Goal: Task Accomplishment & Management: Use online tool/utility

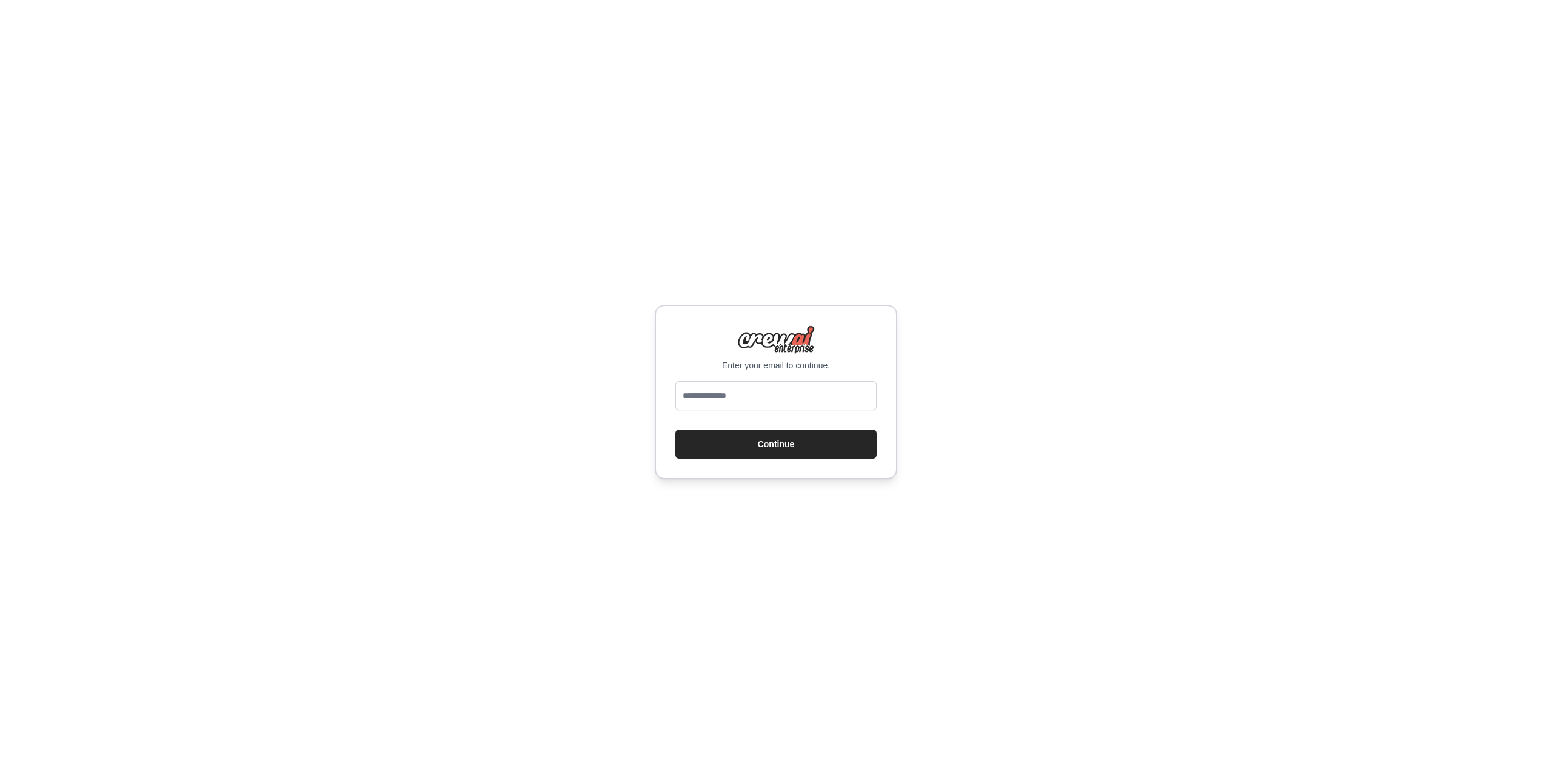
click at [750, 374] on div "Enter your email to continue. Continue" at bounding box center [776, 392] width 243 height 174
drag, startPoint x: 707, startPoint y: 398, endPoint x: 753, endPoint y: 399, distance: 46.0
click at [709, 398] on input "email" at bounding box center [776, 395] width 201 height 29
type input "**********"
click at [764, 454] on button "Continue" at bounding box center [776, 443] width 201 height 29
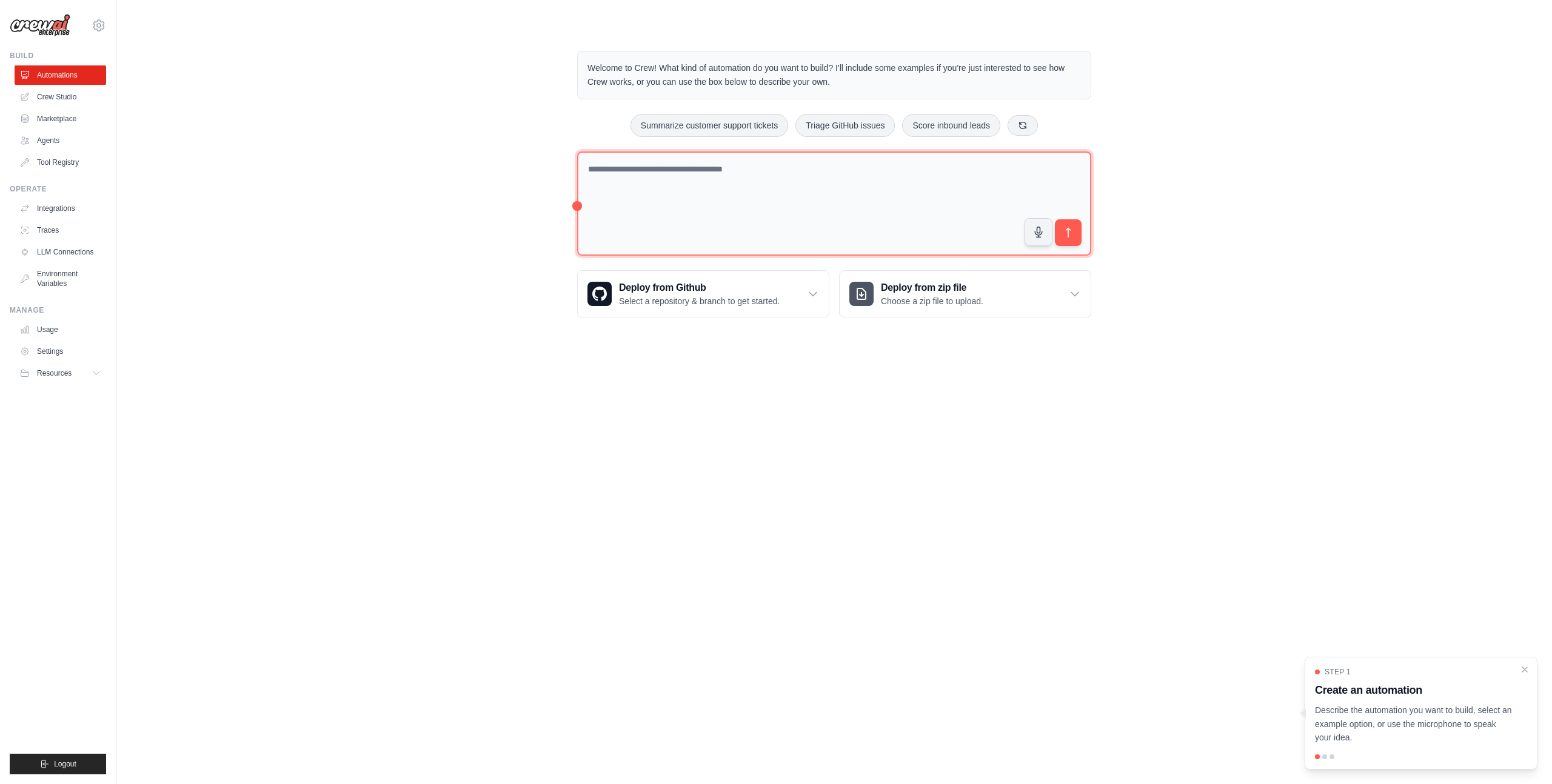
click at [736, 208] on textarea at bounding box center [834, 203] width 514 height 105
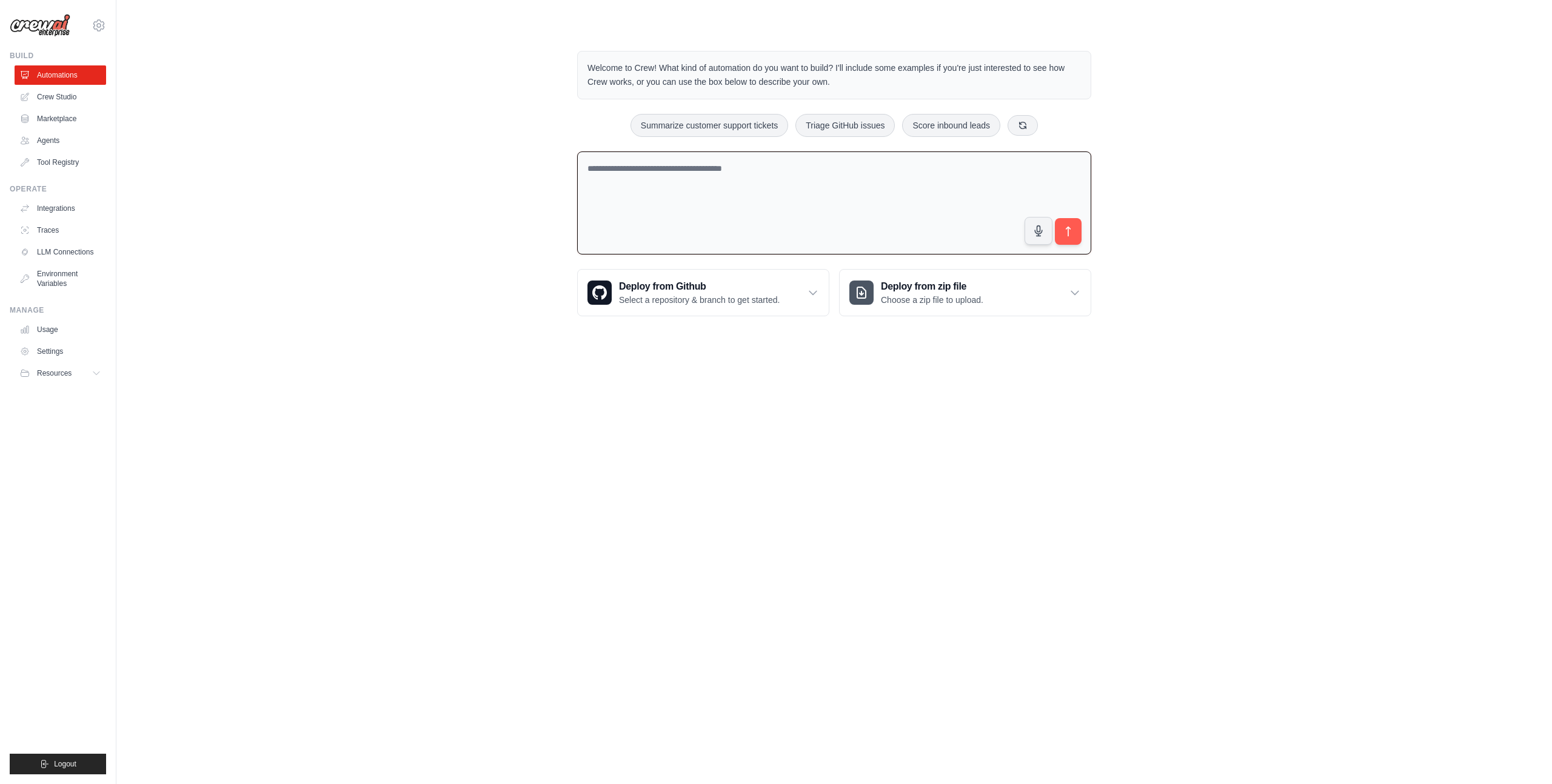
click at [736, 206] on textarea at bounding box center [834, 203] width 514 height 104
click at [729, 210] on textarea at bounding box center [834, 203] width 514 height 104
click at [625, 198] on textarea "**********" at bounding box center [834, 203] width 514 height 104
click at [599, 195] on textarea "**********" at bounding box center [834, 203] width 514 height 104
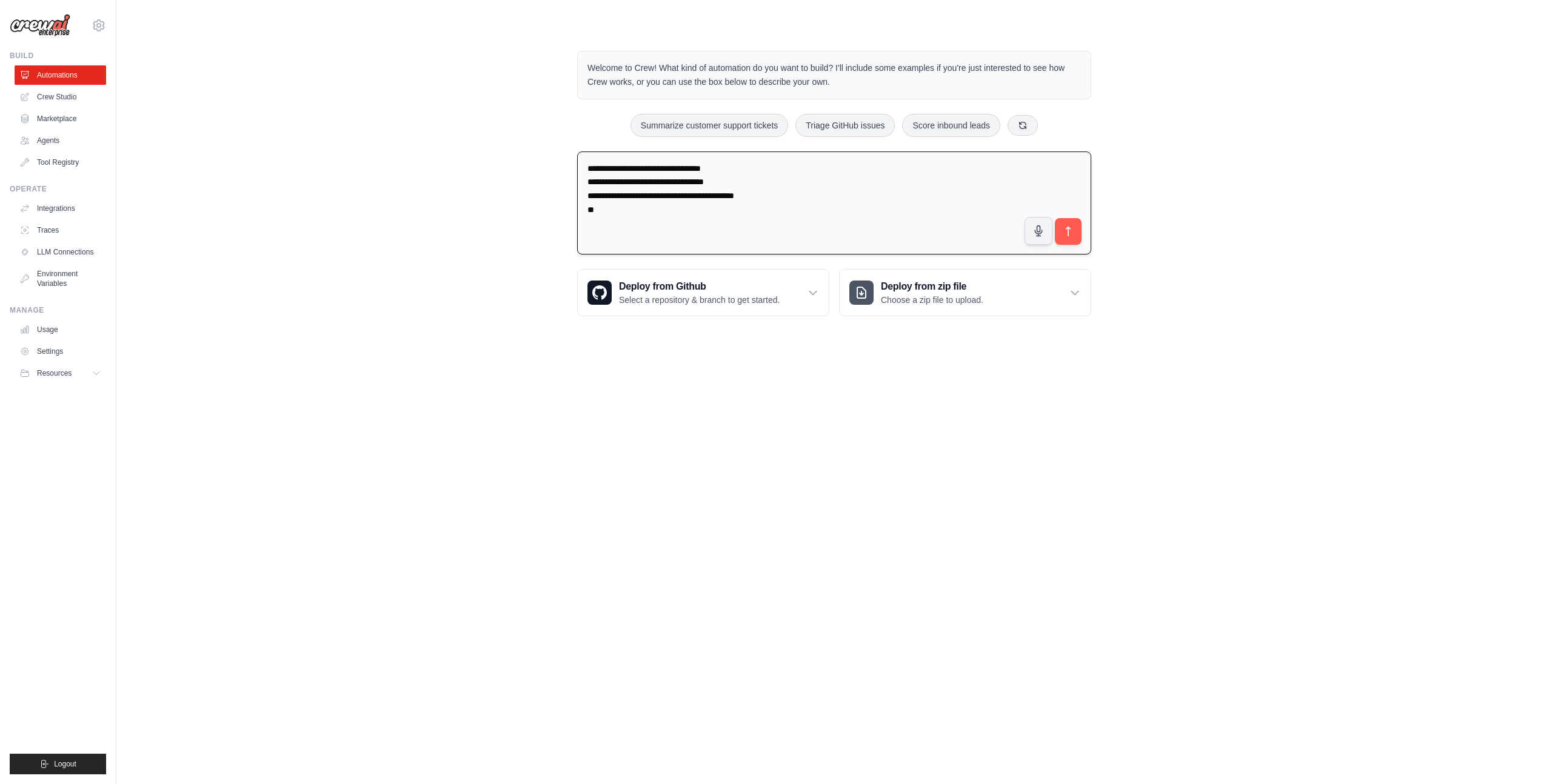
click at [599, 195] on textarea "**********" at bounding box center [834, 203] width 514 height 104
click at [602, 218] on textarea "**********" at bounding box center [834, 203] width 514 height 104
click at [751, 179] on textarea "**********" at bounding box center [834, 203] width 514 height 104
type textarea "**********"
click at [1076, 228] on button "submit" at bounding box center [1068, 232] width 28 height 28
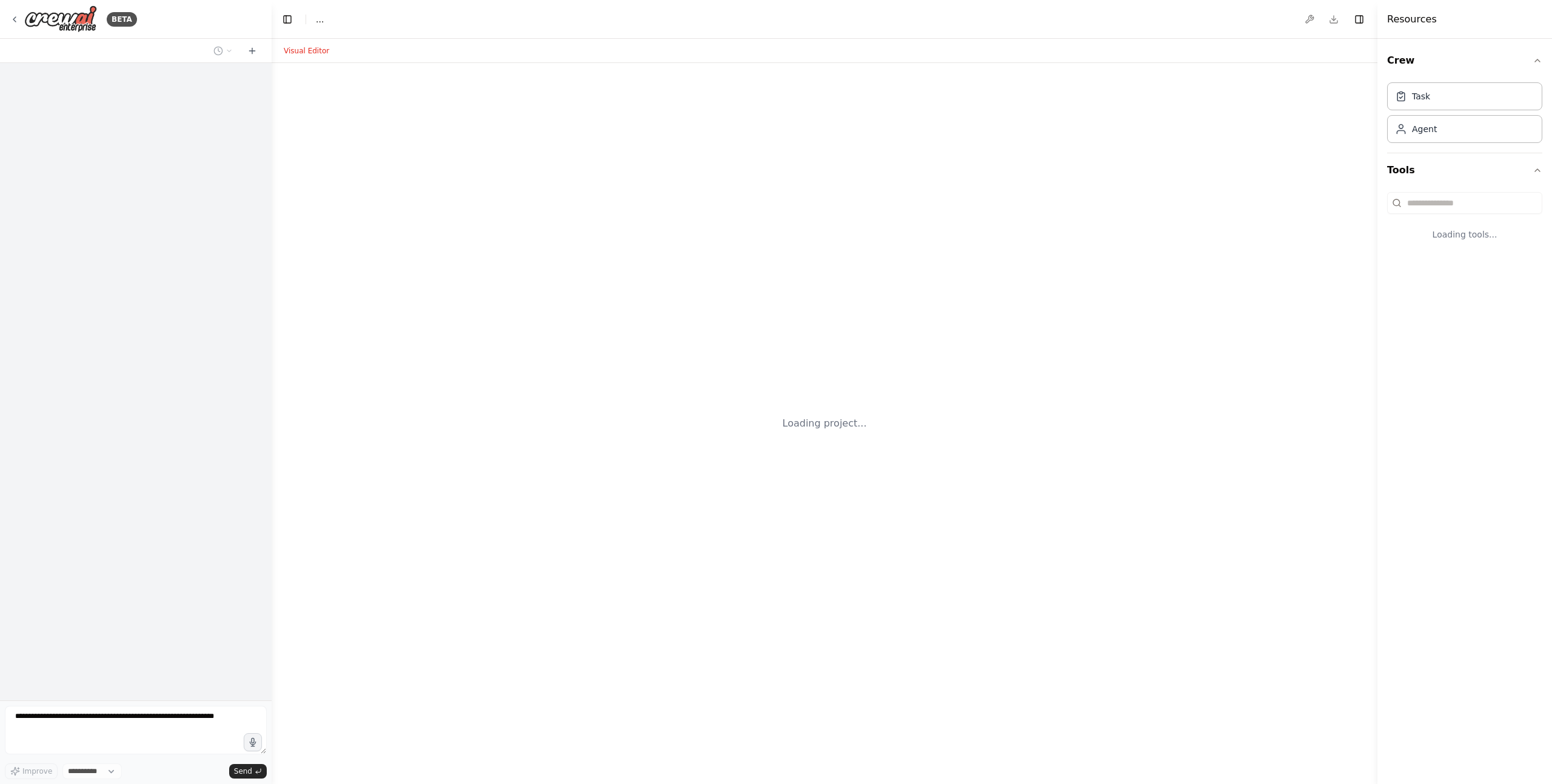
select select "****"
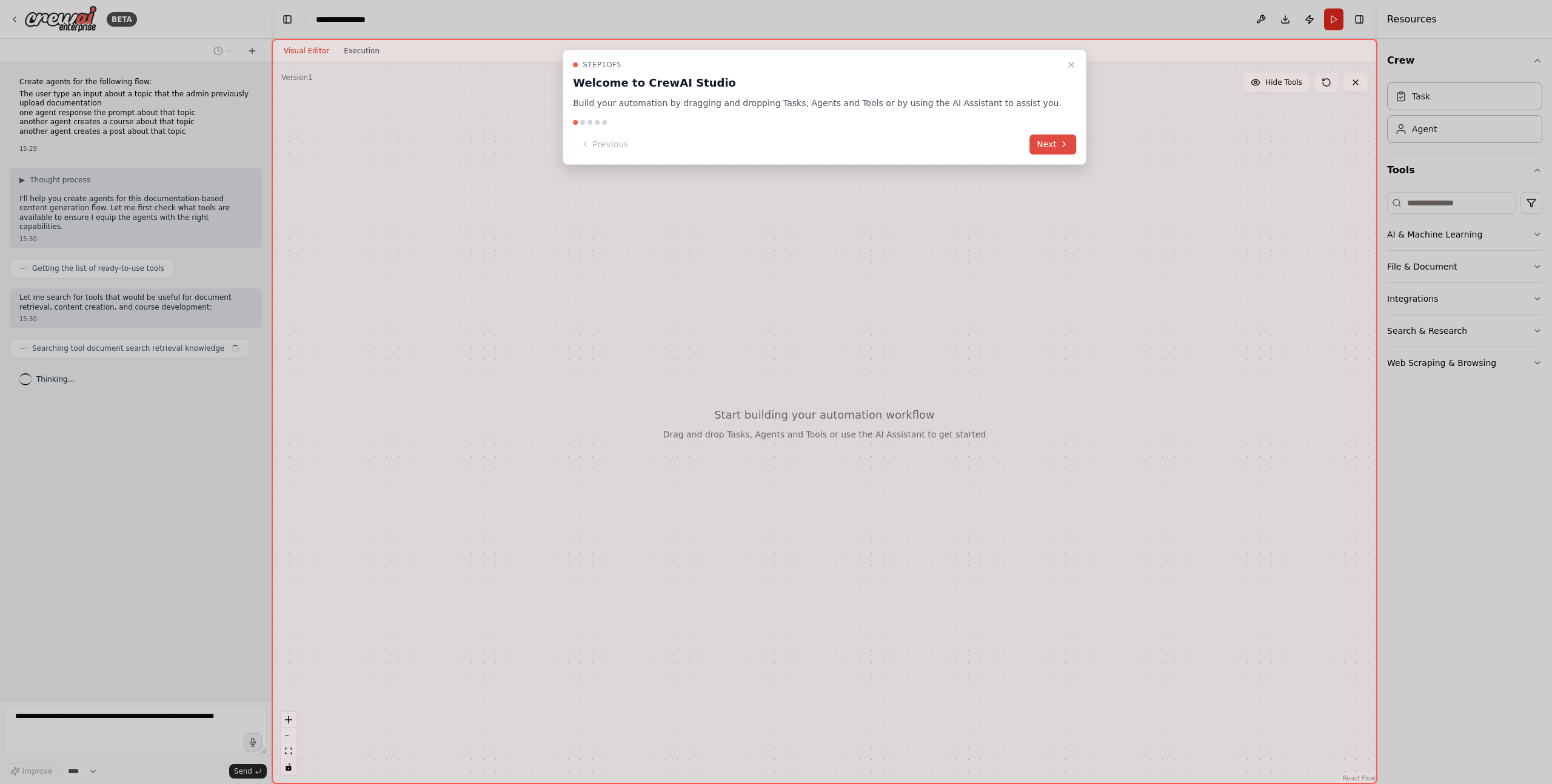
click at [1029, 146] on button "Next" at bounding box center [1053, 145] width 47 height 20
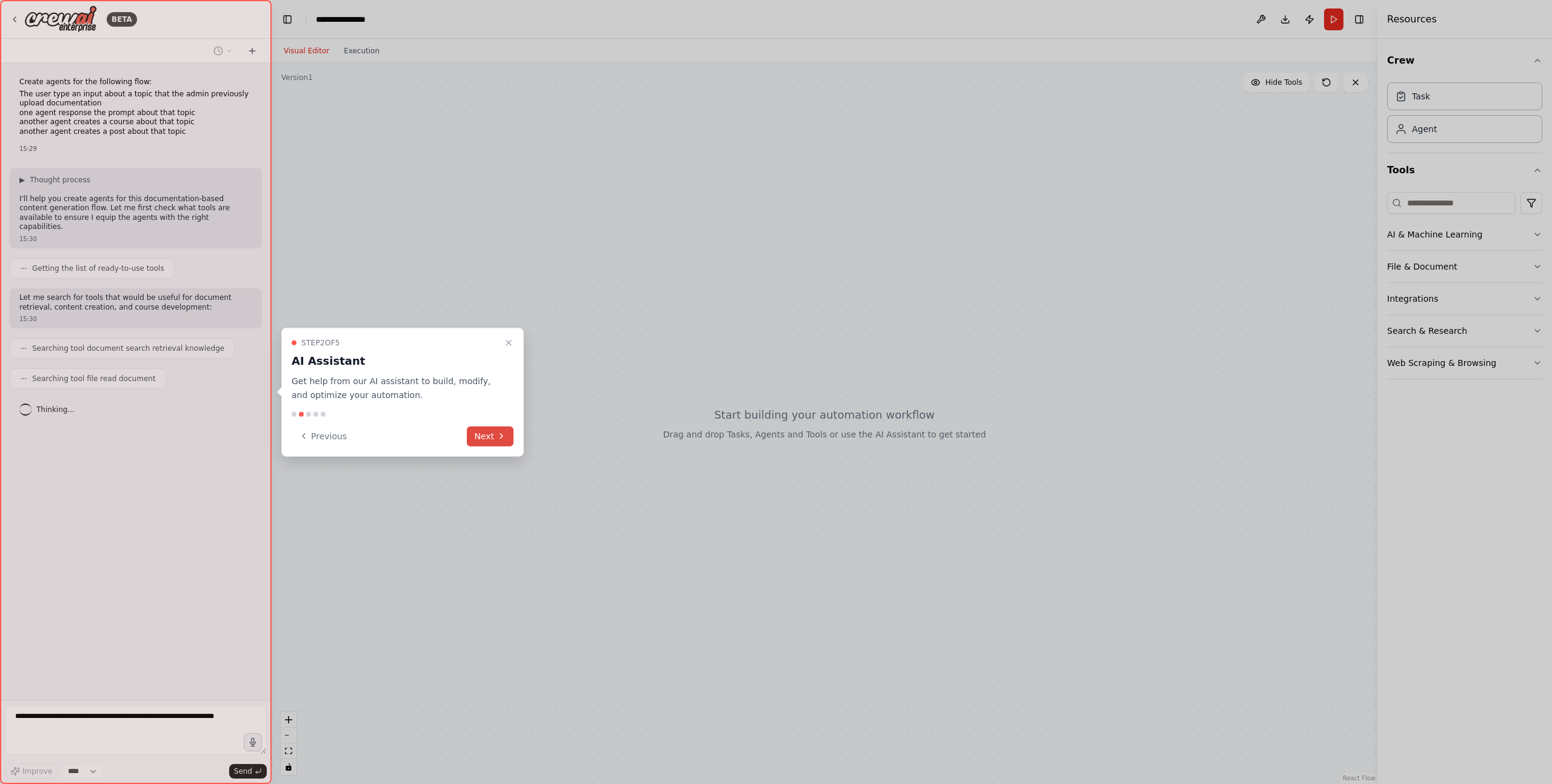
click at [494, 439] on button "Next" at bounding box center [490, 436] width 47 height 20
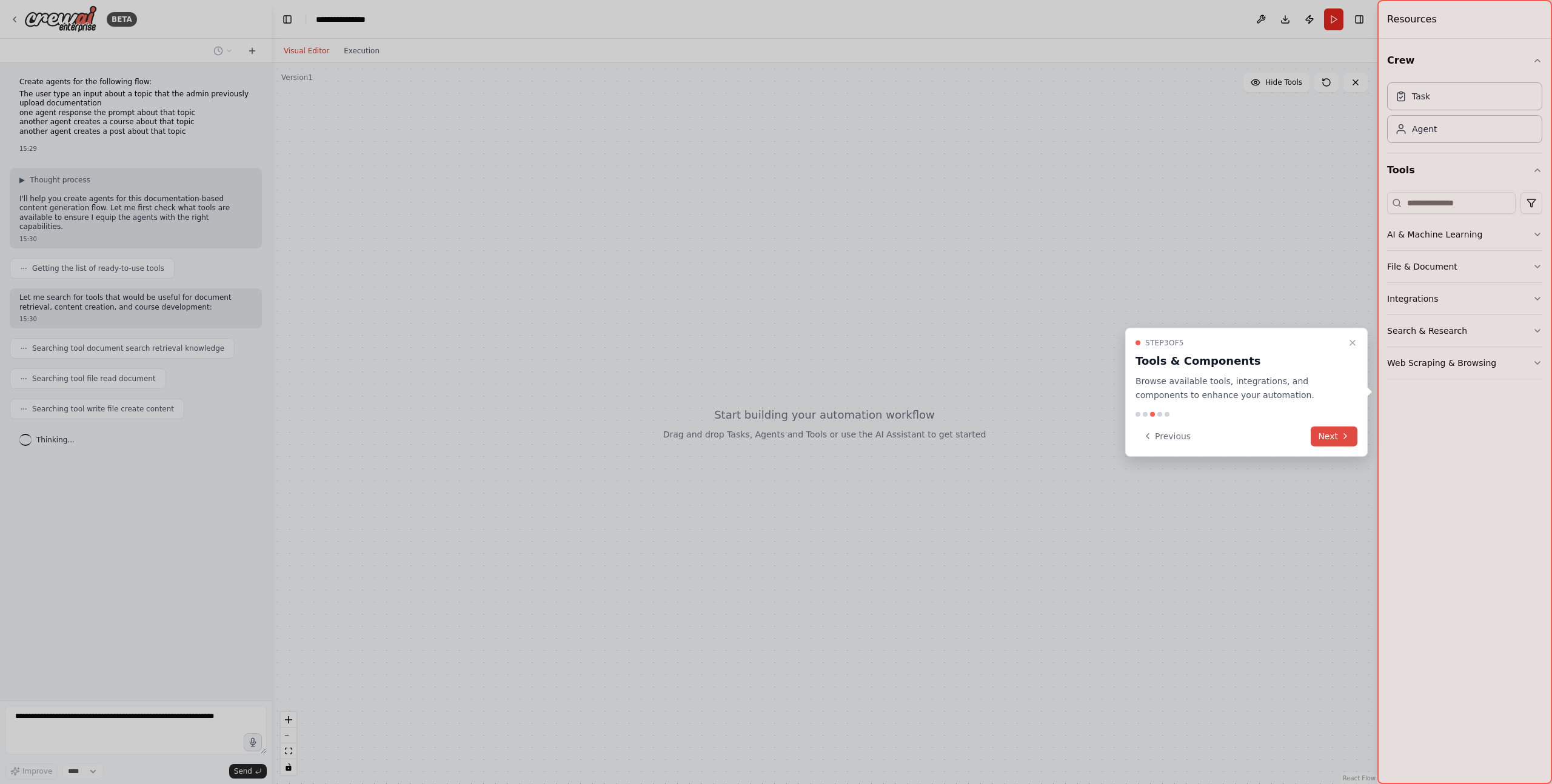
click at [1341, 435] on icon at bounding box center [1346, 437] width 10 height 10
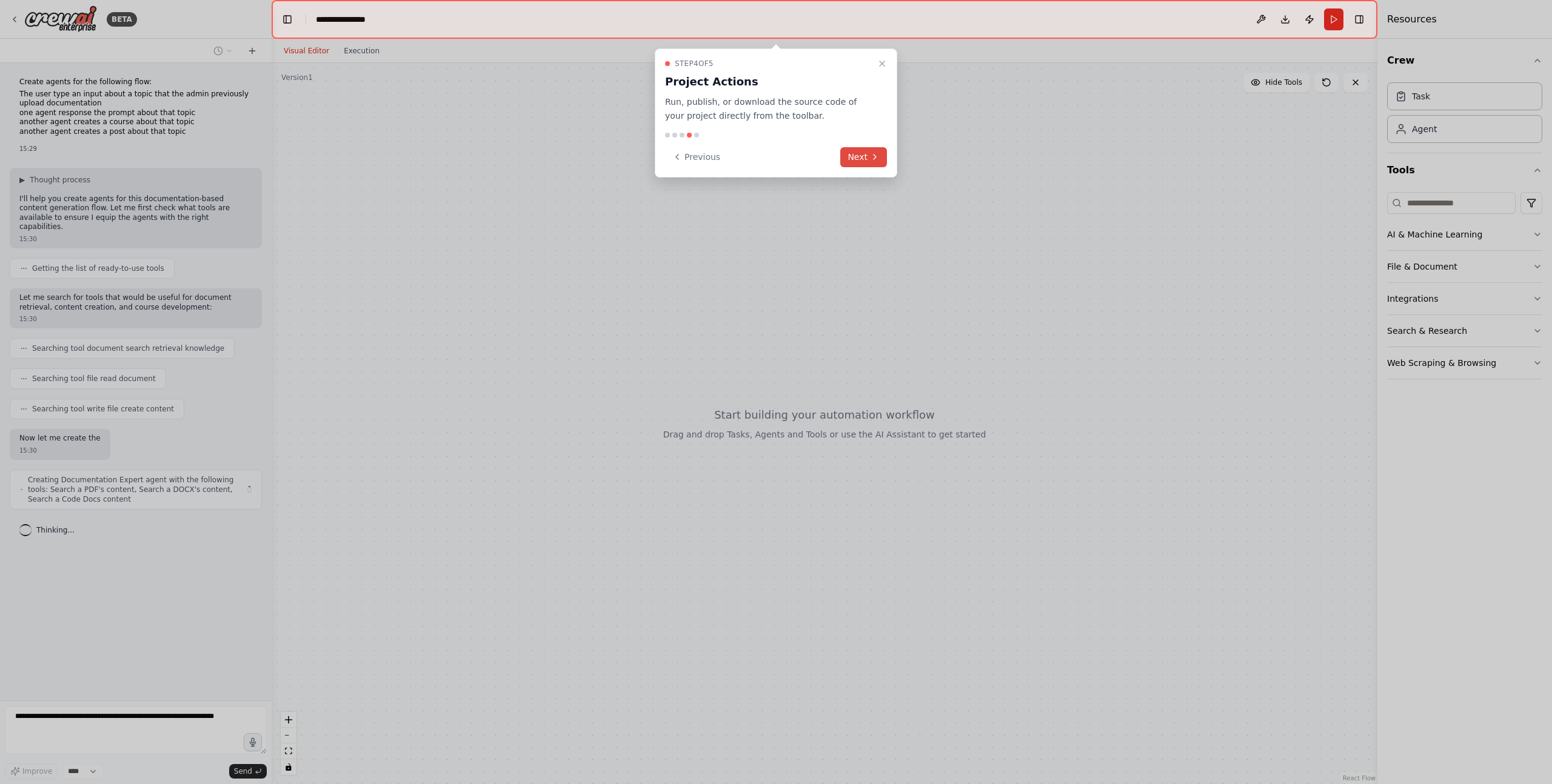
click at [854, 154] on button "Next" at bounding box center [864, 157] width 47 height 20
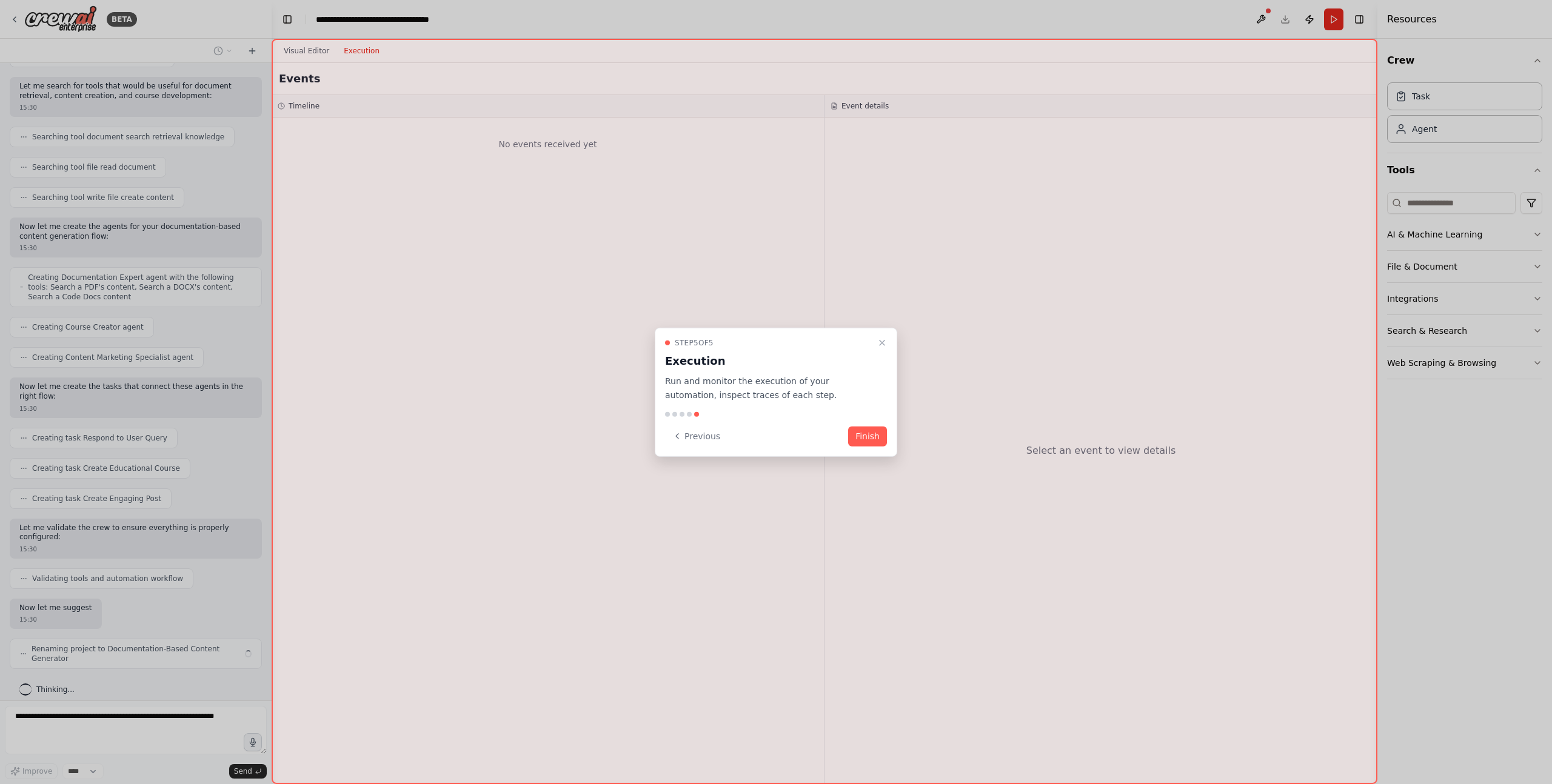
scroll to position [212, 0]
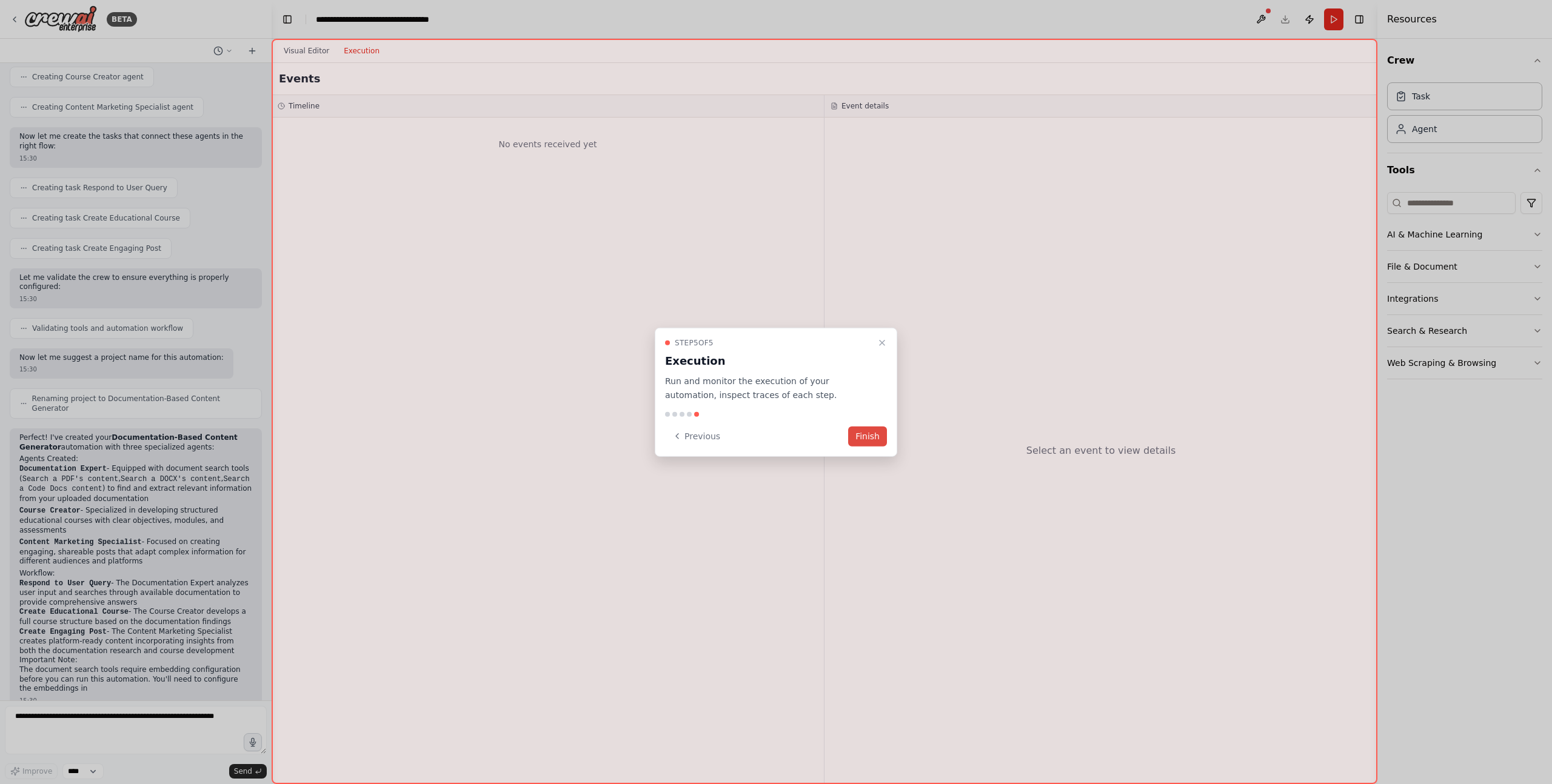
click at [857, 443] on button "Finish" at bounding box center [867, 436] width 39 height 20
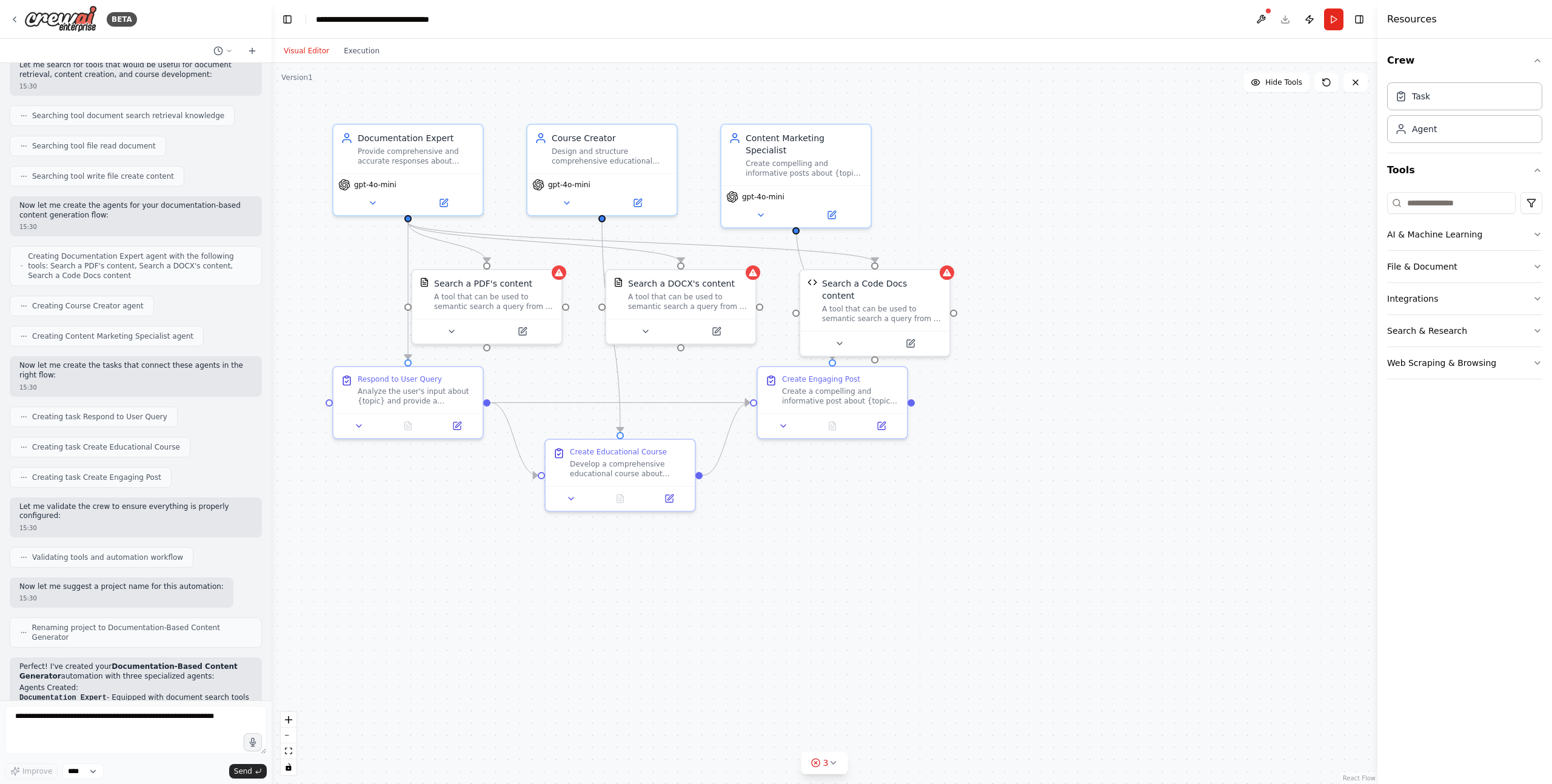
scroll to position [541, 0]
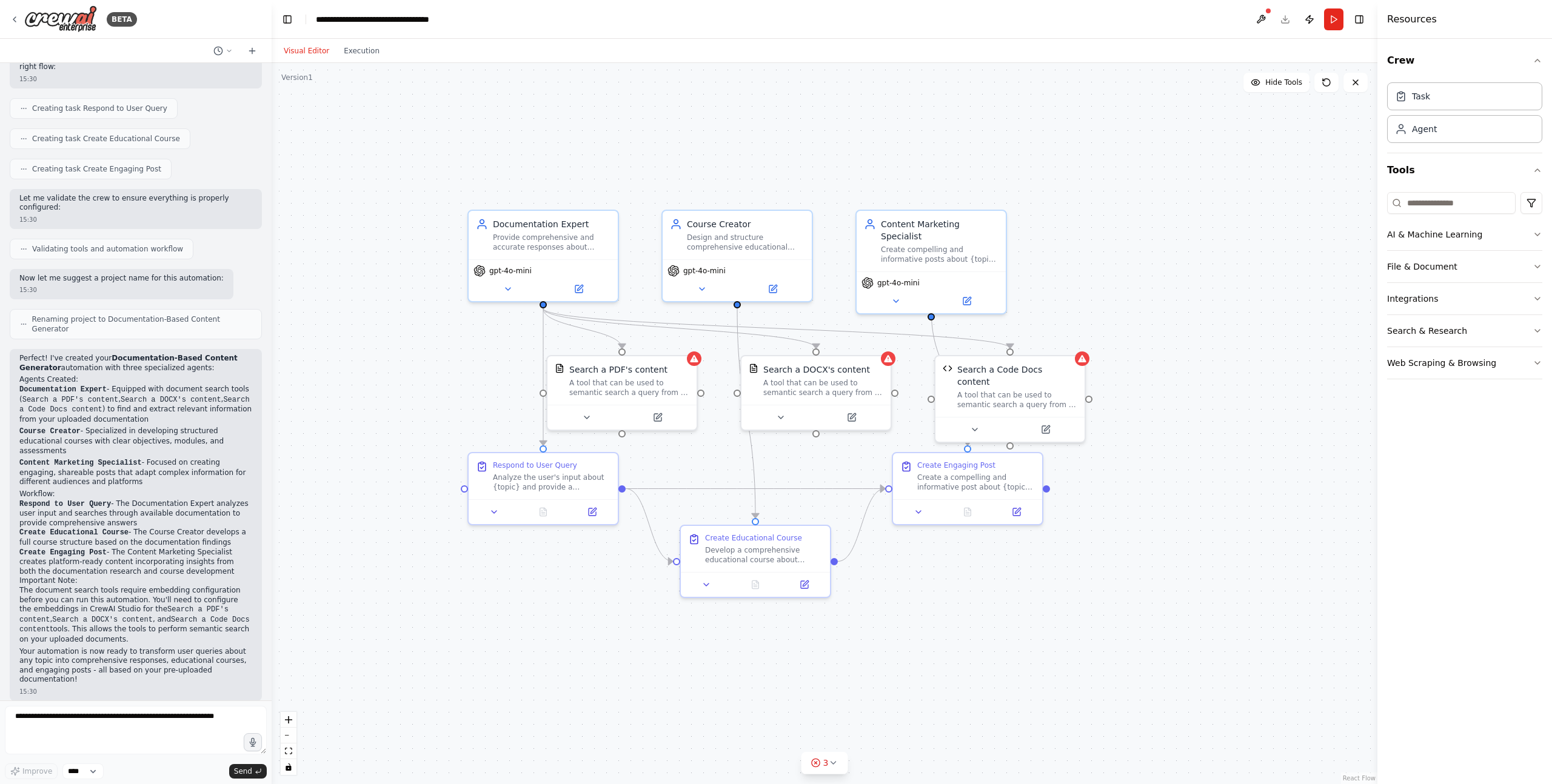
drag, startPoint x: 306, startPoint y: 100, endPoint x: 441, endPoint y: 187, distance: 160.6
click at [441, 187] on div ".deletable-edge-delete-btn { width: 20px; height: 20px; border: 0px solid #ffff…" at bounding box center [824, 424] width 1106 height 721
click at [675, 147] on div ".deletable-edge-delete-btn { width: 20px; height: 20px; border: 0px solid #ffff…" at bounding box center [824, 424] width 1106 height 721
click at [15, 16] on icon at bounding box center [15, 20] width 10 height 10
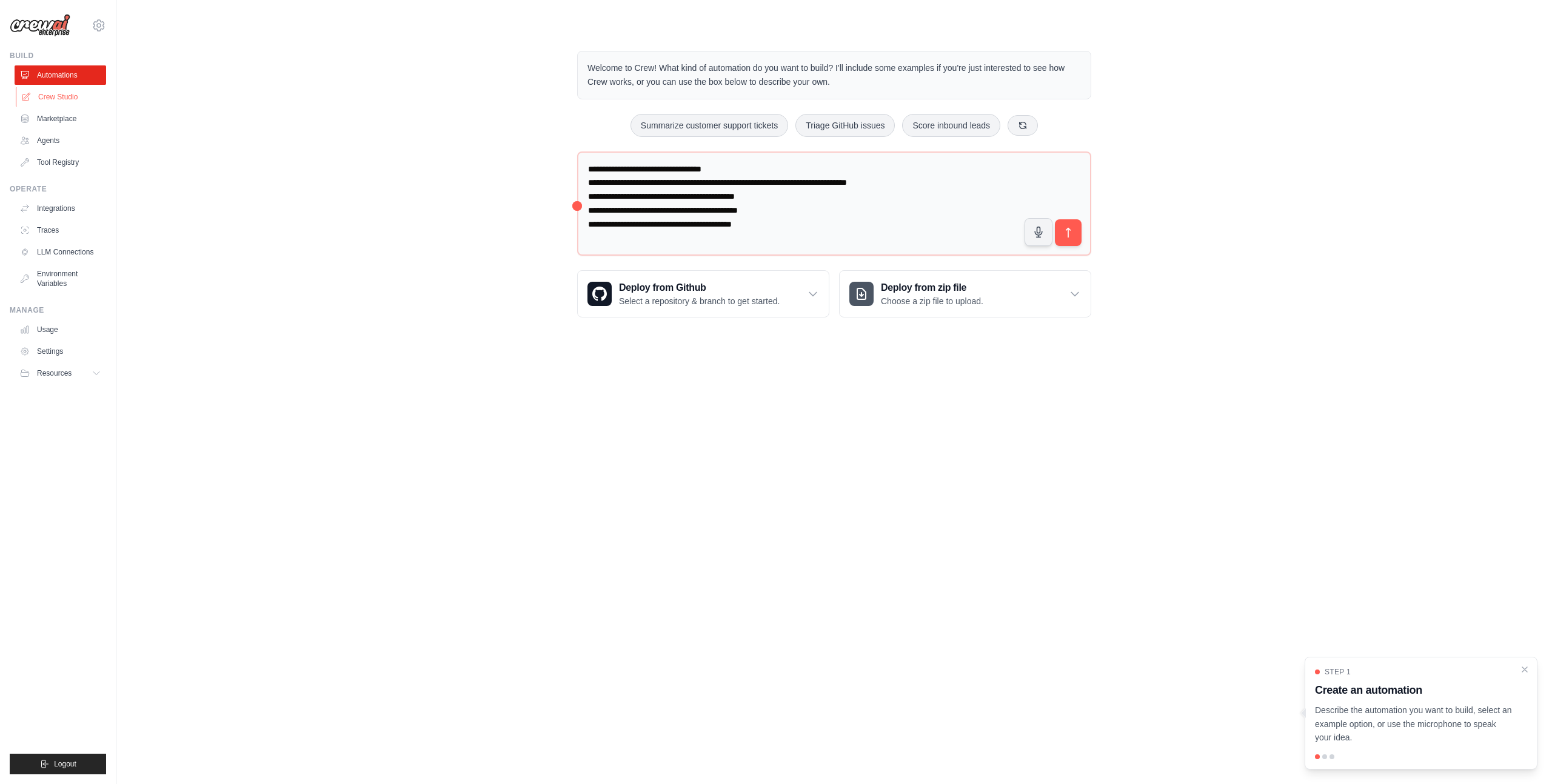
click at [56, 96] on link "Crew Studio" at bounding box center [61, 96] width 91 height 19
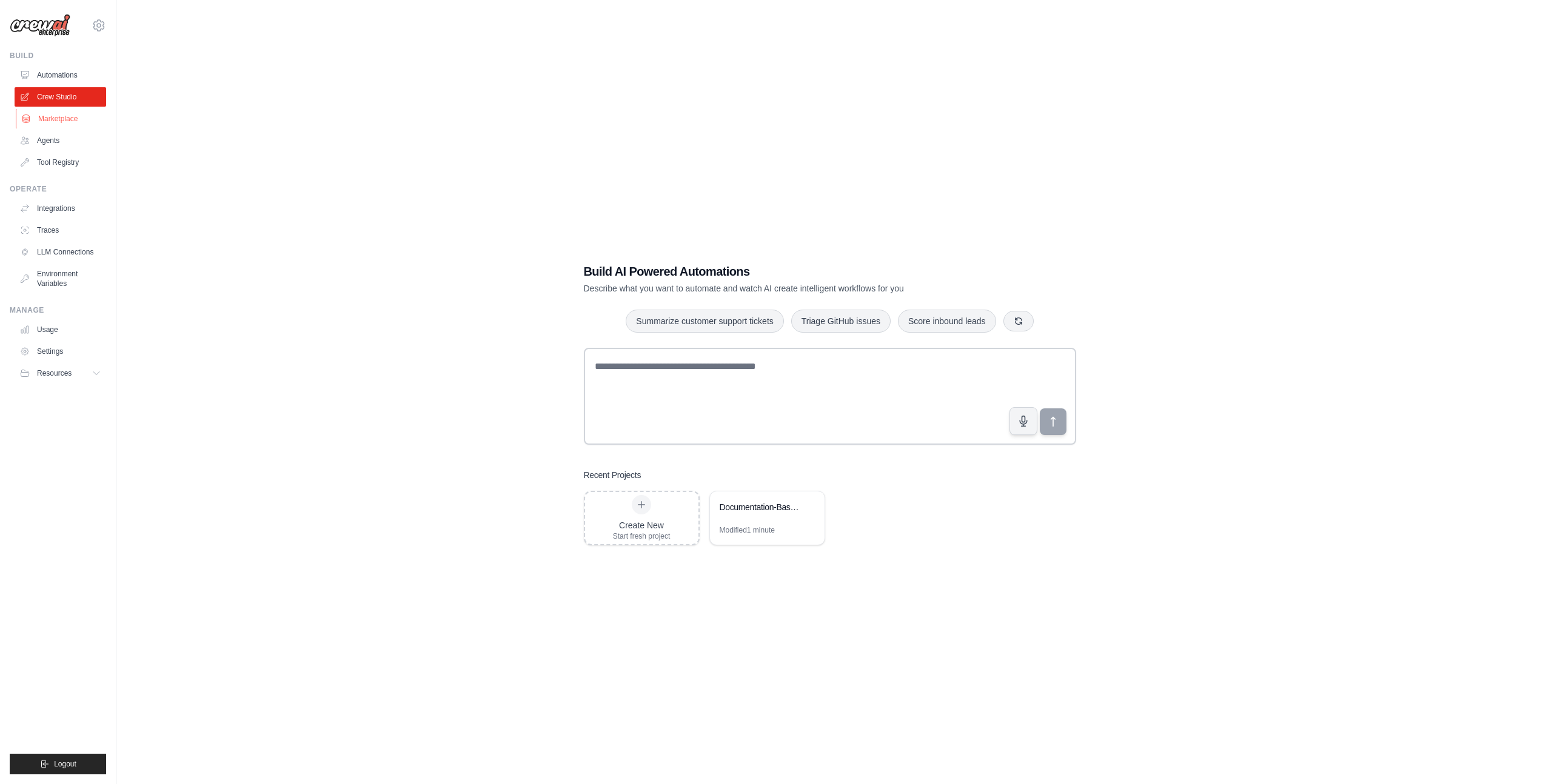
click at [46, 125] on link "Marketplace" at bounding box center [61, 118] width 91 height 19
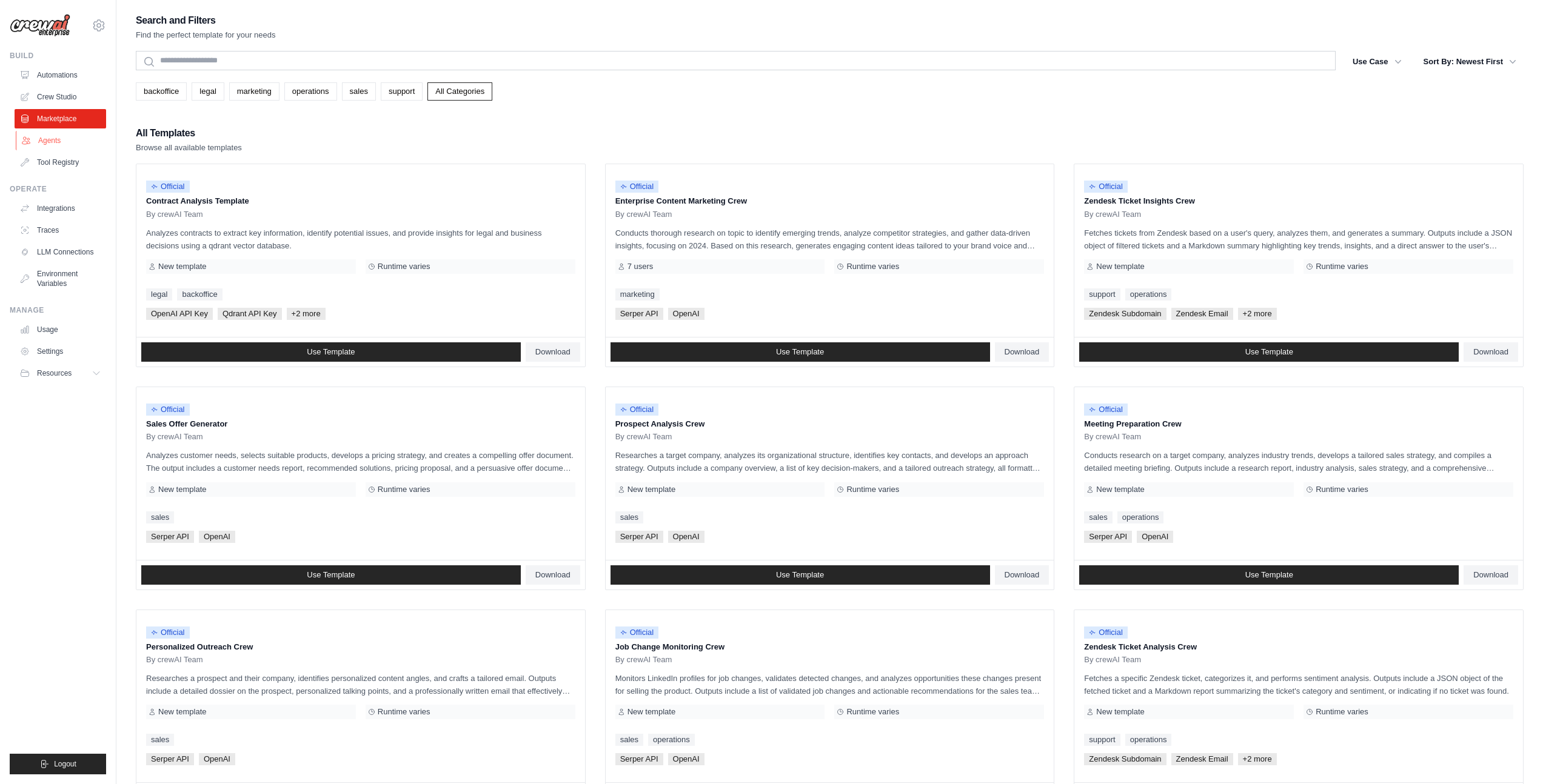
click at [46, 139] on link "Agents" at bounding box center [61, 140] width 91 height 19
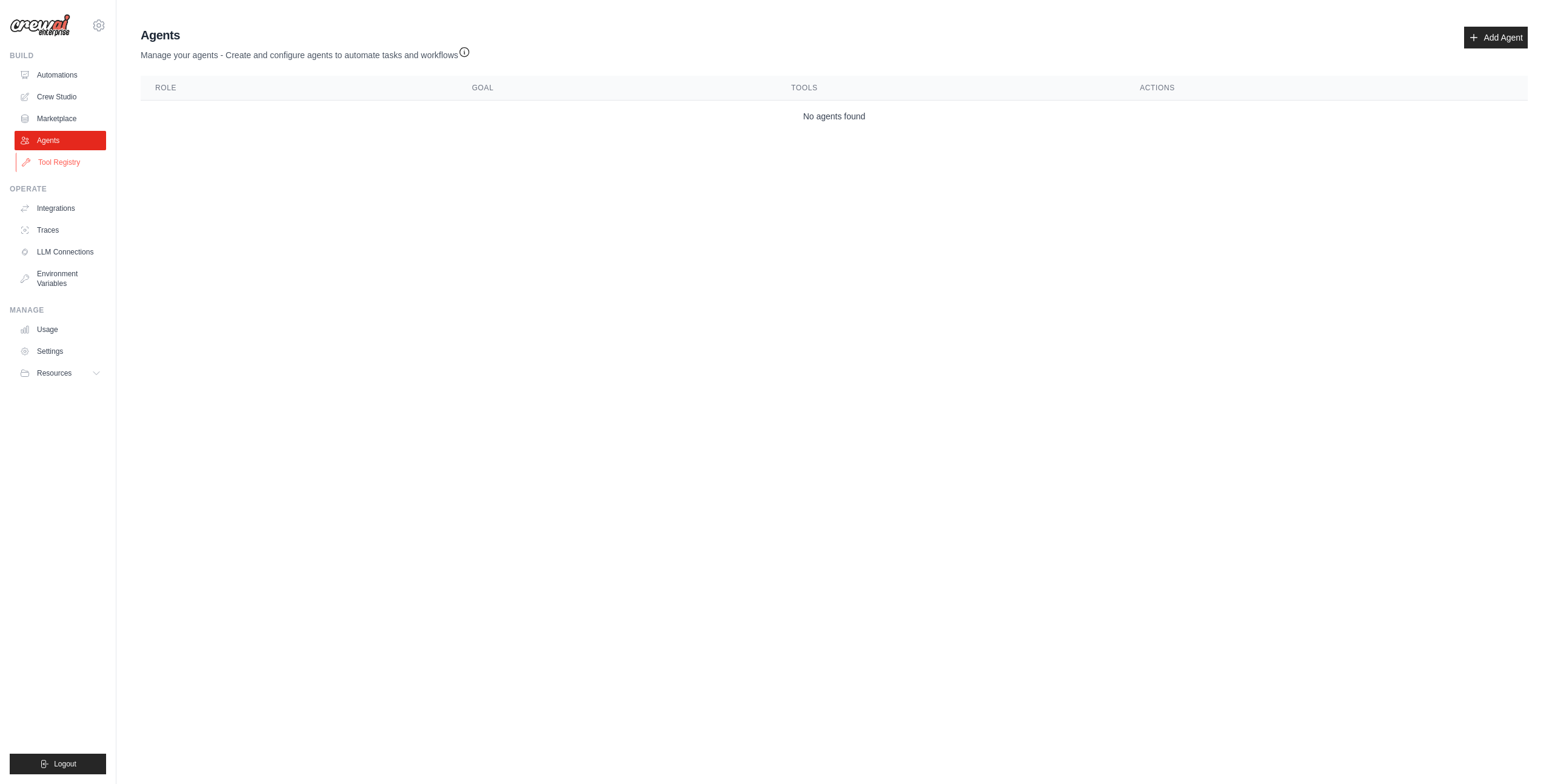
click at [41, 163] on link "Tool Registry" at bounding box center [61, 162] width 91 height 19
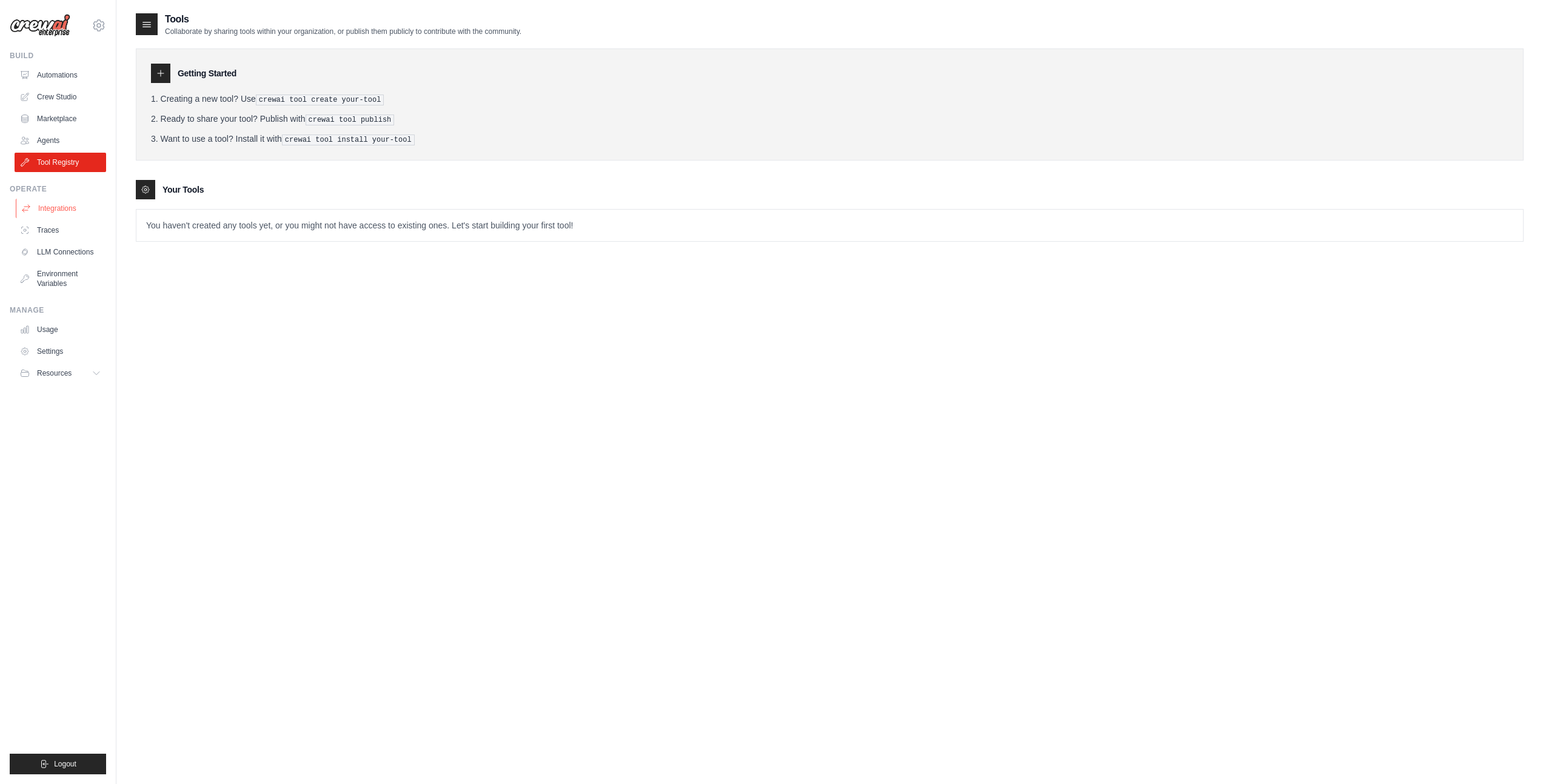
click at [57, 210] on link "Integrations" at bounding box center [61, 208] width 91 height 19
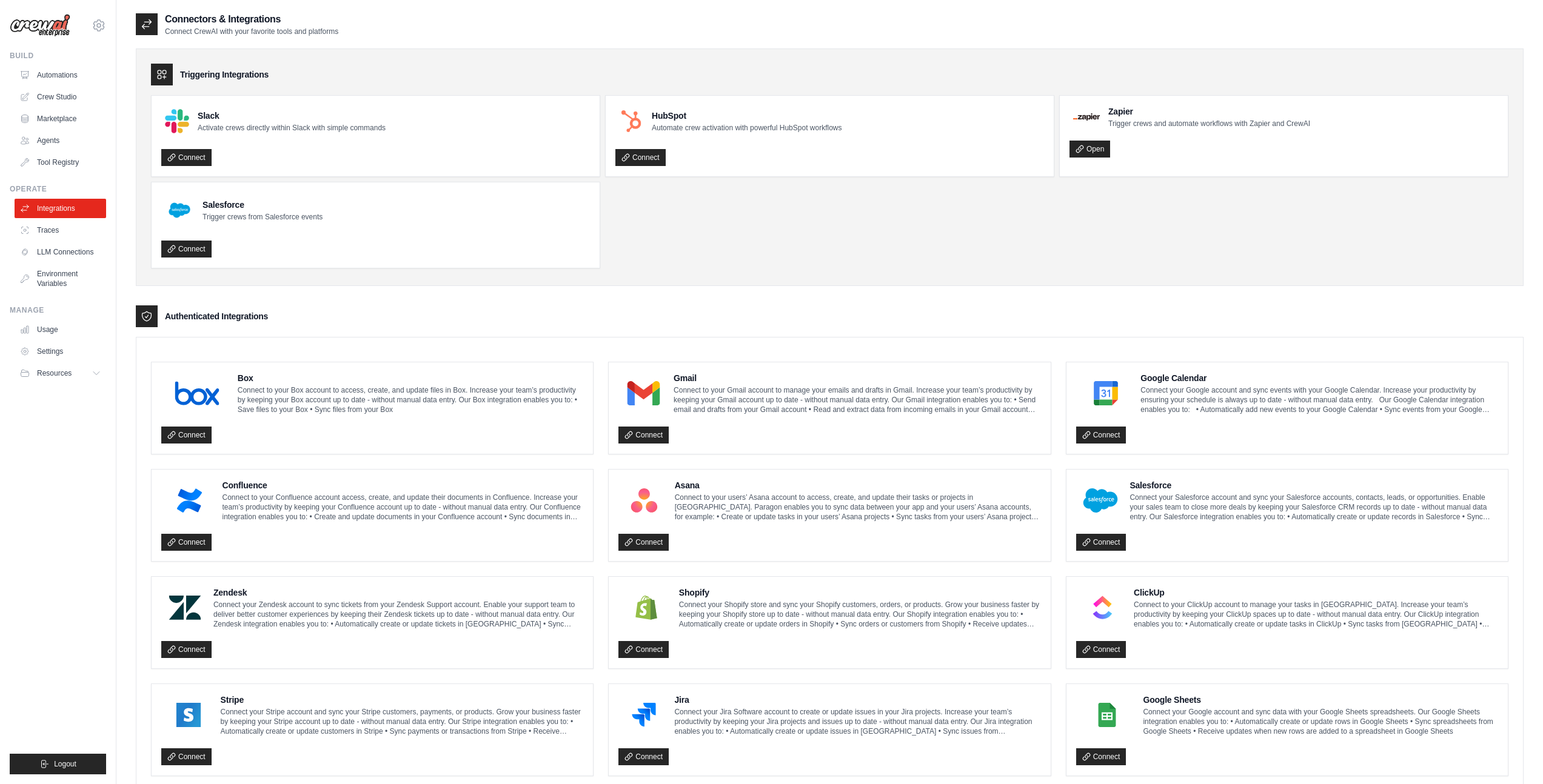
click at [55, 213] on link "Integrations" at bounding box center [61, 208] width 91 height 19
click at [53, 224] on link "Traces" at bounding box center [61, 230] width 91 height 19
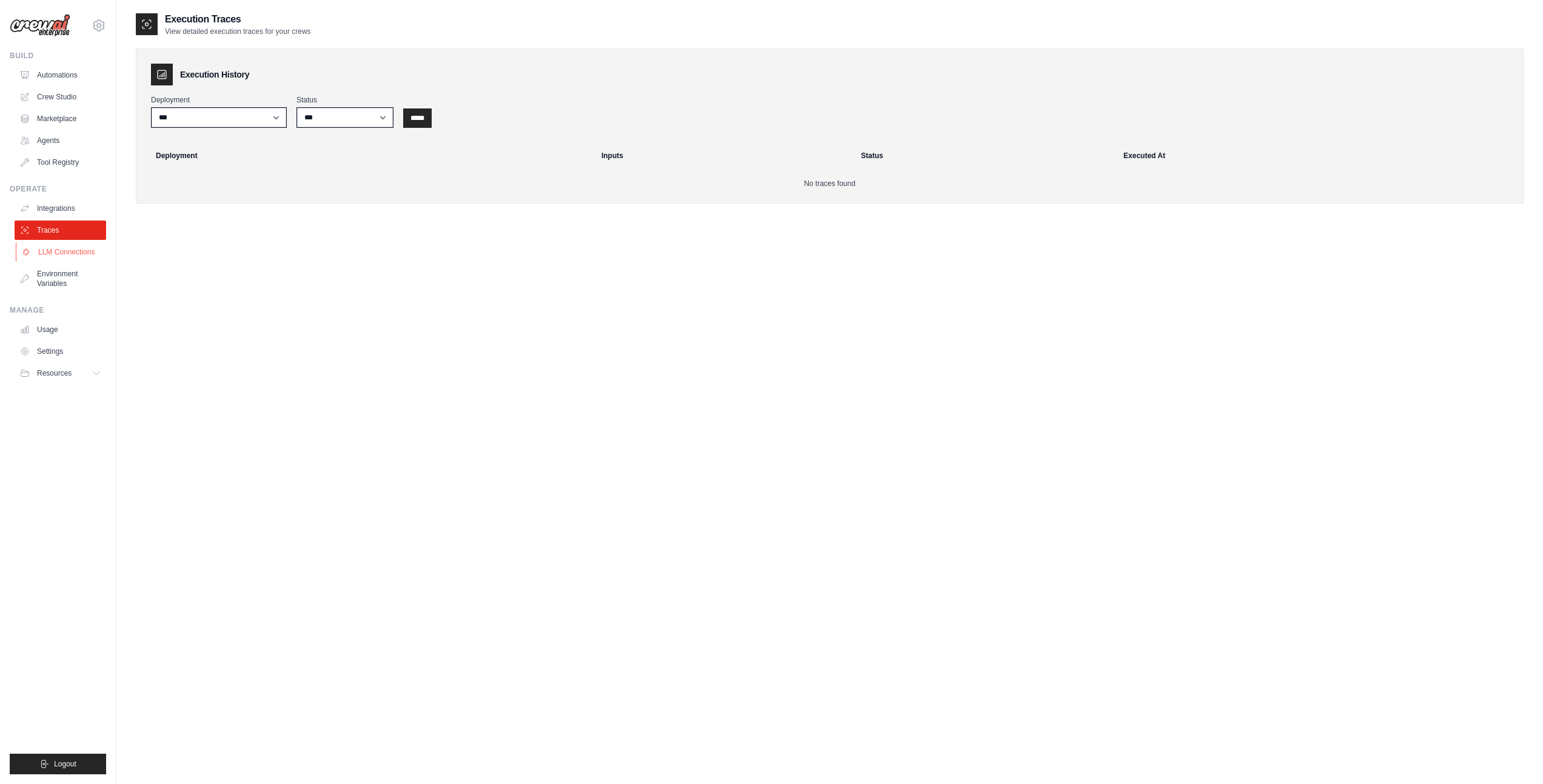
click at [62, 252] on link "LLM Connections" at bounding box center [61, 252] width 91 height 19
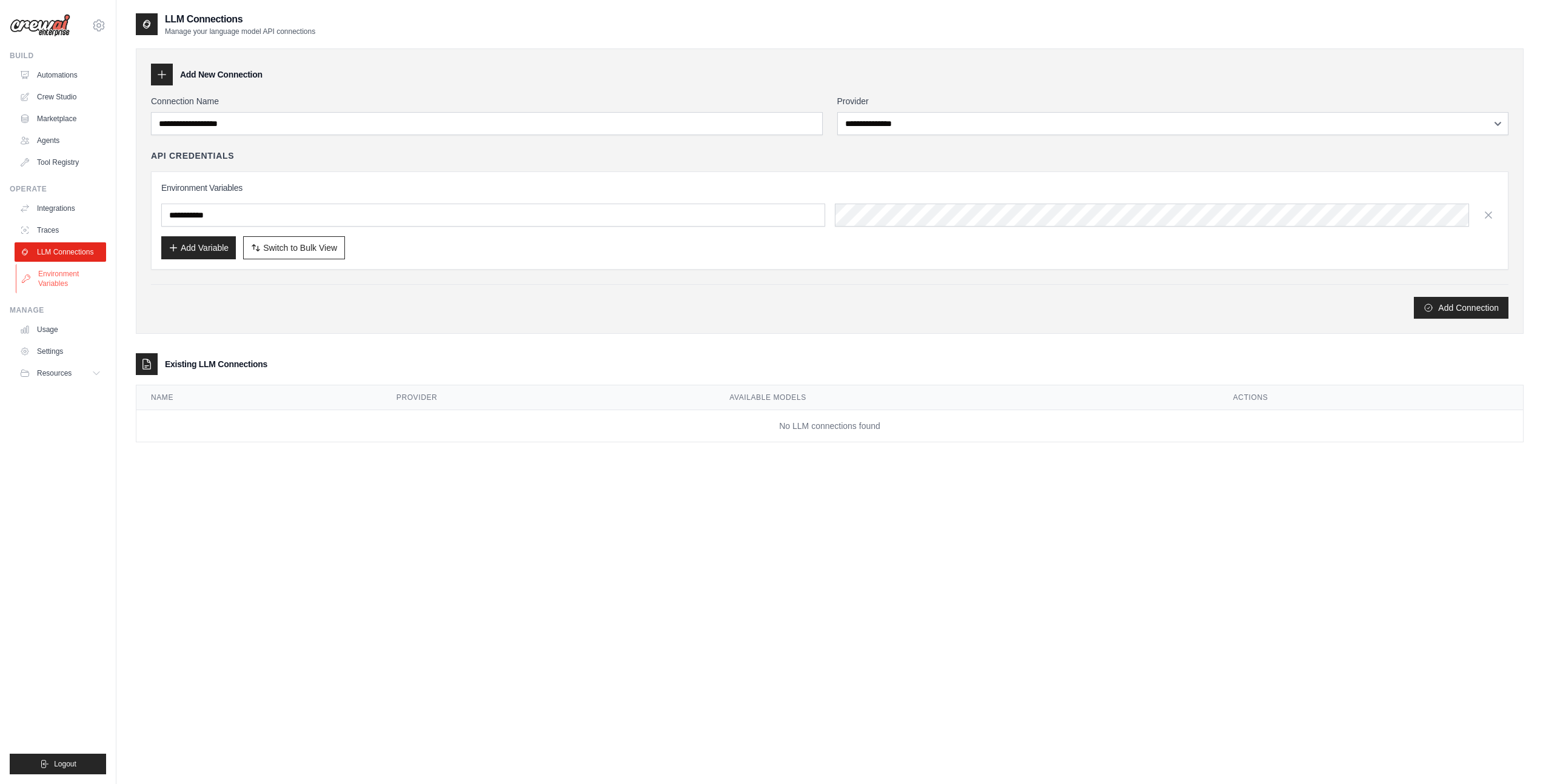
click at [66, 283] on link "Environment Variables" at bounding box center [61, 278] width 91 height 29
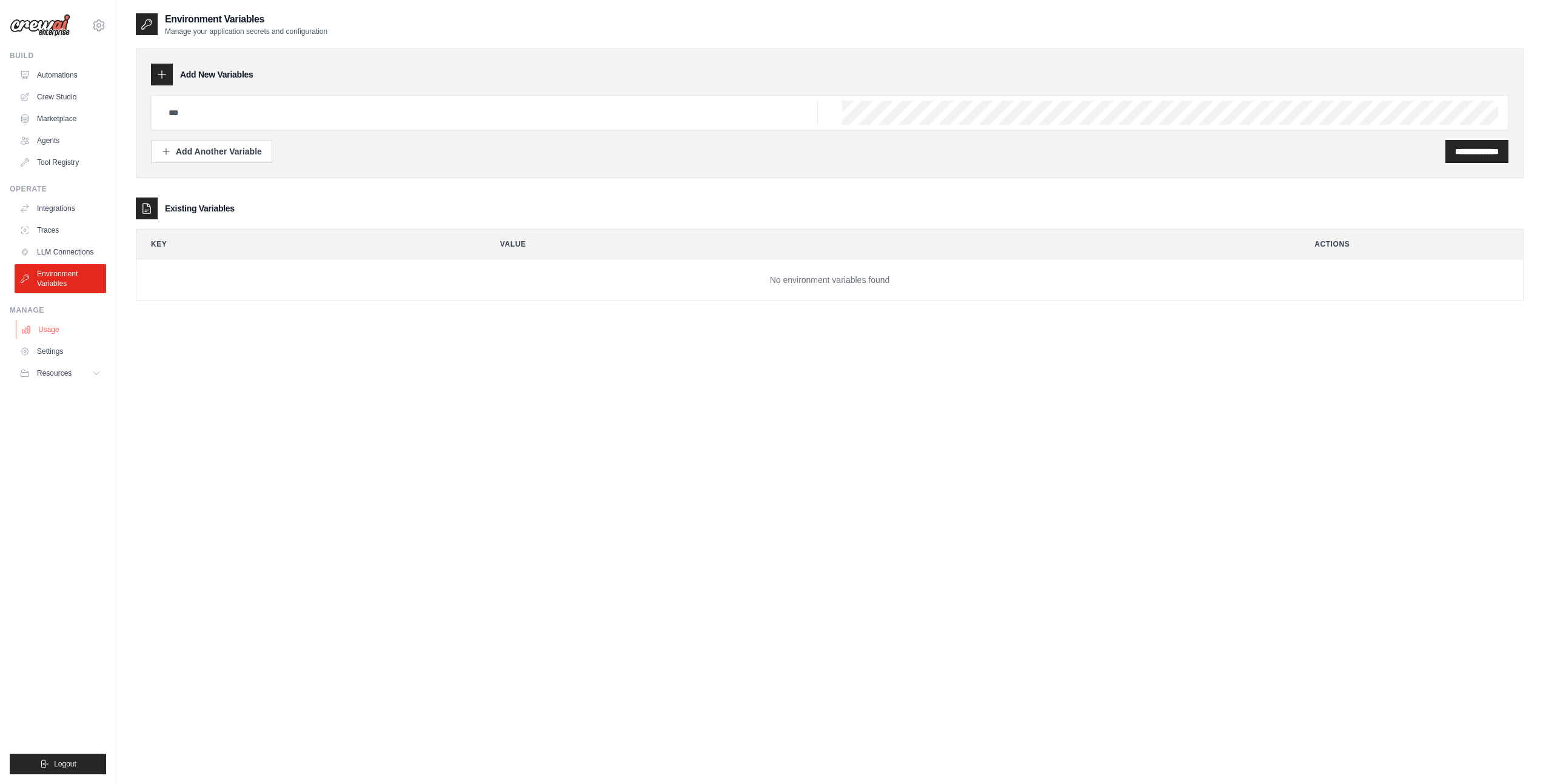
click at [65, 333] on link "Usage" at bounding box center [61, 329] width 91 height 19
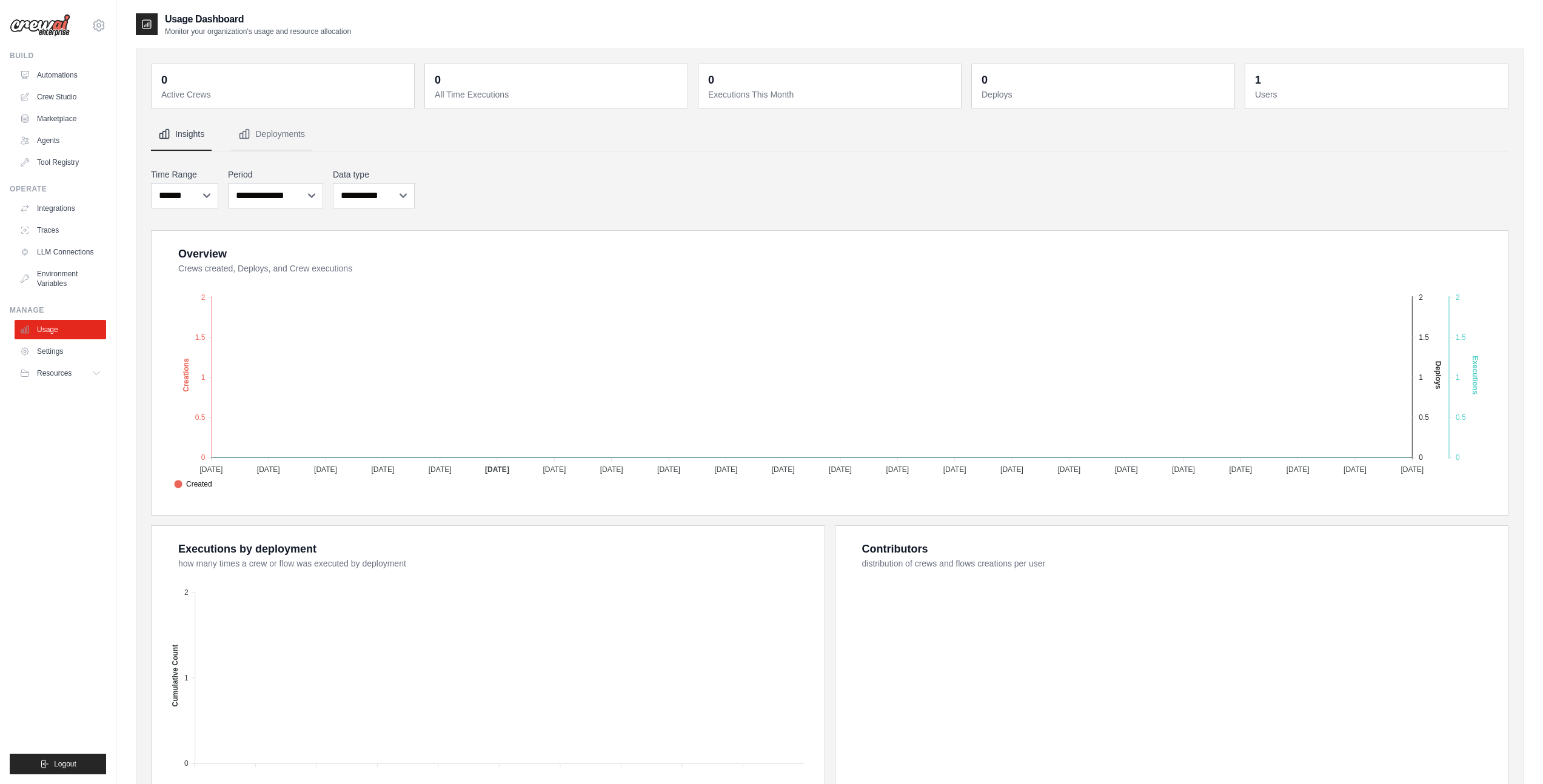
click at [57, 357] on link "Settings" at bounding box center [61, 351] width 91 height 19
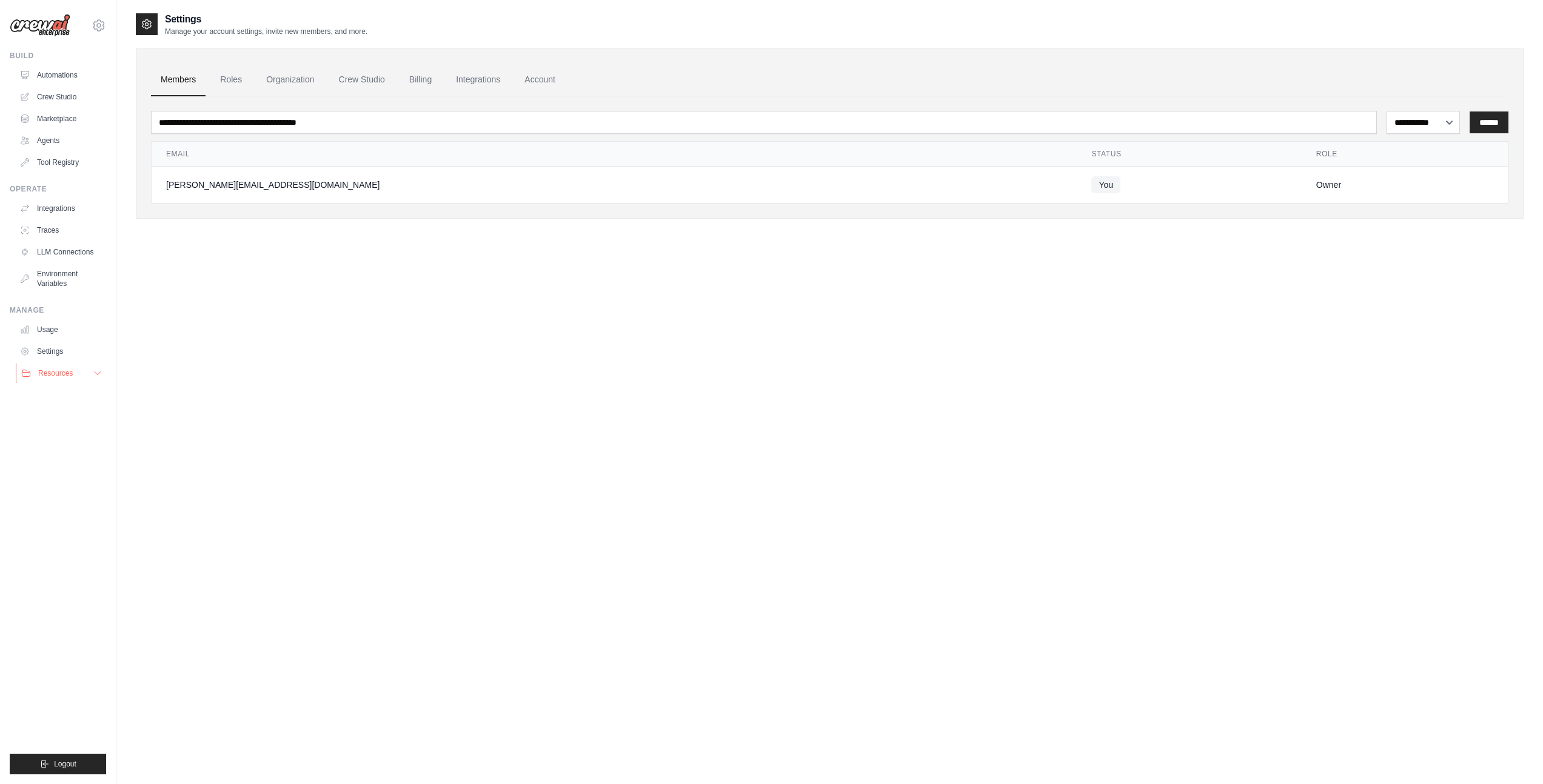
click at [55, 374] on span "Resources" at bounding box center [56, 374] width 35 height 10
click at [37, 376] on div "Resources" at bounding box center [47, 374] width 52 height 10
click at [47, 106] on ul "Automations Crew Studio Marketplace Agents Tool Registry" at bounding box center [61, 119] width 91 height 106
click at [47, 101] on link "Crew Studio" at bounding box center [61, 96] width 91 height 19
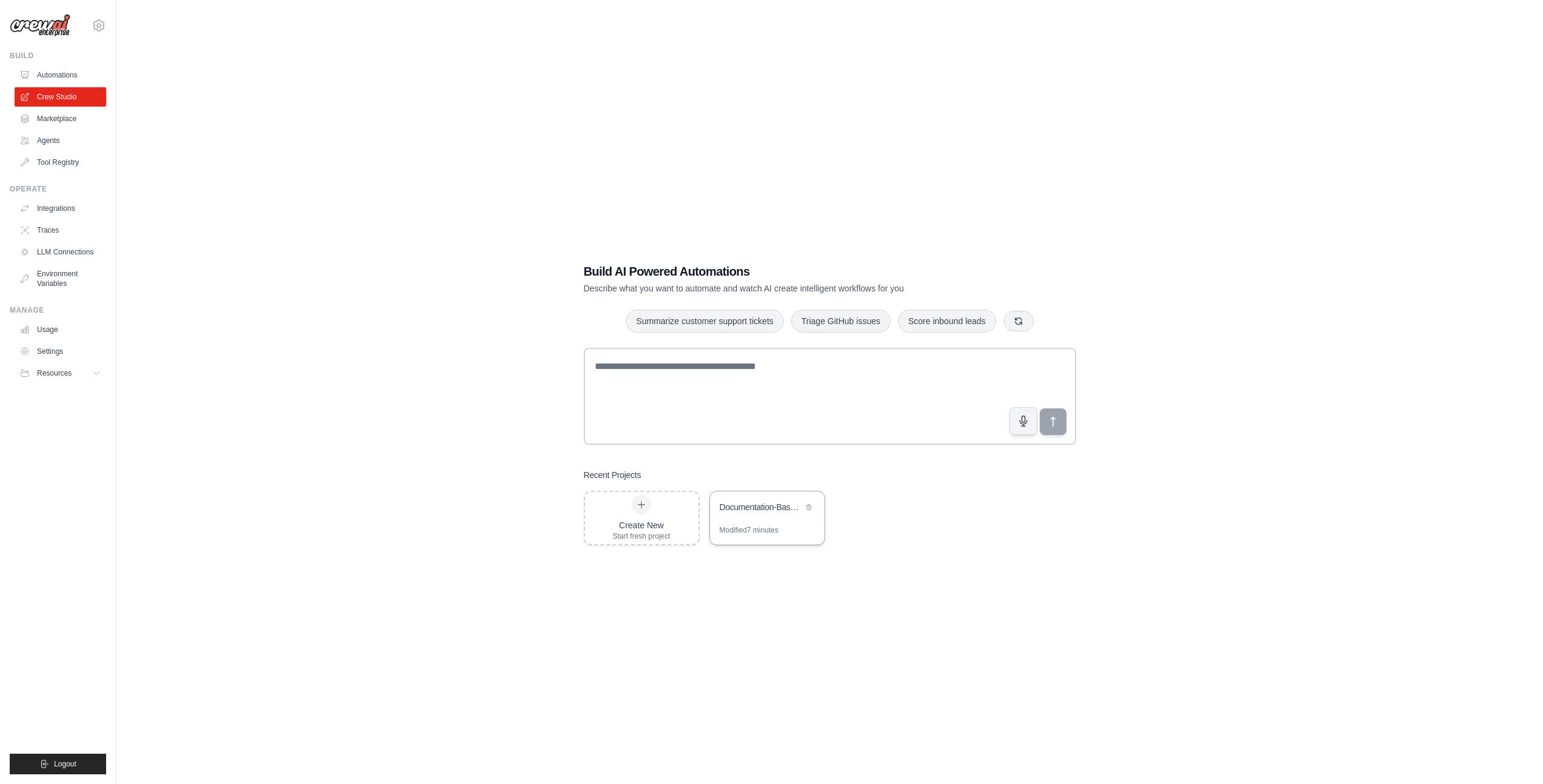
click at [793, 520] on div "Documentation-Based Content Generator" at bounding box center [768, 508] width 115 height 34
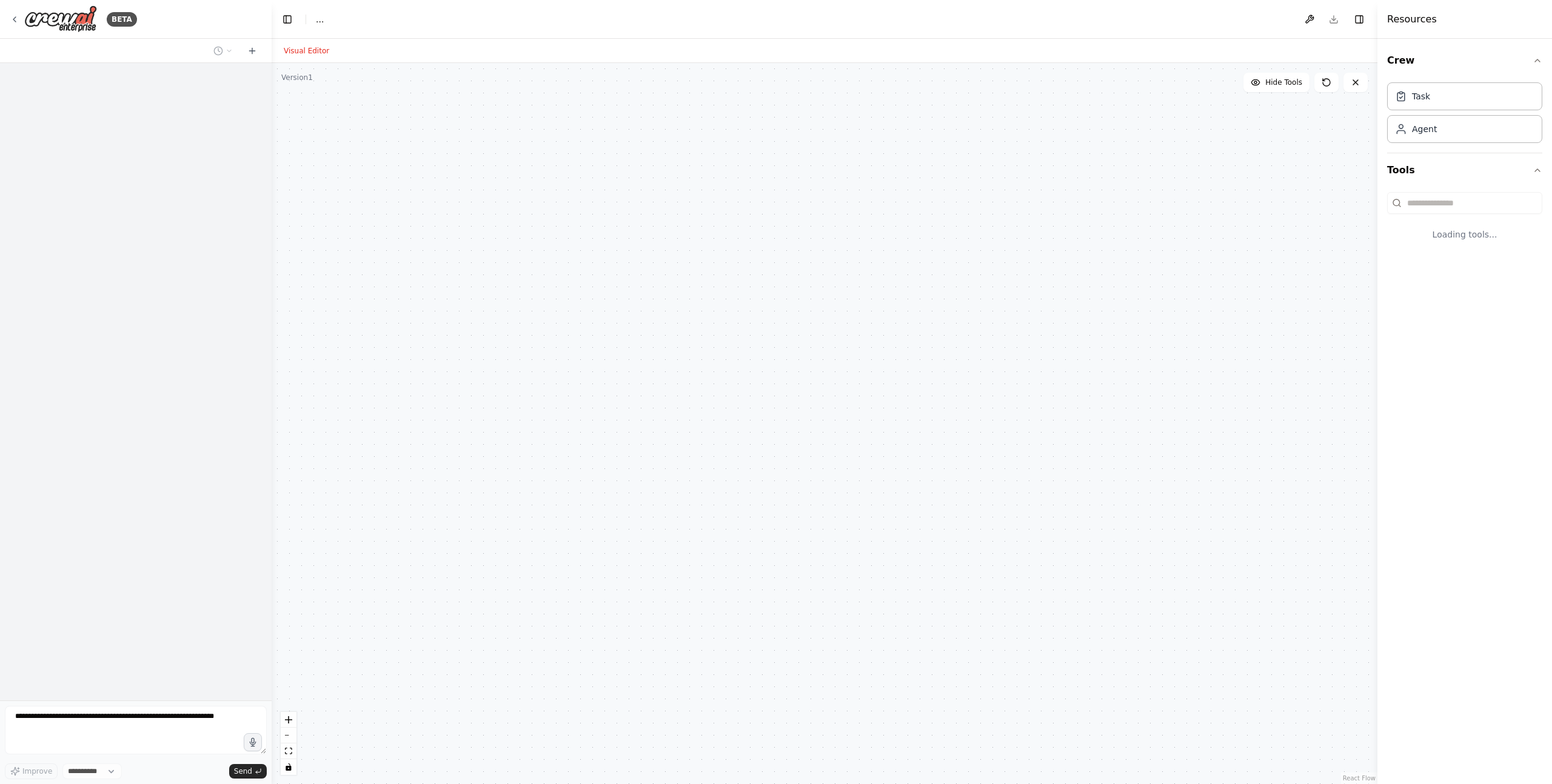
select select "****"
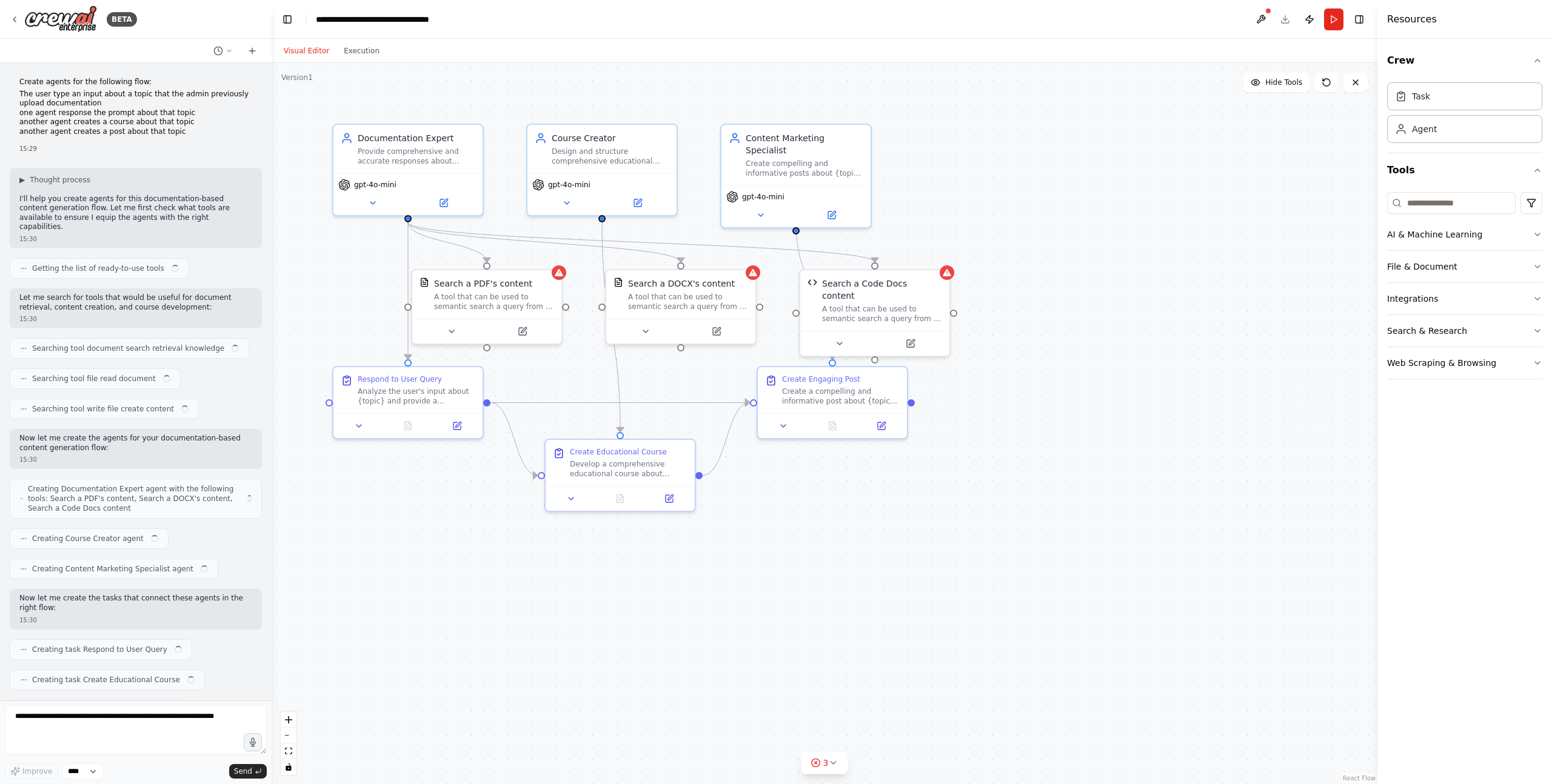
scroll to position [541, 0]
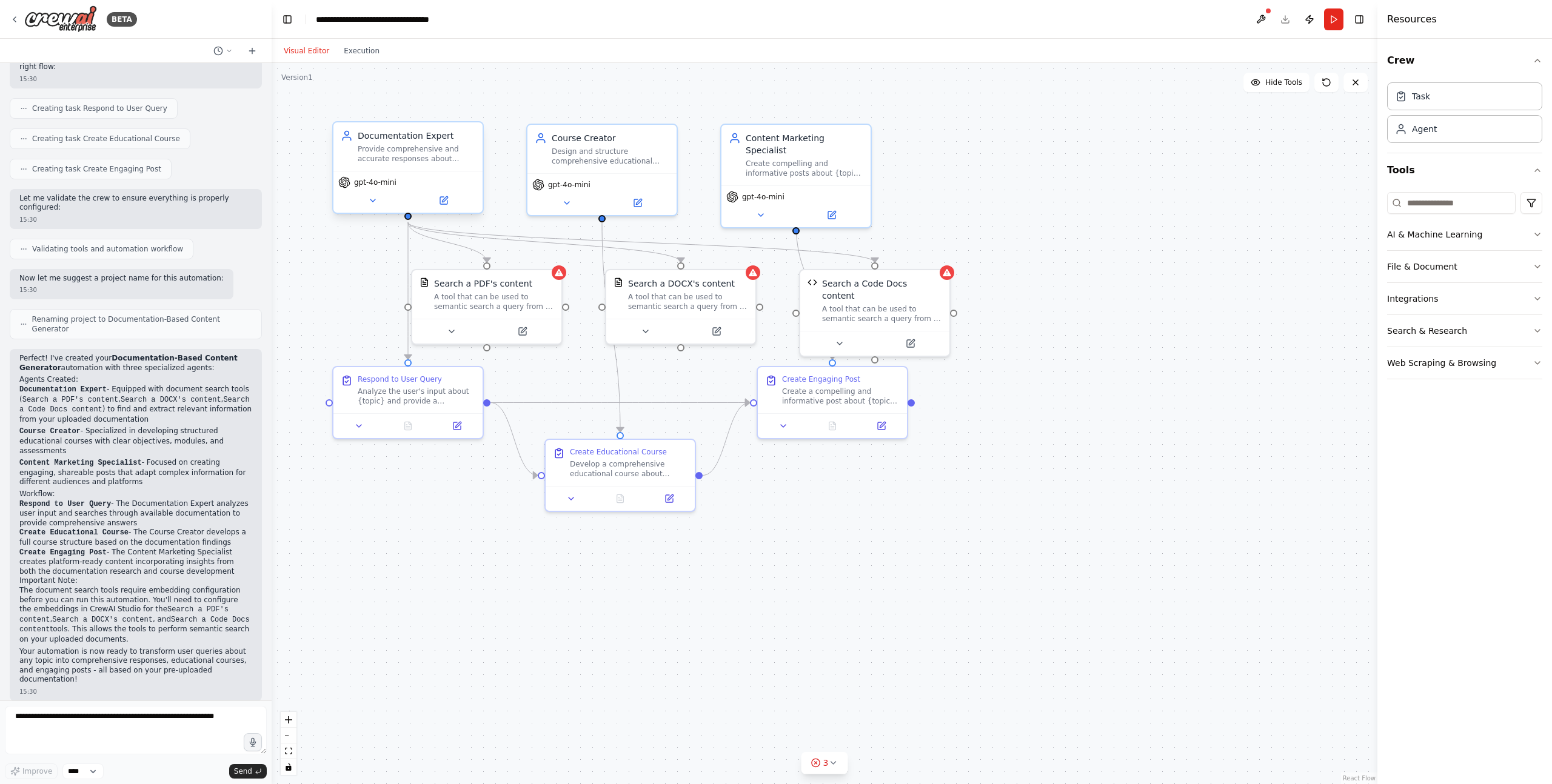
click at [423, 163] on div "Provide comprehensive and accurate responses about {topic} based on the previou…" at bounding box center [417, 154] width 118 height 19
click at [419, 147] on div "Provide comprehensive and accurate responses about {topic} based on the previou…" at bounding box center [417, 154] width 118 height 19
click at [442, 203] on icon at bounding box center [444, 200] width 7 height 7
click at [625, 146] on div "Design and structure comprehensive educational courses about {topic} using the …" at bounding box center [611, 154] width 118 height 19
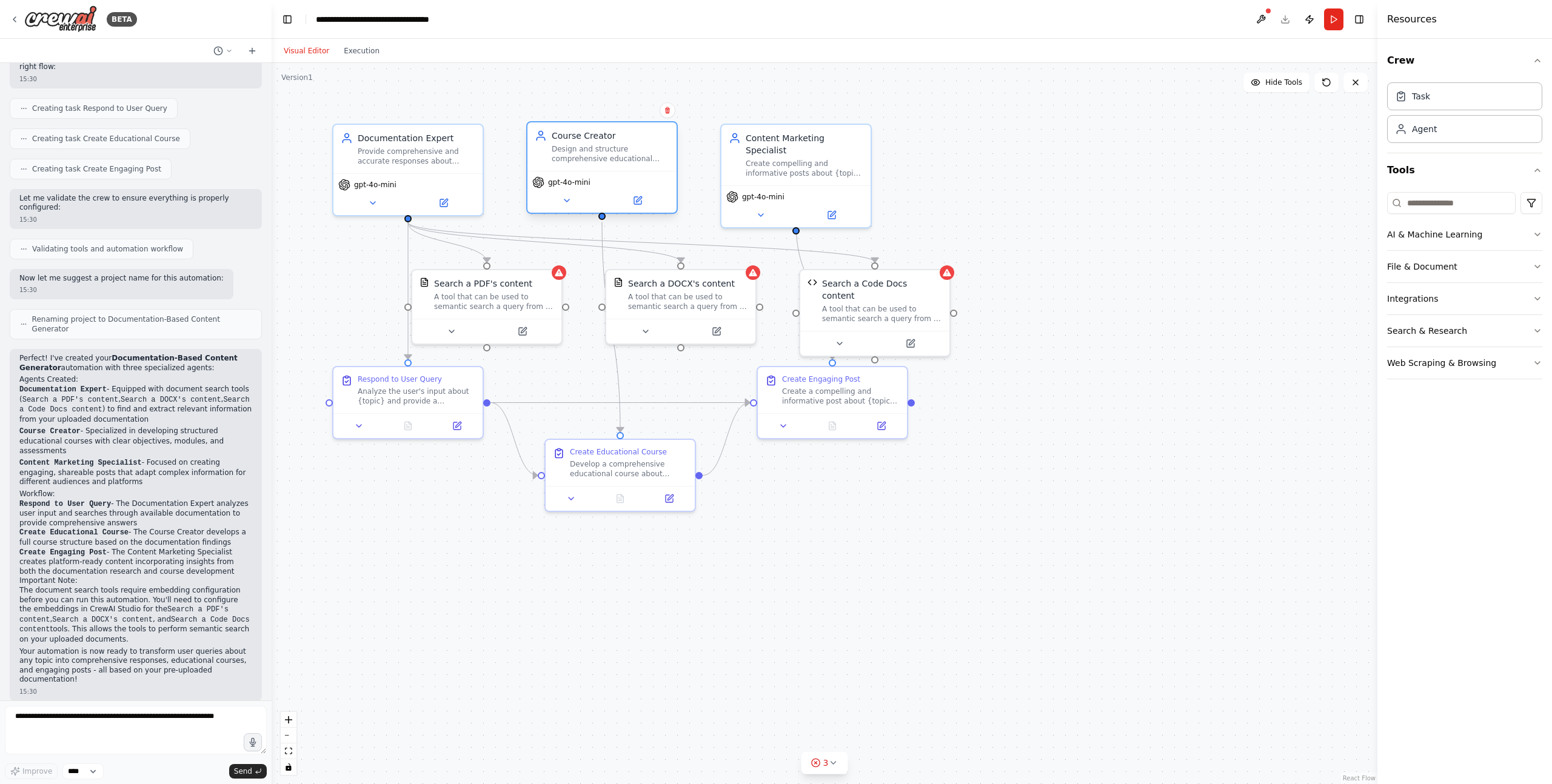
click at [625, 146] on div "Design and structure comprehensive educational courses about {topic} using the …" at bounding box center [611, 154] width 118 height 19
click at [558, 205] on button at bounding box center [567, 201] width 68 height 15
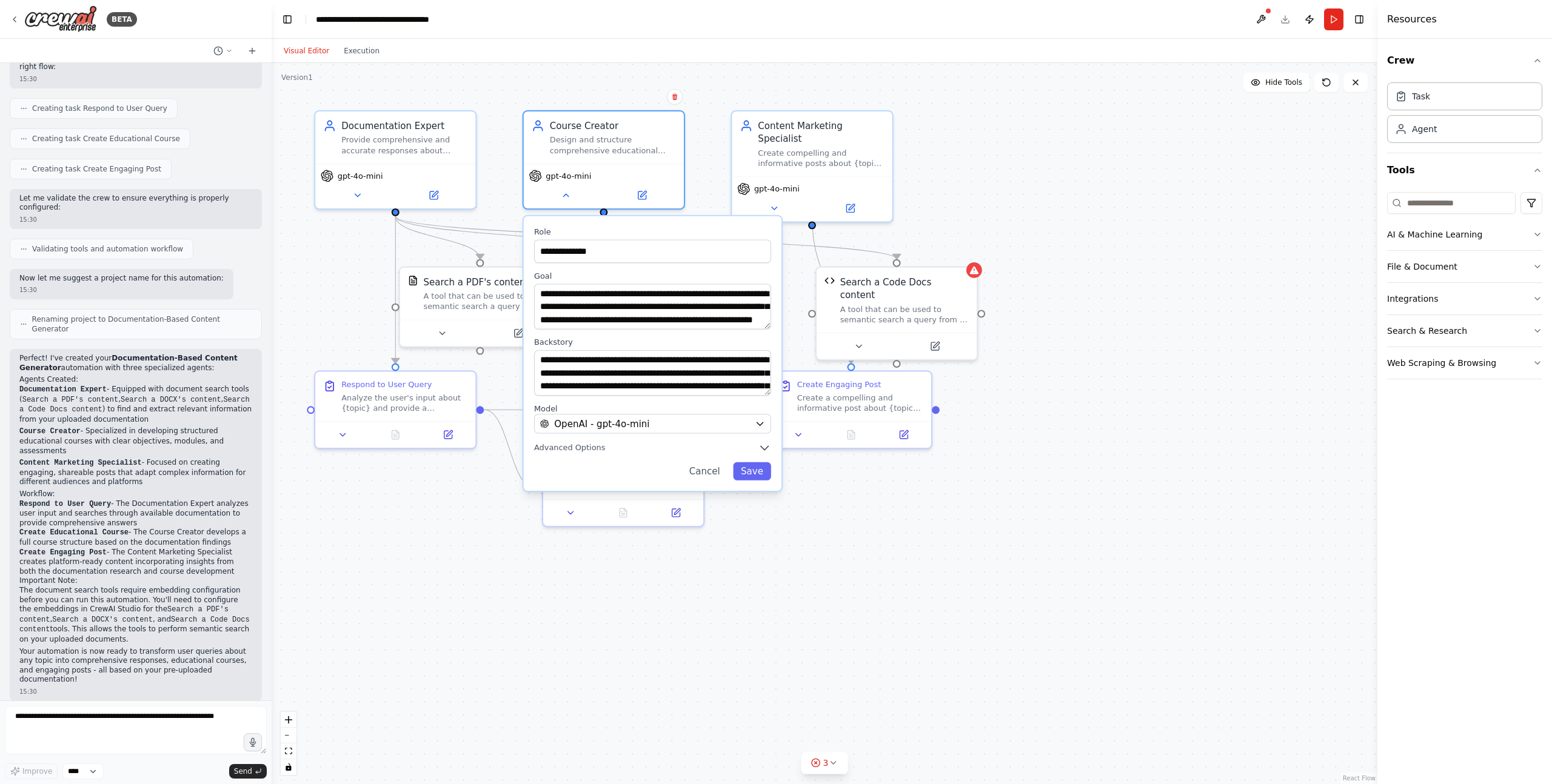
click at [1012, 201] on div ".deletable-edge-delete-btn { width: 20px; height: 20px; border: 0px solid #ffff…" at bounding box center [824, 424] width 1106 height 721
click at [955, 140] on div ".deletable-edge-delete-btn { width: 20px; height: 20px; border: 0px solid #ffff…" at bounding box center [824, 424] width 1106 height 721
click at [499, 238] on icon "Edge from 3ae366dc-51b0-41ba-9616-7ca2857f0853 to 80a8dd4f-2b94-4e7d-b748-966cf…" at bounding box center [543, 238] width 292 height 43
click at [503, 279] on div "Search a PDF's content" at bounding box center [478, 278] width 106 height 12
click at [518, 333] on icon at bounding box center [519, 330] width 7 height 7
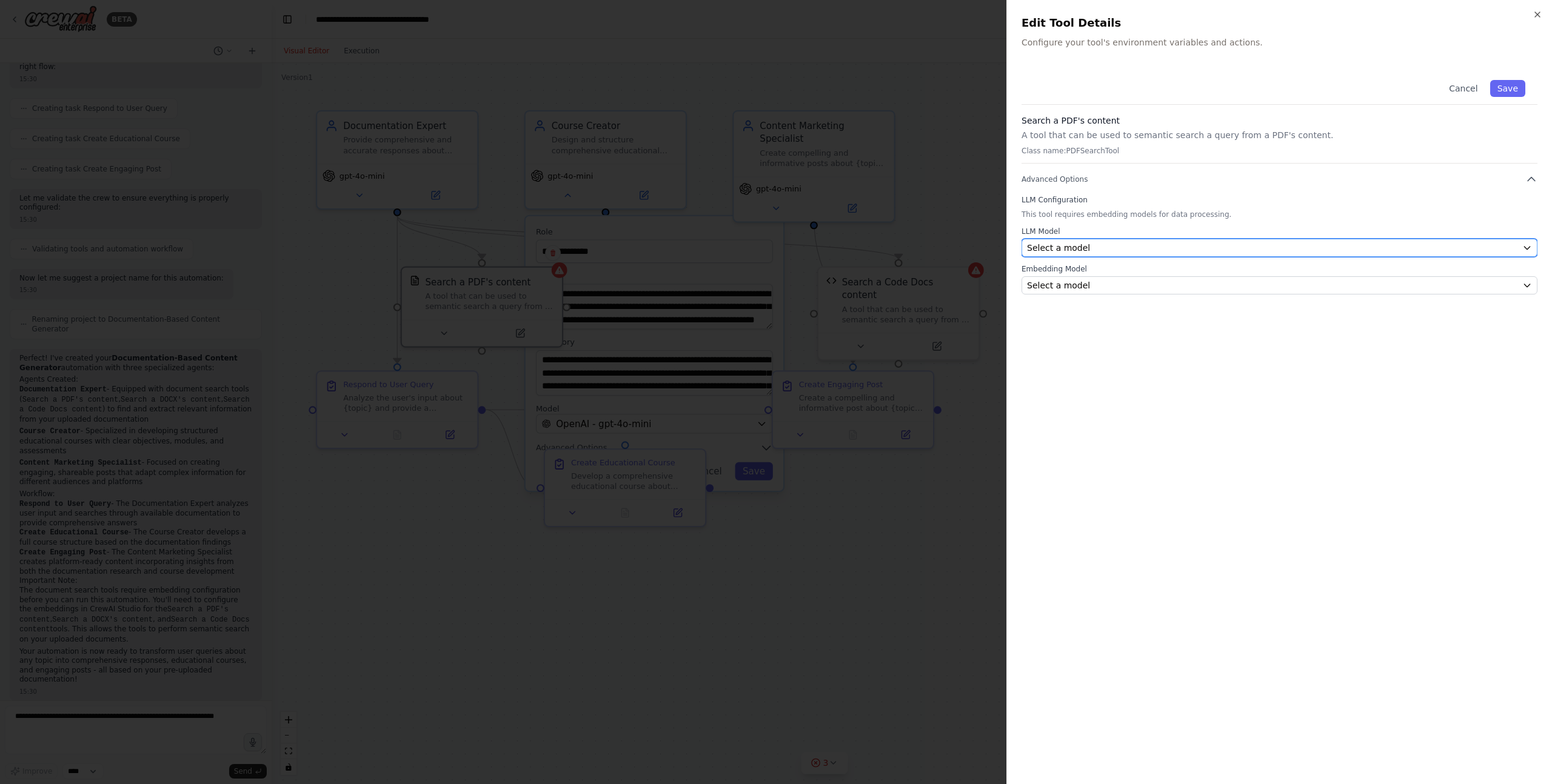
click at [1191, 240] on button "Select a model" at bounding box center [1279, 248] width 516 height 18
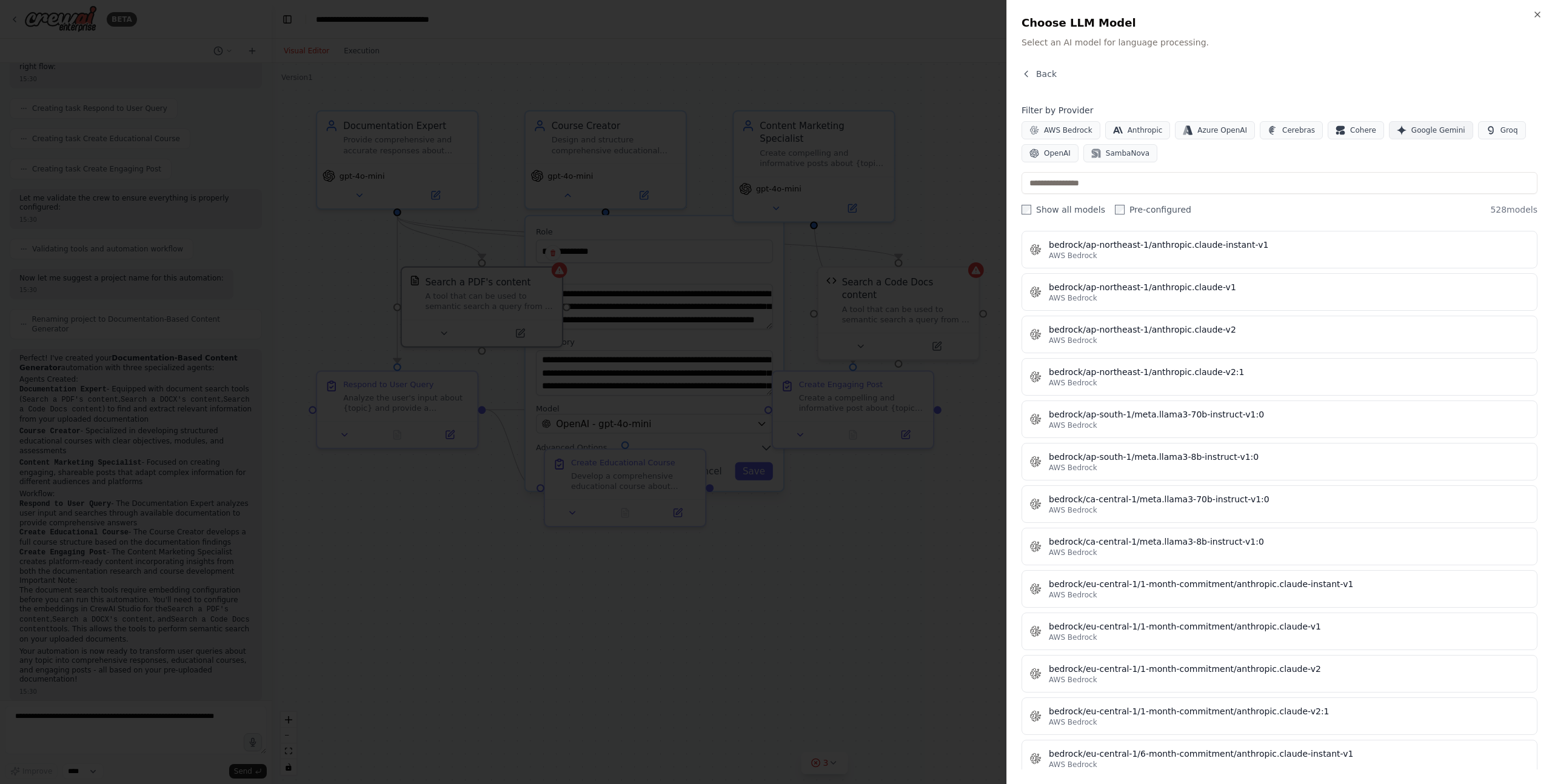
scroll to position [3241, 0]
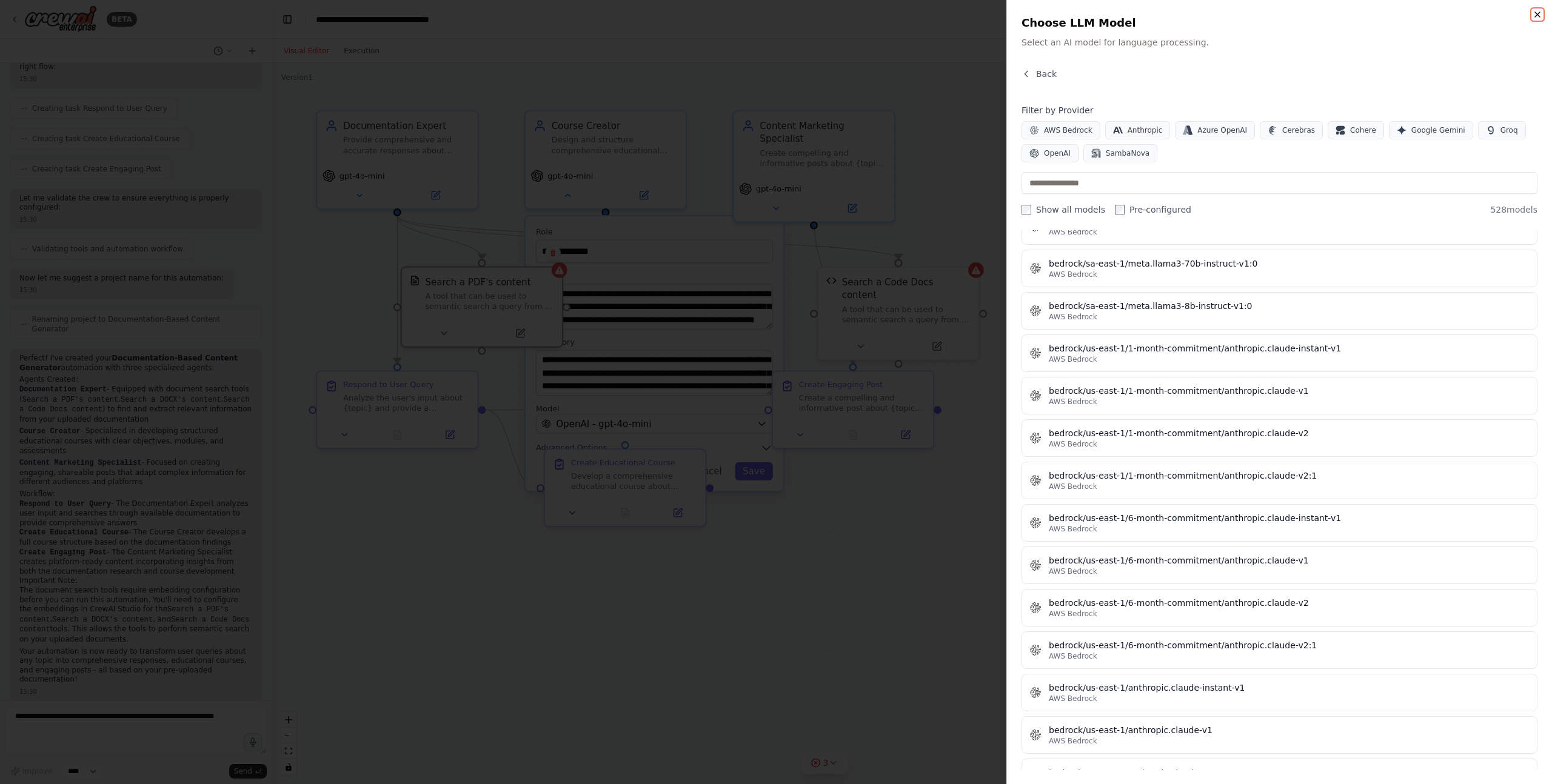
click at [1533, 10] on icon "button" at bounding box center [1538, 15] width 10 height 10
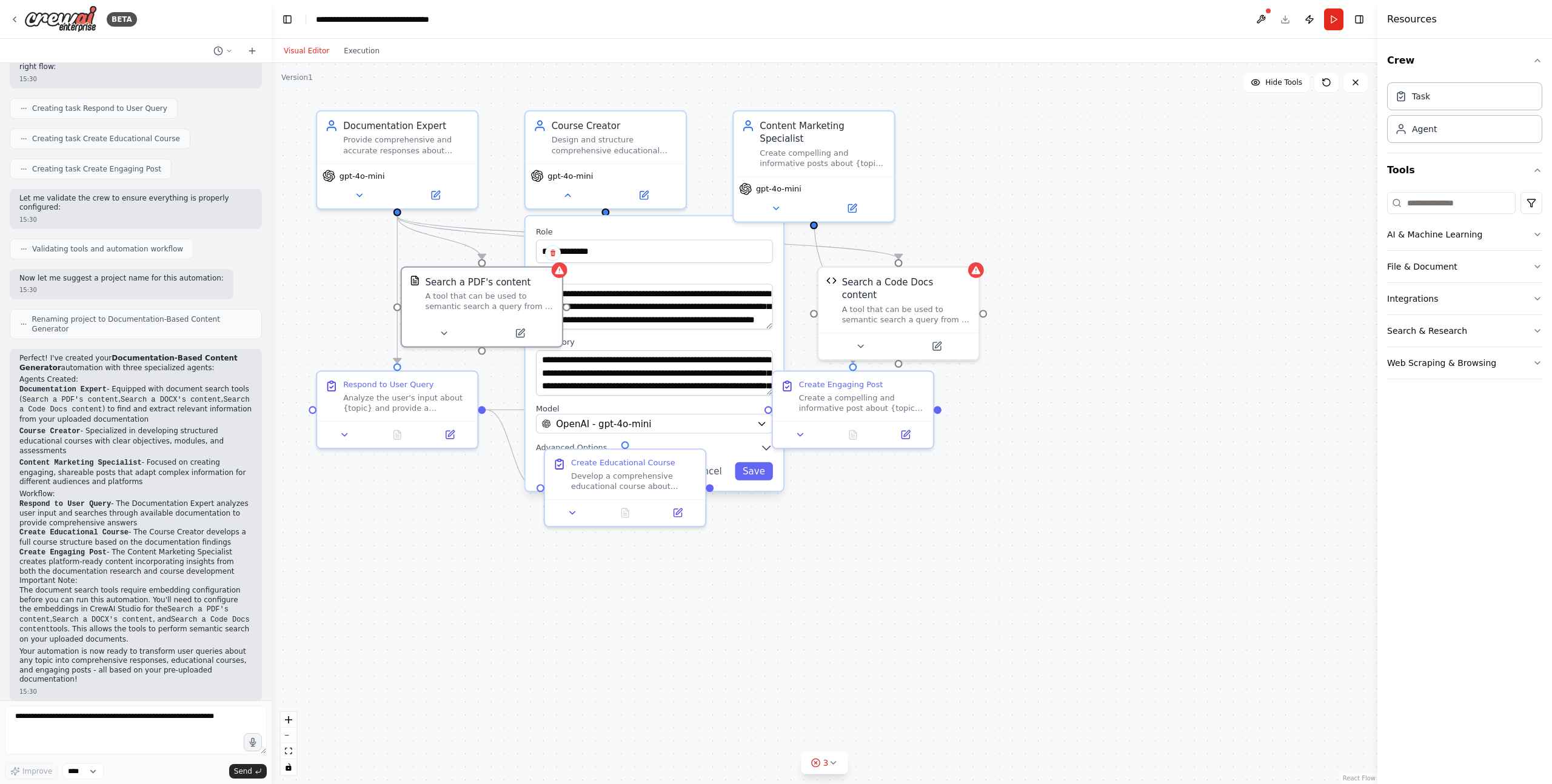
click at [1098, 189] on div ".deletable-edge-delete-btn { width: 20px; height: 20px; border: 0px solid #ffff…" at bounding box center [824, 424] width 1106 height 721
click at [589, 194] on button at bounding box center [567, 193] width 73 height 16
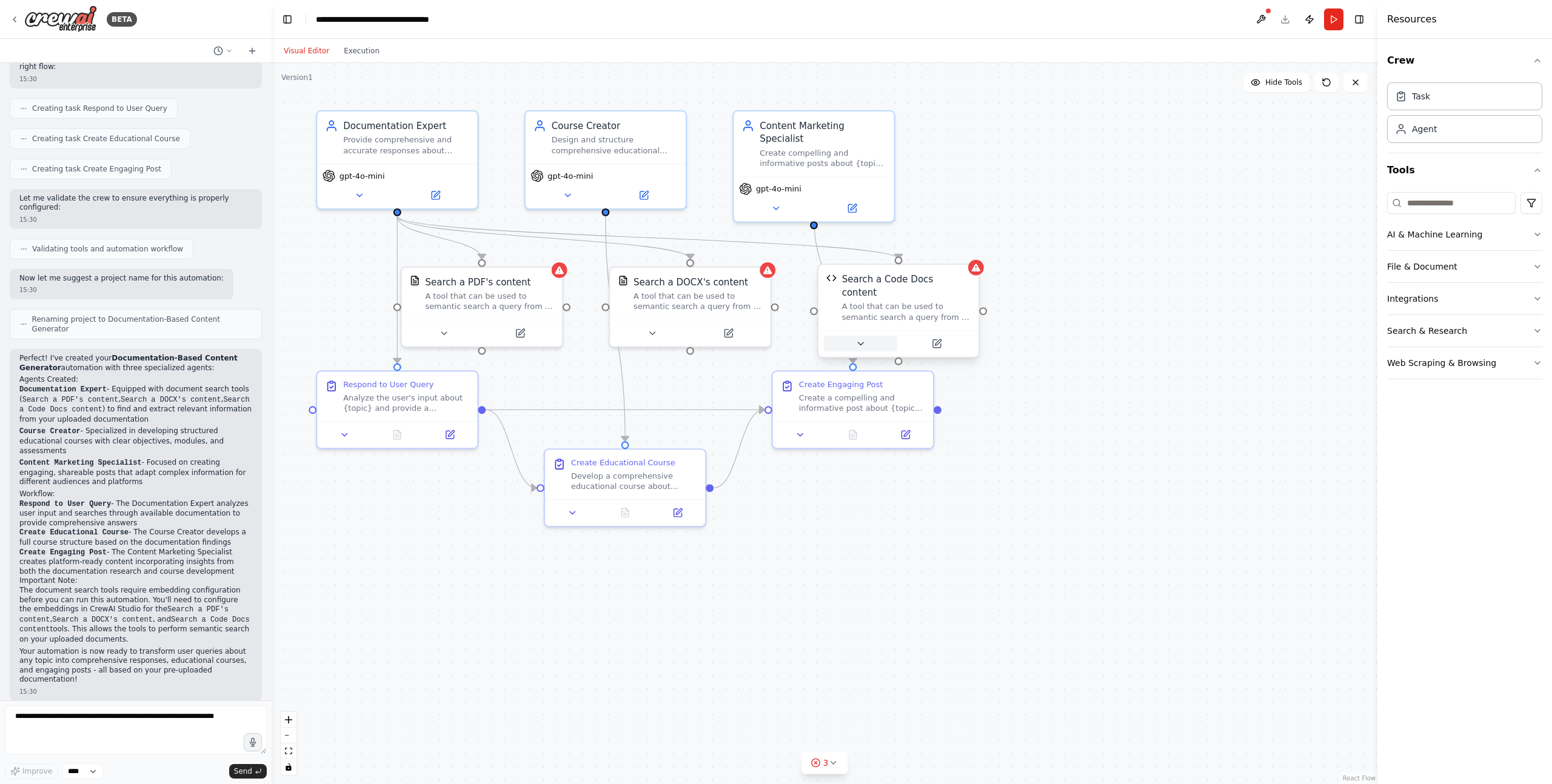
click at [842, 337] on button at bounding box center [861, 343] width 73 height 16
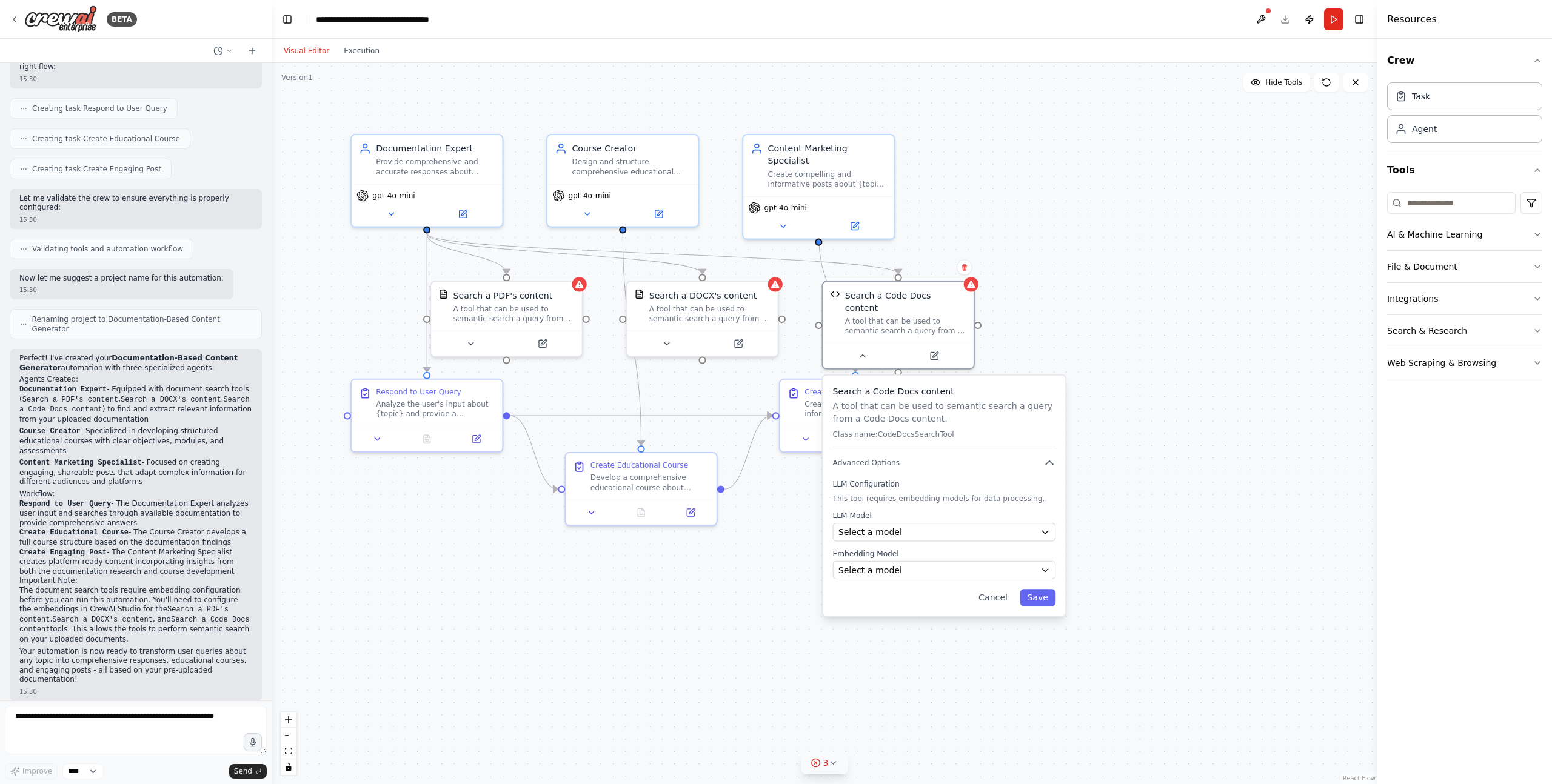
click at [834, 759] on icon at bounding box center [833, 763] width 10 height 10
click at [797, 640] on div ".deletable-edge-delete-btn { width: 20px; height: 20px; border: 0px solid #ffff…" at bounding box center [824, 424] width 1106 height 721
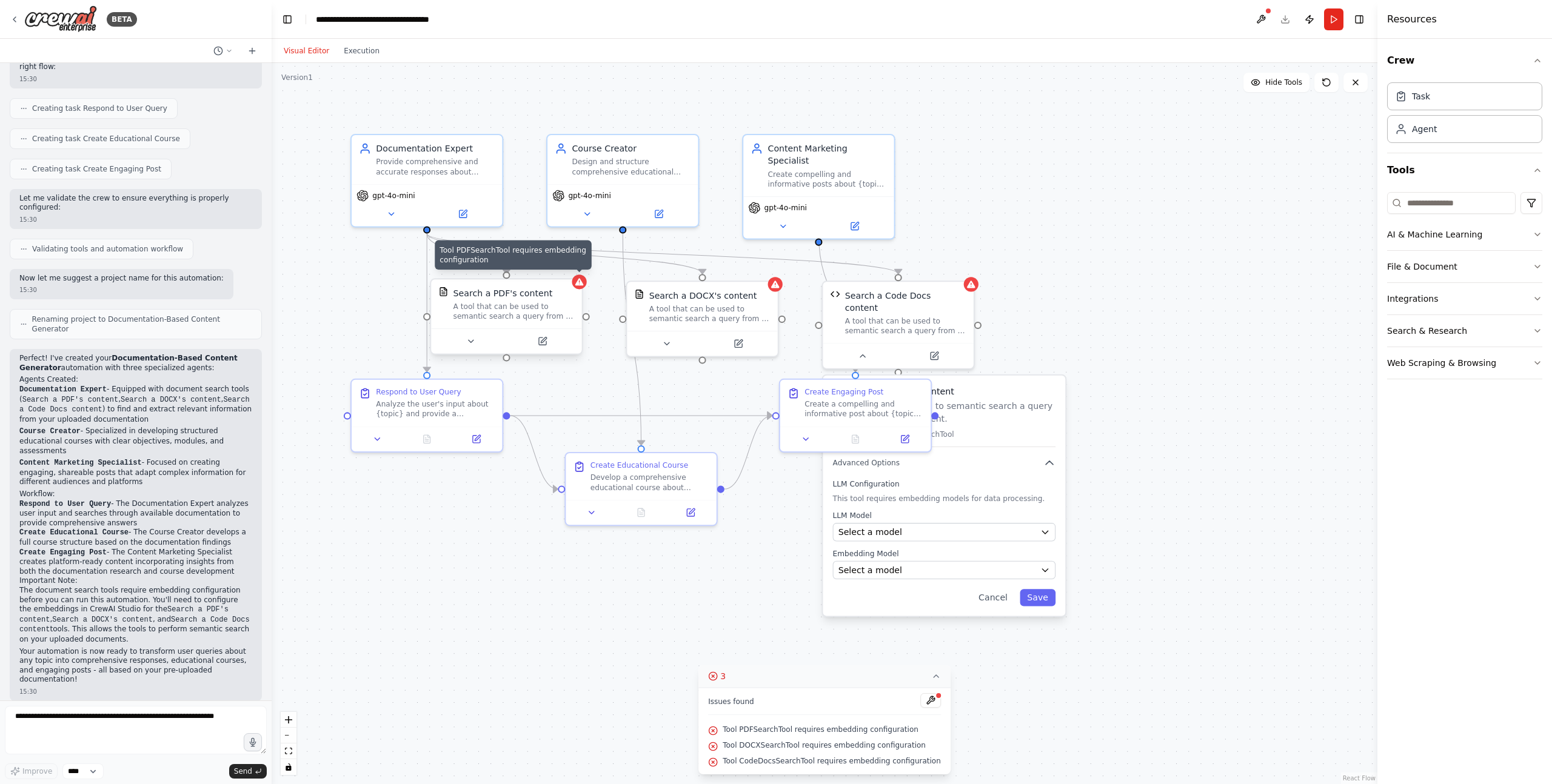
click at [582, 286] on icon at bounding box center [579, 282] width 7 height 7
click at [547, 342] on button at bounding box center [542, 341] width 69 height 15
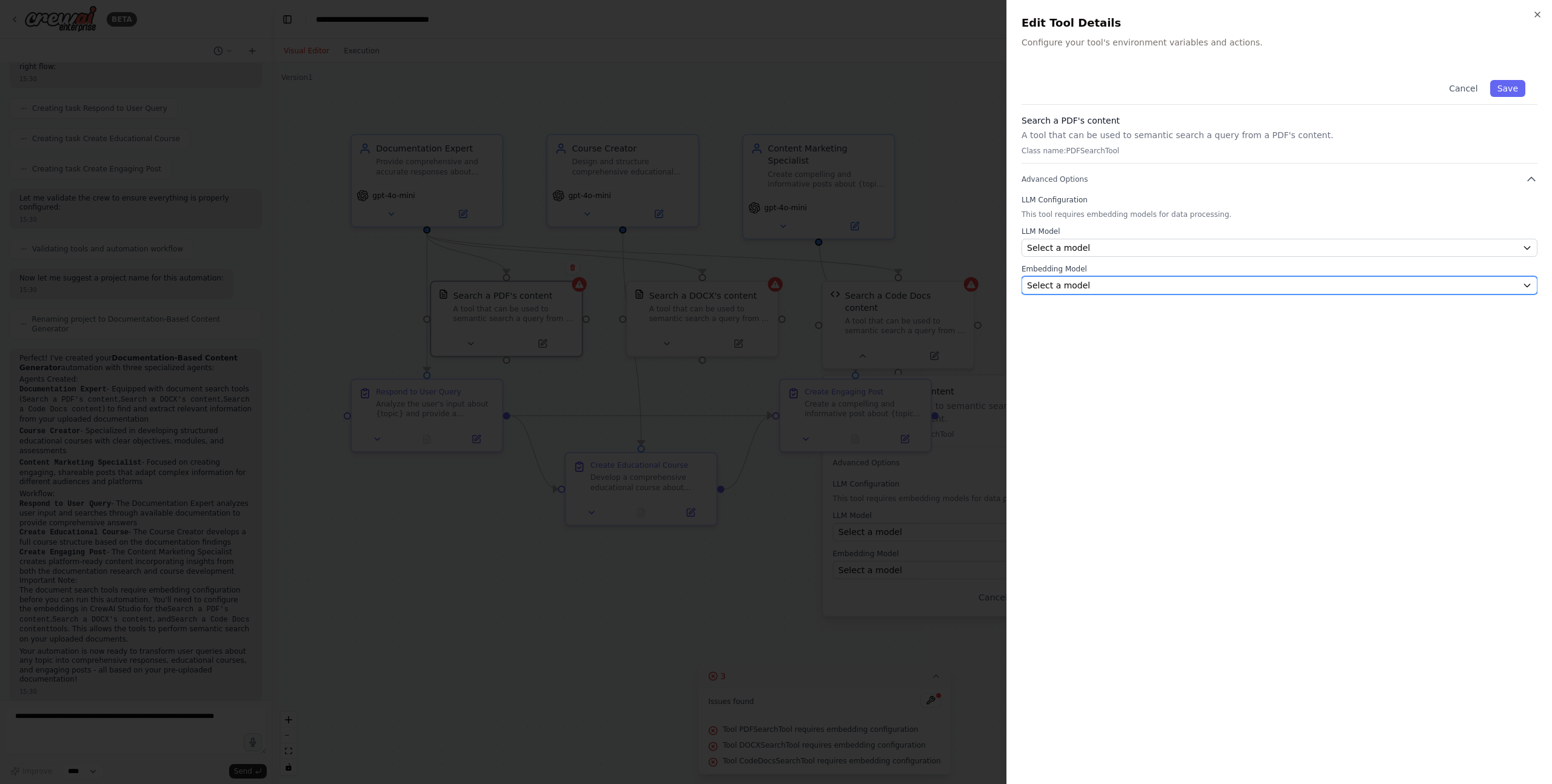
click at [1155, 282] on div "Select a model" at bounding box center [1272, 285] width 490 height 12
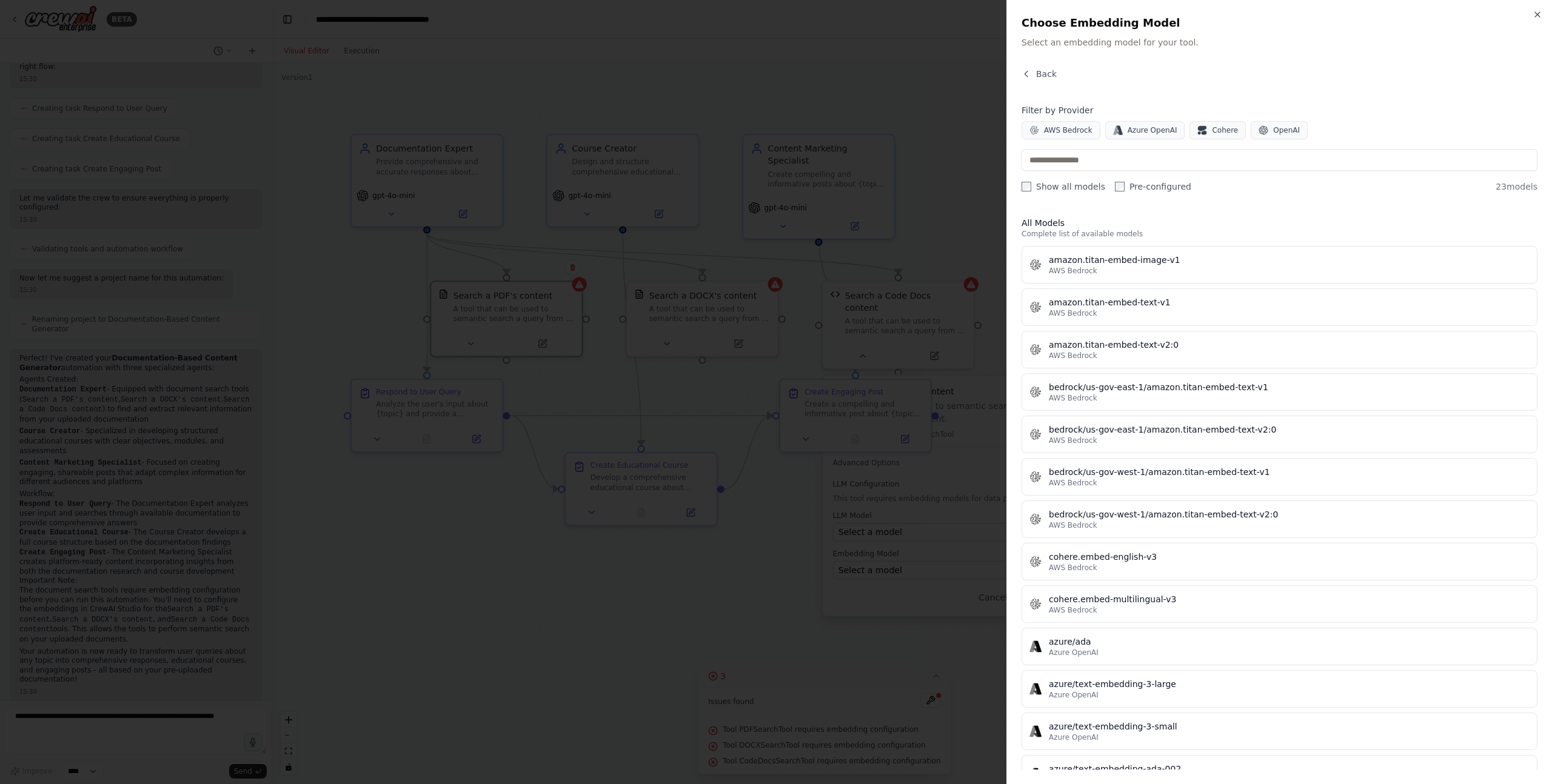
click at [1044, 65] on div "Close Choose Embedding Model Select an embedding model for your tool. Back Filt…" at bounding box center [1279, 392] width 546 height 784
click at [1044, 71] on span "Back" at bounding box center [1046, 74] width 21 height 12
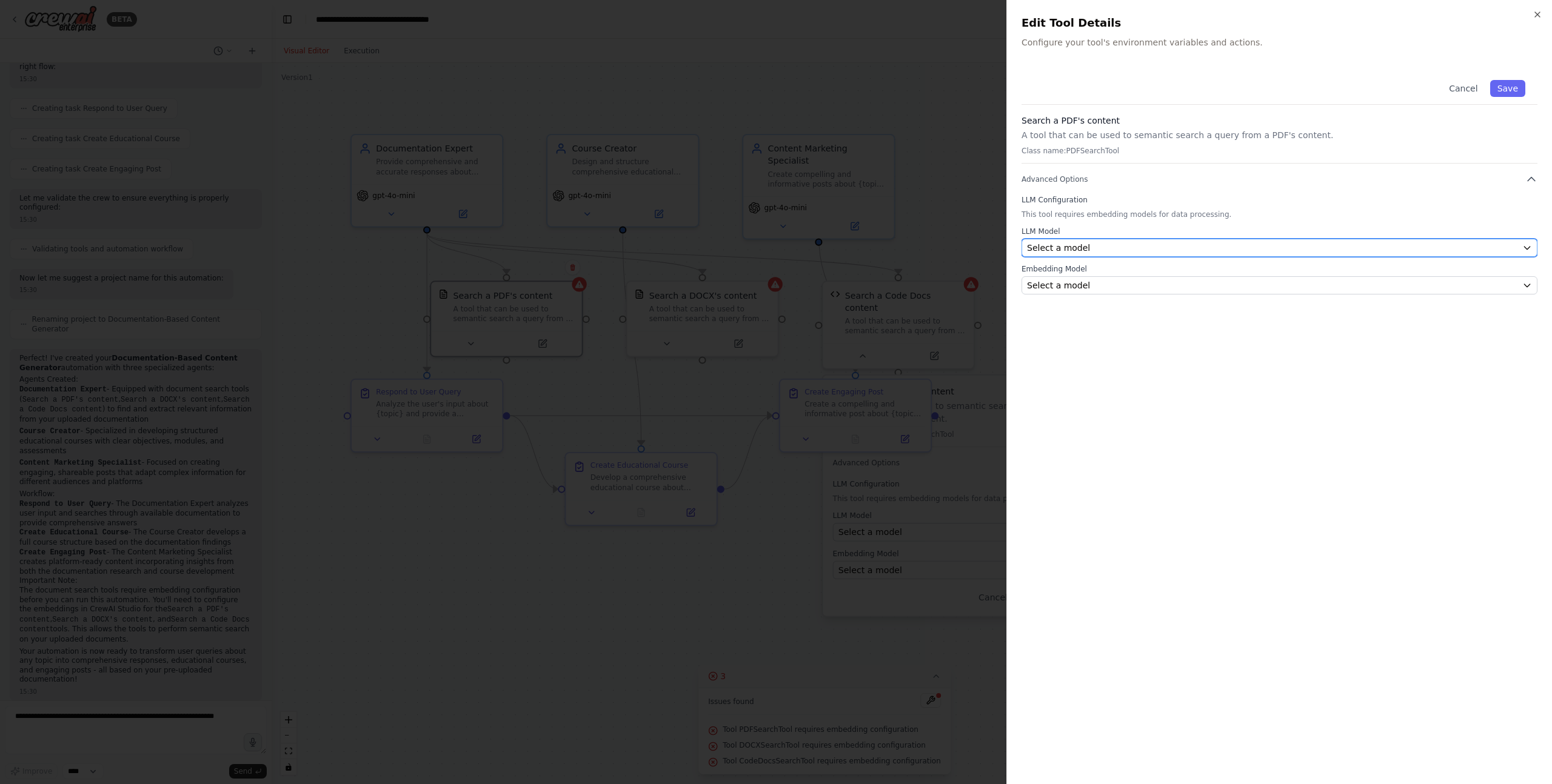
click at [1087, 245] on div "Select a model" at bounding box center [1272, 247] width 490 height 12
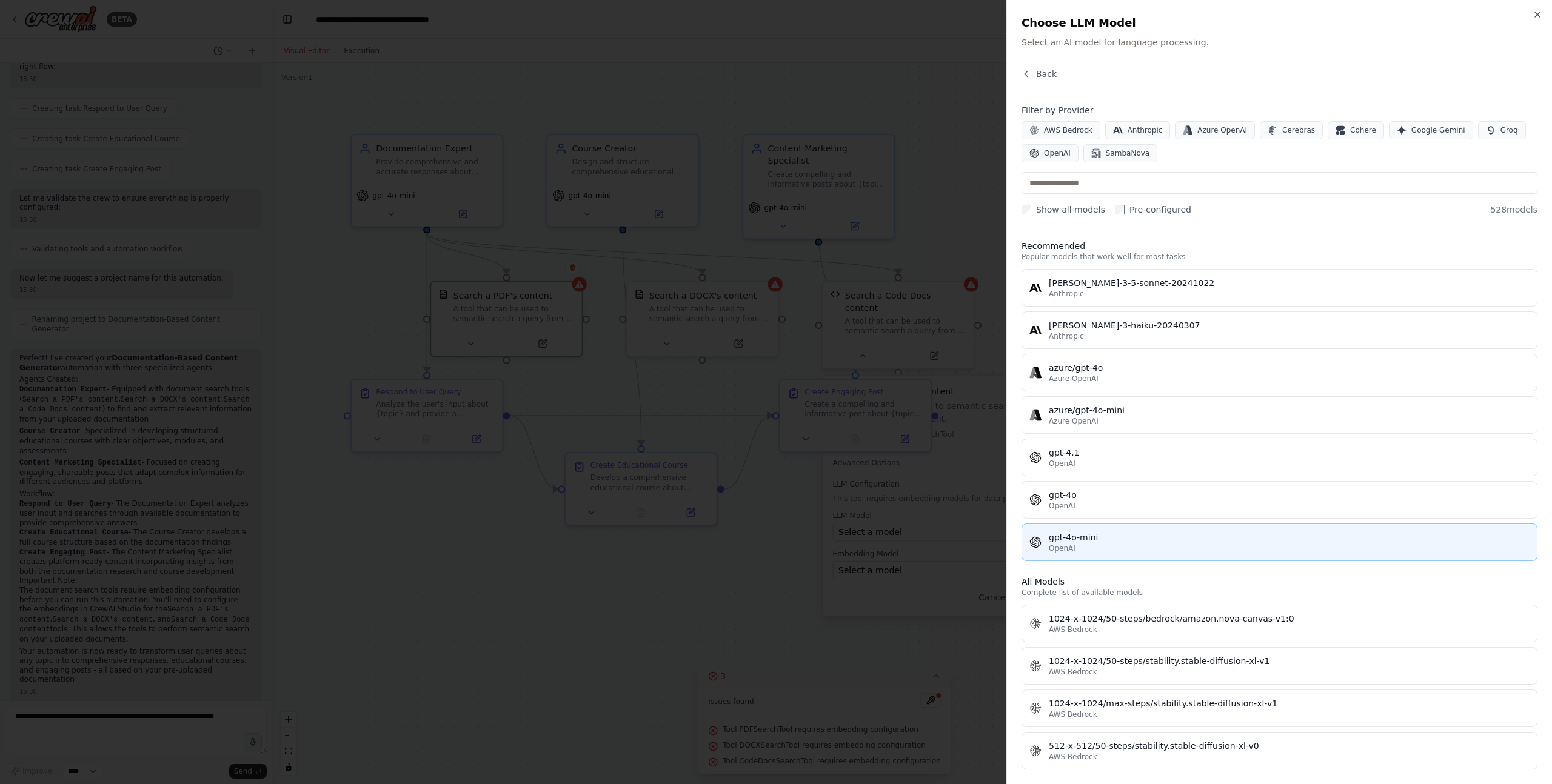
click at [1073, 542] on div "gpt-4o-mini" at bounding box center [1289, 537] width 481 height 12
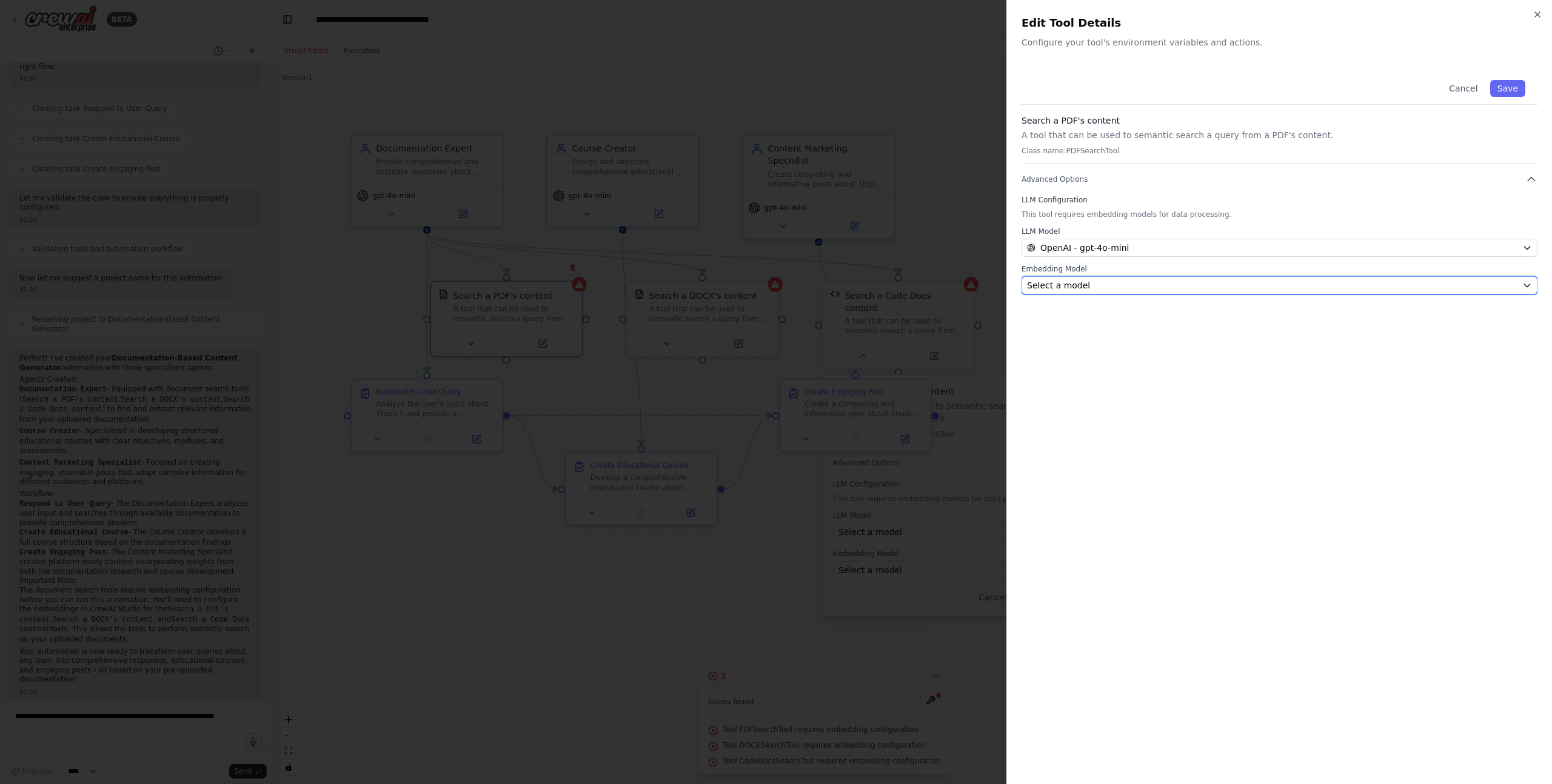
click at [1083, 292] on button "Select a model" at bounding box center [1279, 286] width 516 height 18
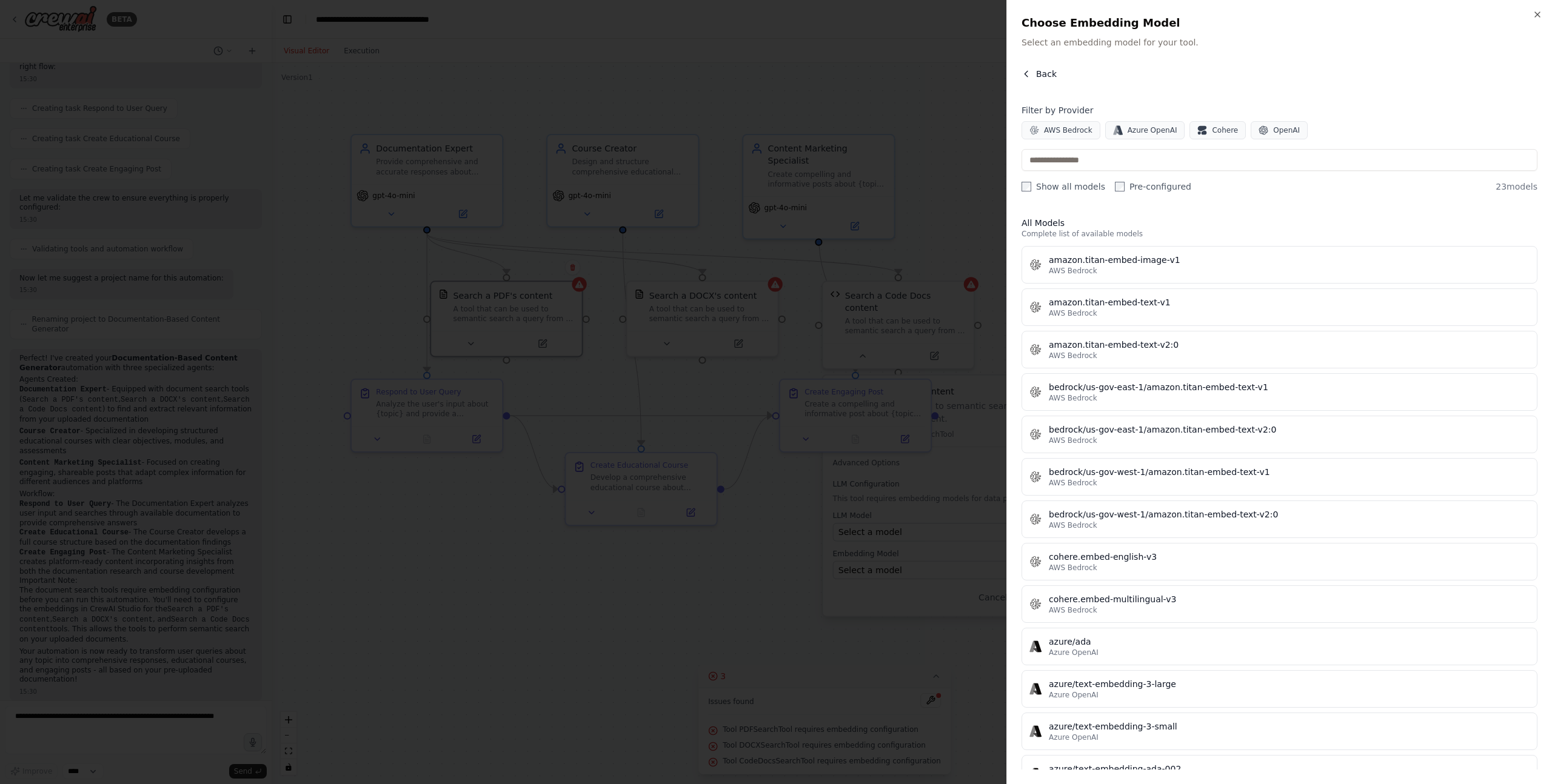
click at [1025, 73] on icon "button" at bounding box center [1026, 73] width 3 height 6
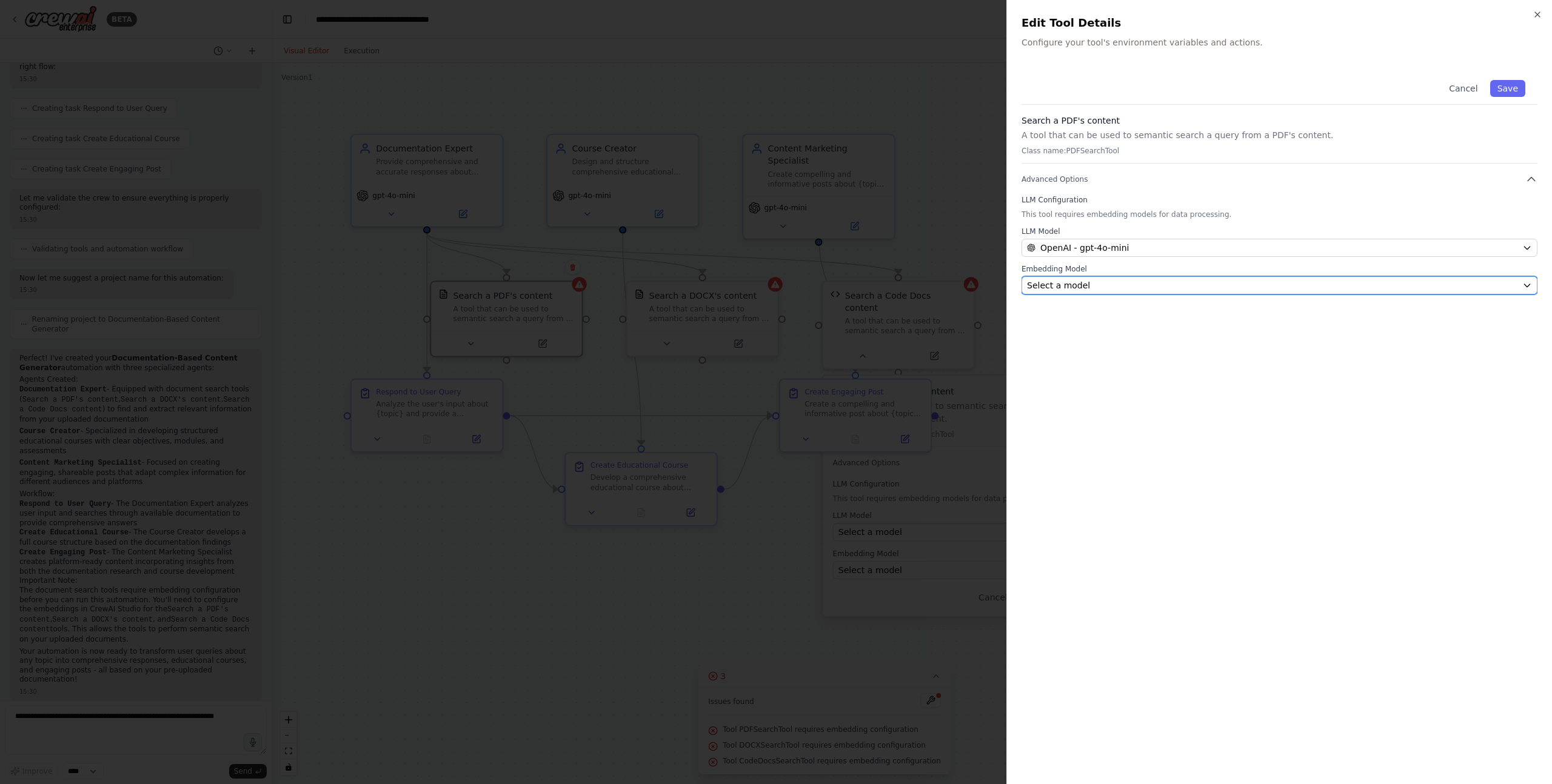
click at [1110, 288] on div "Select a model" at bounding box center [1272, 285] width 490 height 12
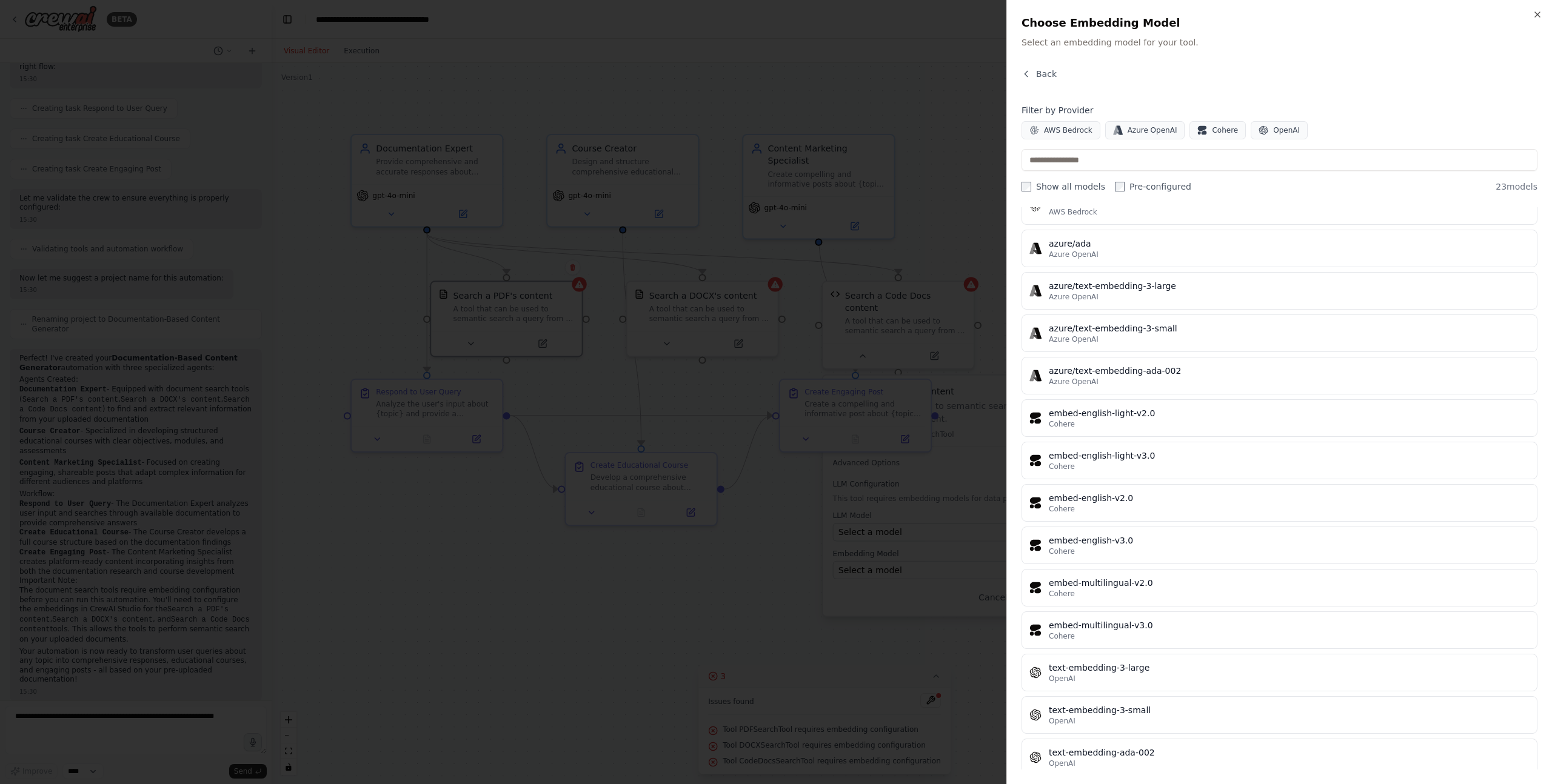
scroll to position [457, 0]
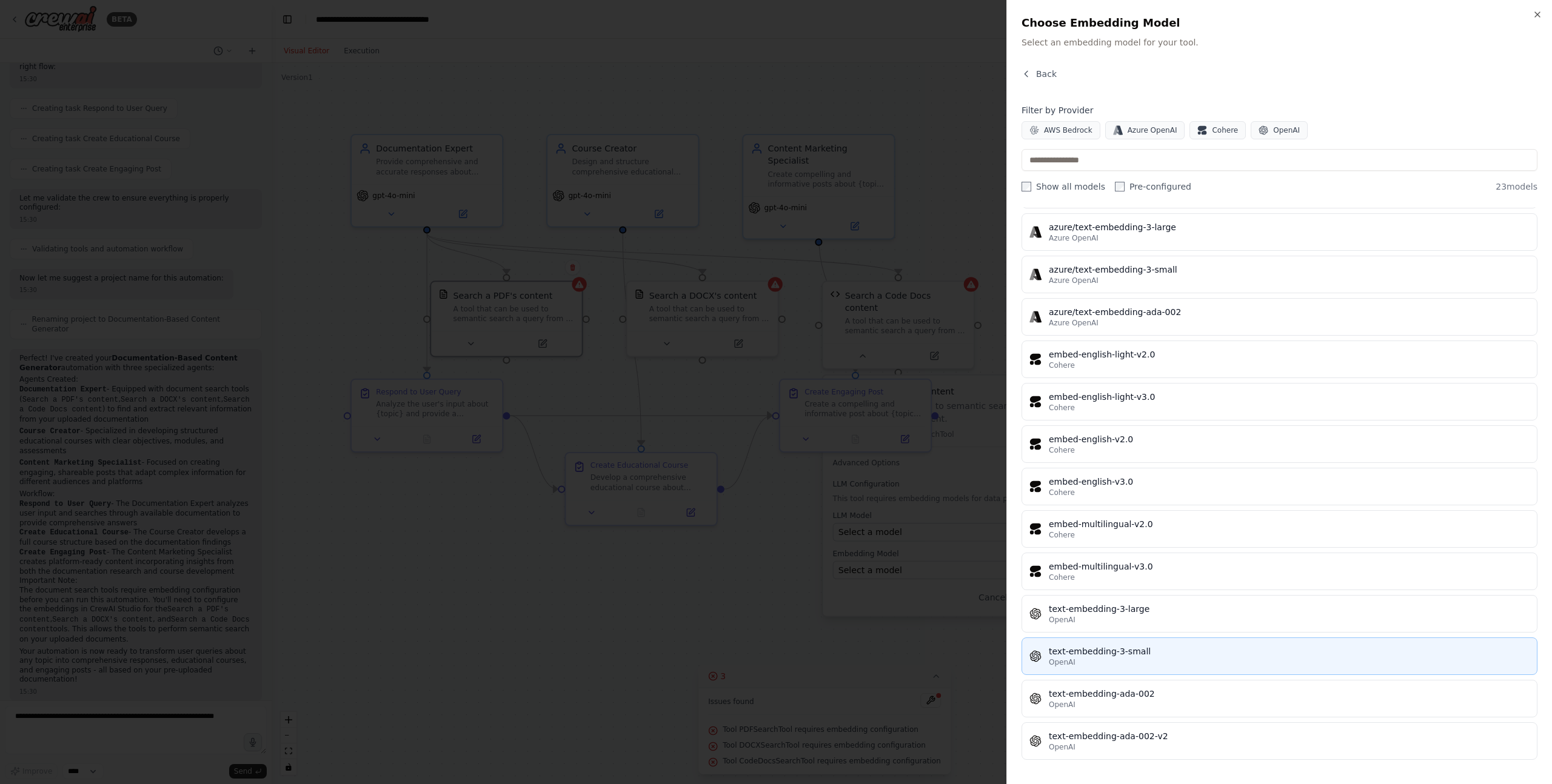
click at [1170, 640] on button "text-embedding-3-small OpenAI" at bounding box center [1279, 656] width 516 height 37
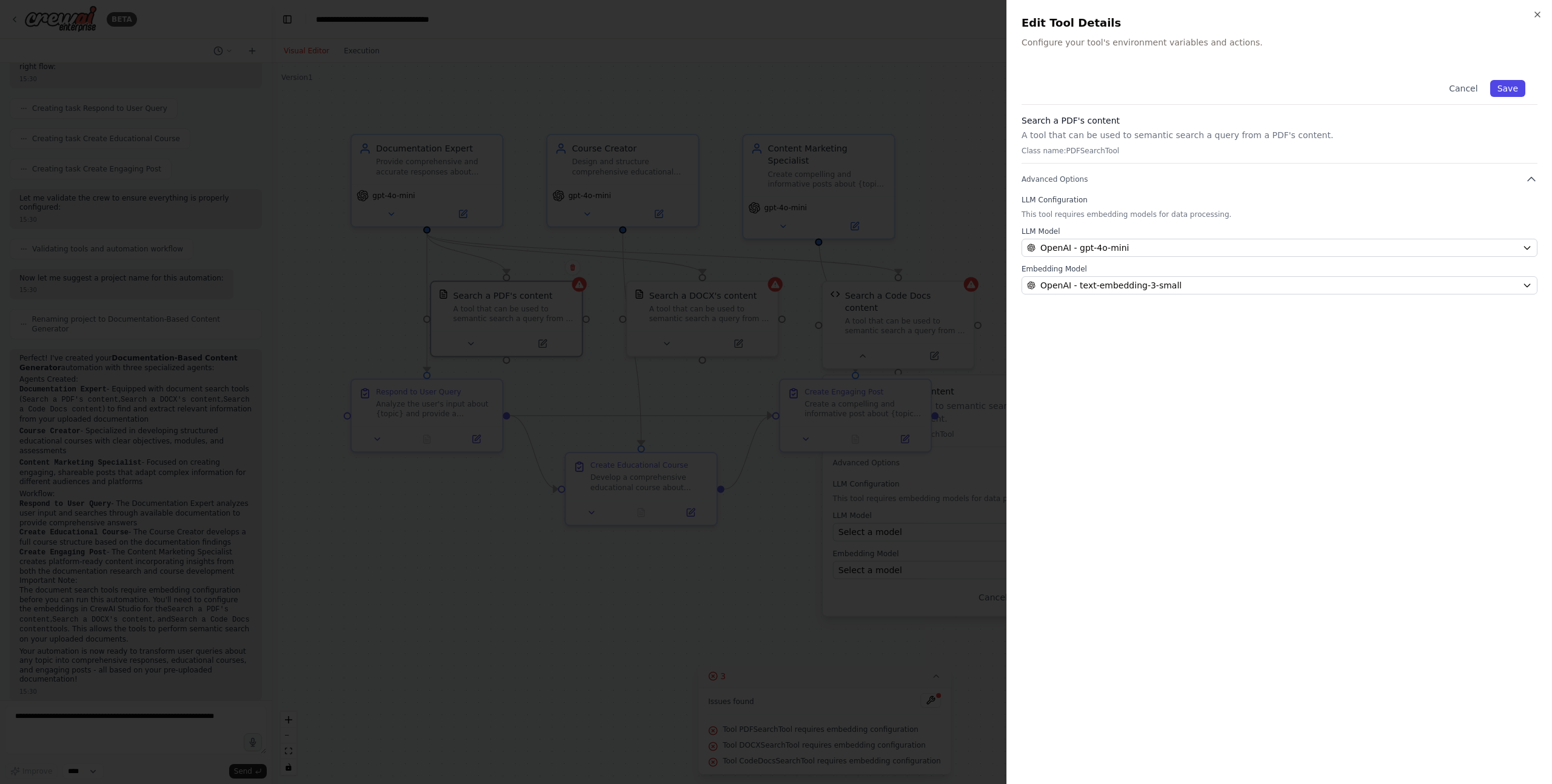
click at [1519, 91] on button "Save" at bounding box center [1508, 88] width 35 height 17
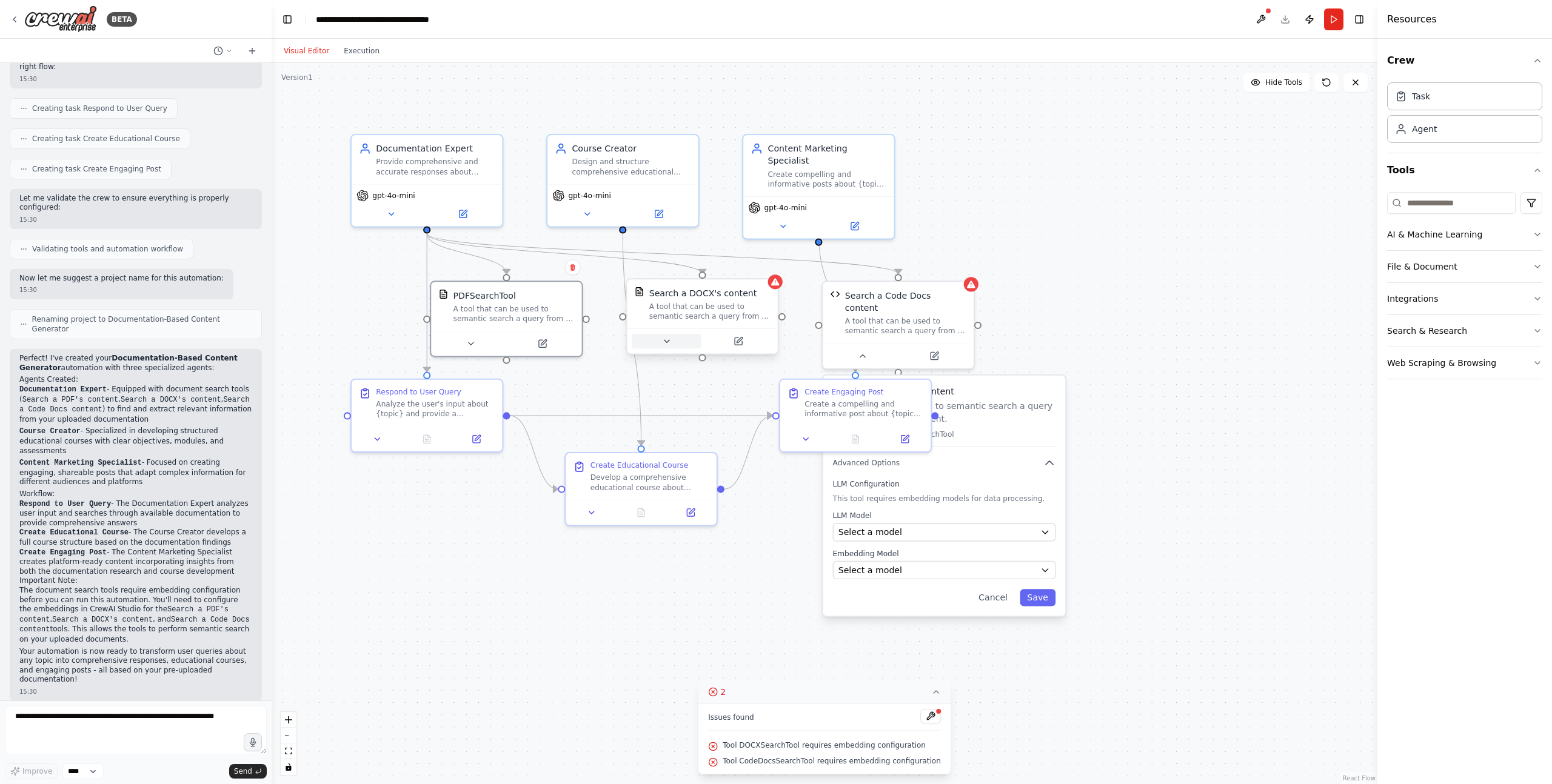
click at [679, 343] on button at bounding box center [665, 341] width 69 height 15
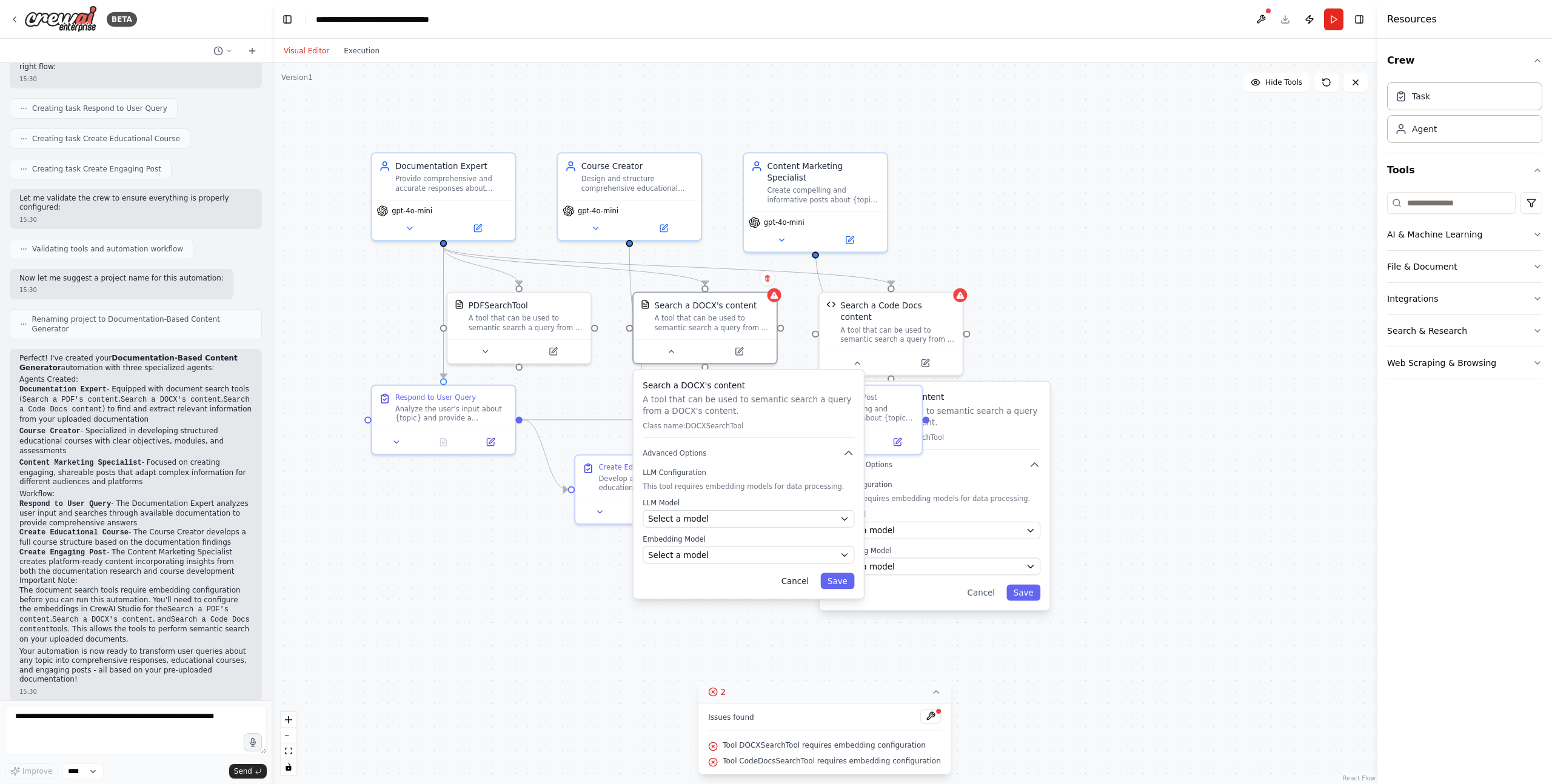
click at [804, 574] on button "Cancel" at bounding box center [795, 581] width 42 height 17
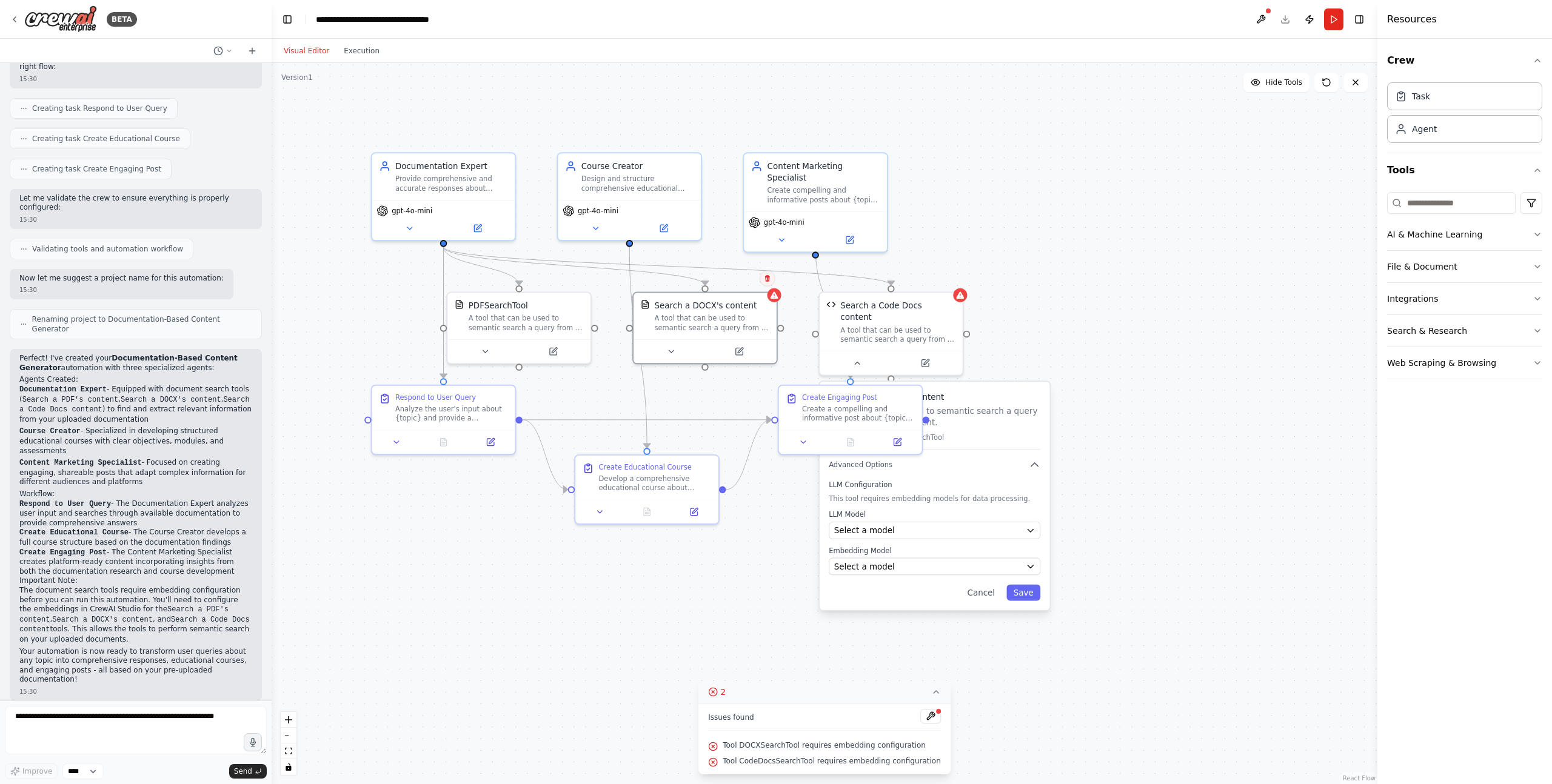
click at [761, 277] on button at bounding box center [767, 277] width 16 height 16
click at [719, 283] on button "Confirm" at bounding box center [734, 278] width 43 height 15
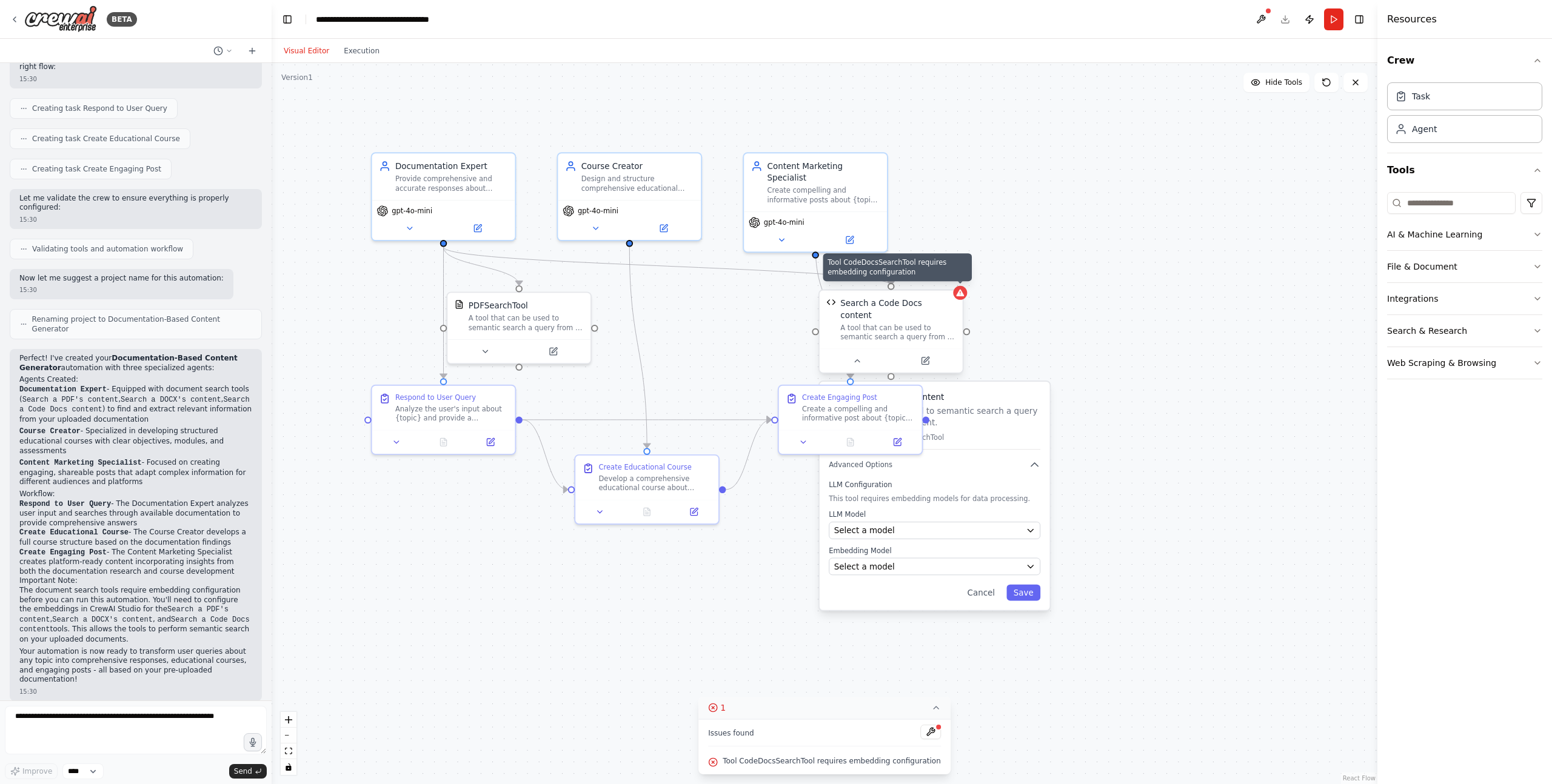
click at [956, 292] on icon at bounding box center [960, 292] width 9 height 9
click at [953, 283] on button at bounding box center [954, 277] width 16 height 16
click at [953, 282] on icon at bounding box center [954, 278] width 7 height 7
click at [955, 282] on icon at bounding box center [954, 278] width 7 height 7
click at [927, 282] on button "Confirm" at bounding box center [919, 278] width 43 height 15
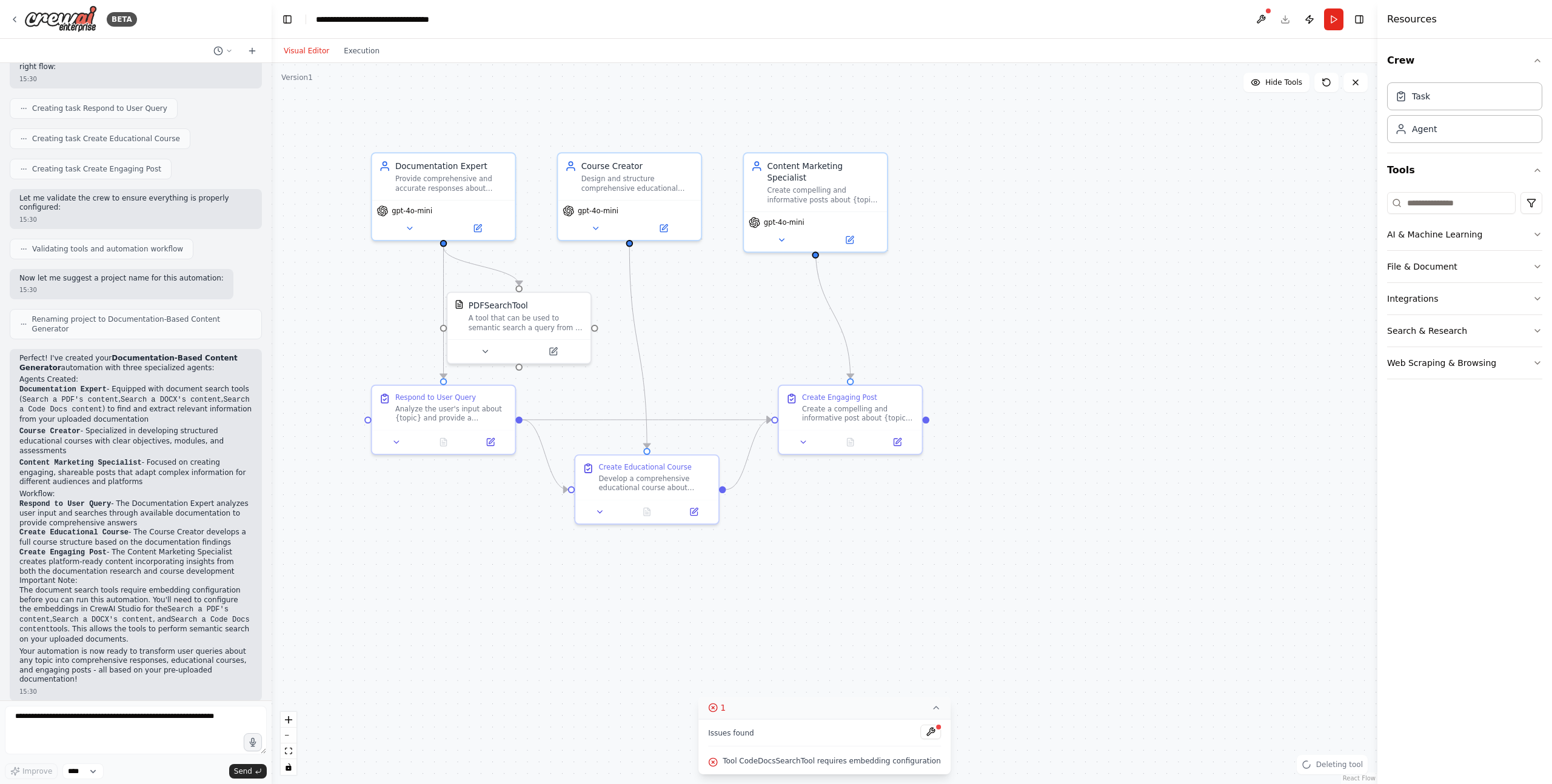
click at [1024, 268] on div ".deletable-edge-delete-btn { width: 20px; height: 20px; border: 0px solid #ffff…" at bounding box center [824, 424] width 1106 height 721
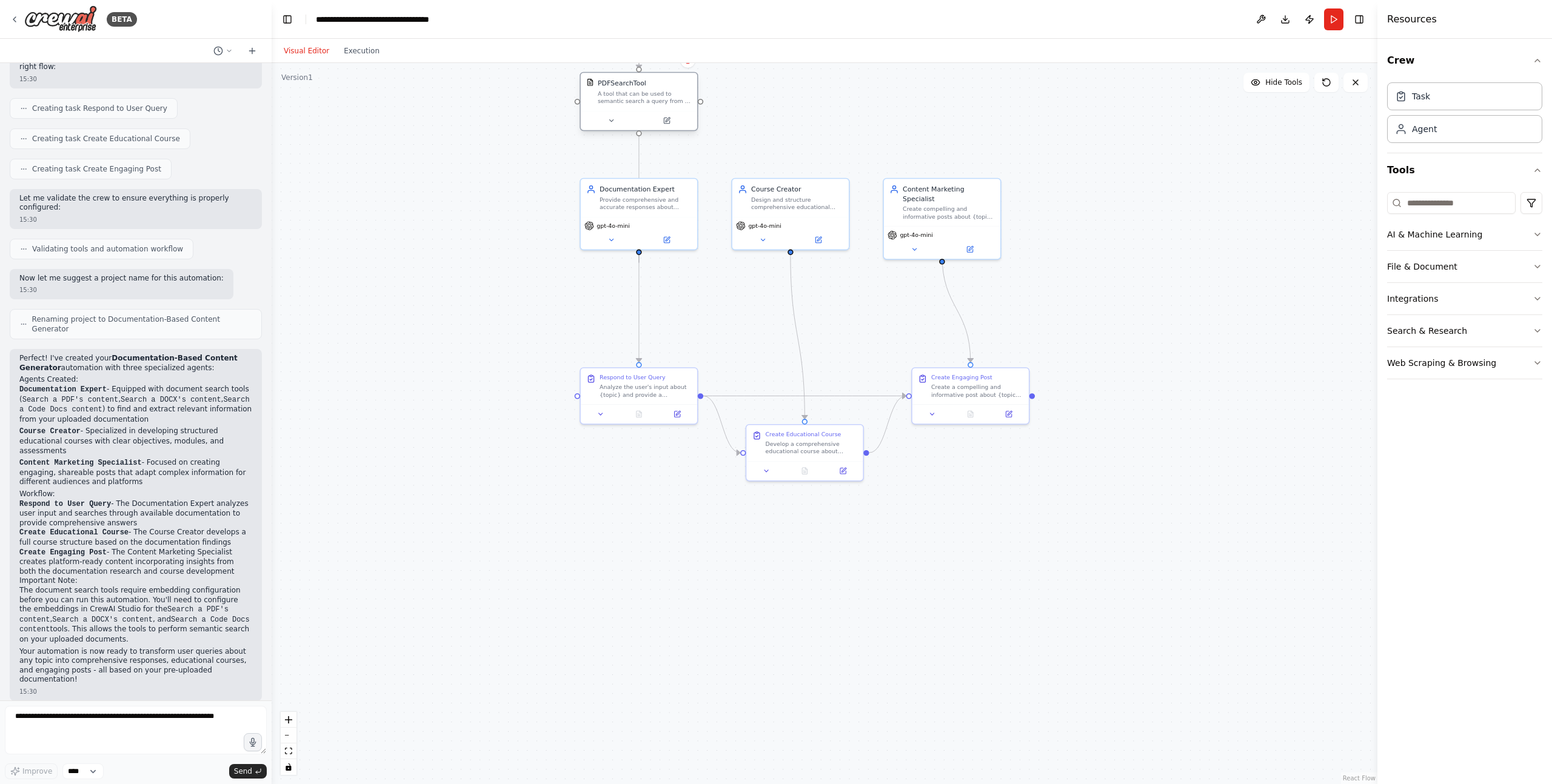
drag, startPoint x: 732, startPoint y: 313, endPoint x: 675, endPoint y: 94, distance: 226.3
click at [675, 94] on div "A tool that can be used to semantic search a query from a PDF's content." at bounding box center [645, 97] width 94 height 15
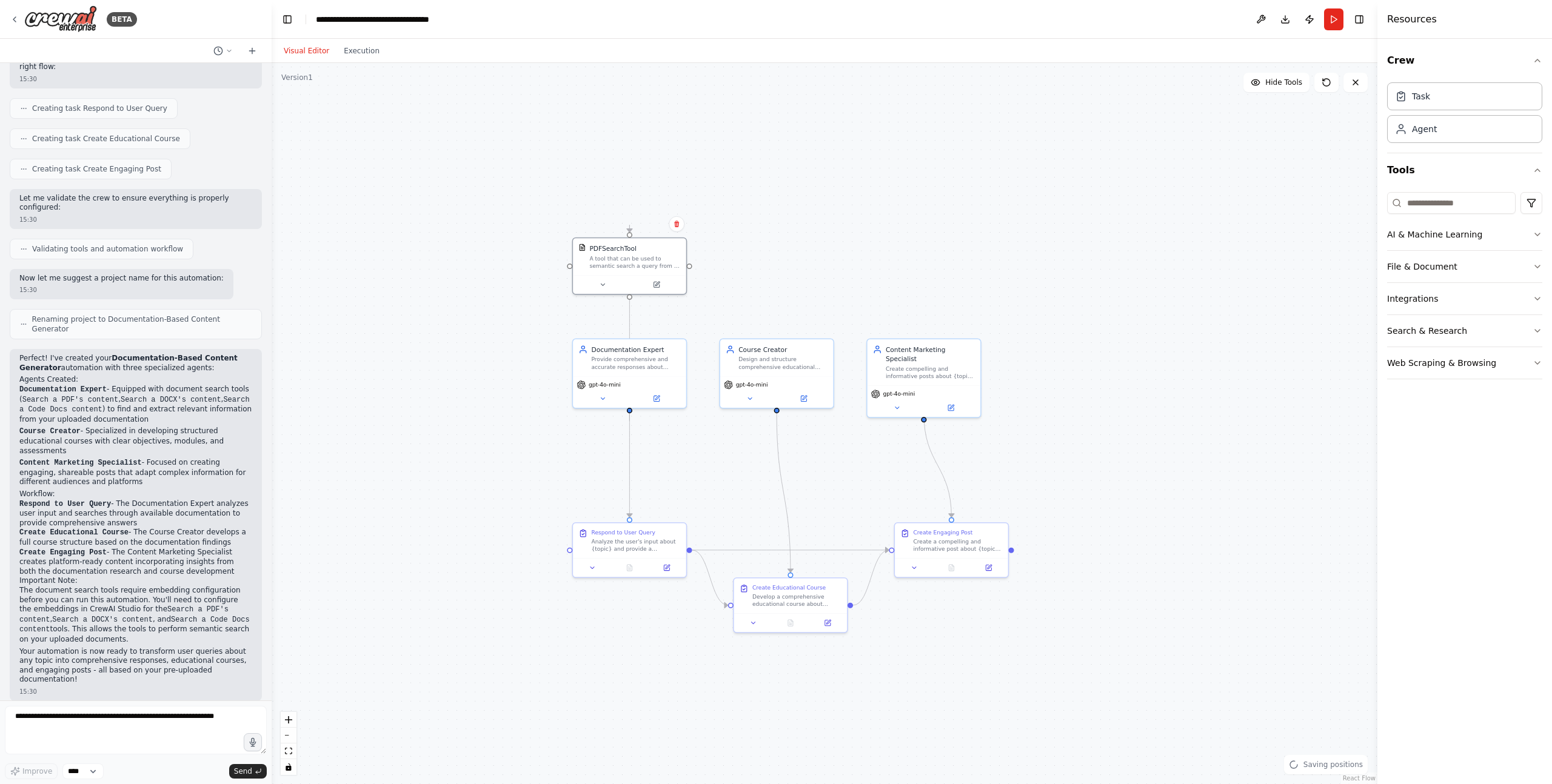
drag, startPoint x: 759, startPoint y: 142, endPoint x: 747, endPoint y: 301, distance: 159.5
click at [747, 301] on div ".deletable-edge-delete-btn { width: 20px; height: 20px; border: 0px solid #ffff…" at bounding box center [824, 424] width 1106 height 721
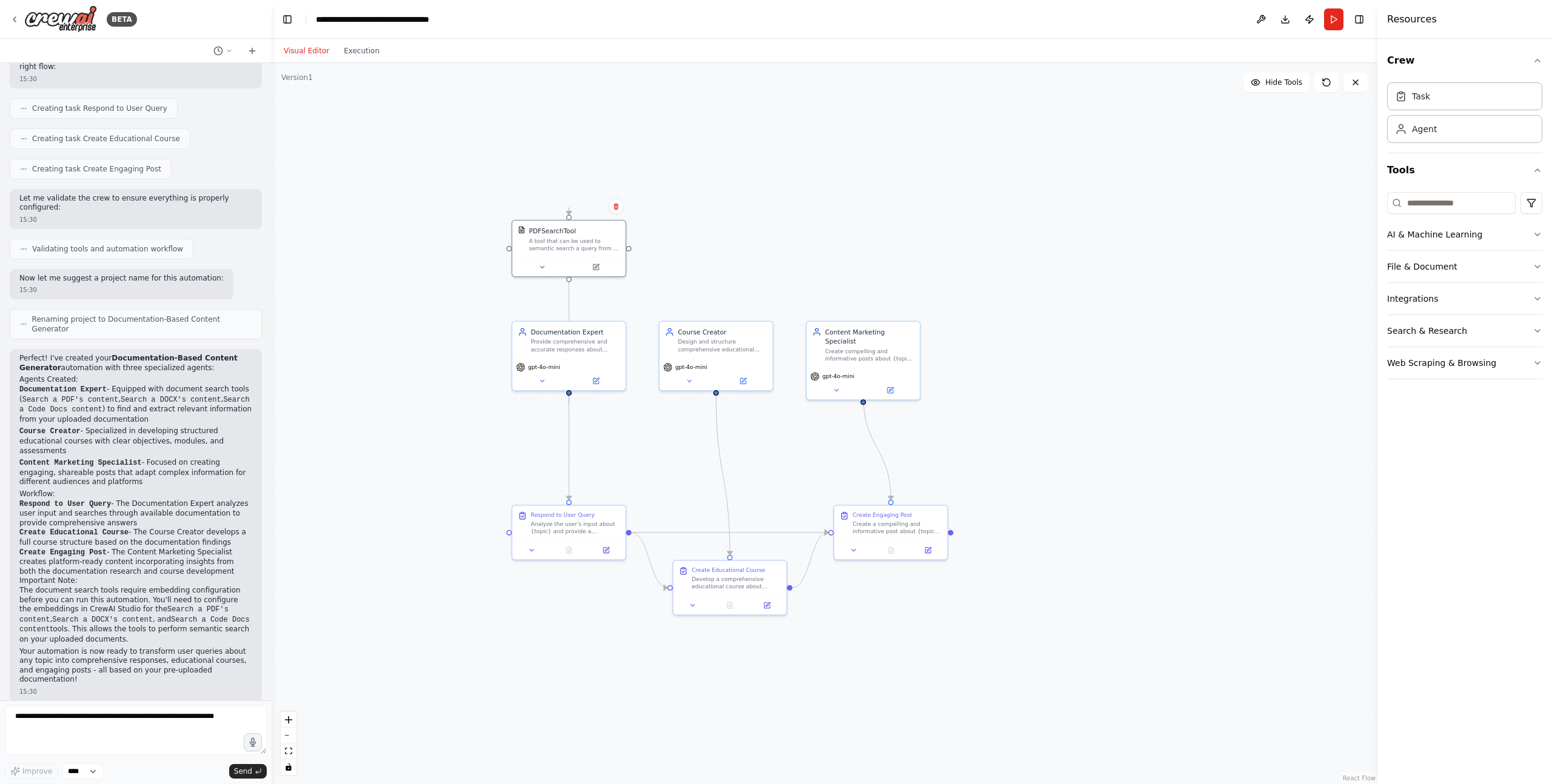
drag, startPoint x: 751, startPoint y: 296, endPoint x: 665, endPoint y: 266, distance: 91.1
click at [684, 280] on div ".deletable-edge-delete-btn { width: 20px; height: 20px; border: 0px solid #ffff…" at bounding box center [824, 424] width 1106 height 721
click at [653, 463] on div ".deletable-edge-delete-btn { width: 20px; height: 20px; border: 0px solid #ffff…" at bounding box center [824, 424] width 1106 height 721
click at [703, 593] on div "Create Educational Course Develop a comprehensive educational course about {top…" at bounding box center [722, 576] width 113 height 35
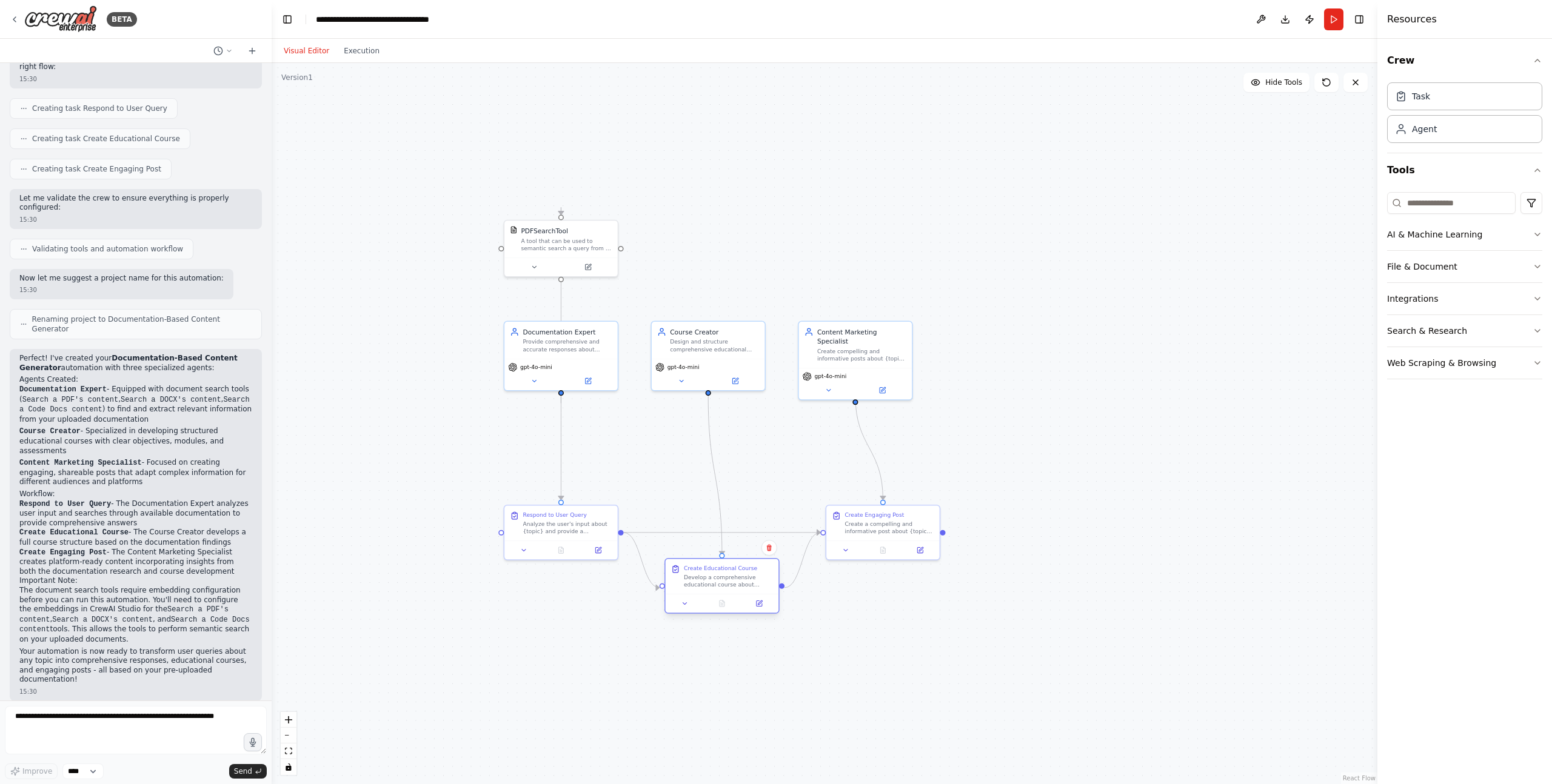
click at [703, 593] on div "Create Educational Course Develop a comprehensive educational course about {top…" at bounding box center [722, 576] width 113 height 35
click at [769, 601] on button at bounding box center [759, 603] width 32 height 11
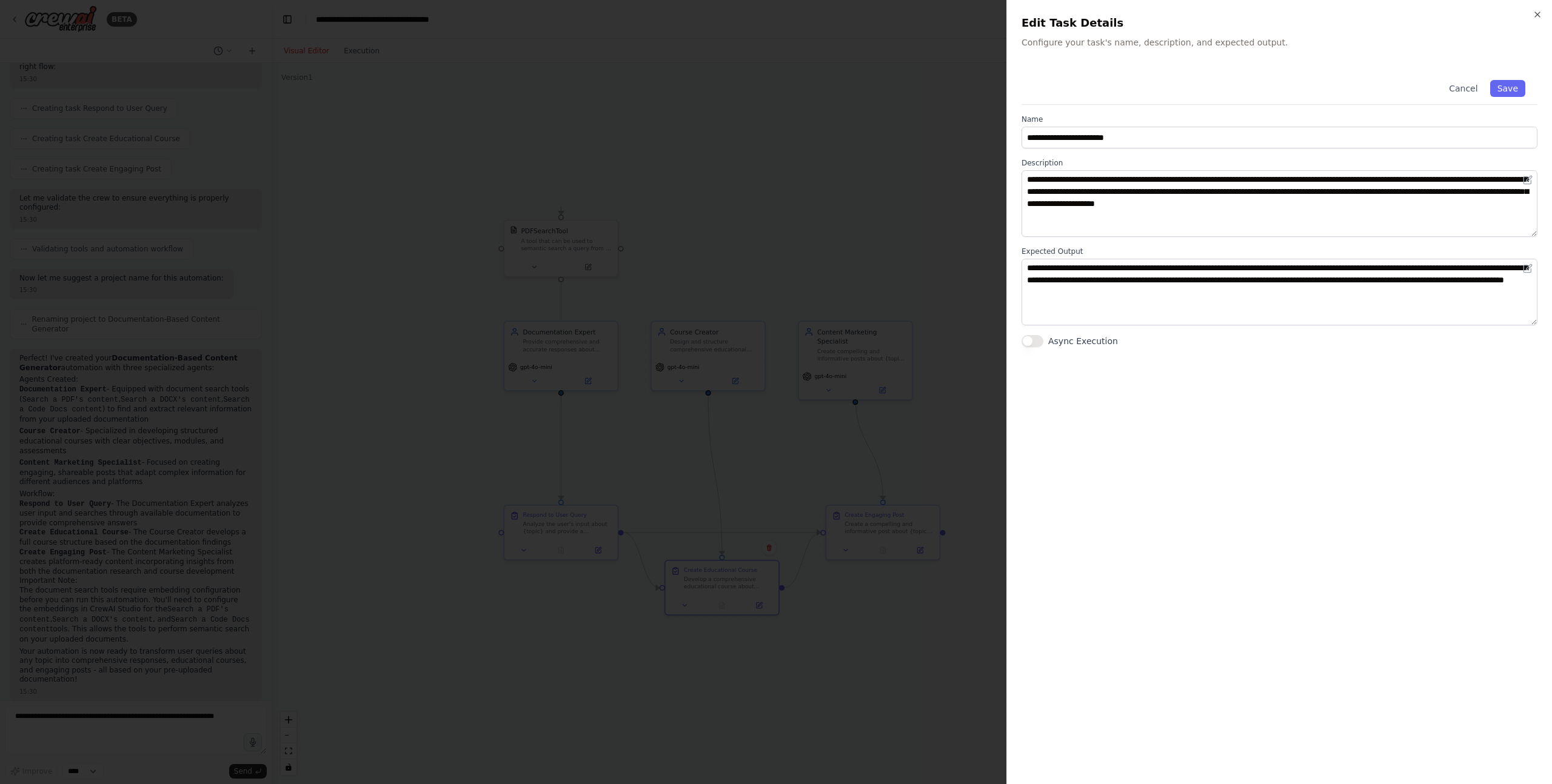
click at [910, 219] on div at bounding box center [776, 392] width 1552 height 784
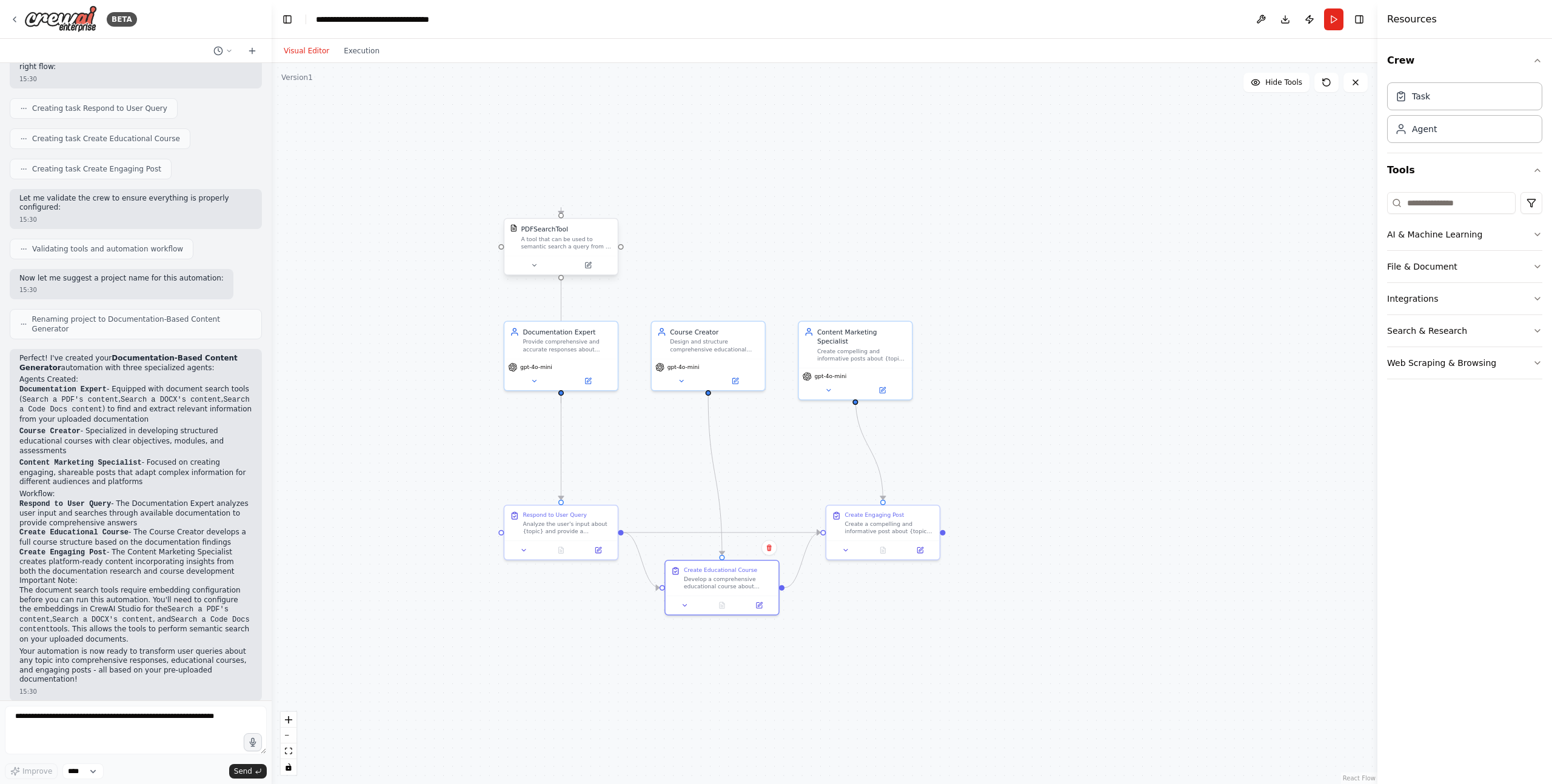
click at [543, 257] on div at bounding box center [561, 265] width 113 height 19
click at [798, 255] on div ".deletable-edge-delete-btn { width: 20px; height: 20px; border: 0px solid #ffff…" at bounding box center [824, 424] width 1106 height 721
click at [361, 46] on button "Execution" at bounding box center [361, 51] width 51 height 15
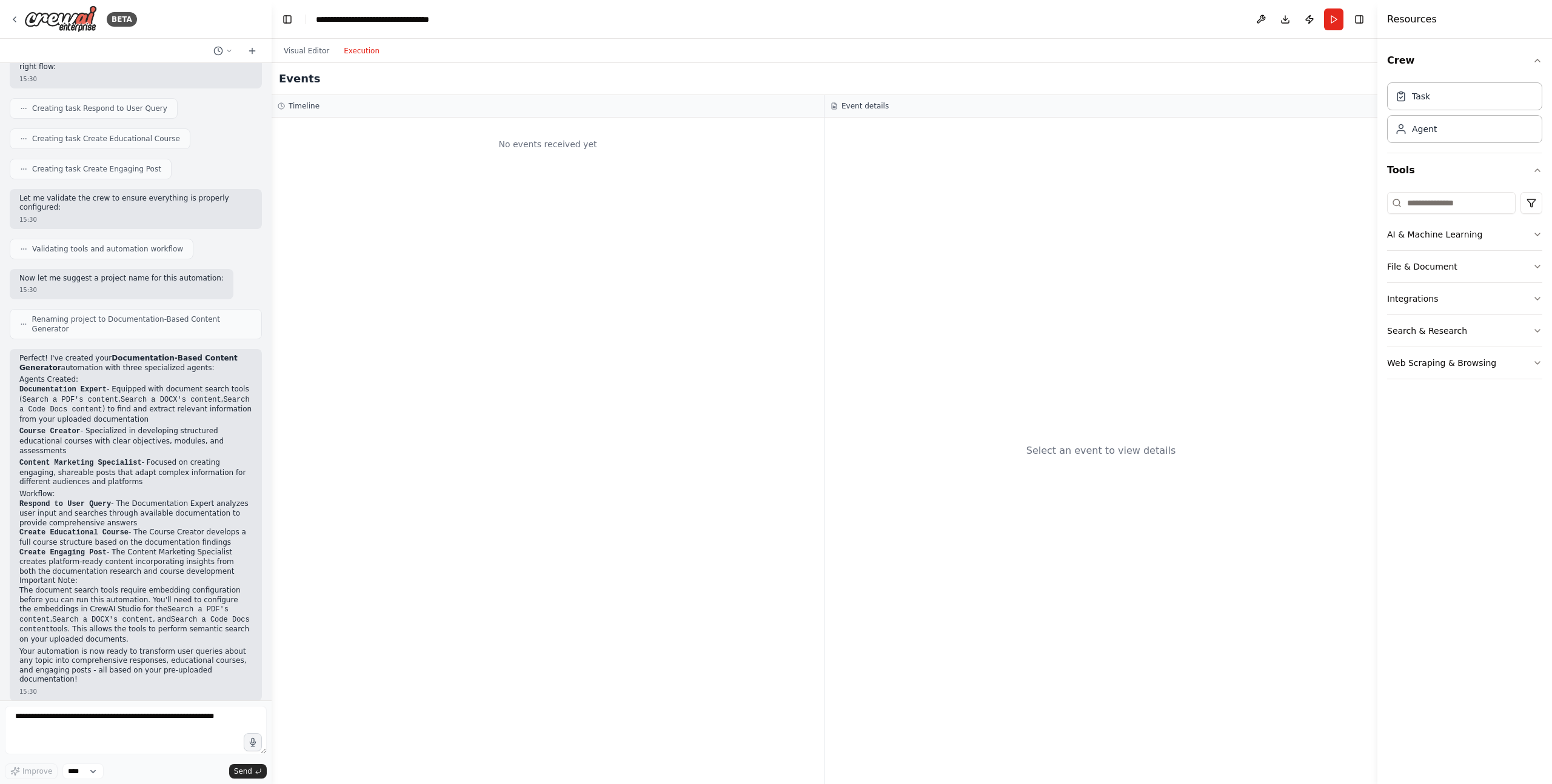
click at [1081, 425] on div "Select an event to view details" at bounding box center [1102, 451] width 553 height 667
click at [1533, 234] on icon "button" at bounding box center [1538, 235] width 10 height 10
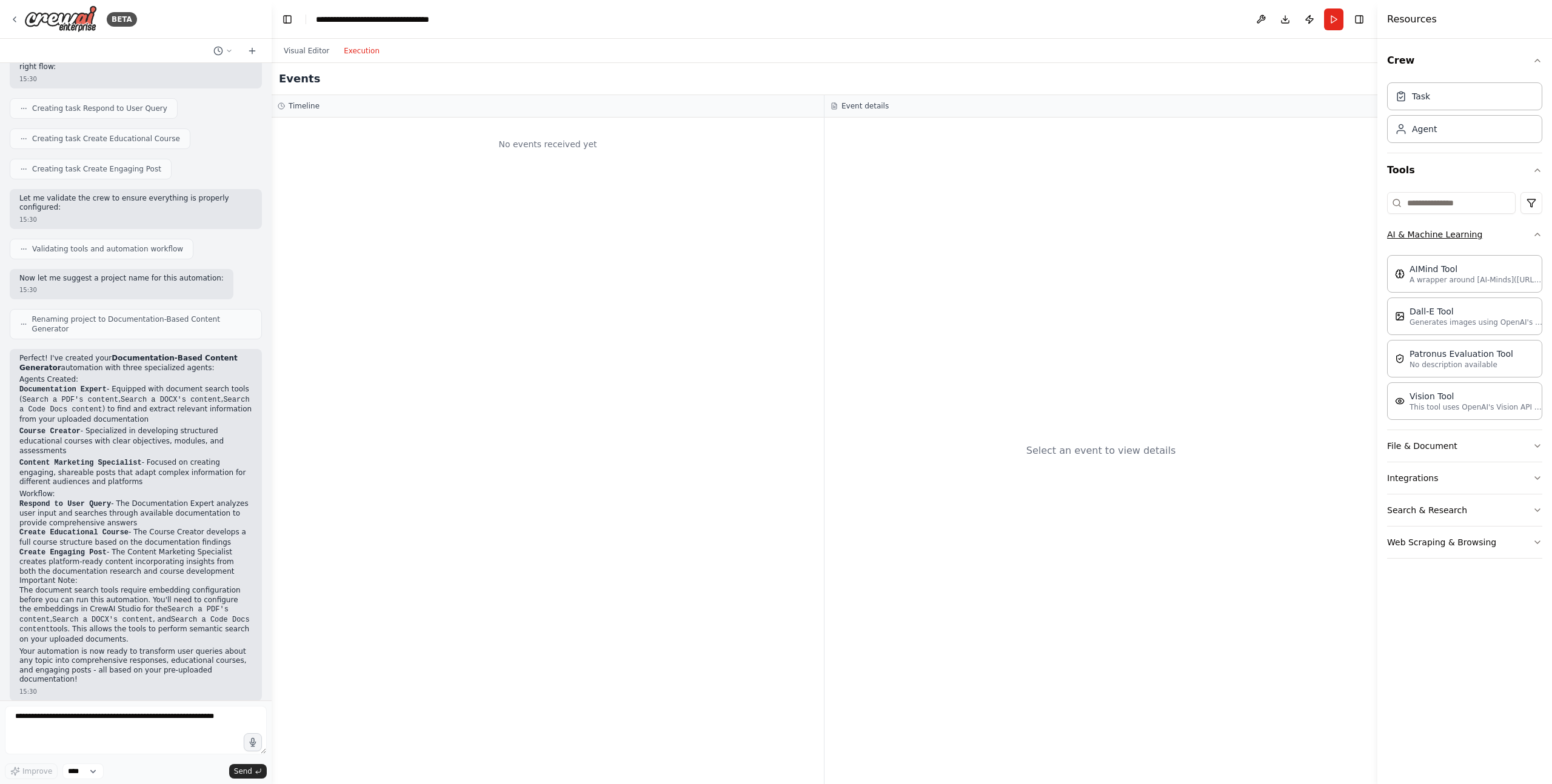
click at [1533, 234] on icon "button" at bounding box center [1538, 235] width 10 height 10
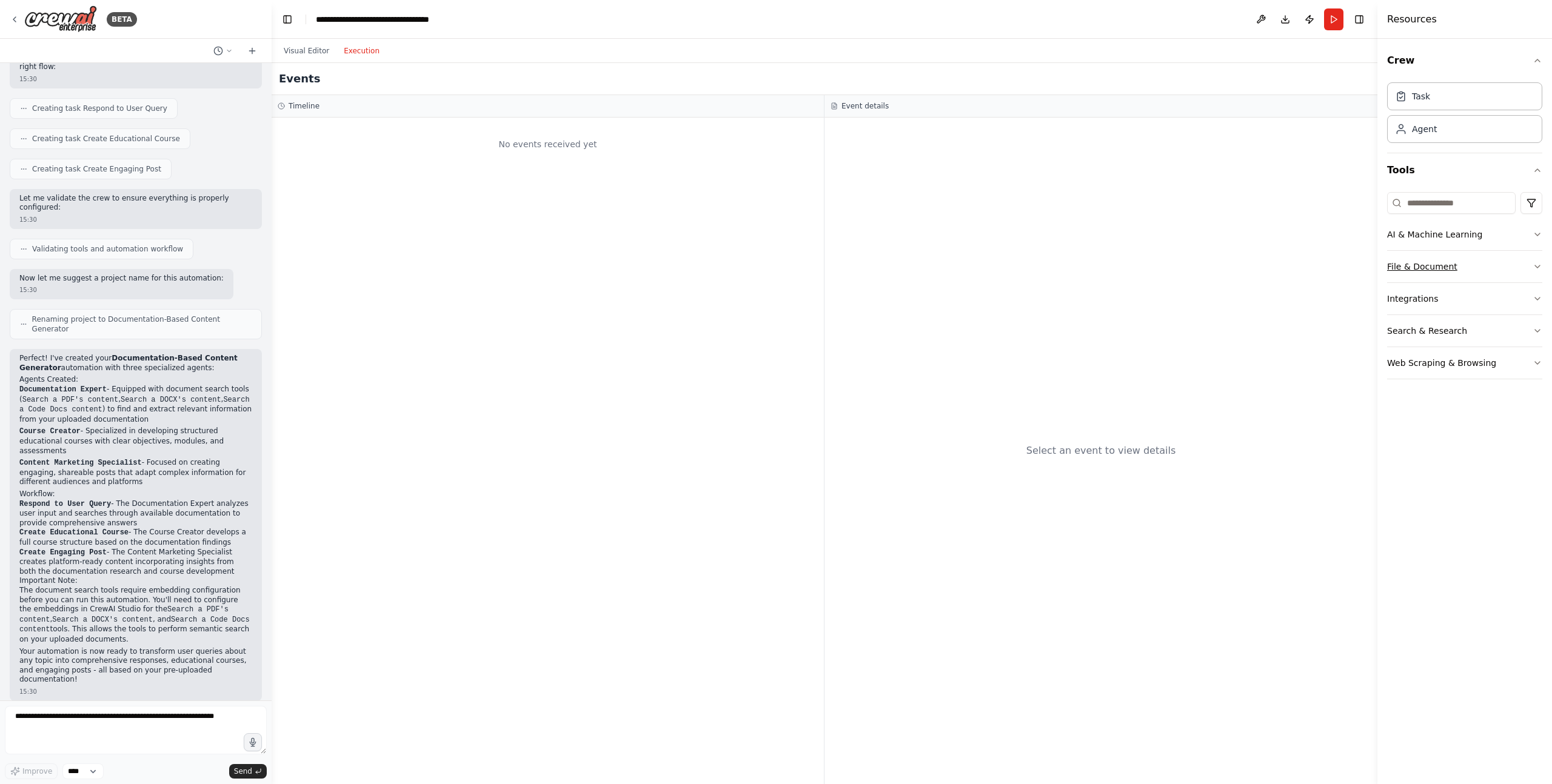
click at [1531, 267] on button "File & Document" at bounding box center [1465, 267] width 155 height 32
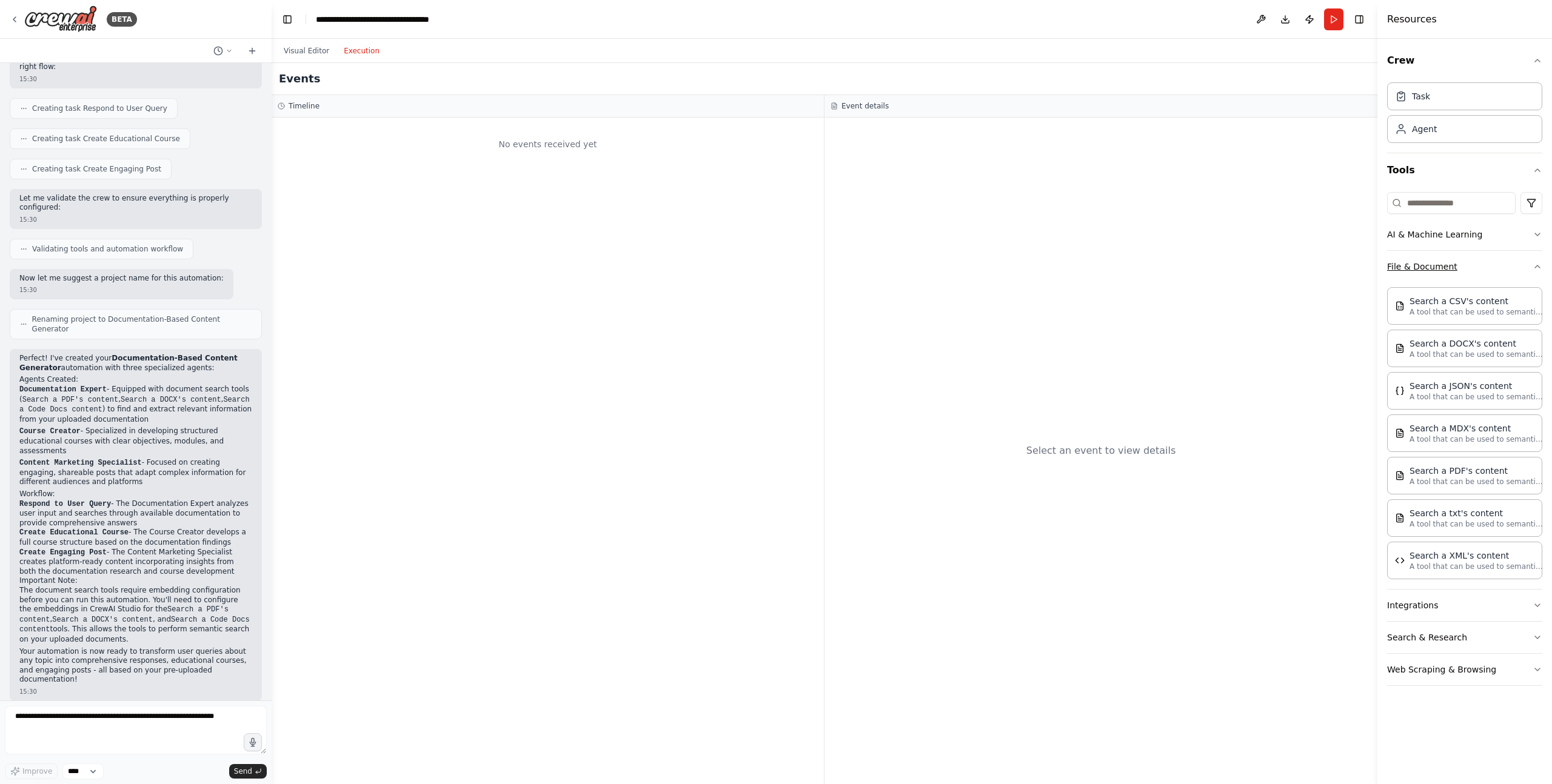
click at [1531, 267] on button "File & Document" at bounding box center [1465, 267] width 155 height 32
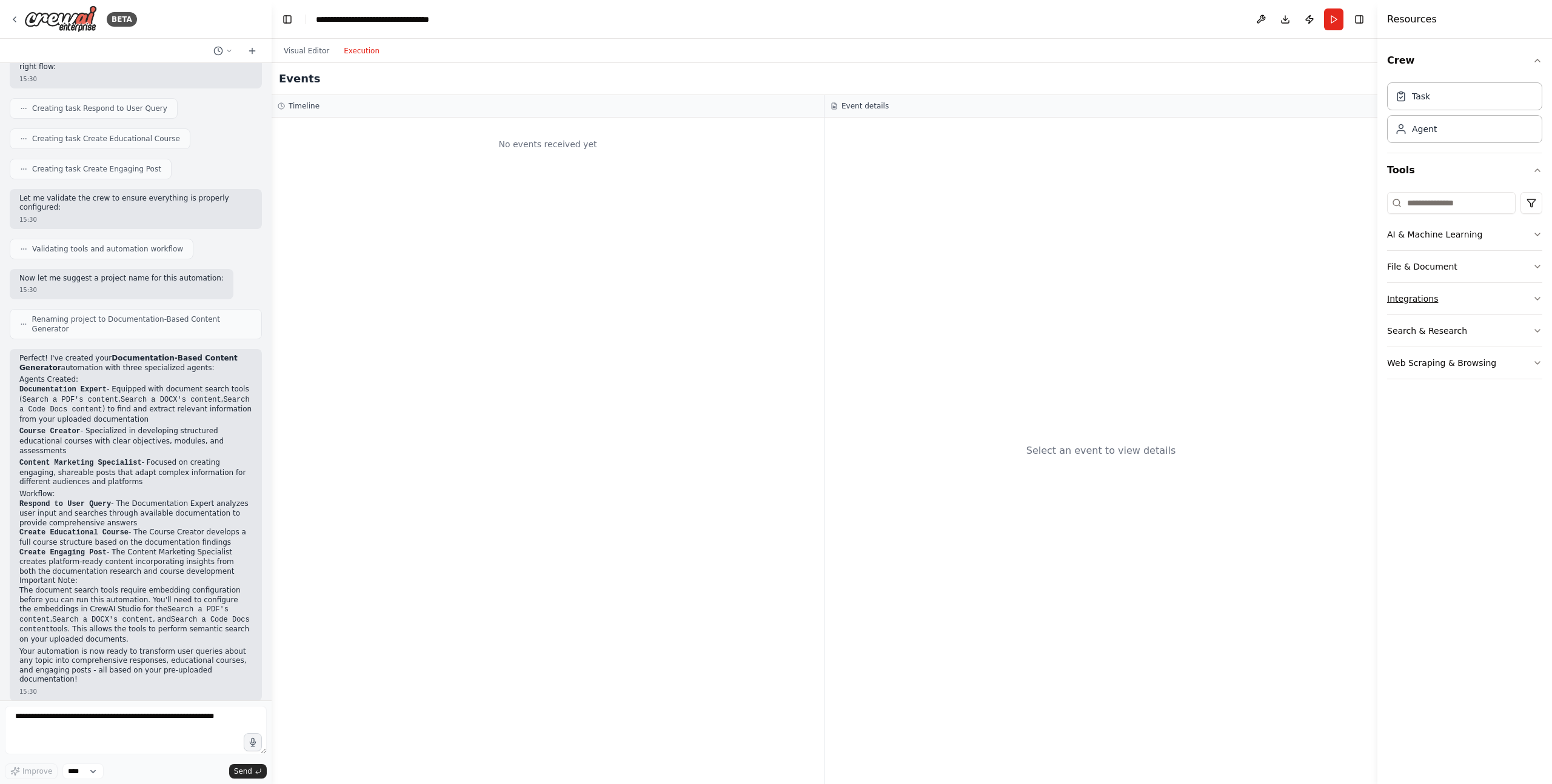
click at [1520, 306] on button "Integrations" at bounding box center [1465, 299] width 155 height 32
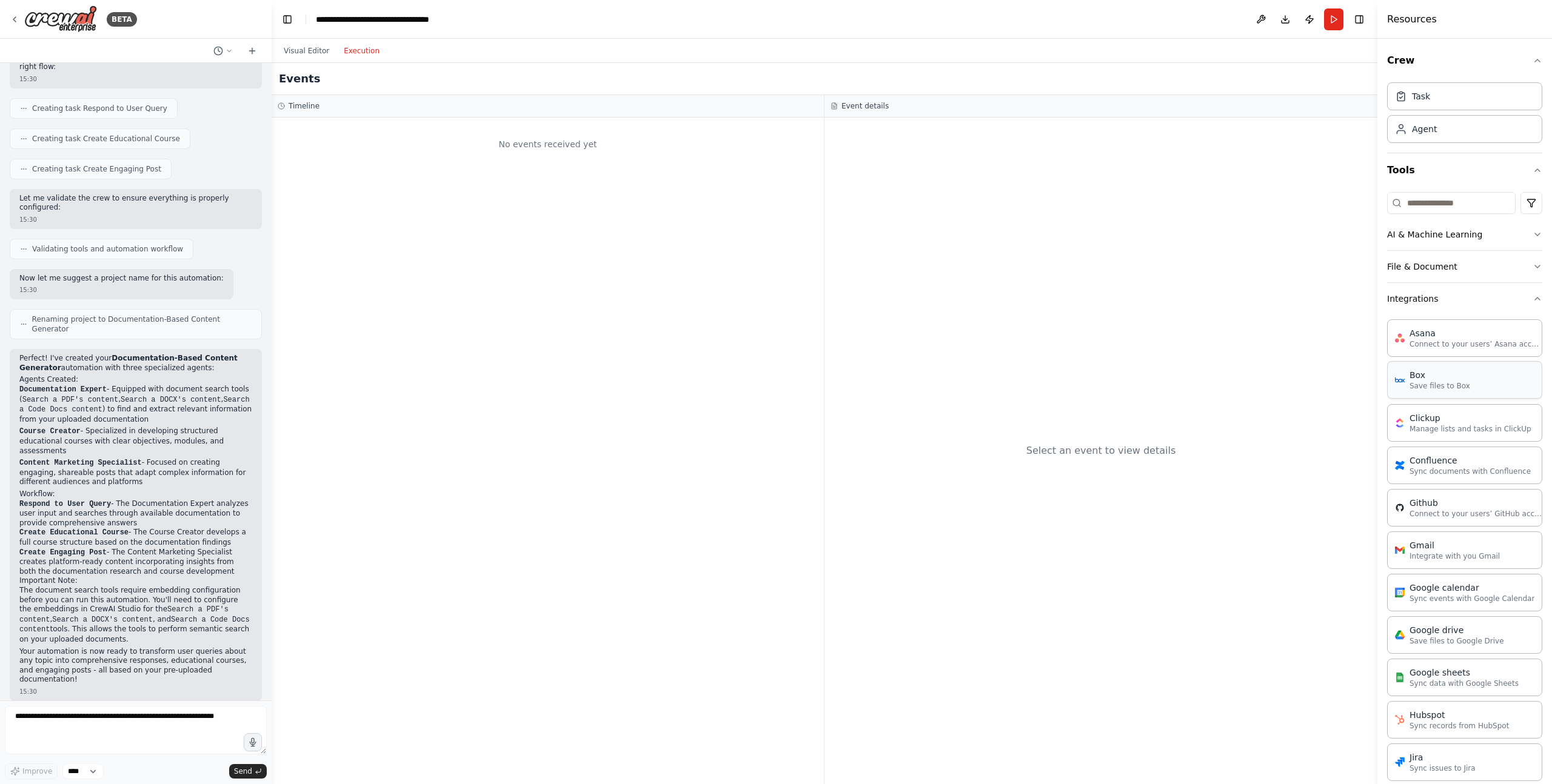
drag, startPoint x: 1520, startPoint y: 304, endPoint x: 1520, endPoint y: 396, distance: 92.0
click at [1520, 396] on div "Integrations Asana Connect to your users’ Asana accounts Box Save files to Box …" at bounding box center [1465, 707] width 155 height 848
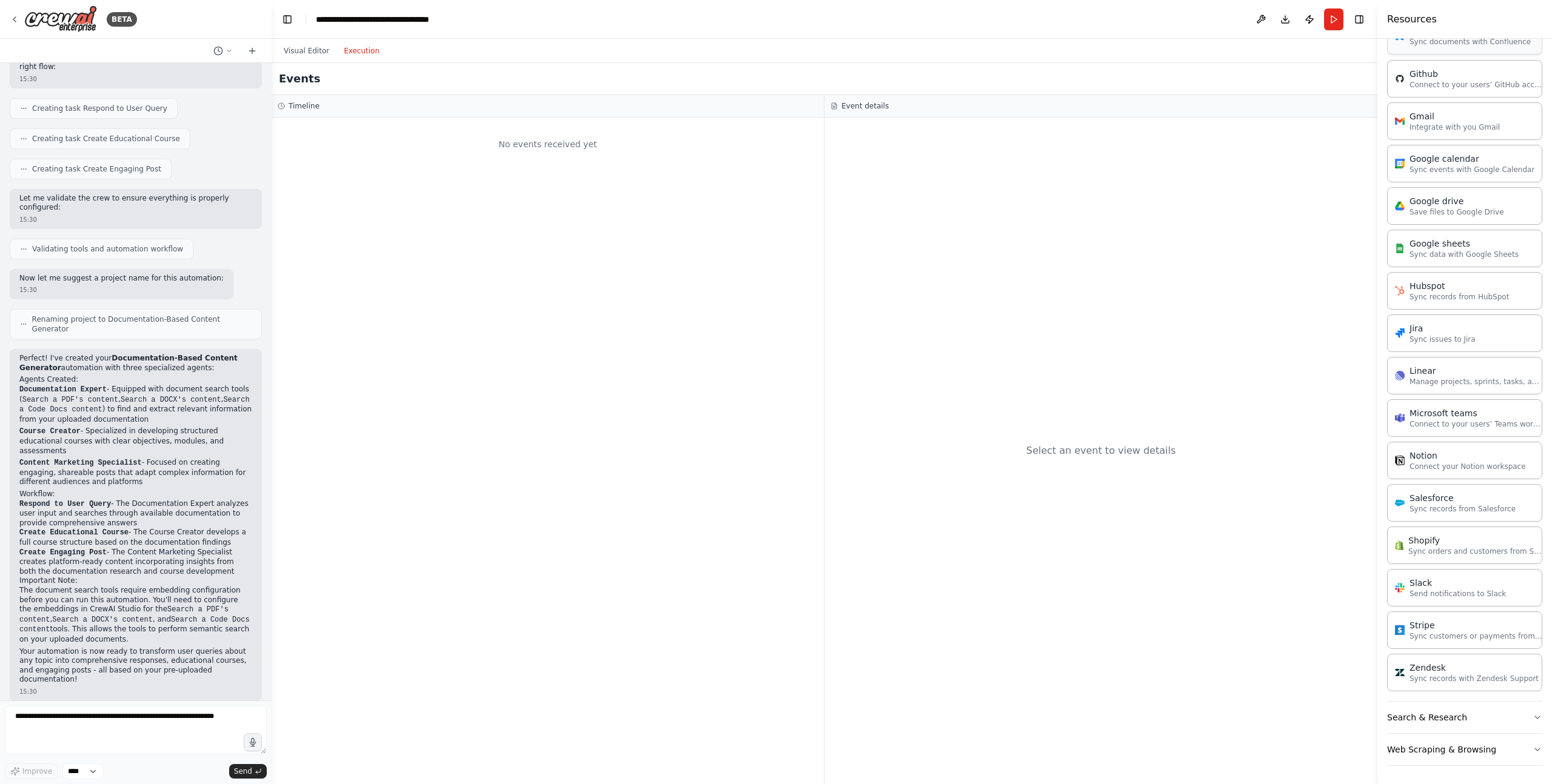
scroll to position [430, 0]
click at [1458, 718] on button "Search & Research" at bounding box center [1465, 717] width 155 height 32
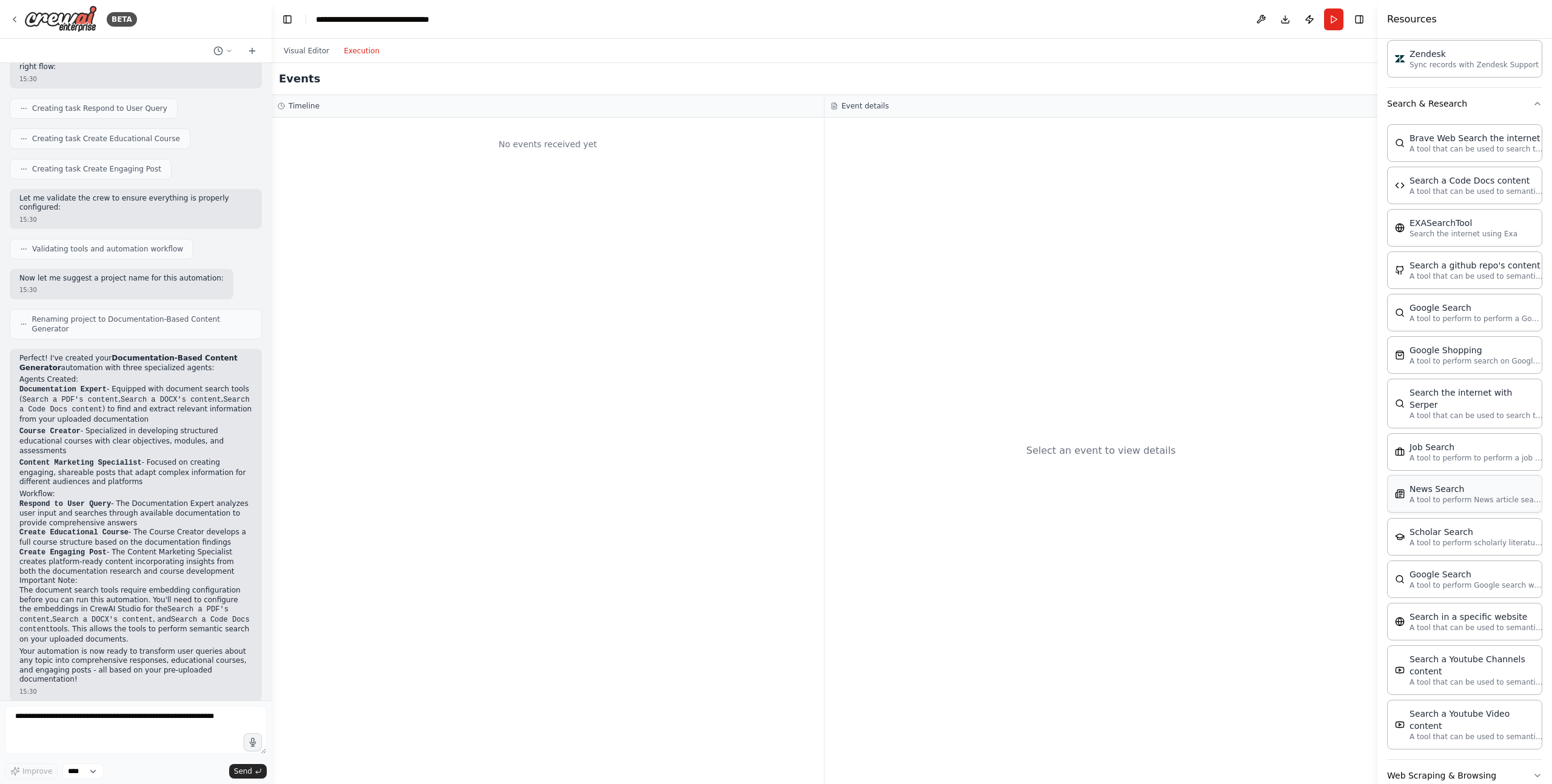
scroll to position [1046, 0]
click at [1503, 757] on button "Web Scraping & Browsing" at bounding box center [1465, 773] width 155 height 32
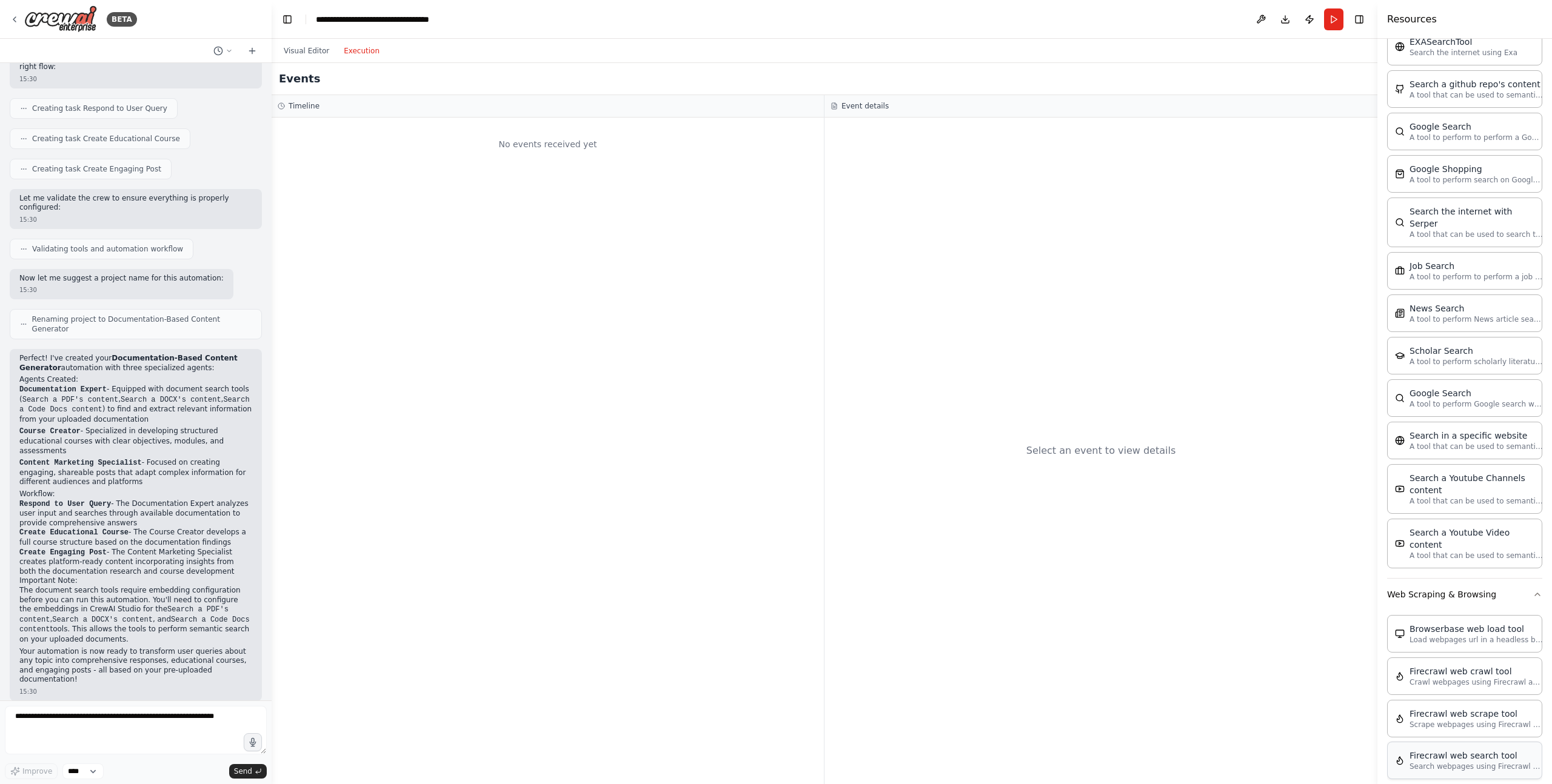
scroll to position [1686, 0]
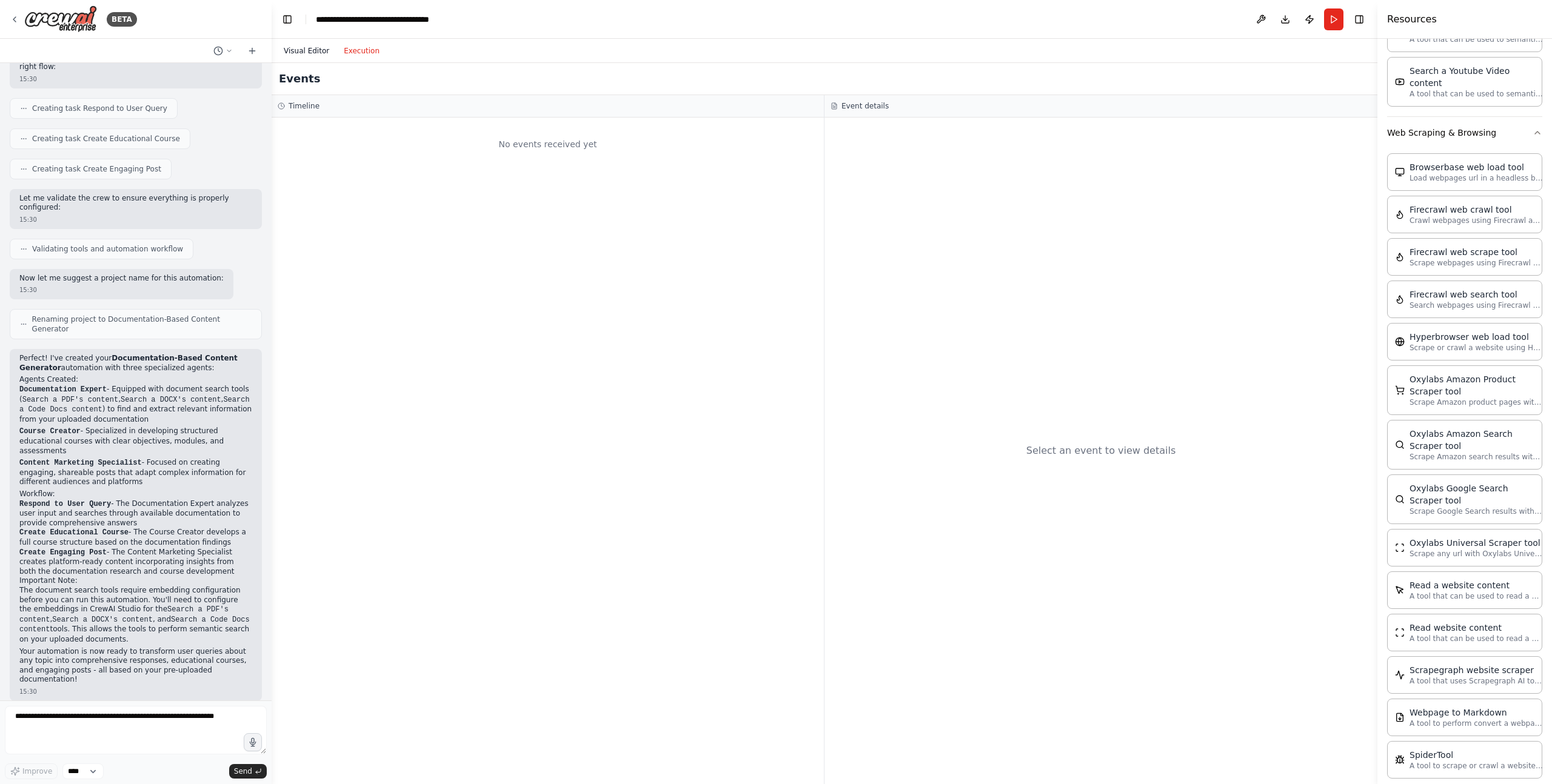
click at [307, 53] on button "Visual Editor" at bounding box center [307, 51] width 60 height 15
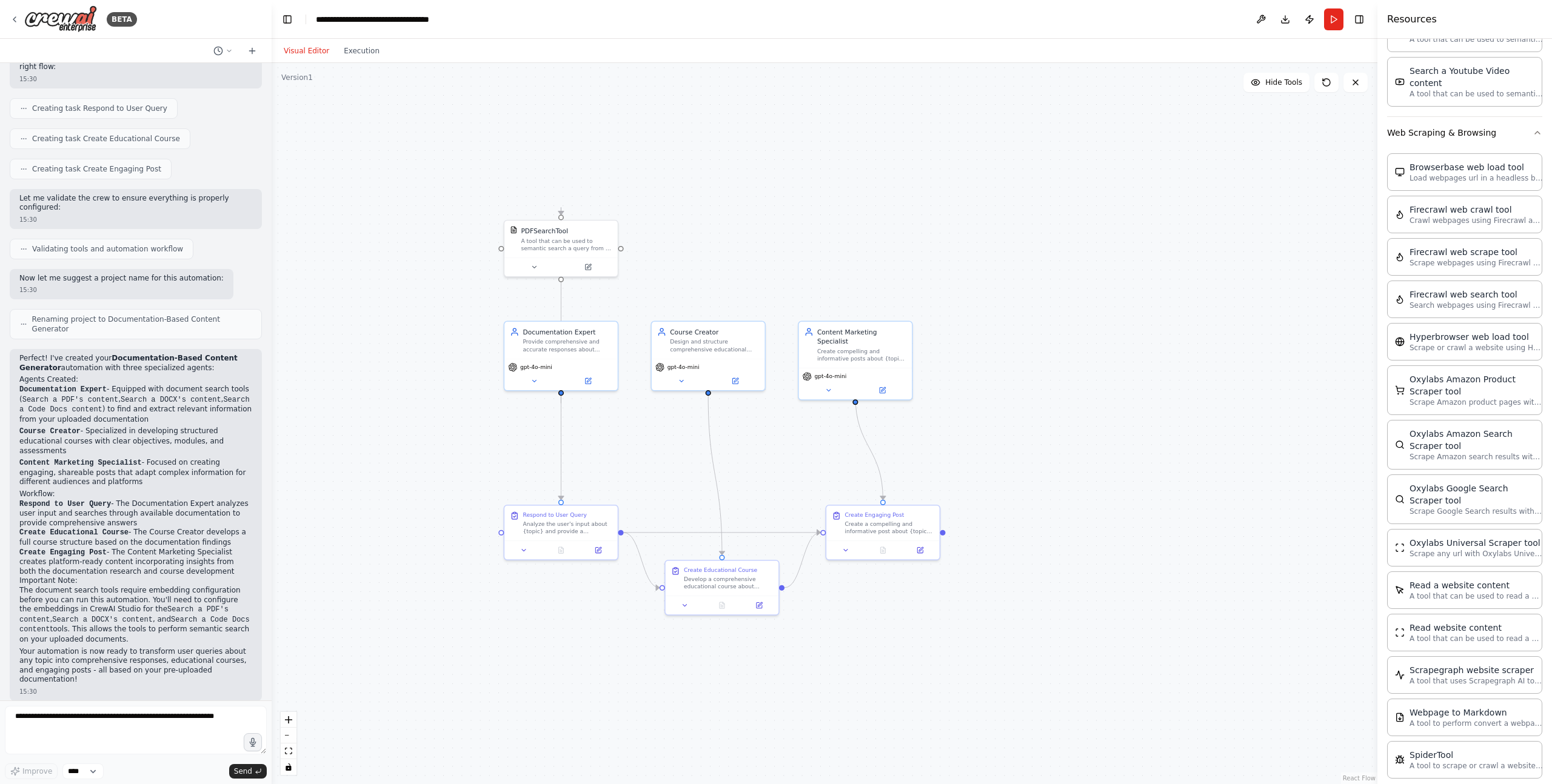
click at [297, 29] on header "**********" at bounding box center [824, 19] width 1106 height 39
click at [292, 26] on button "Toggle Left Sidebar" at bounding box center [287, 19] width 17 height 17
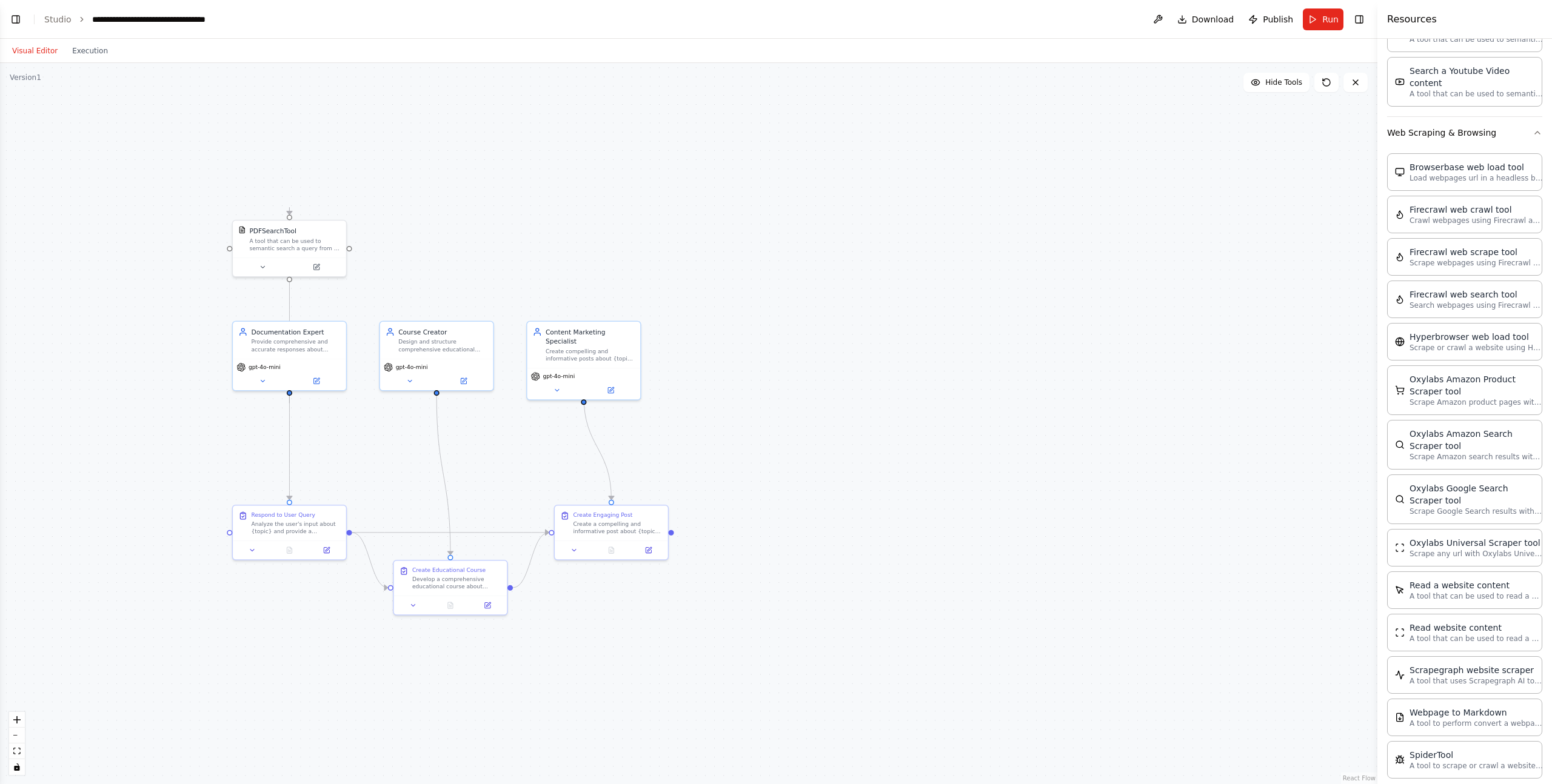
click at [55, 45] on button "Visual Editor" at bounding box center [35, 51] width 60 height 15
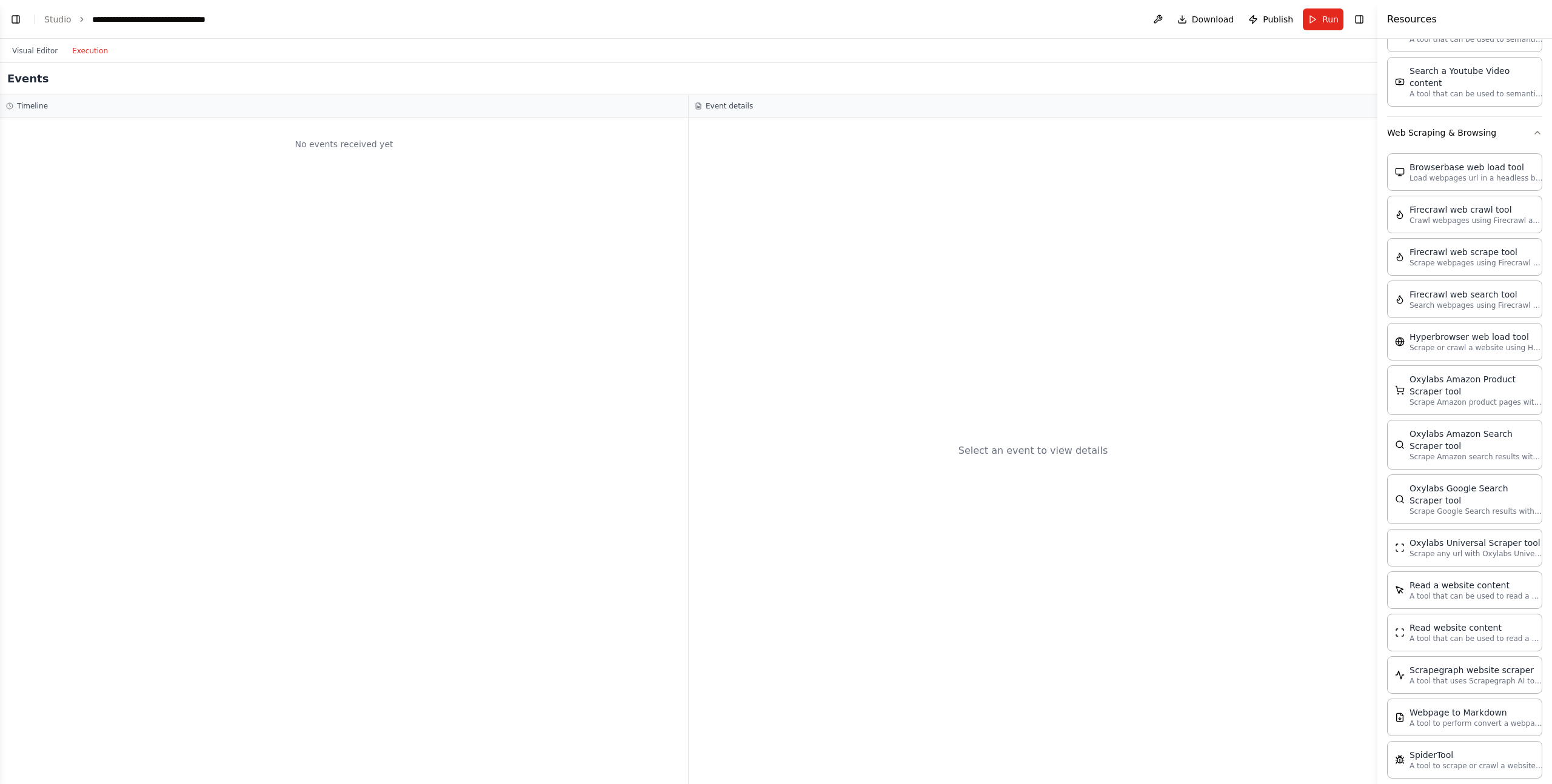
click at [75, 45] on button "Execution" at bounding box center [90, 51] width 51 height 15
click at [62, 44] on div "Visual Editor Execution" at bounding box center [60, 51] width 111 height 24
click at [1323, 26] on button "Run" at bounding box center [1323, 19] width 41 height 22
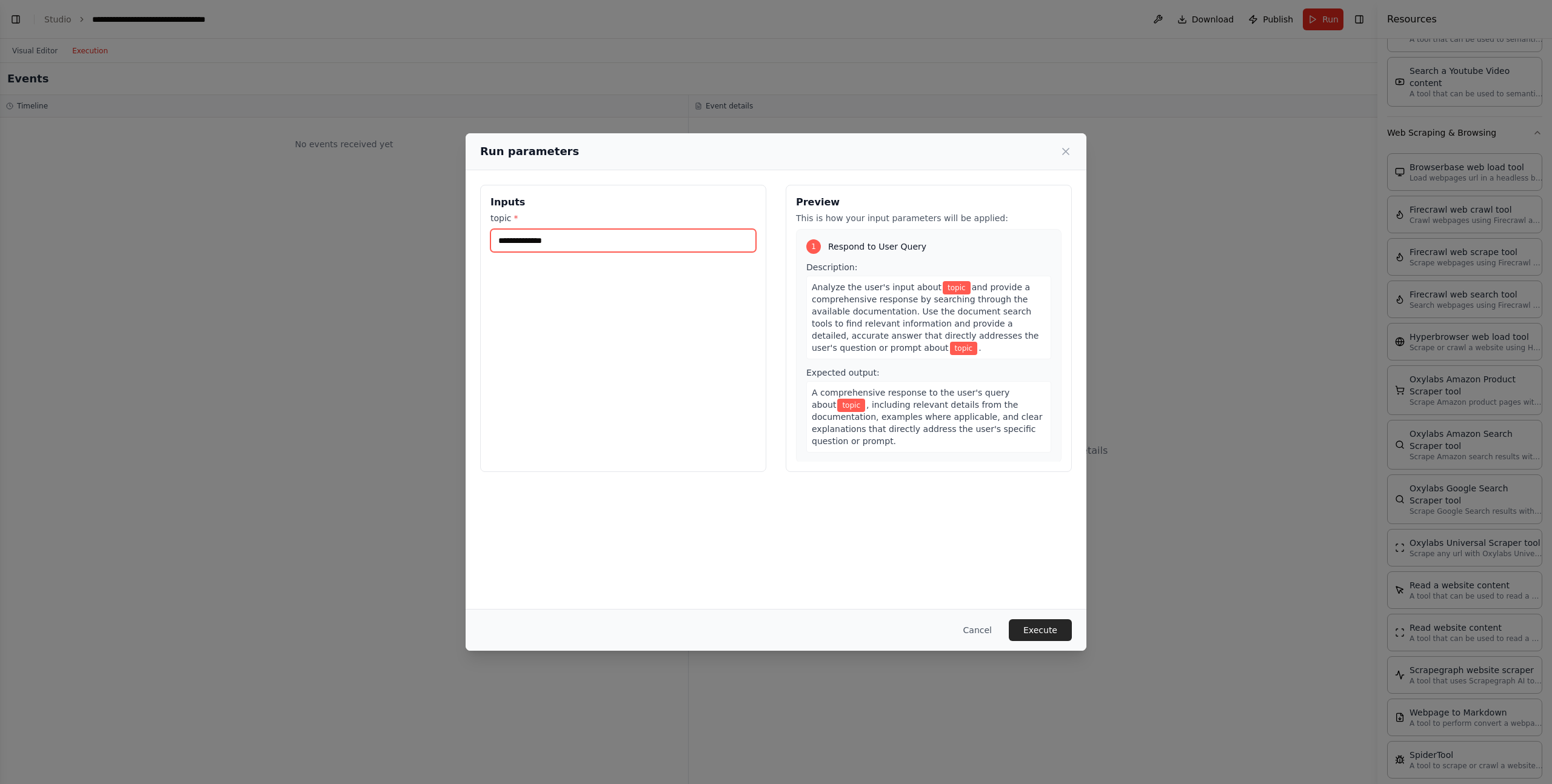
click at [572, 247] on input "topic *" at bounding box center [623, 241] width 266 height 23
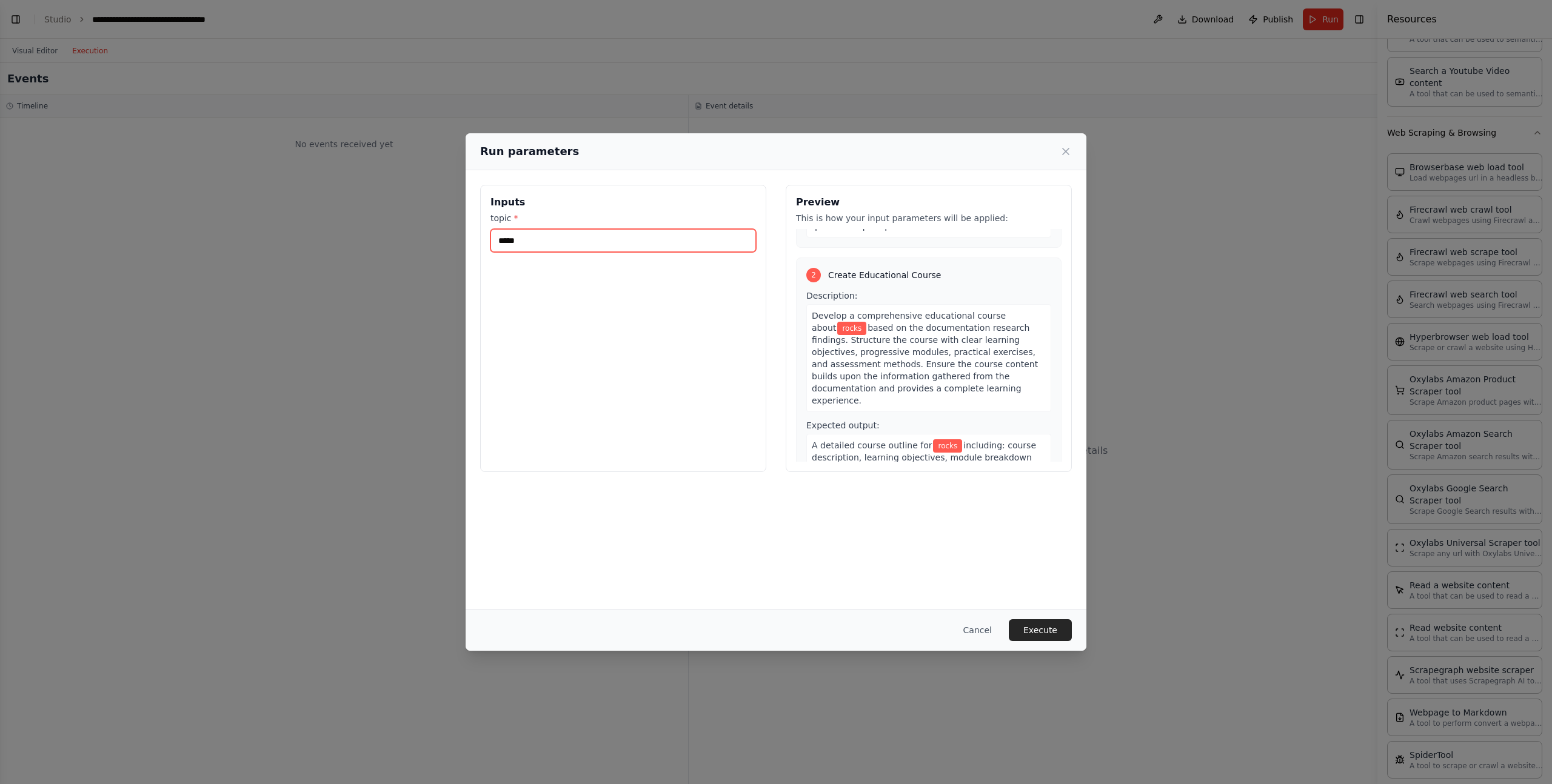
scroll to position [0, 0]
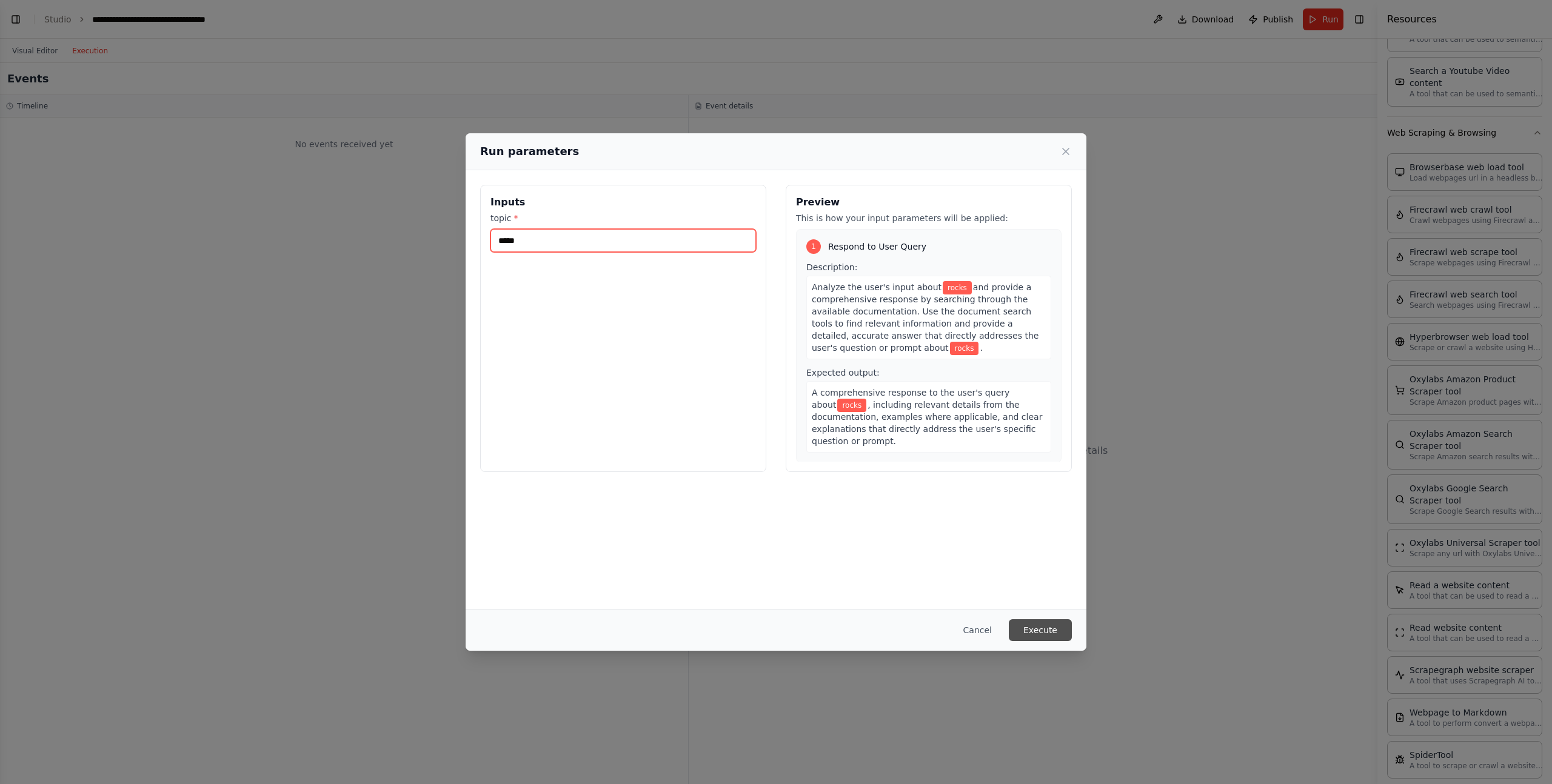
type input "*****"
click at [1028, 639] on button "Execute" at bounding box center [1040, 630] width 63 height 22
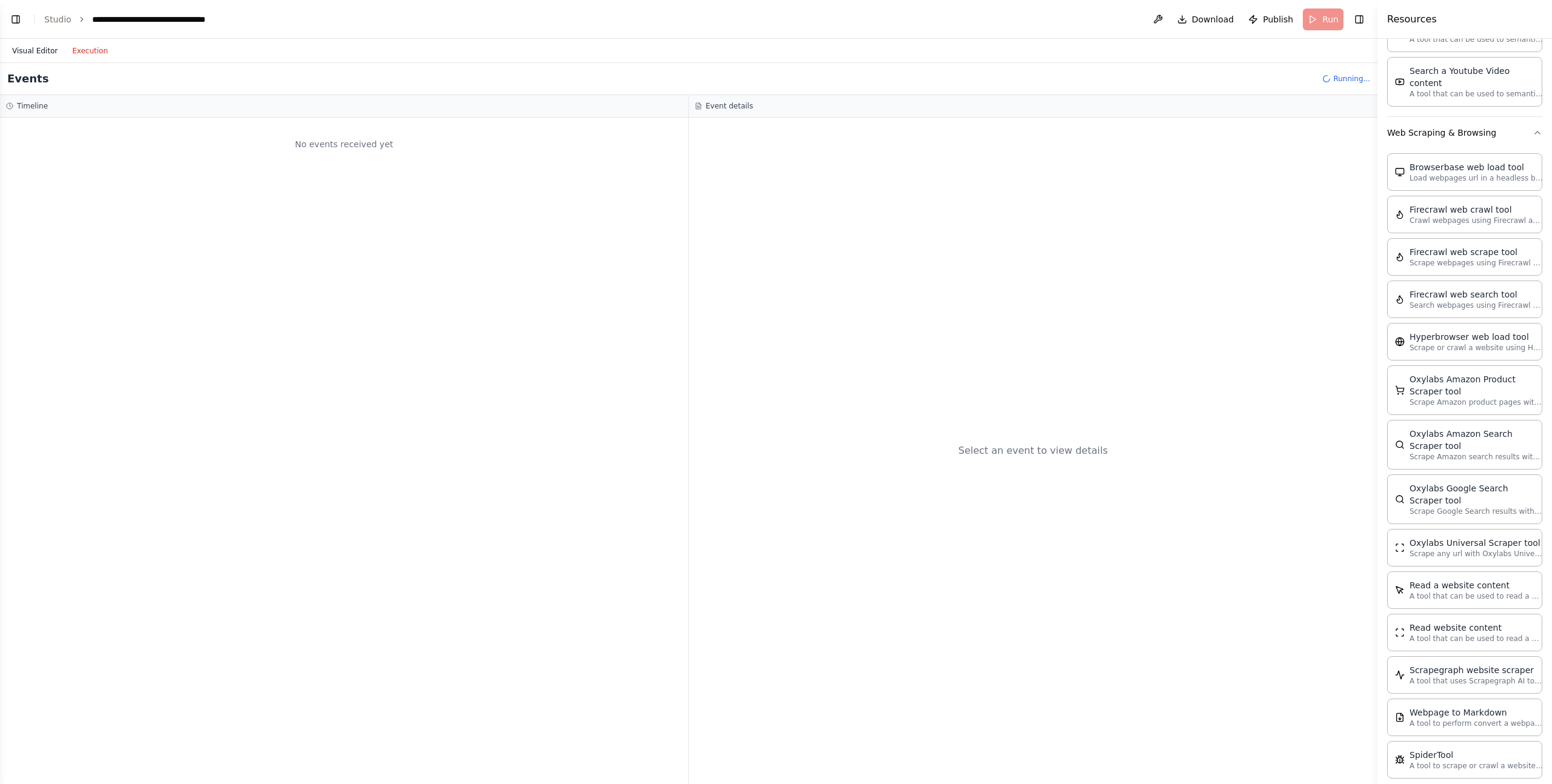
click at [52, 56] on button "Visual Editor" at bounding box center [35, 51] width 60 height 15
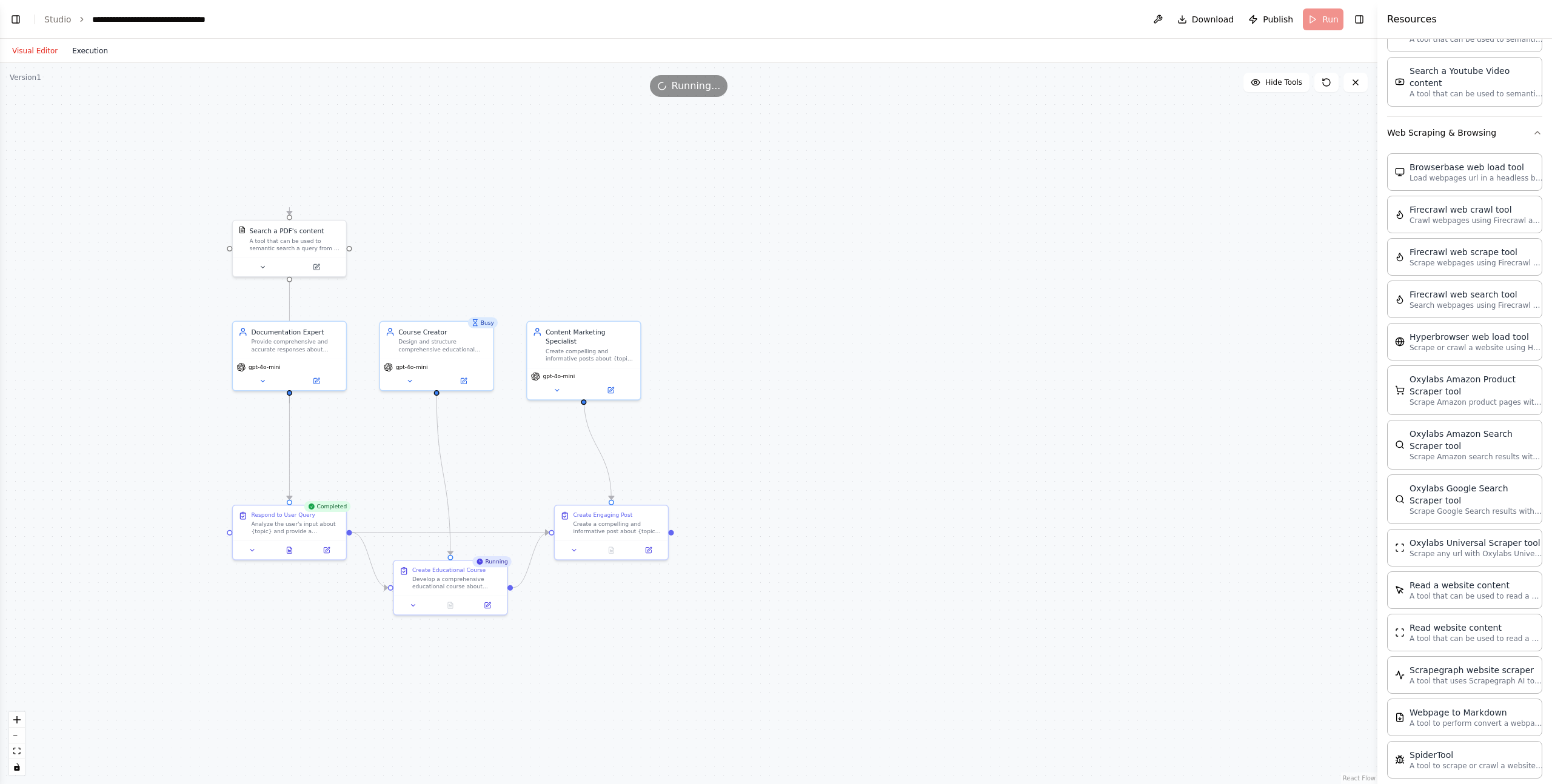
click at [95, 47] on button "Execution" at bounding box center [90, 51] width 51 height 15
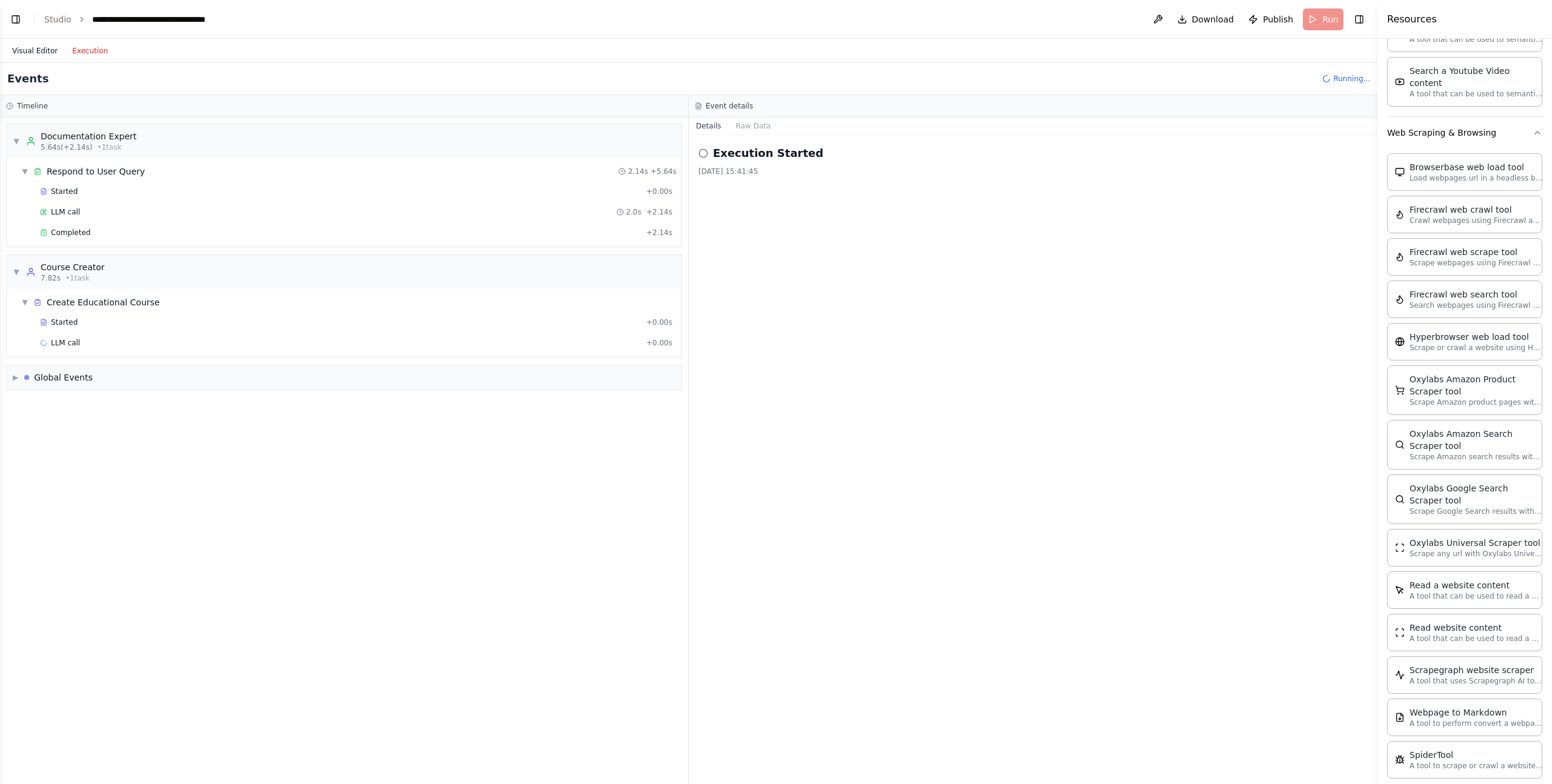
click at [18, 50] on button "Visual Editor" at bounding box center [35, 51] width 60 height 15
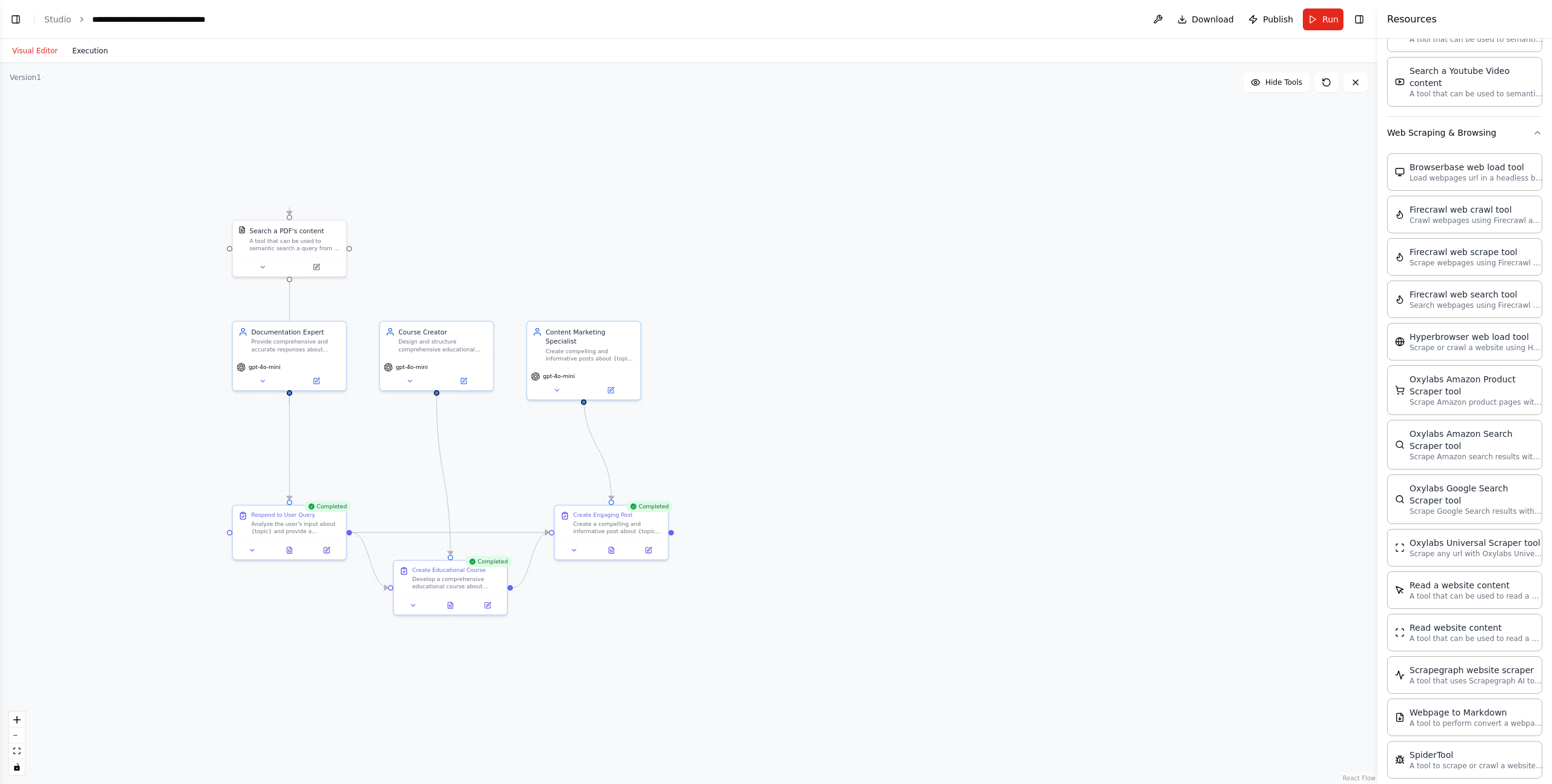
click at [76, 51] on button "Execution" at bounding box center [90, 51] width 51 height 15
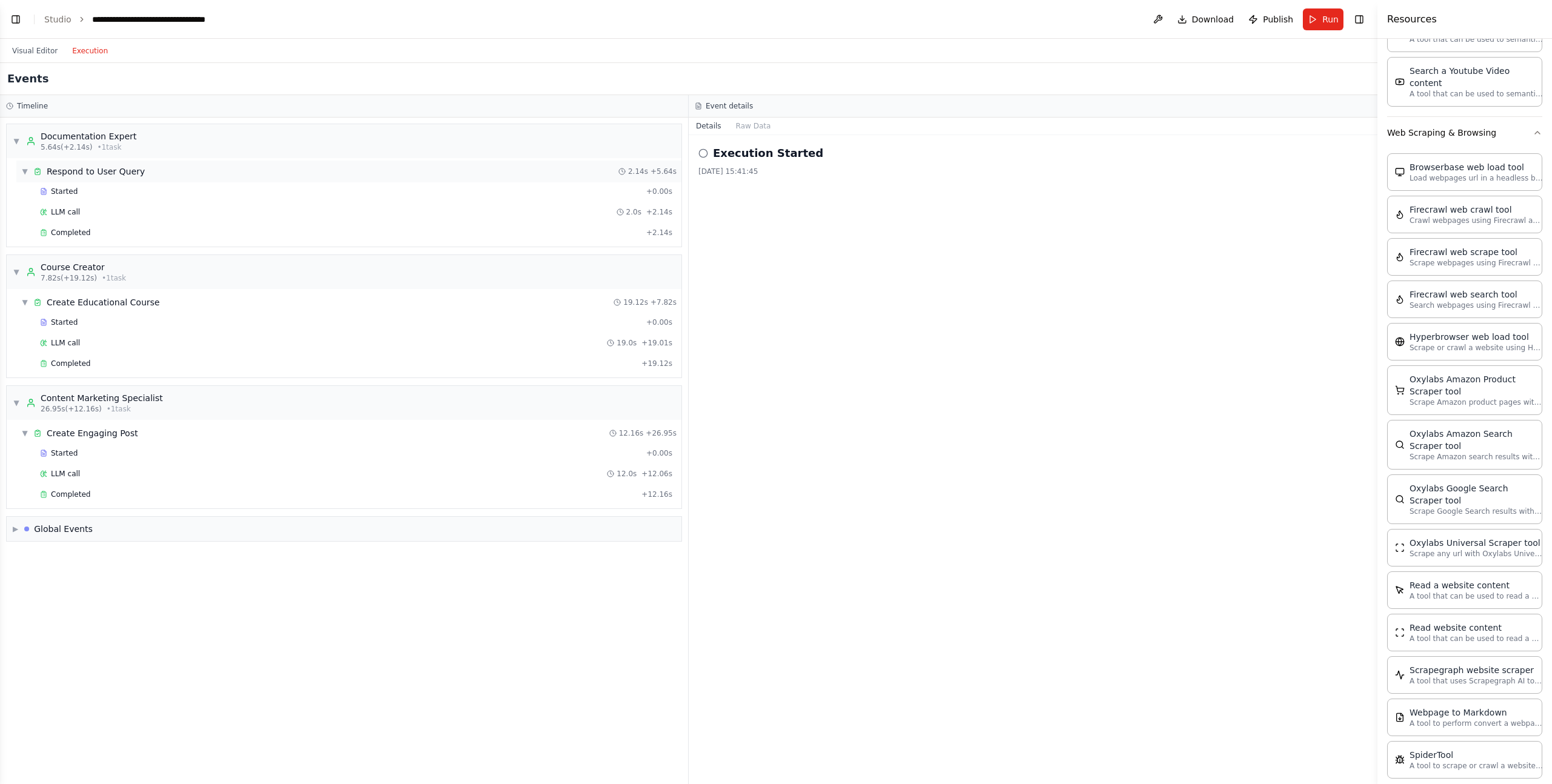
click at [160, 168] on div "▼ Respond to User Query 2.14s + 5.64s" at bounding box center [349, 171] width 665 height 22
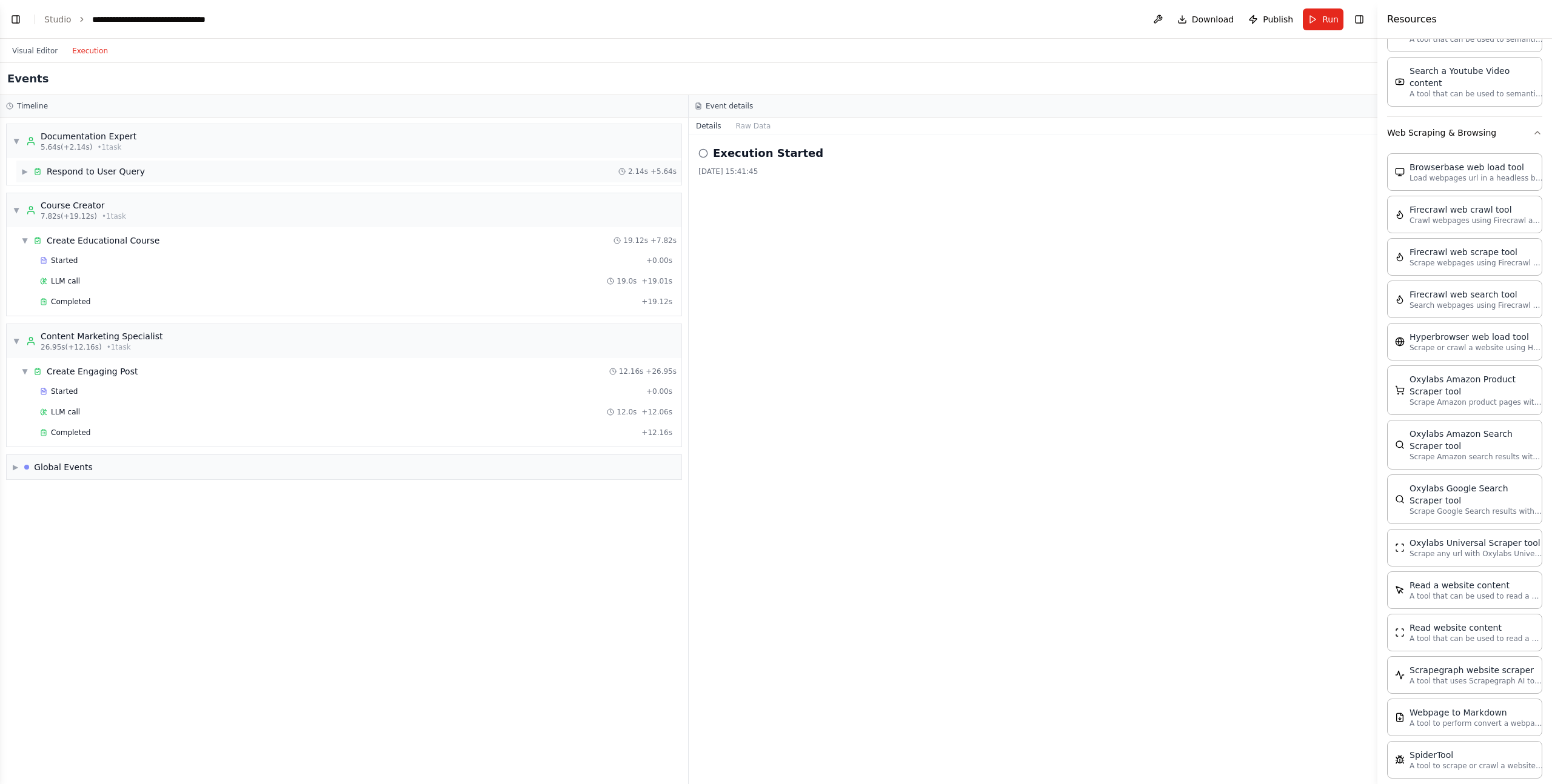
click at [160, 168] on div "▶ Respond to User Query 2.14s + 5.64s" at bounding box center [349, 171] width 665 height 22
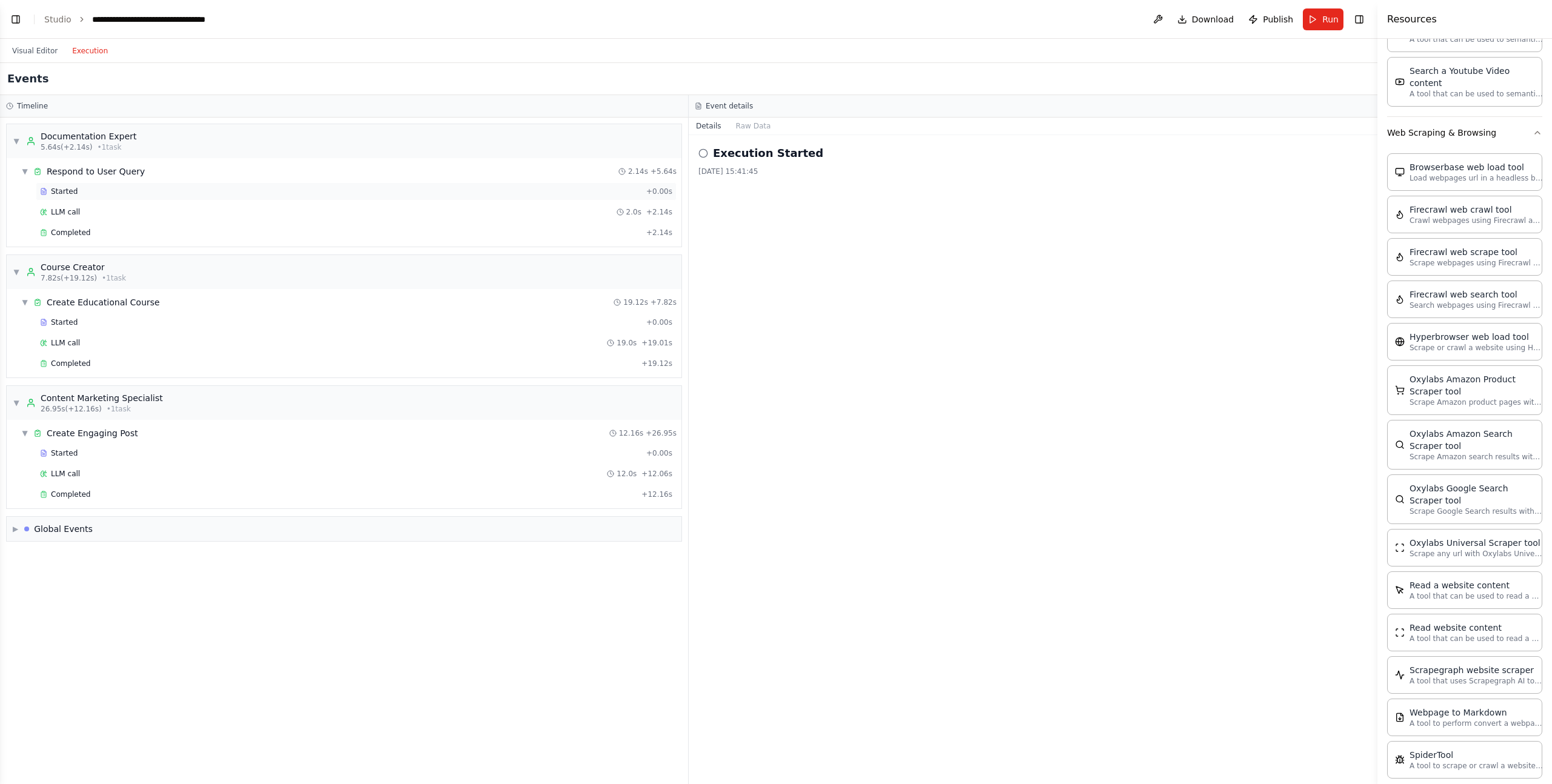
click at [160, 197] on div "Started + 0.00s" at bounding box center [356, 192] width 641 height 18
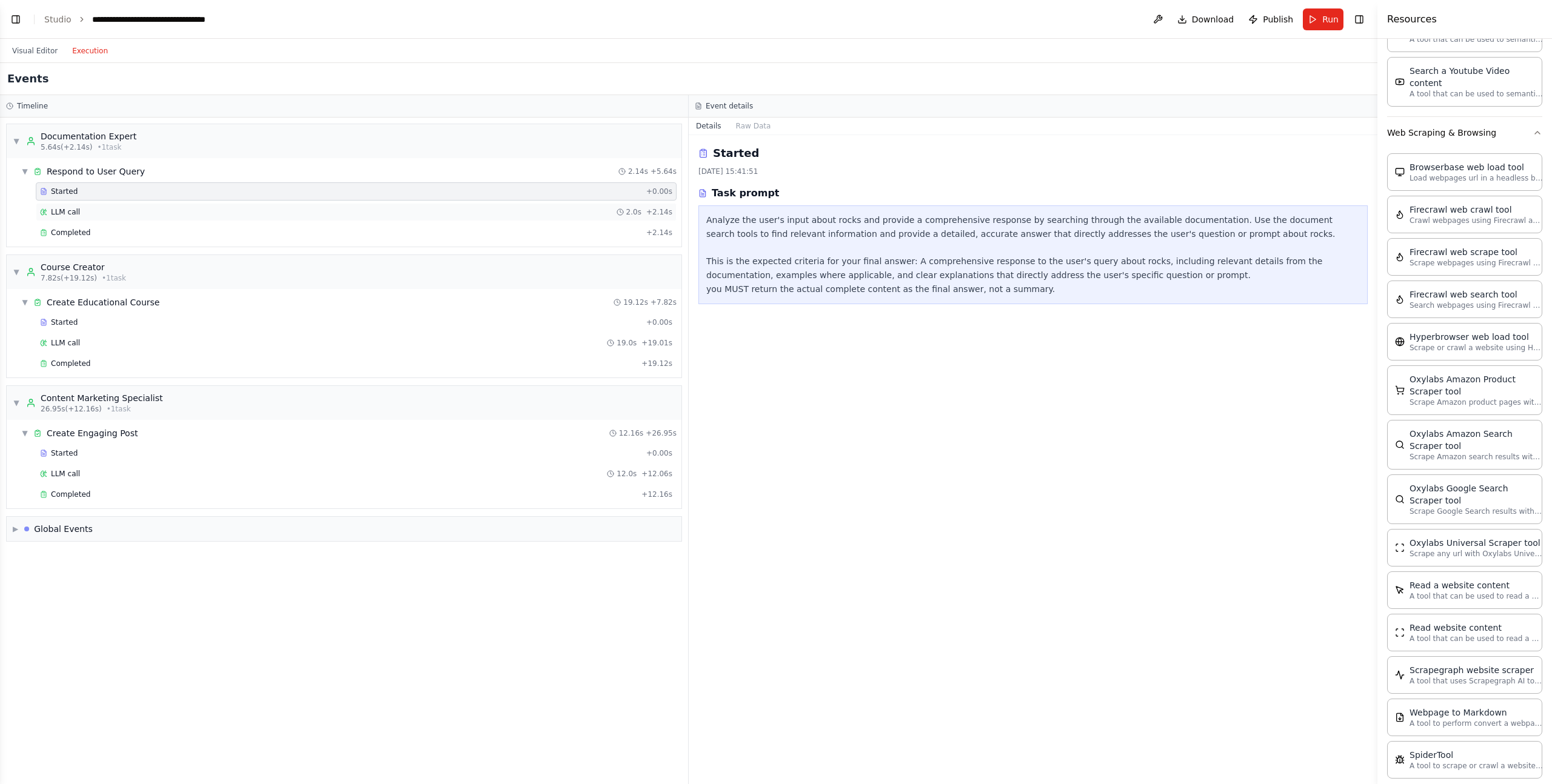
click at [153, 213] on div "LLM call 2.0s + 2.14s" at bounding box center [356, 213] width 632 height 10
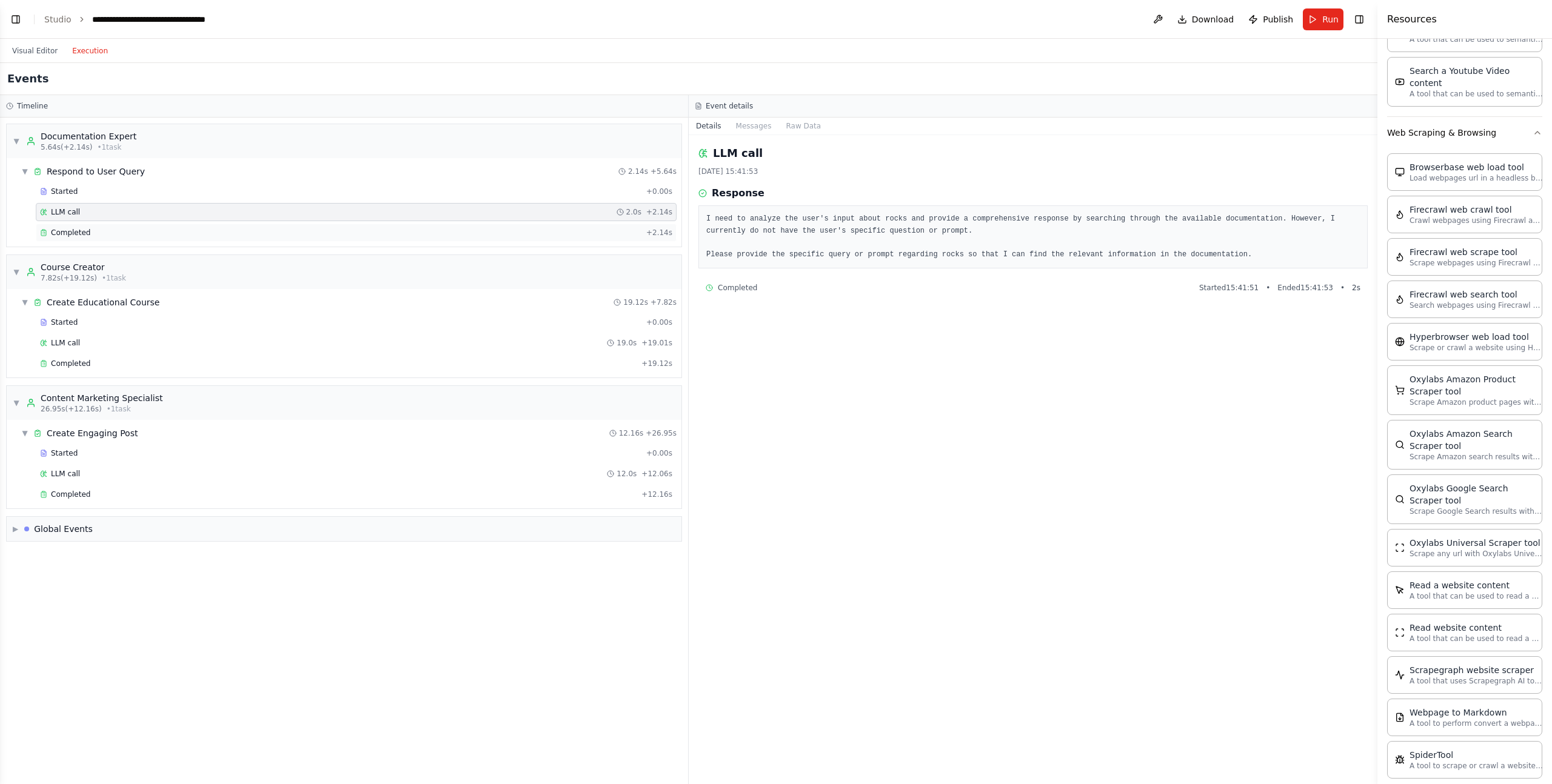
click at [156, 239] on div "Completed + 2.14s" at bounding box center [356, 233] width 641 height 18
click at [896, 250] on pre "I need to analyze the user's input about rocks and provide a comprehensive resp…" at bounding box center [1033, 237] width 654 height 47
click at [209, 309] on div "▼ Create Educational Course 19.12s + 7.82s" at bounding box center [349, 302] width 665 height 22
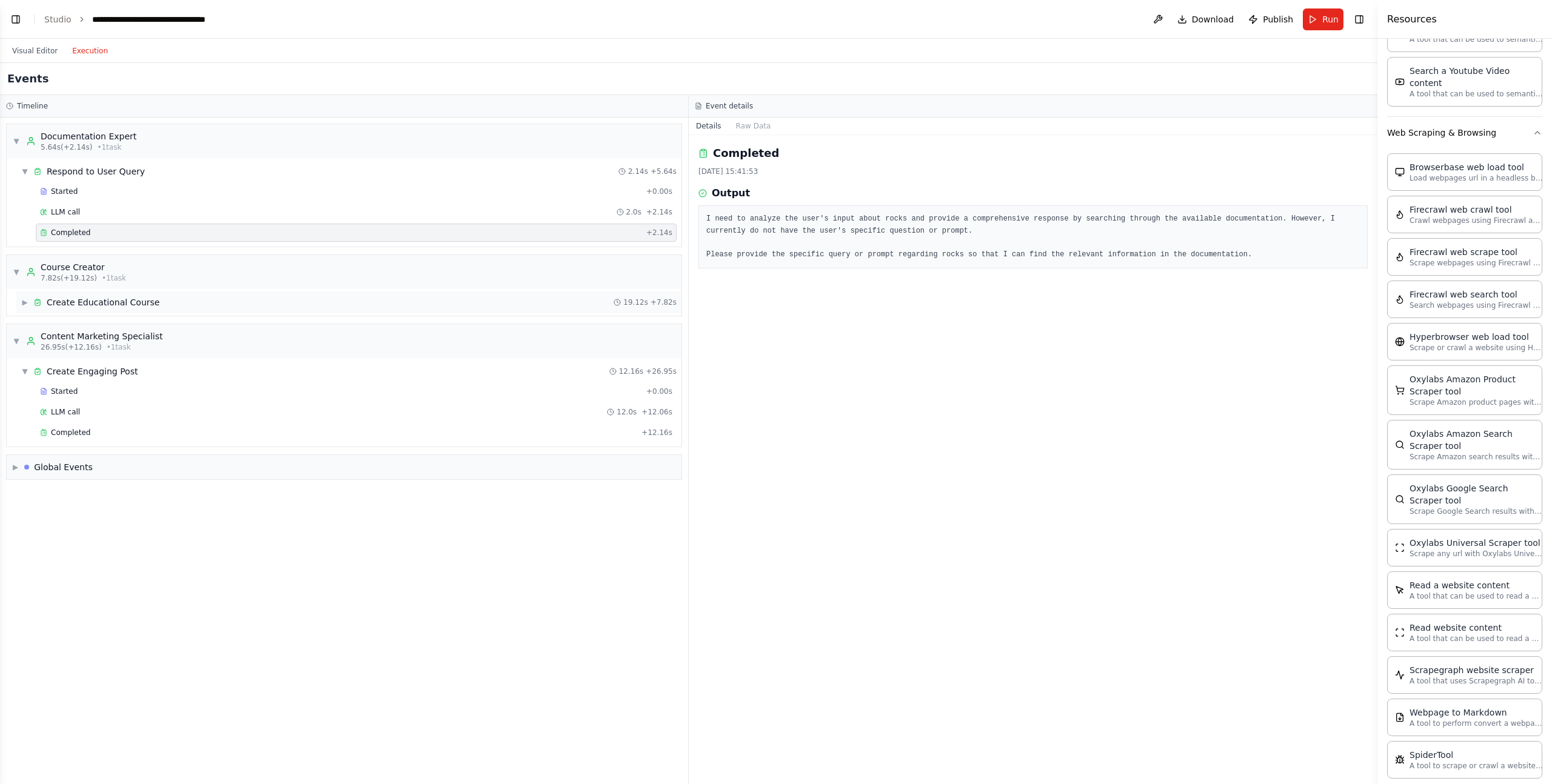
click at [205, 310] on div "▶ Create Educational Course 19.12s + 7.82s" at bounding box center [349, 302] width 665 height 22
click at [196, 326] on div "Started" at bounding box center [341, 322] width 602 height 10
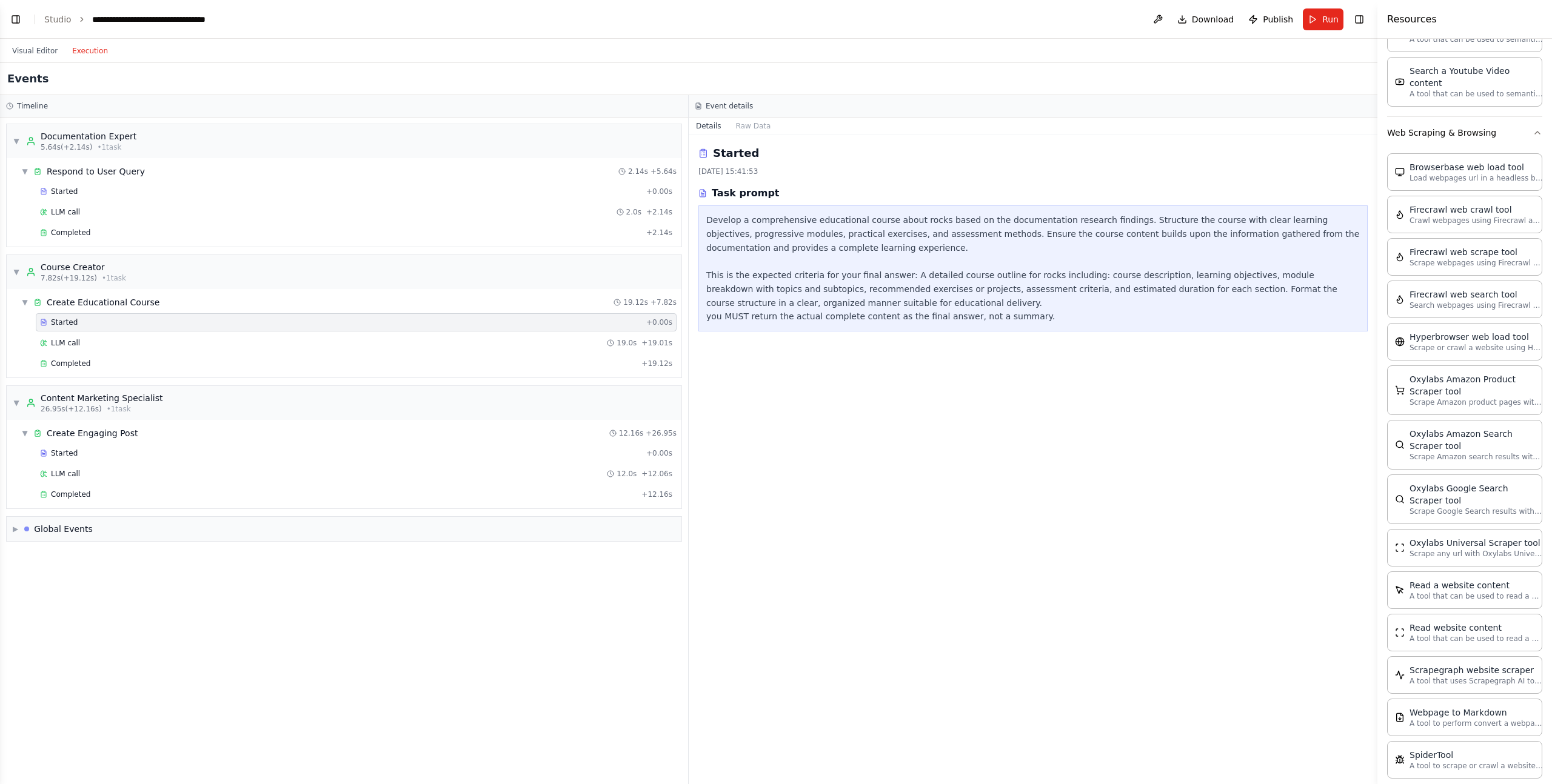
click at [195, 331] on div "Started + 0.00s" at bounding box center [356, 322] width 641 height 18
click at [195, 345] on div "LLM call 19.0s + 19.01s" at bounding box center [356, 343] width 632 height 10
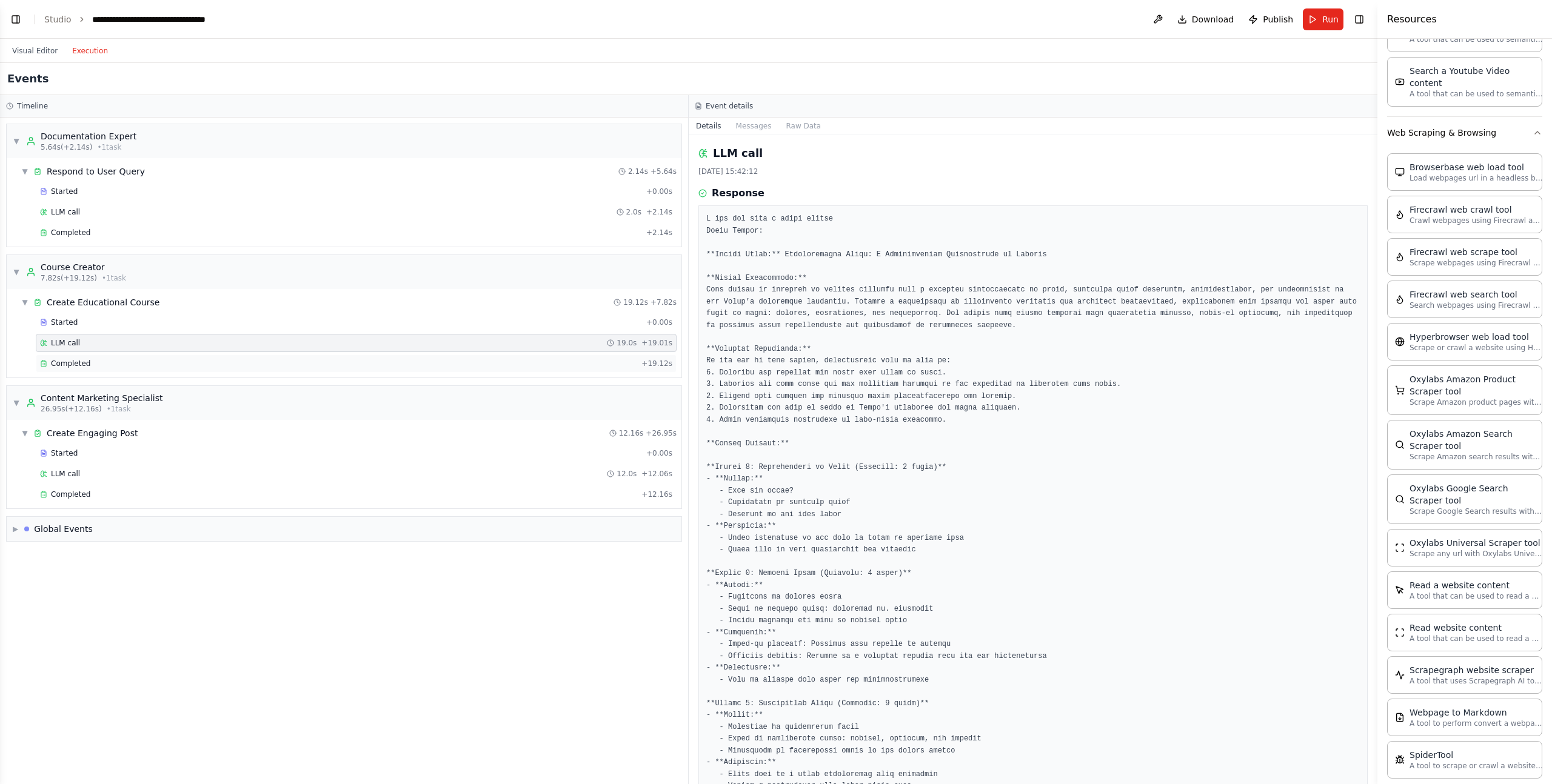
click at [195, 360] on div "Completed" at bounding box center [338, 364] width 597 height 10
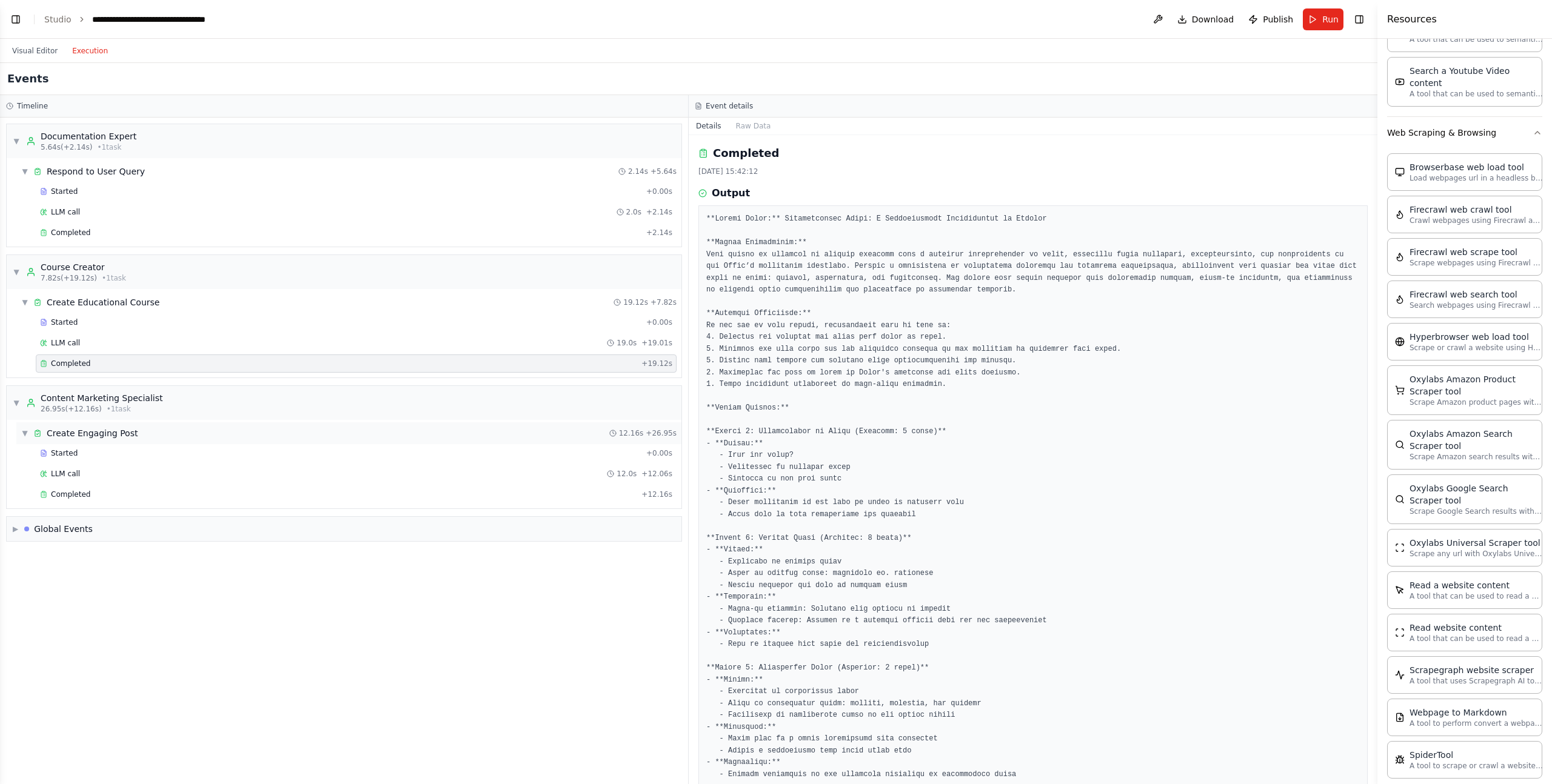
click at [176, 435] on div "▼ Create Engaging Post 12.16s + 26.95s" at bounding box center [349, 434] width 665 height 22
click at [176, 439] on div "▶ Create Engaging Post 12.16s + 26.95s" at bounding box center [349, 434] width 665 height 22
click at [169, 458] on div "Started + 0.00s" at bounding box center [356, 453] width 641 height 18
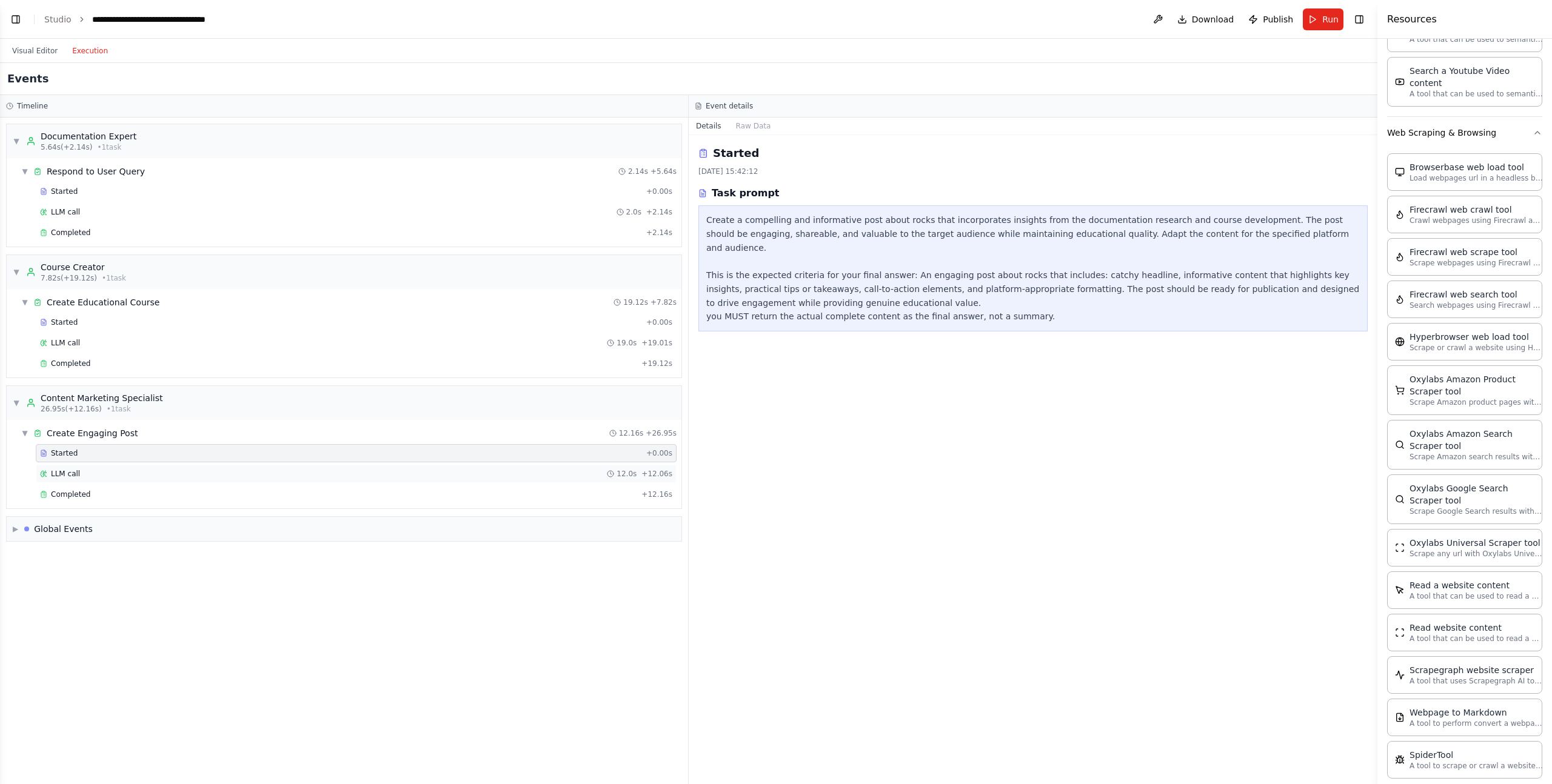
click at [167, 466] on div "LLM call 12.0s + 12.06s" at bounding box center [356, 474] width 641 height 18
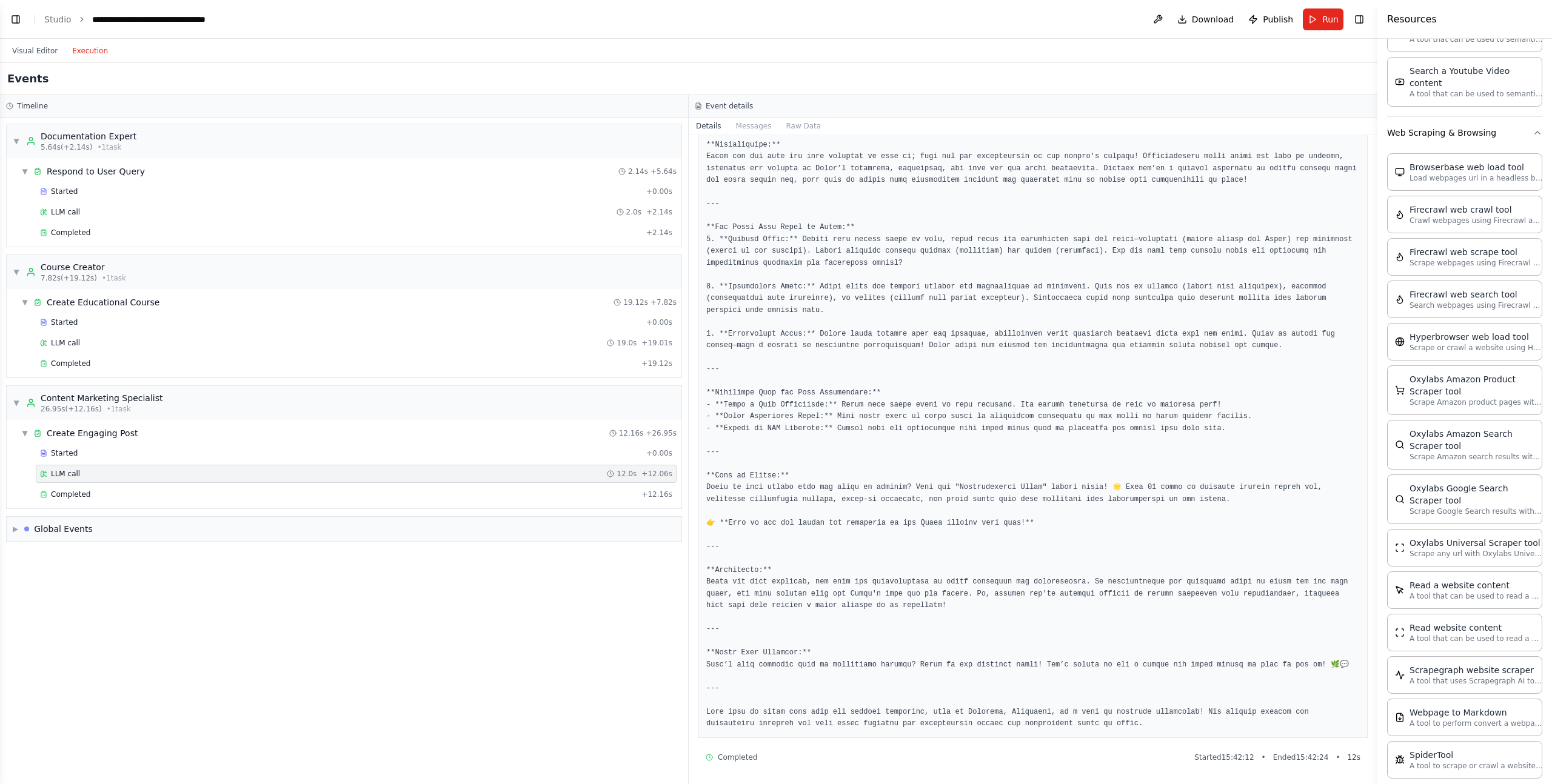
scroll to position [192, 0]
click at [199, 501] on div "Completed + 12.16s" at bounding box center [356, 495] width 641 height 18
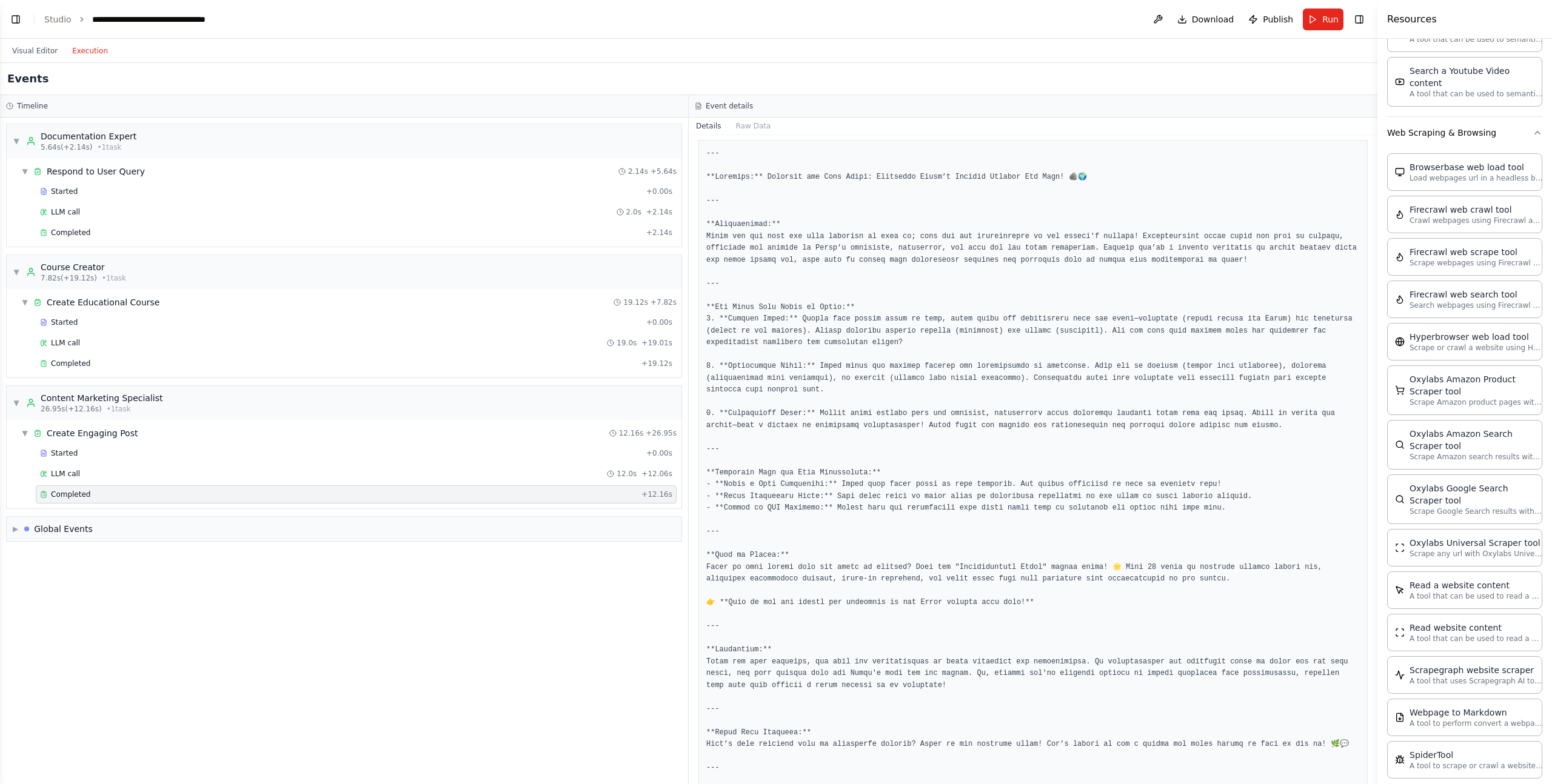
scroll to position [130, 0]
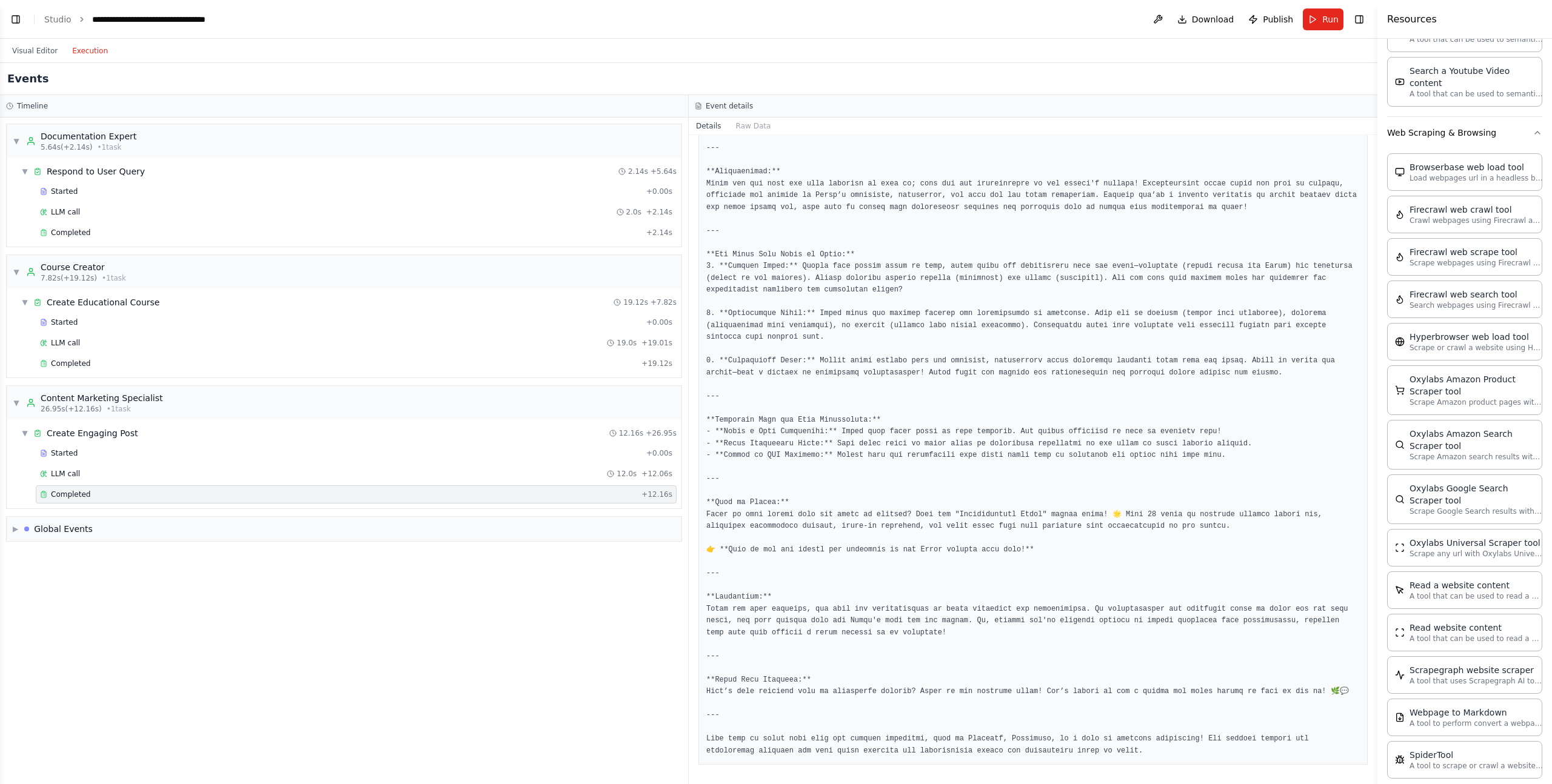
click at [779, 120] on div "Details Raw Data" at bounding box center [1033, 126] width 689 height 17
click at [755, 127] on button "Raw Data" at bounding box center [754, 126] width 50 height 17
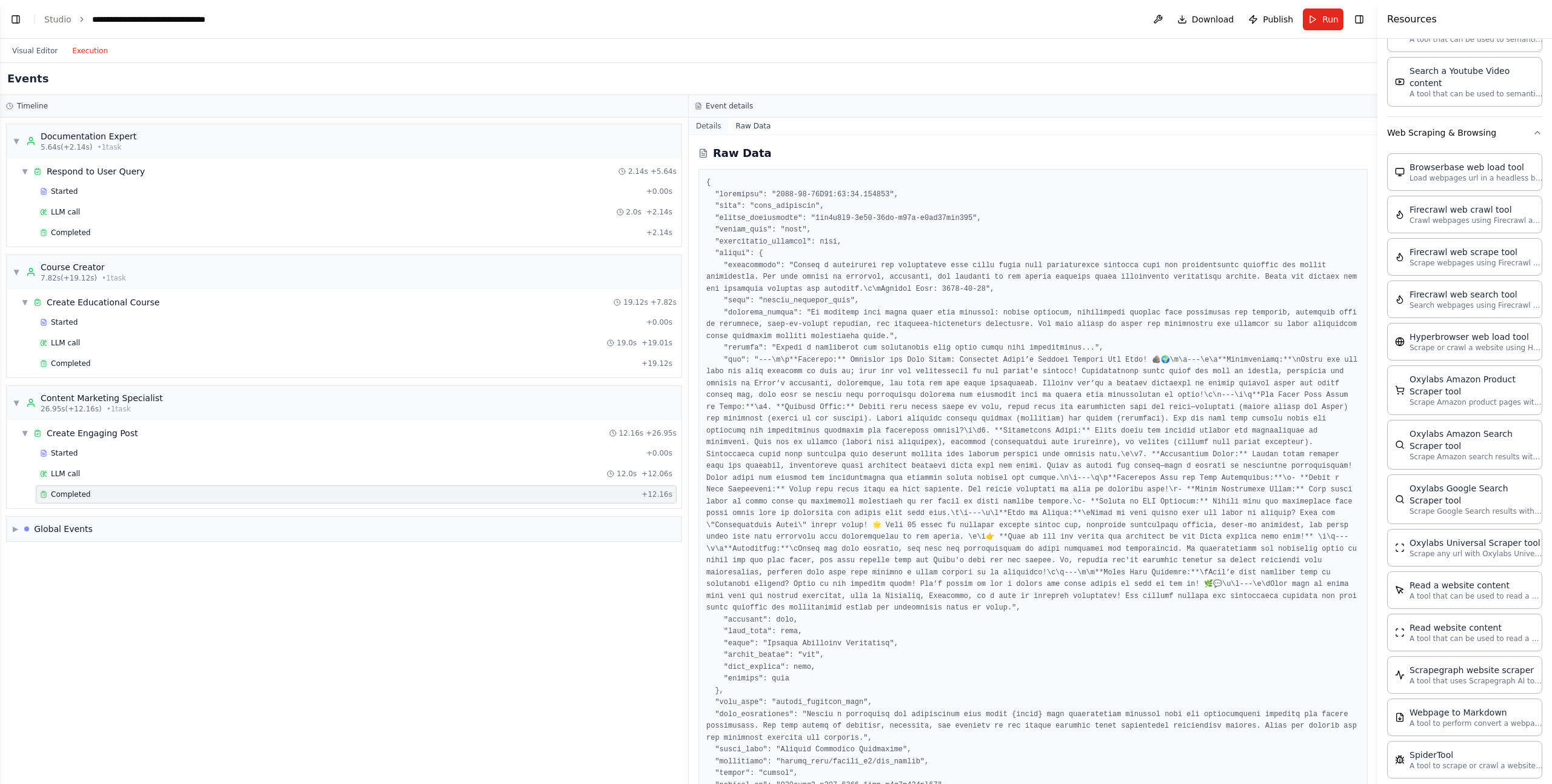
click at [720, 125] on button "Details" at bounding box center [709, 126] width 40 height 17
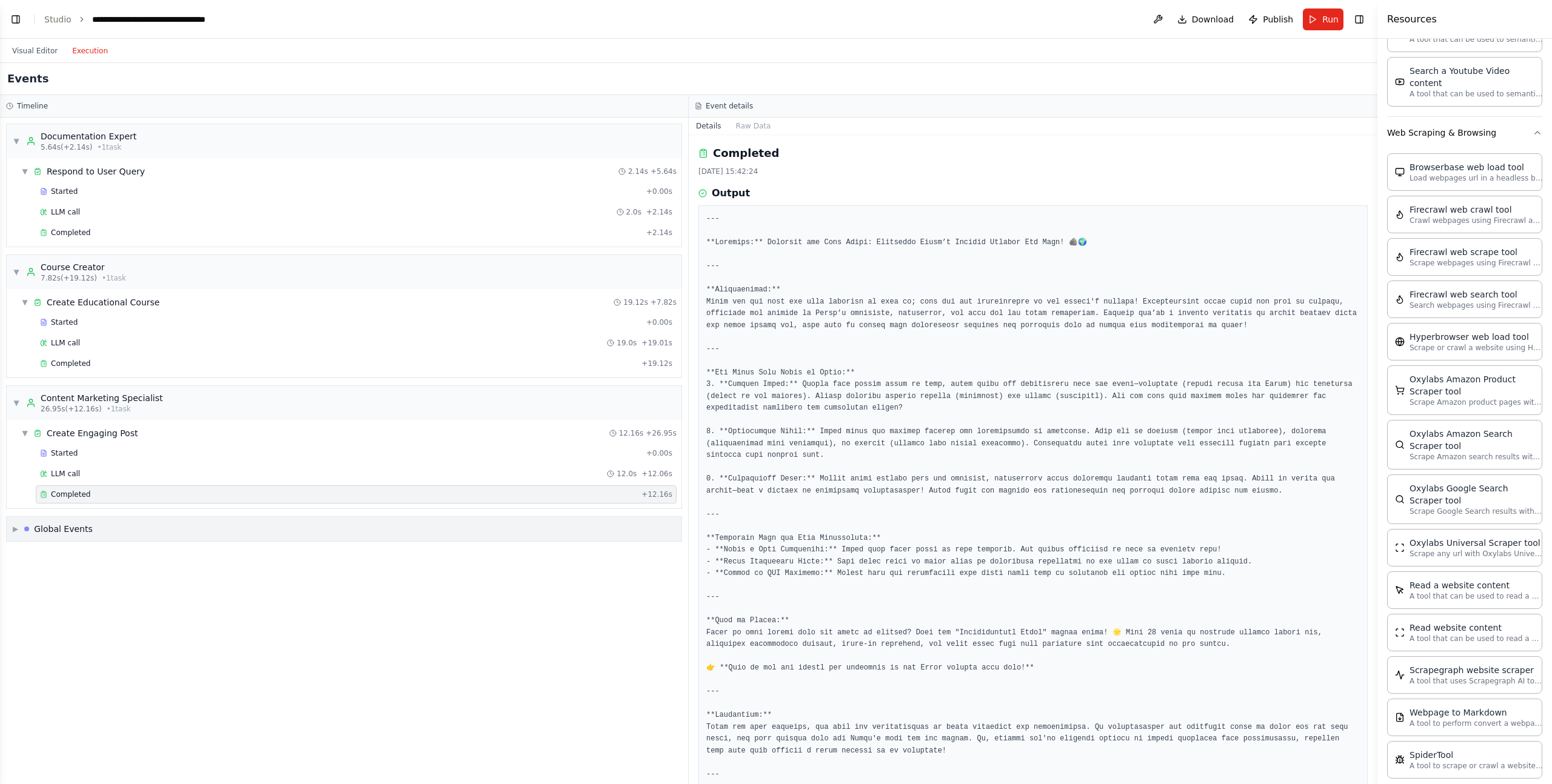
click at [147, 540] on div "▶ Global Events" at bounding box center [344, 529] width 675 height 24
click at [135, 560] on div "Execution Started" at bounding box center [344, 556] width 665 height 18
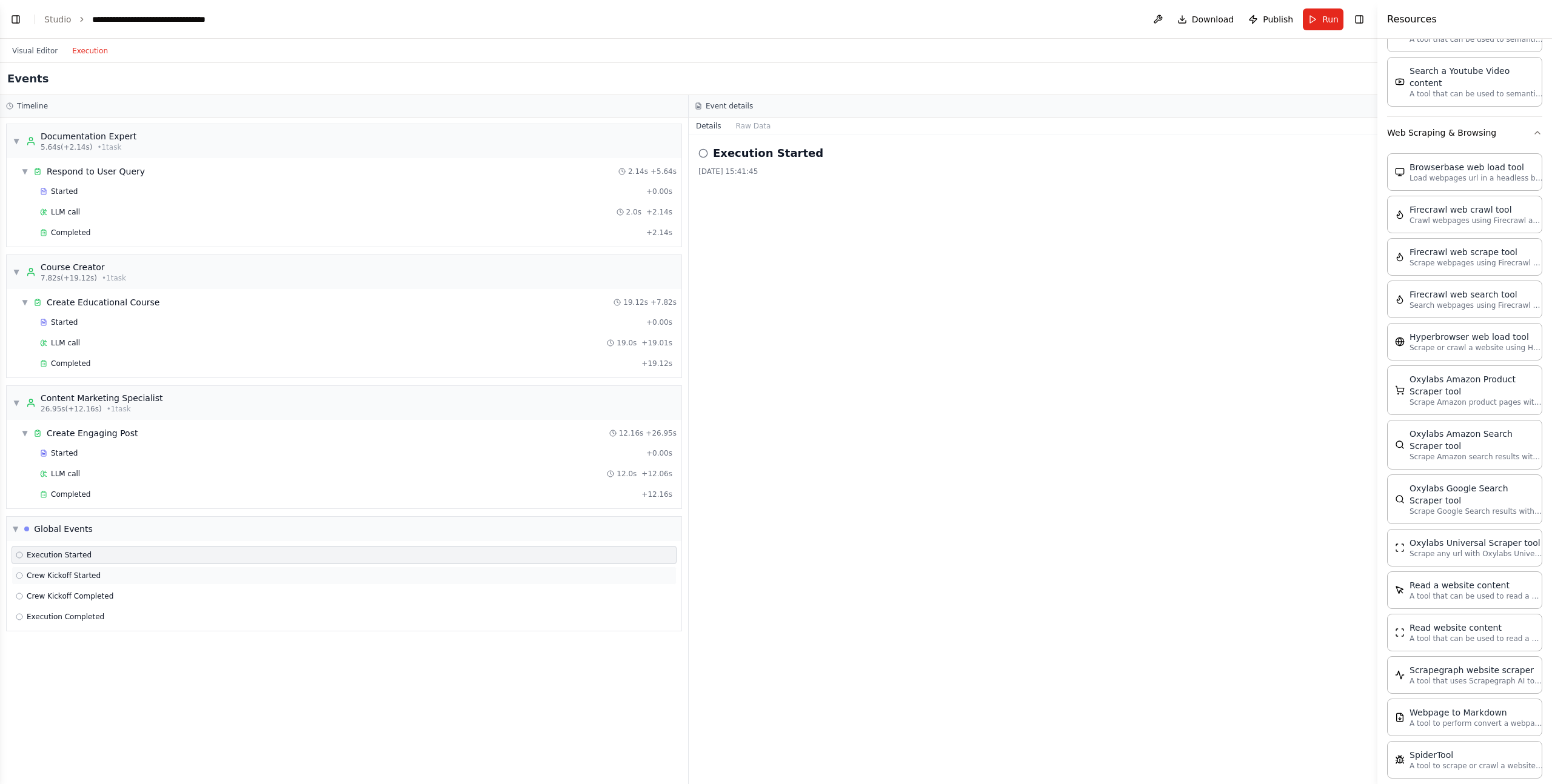
click at [135, 572] on div "Crew Kickoff Started" at bounding box center [344, 576] width 656 height 10
click at [135, 587] on div "Crew Kickoff Completed" at bounding box center [344, 596] width 665 height 18
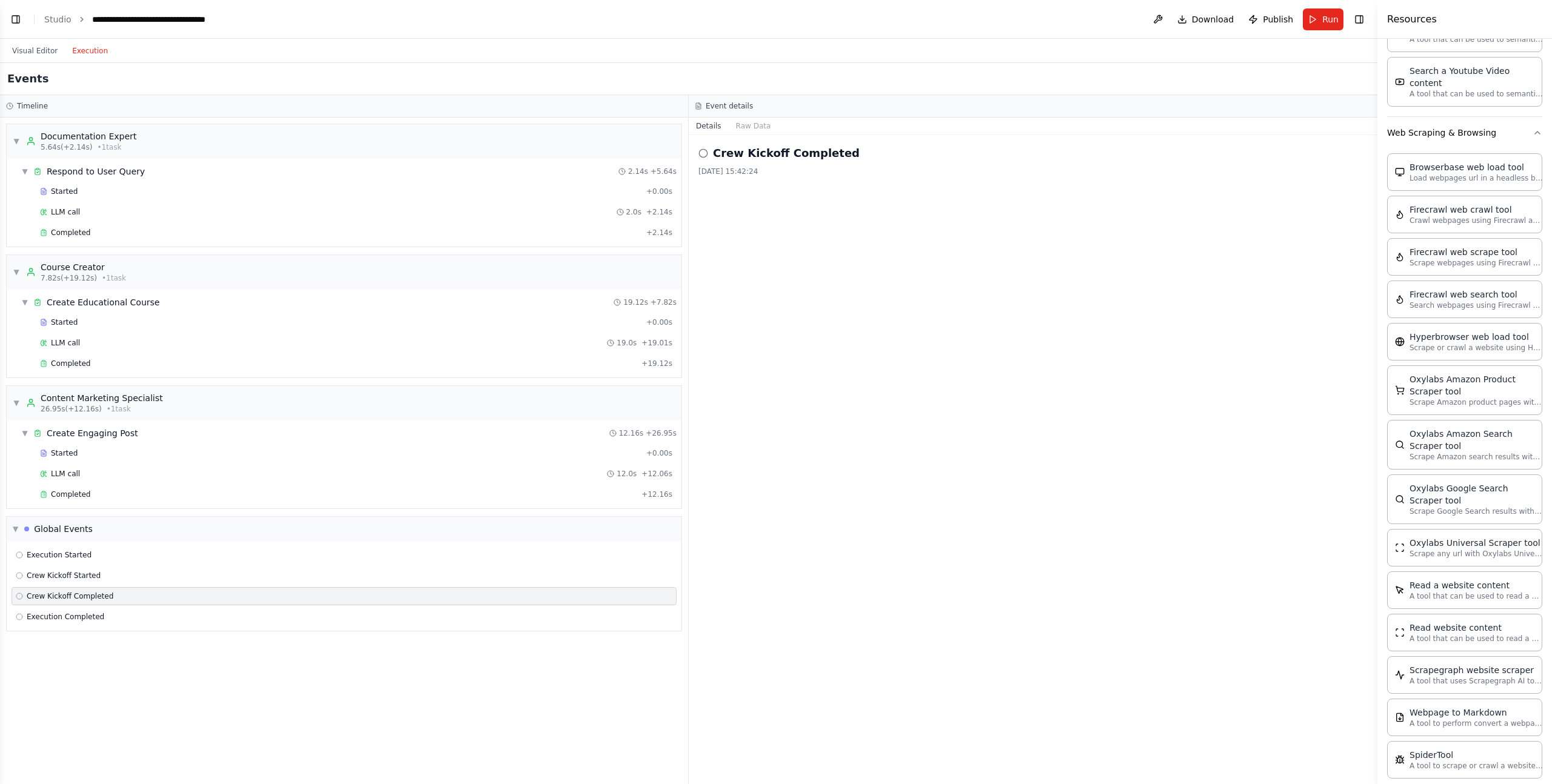
click at [137, 605] on div "Crew Kickoff Completed" at bounding box center [344, 596] width 665 height 18
click at [44, 33] on header "**********" at bounding box center [689, 19] width 1378 height 39
click at [48, 39] on div "Visual Editor Execution" at bounding box center [60, 51] width 111 height 24
click at [48, 54] on button "Visual Editor" at bounding box center [35, 51] width 60 height 15
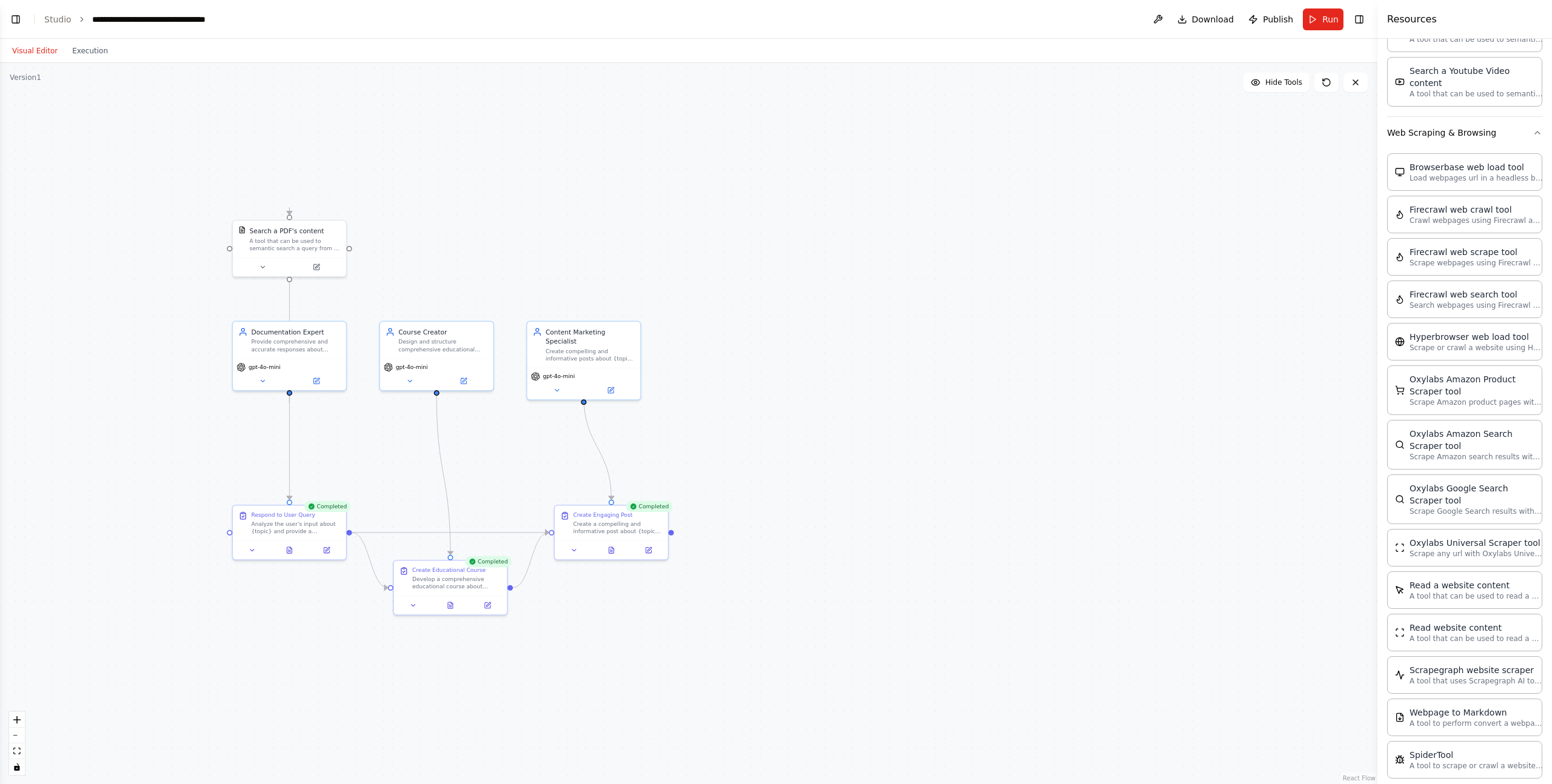
click at [234, 156] on div ".deletable-edge-delete-btn { width: 20px; height: 20px; border: 0px solid #ffff…" at bounding box center [689, 424] width 1378 height 721
click at [102, 54] on button "Execution" at bounding box center [90, 51] width 51 height 15
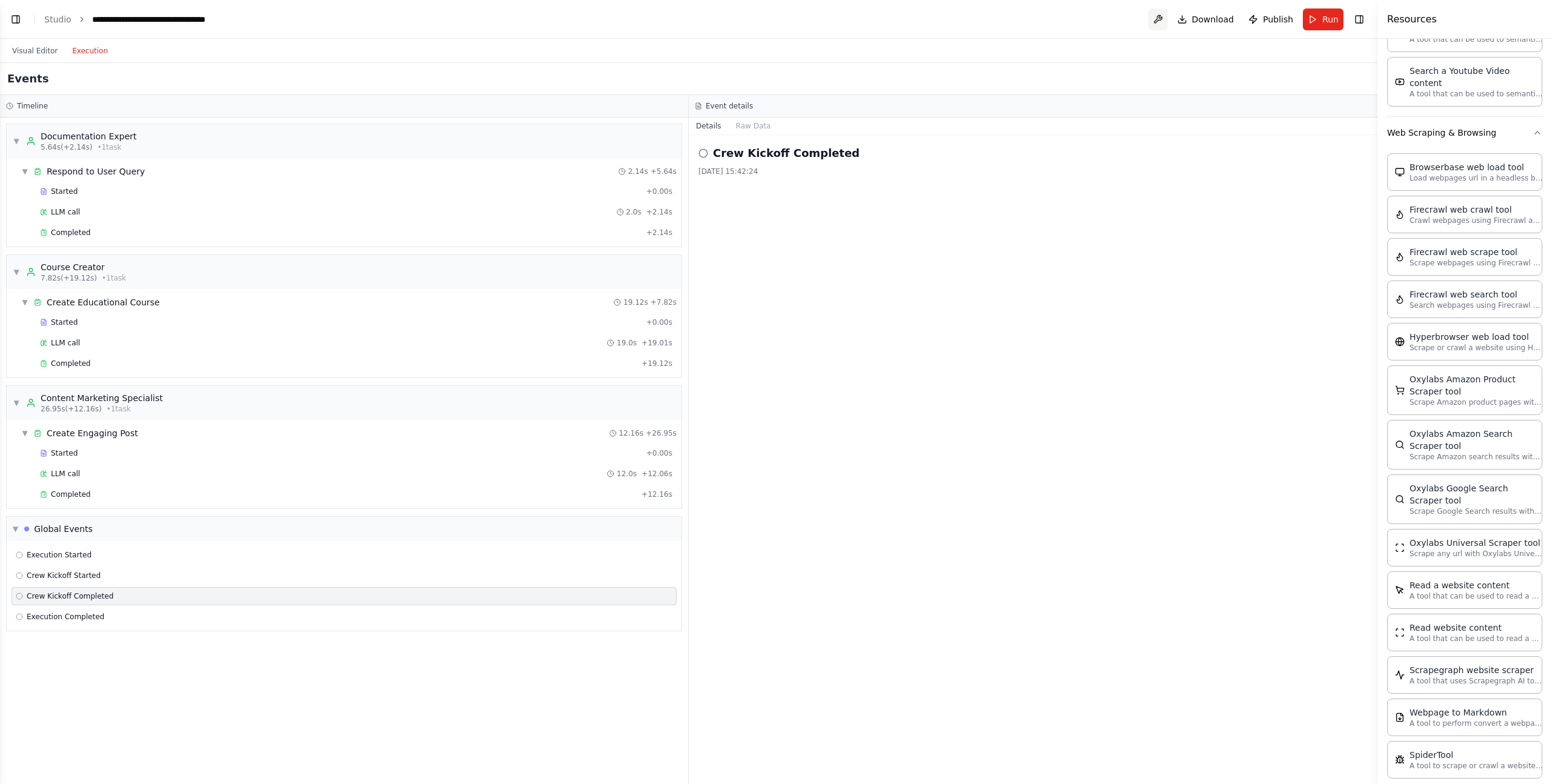
click at [1152, 17] on button at bounding box center [1157, 19] width 19 height 22
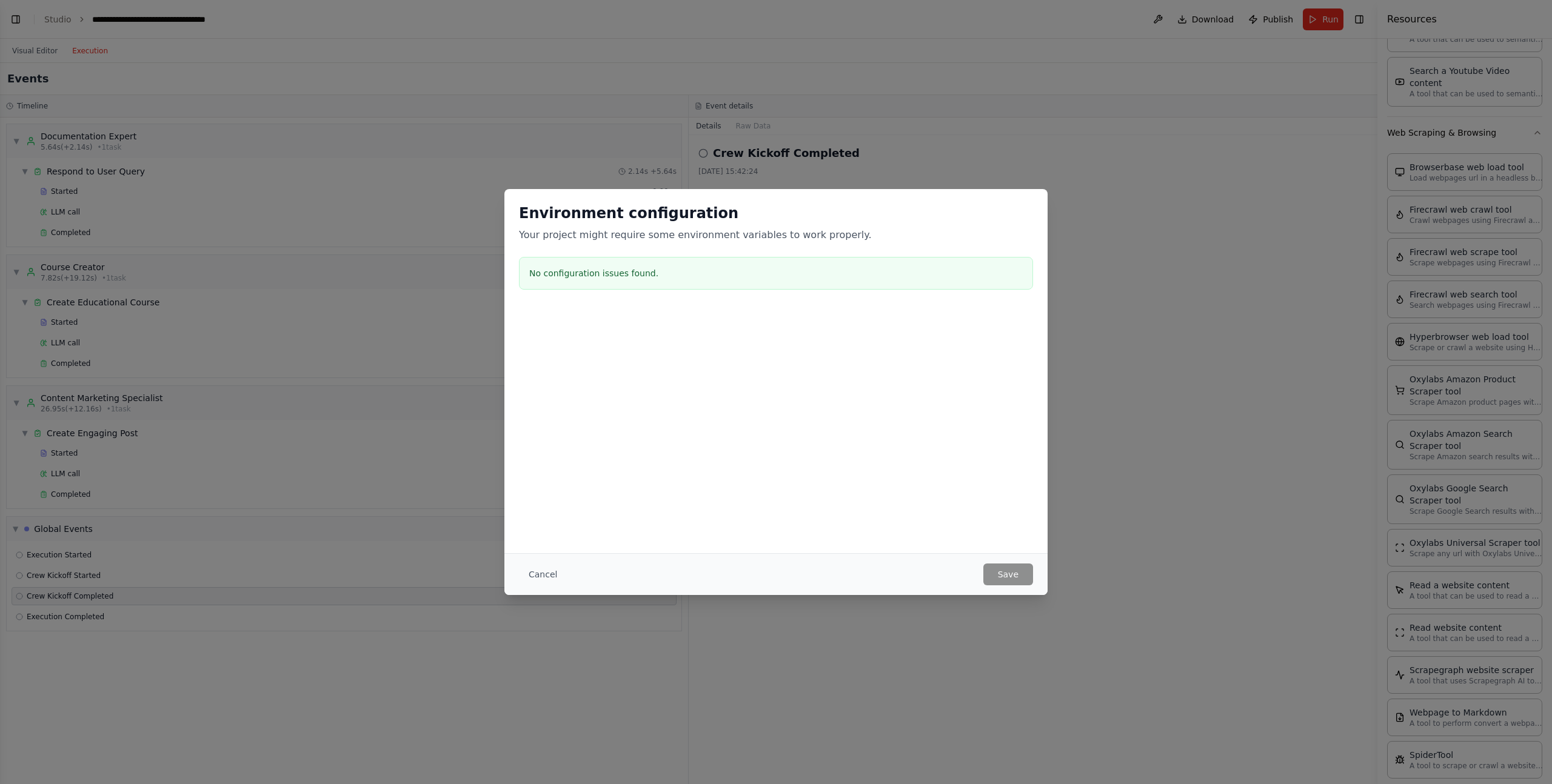
click at [804, 93] on div "Environment configuration Your project might require some environment variables…" at bounding box center [776, 392] width 1552 height 784
drag, startPoint x: 548, startPoint y: 576, endPoint x: 508, endPoint y: 520, distance: 68.8
click at [549, 576] on button "Cancel" at bounding box center [543, 575] width 48 height 22
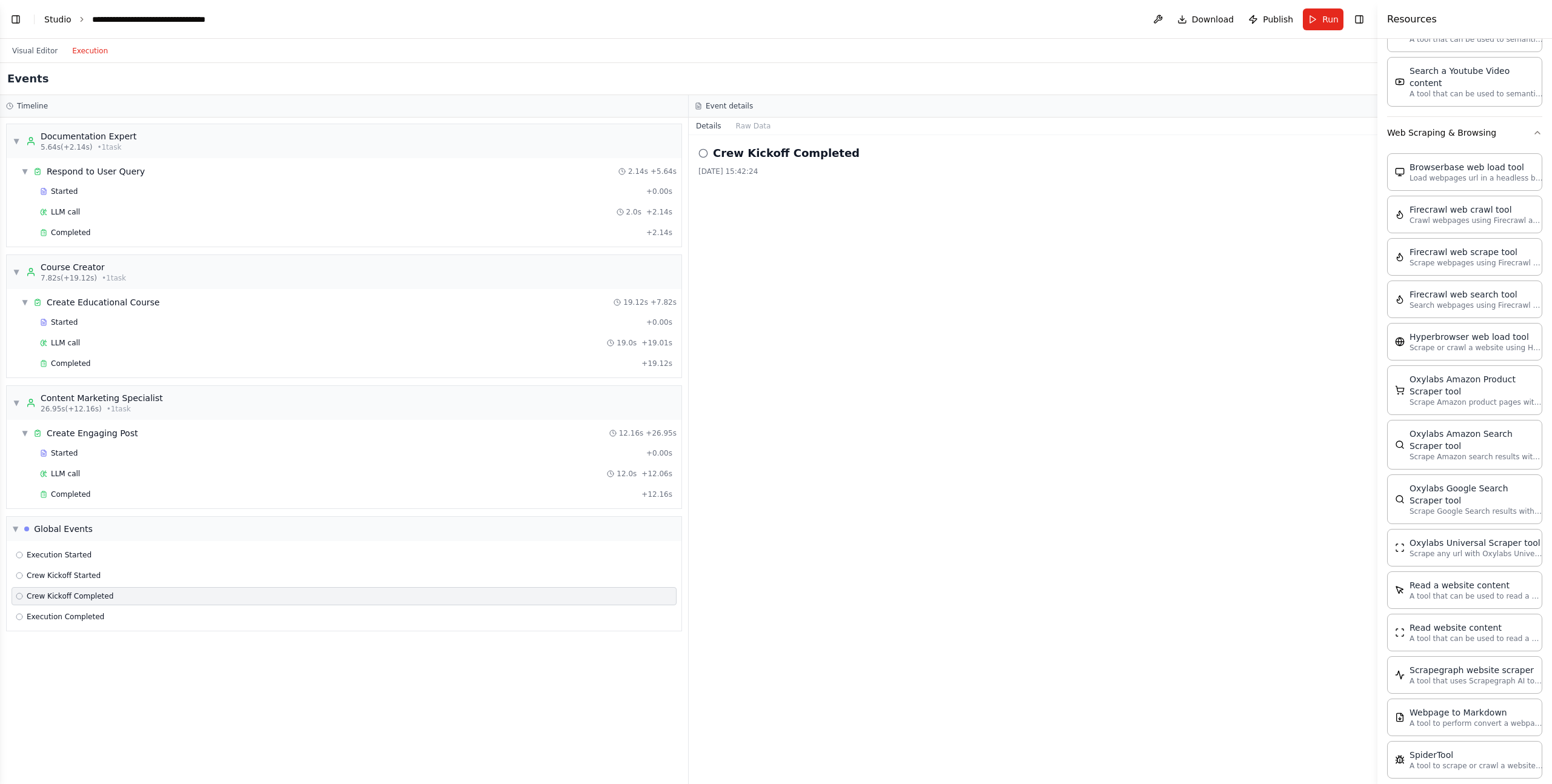
click at [49, 22] on link "Studio" at bounding box center [57, 20] width 27 height 10
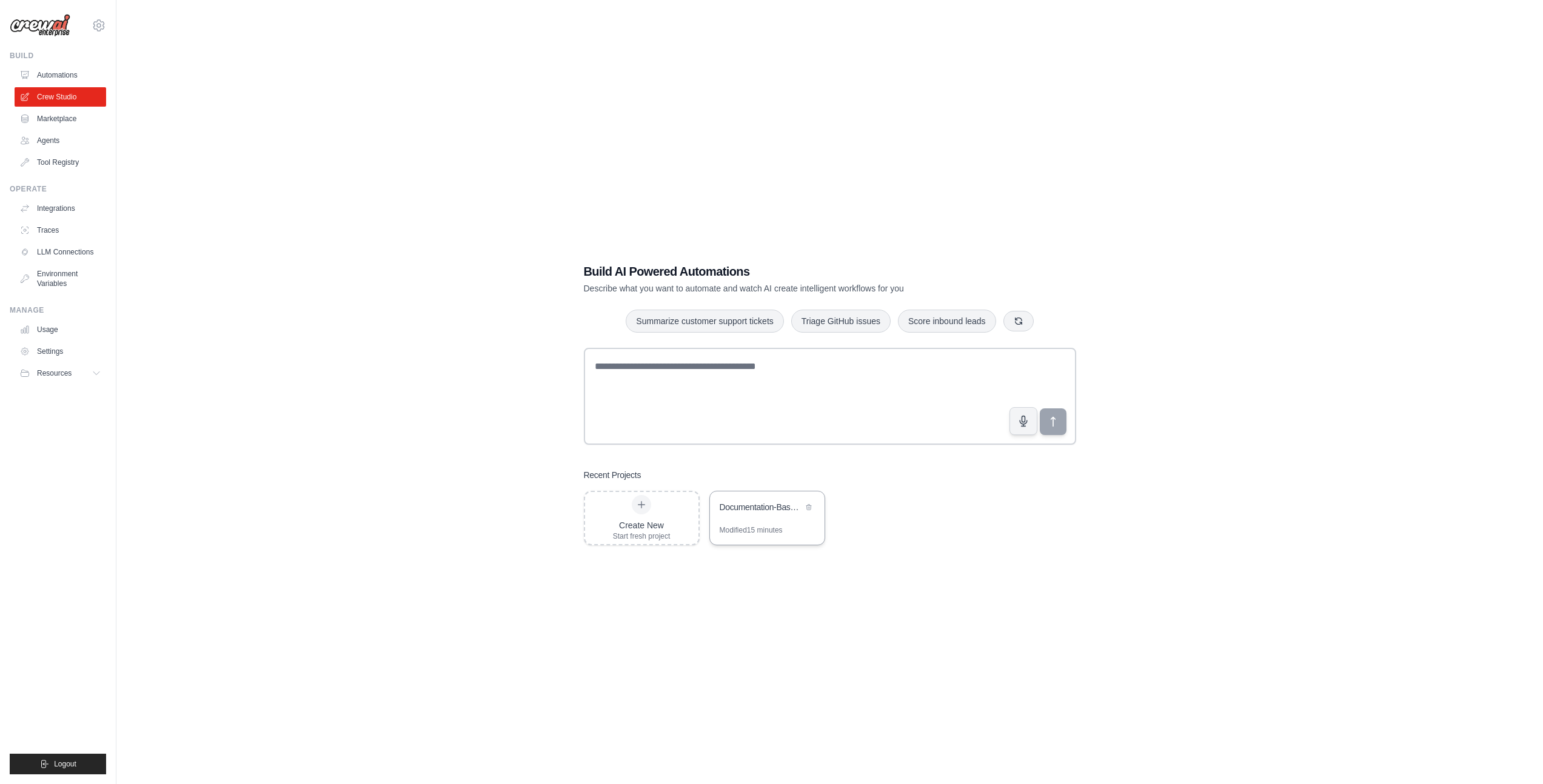
click at [745, 528] on div "Modified 15 minutes" at bounding box center [751, 531] width 63 height 10
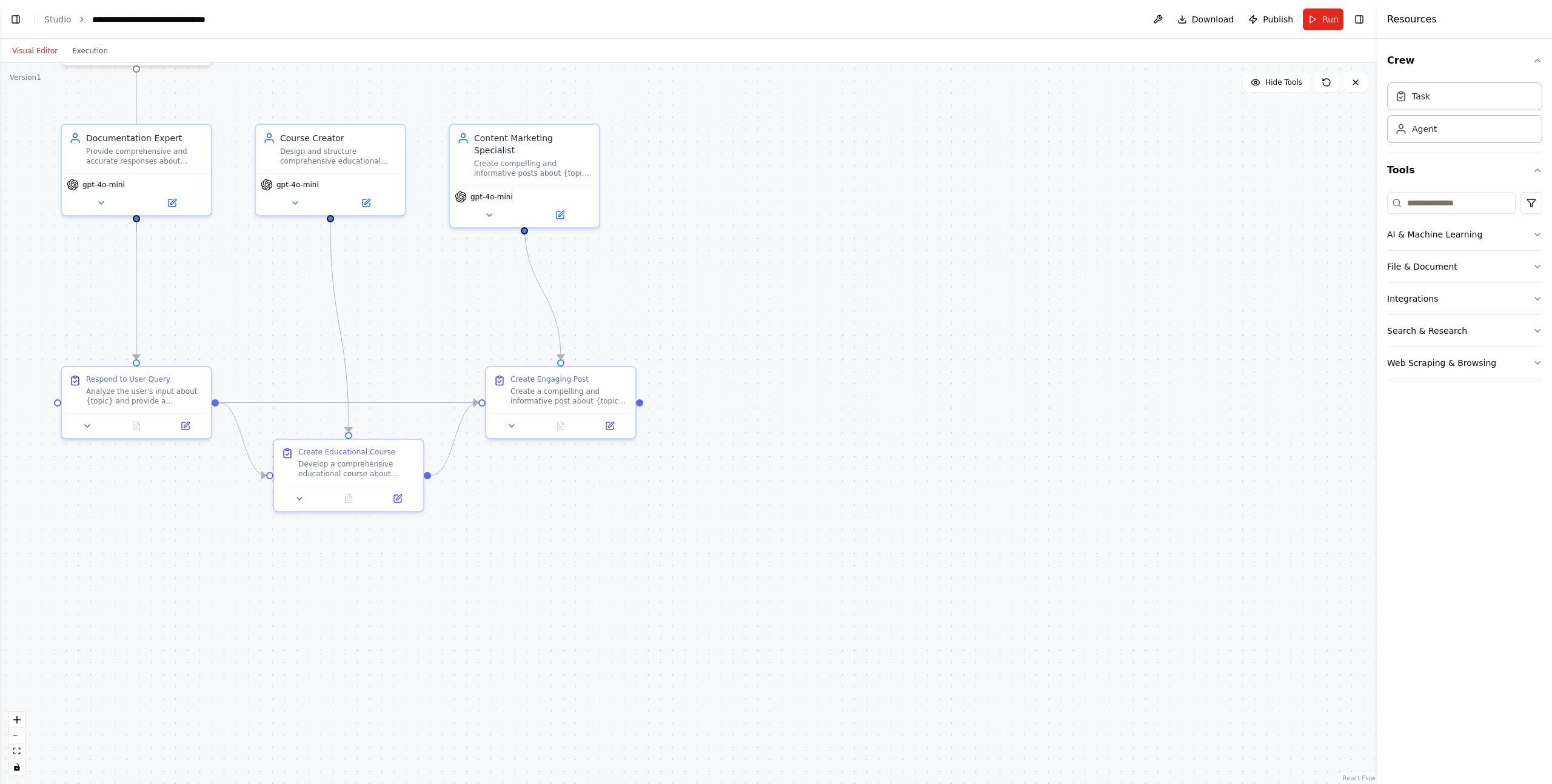
scroll to position [96, 0]
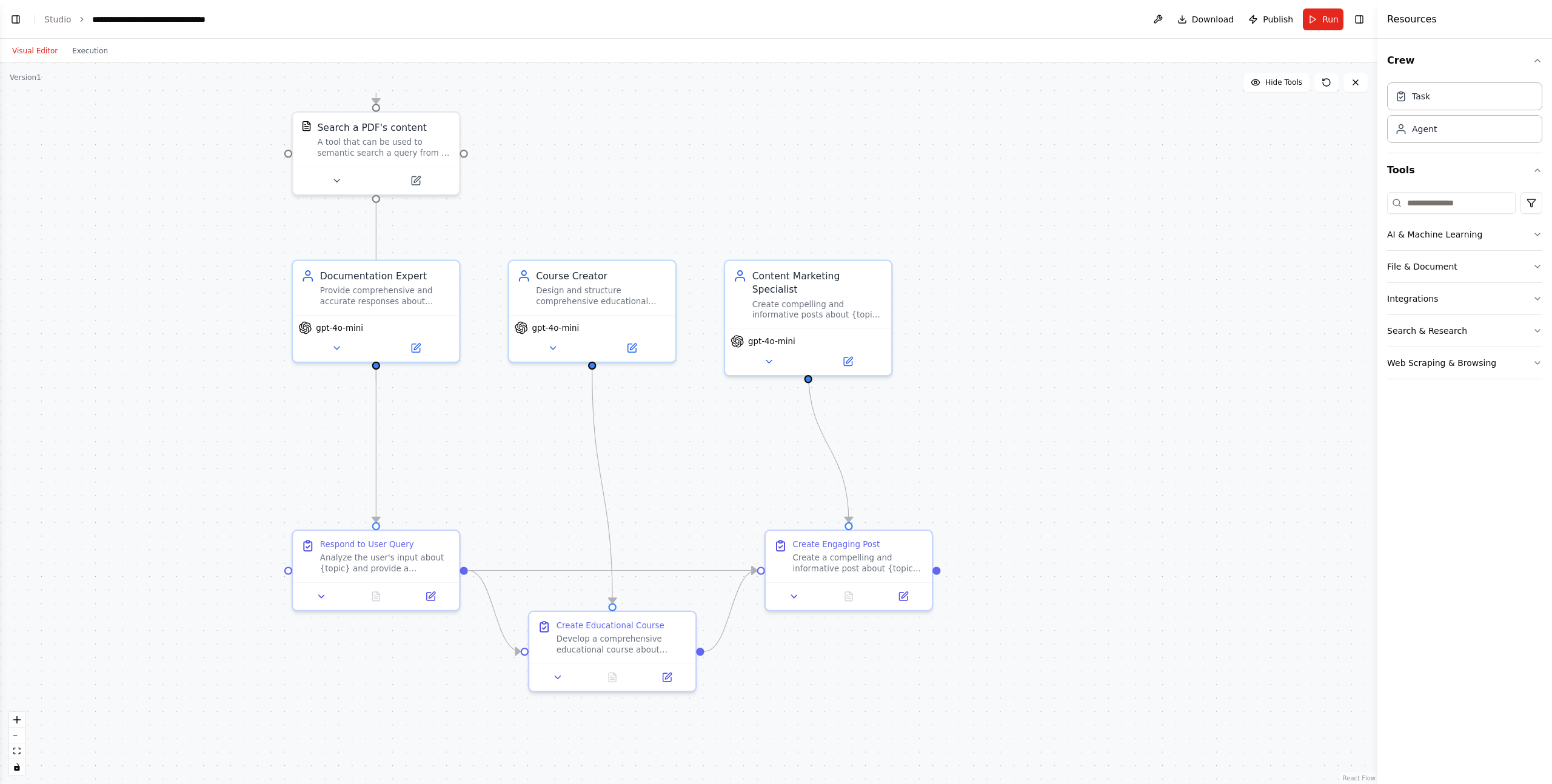
drag, startPoint x: 551, startPoint y: 358, endPoint x: 556, endPoint y: 437, distance: 79.2
click at [556, 437] on div ".deletable-edge-delete-btn { width: 20px; height: 20px; border: 0px solid #ffff…" at bounding box center [689, 424] width 1378 height 721
click at [403, 183] on button at bounding box center [410, 179] width 76 height 17
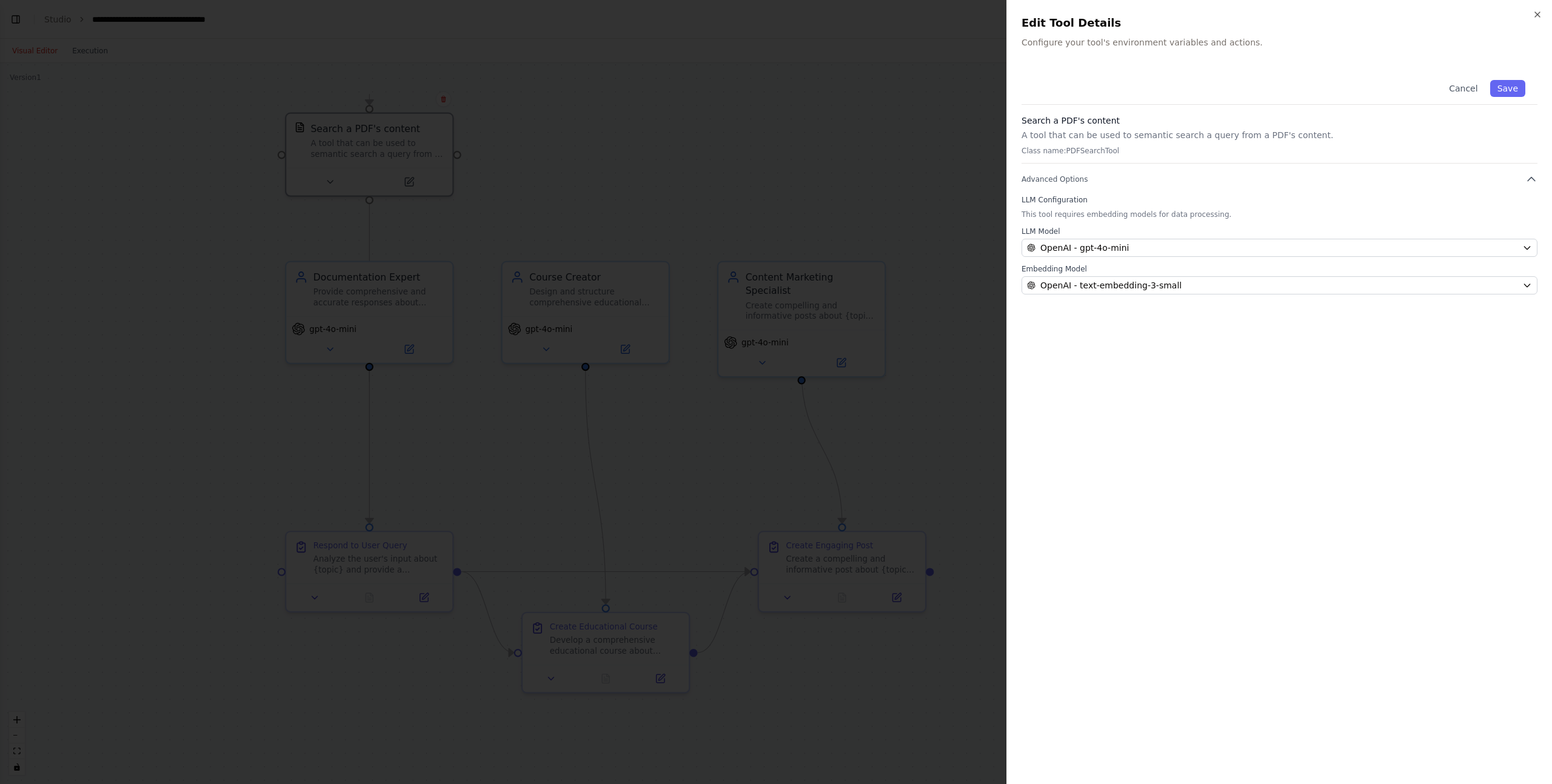
click at [878, 119] on div at bounding box center [776, 392] width 1552 height 784
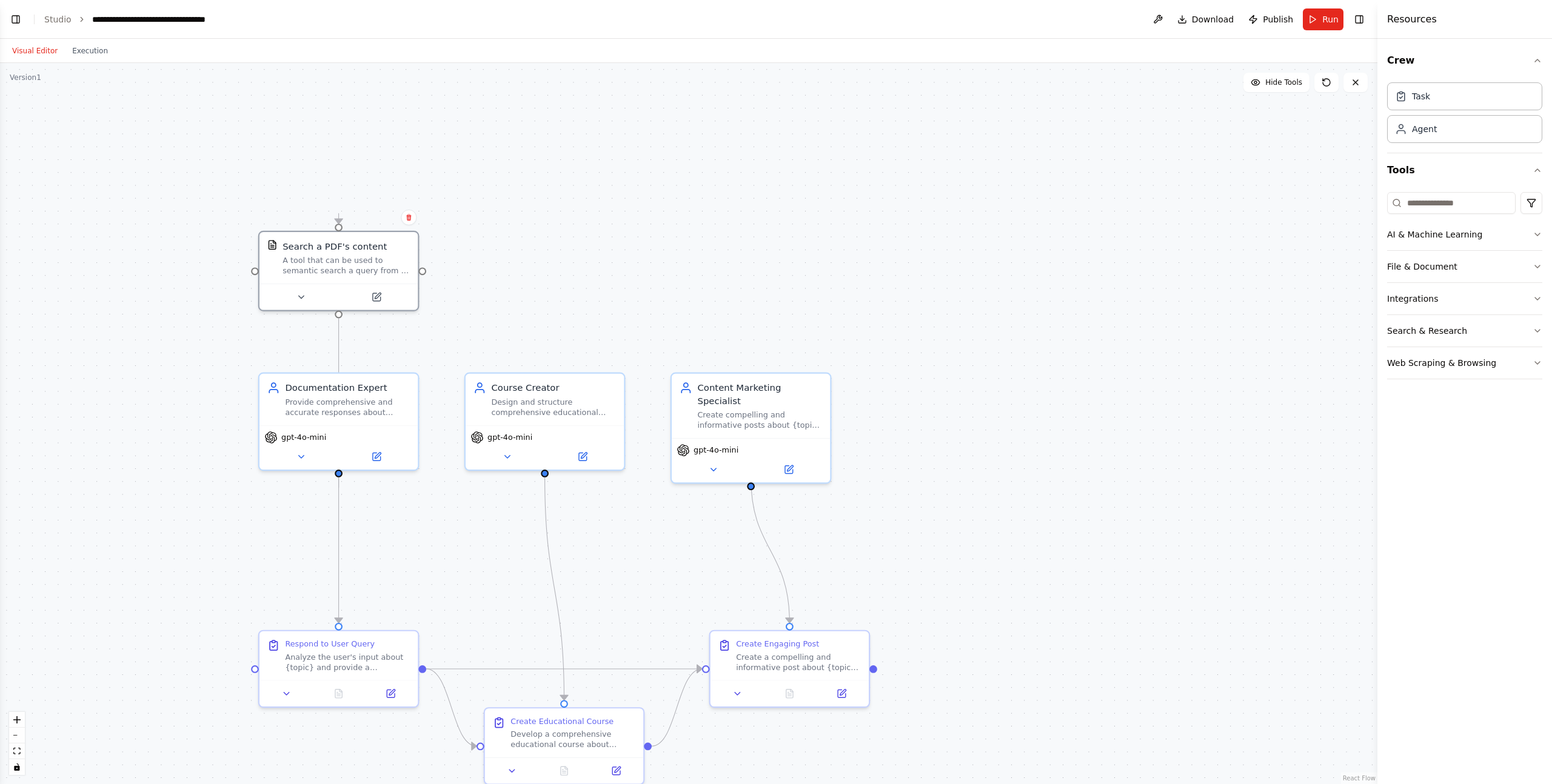
drag, startPoint x: 734, startPoint y: 164, endPoint x: 703, endPoint y: 279, distance: 119.1
click at [703, 279] on div ".deletable-edge-delete-btn { width: 20px; height: 20px; border: 0px solid #ffff…" at bounding box center [689, 424] width 1378 height 721
click at [1445, 201] on input at bounding box center [1451, 203] width 129 height 22
type input "*****"
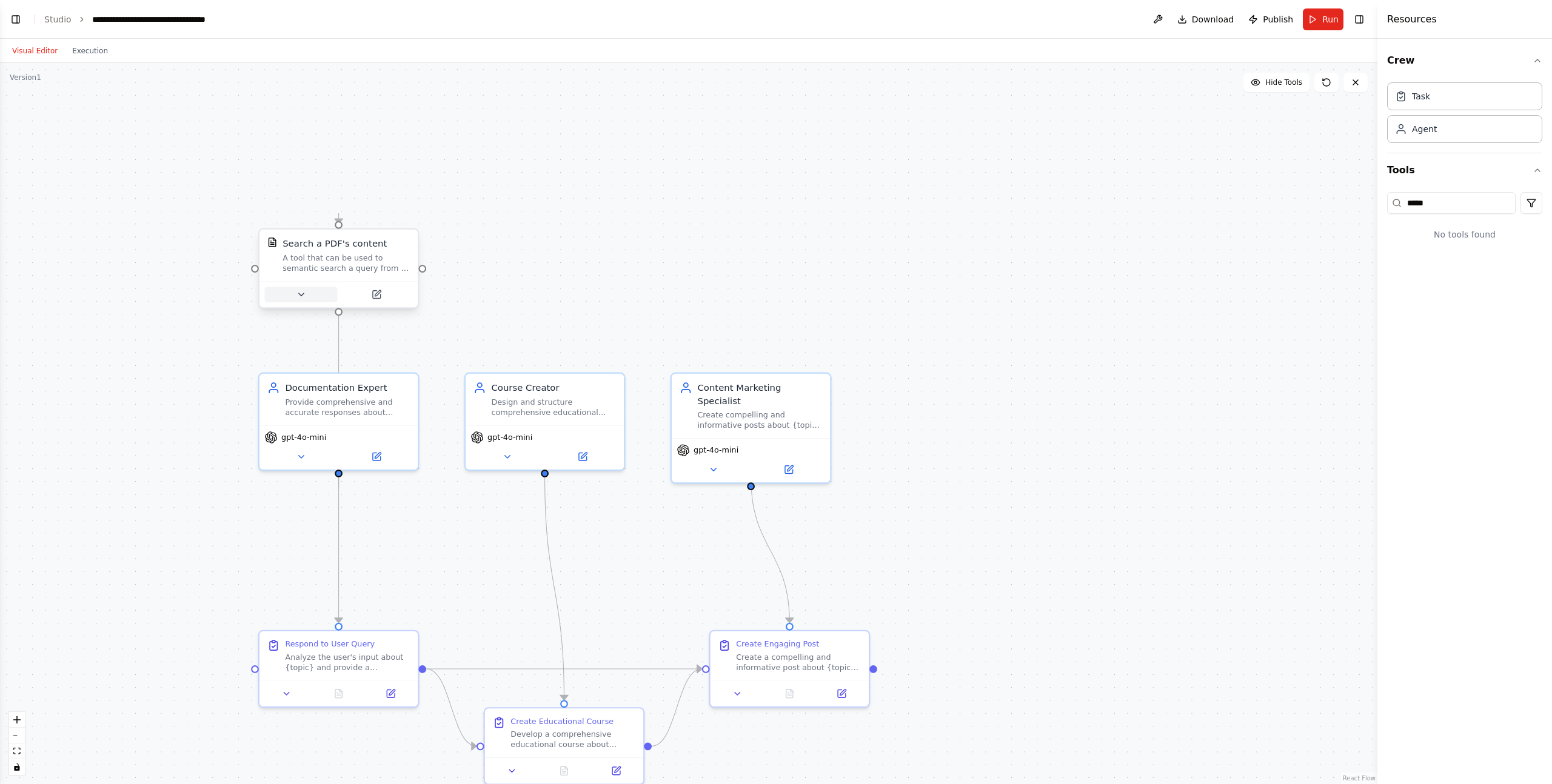
click at [302, 298] on icon at bounding box center [301, 295] width 10 height 10
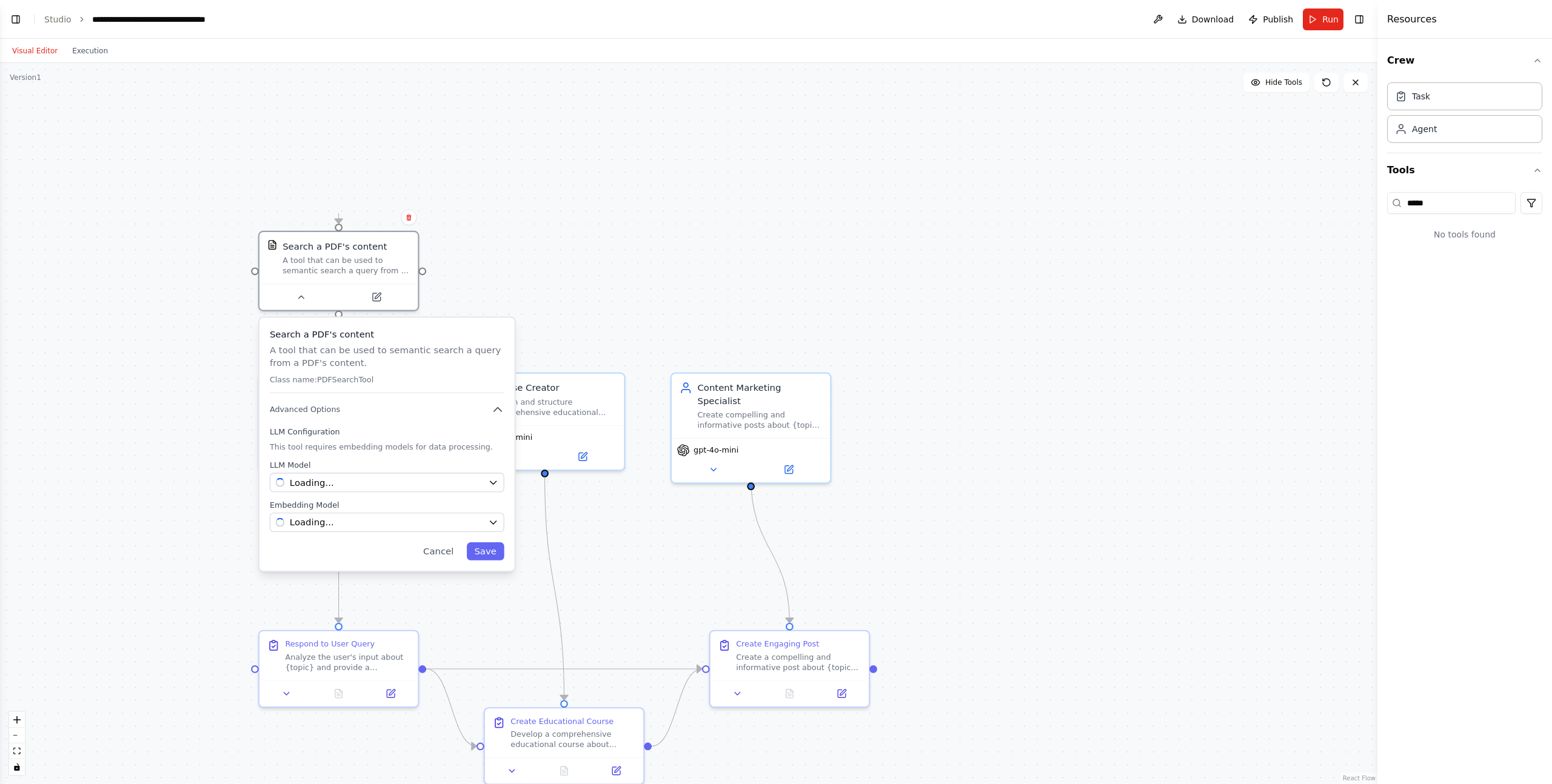
click at [538, 261] on div ".deletable-edge-delete-btn { width: 20px; height: 20px; border: 0px solid #ffff…" at bounding box center [689, 424] width 1378 height 721
click at [538, 261] on div ".deletable-edge-delete-btn { width: 20px; height: 20px; border: 0px solid #ffff…" at bounding box center [689, 424] width 1378 height 721
click at [143, 239] on div ".deletable-edge-delete-btn { width: 20px; height: 20px; border: 0px solid #ffff…" at bounding box center [689, 424] width 1378 height 721
click at [621, 252] on div ".deletable-edge-delete-btn { width: 20px; height: 20px; border: 0px solid #ffff…" at bounding box center [689, 424] width 1378 height 721
click at [309, 305] on div at bounding box center [338, 295] width 158 height 27
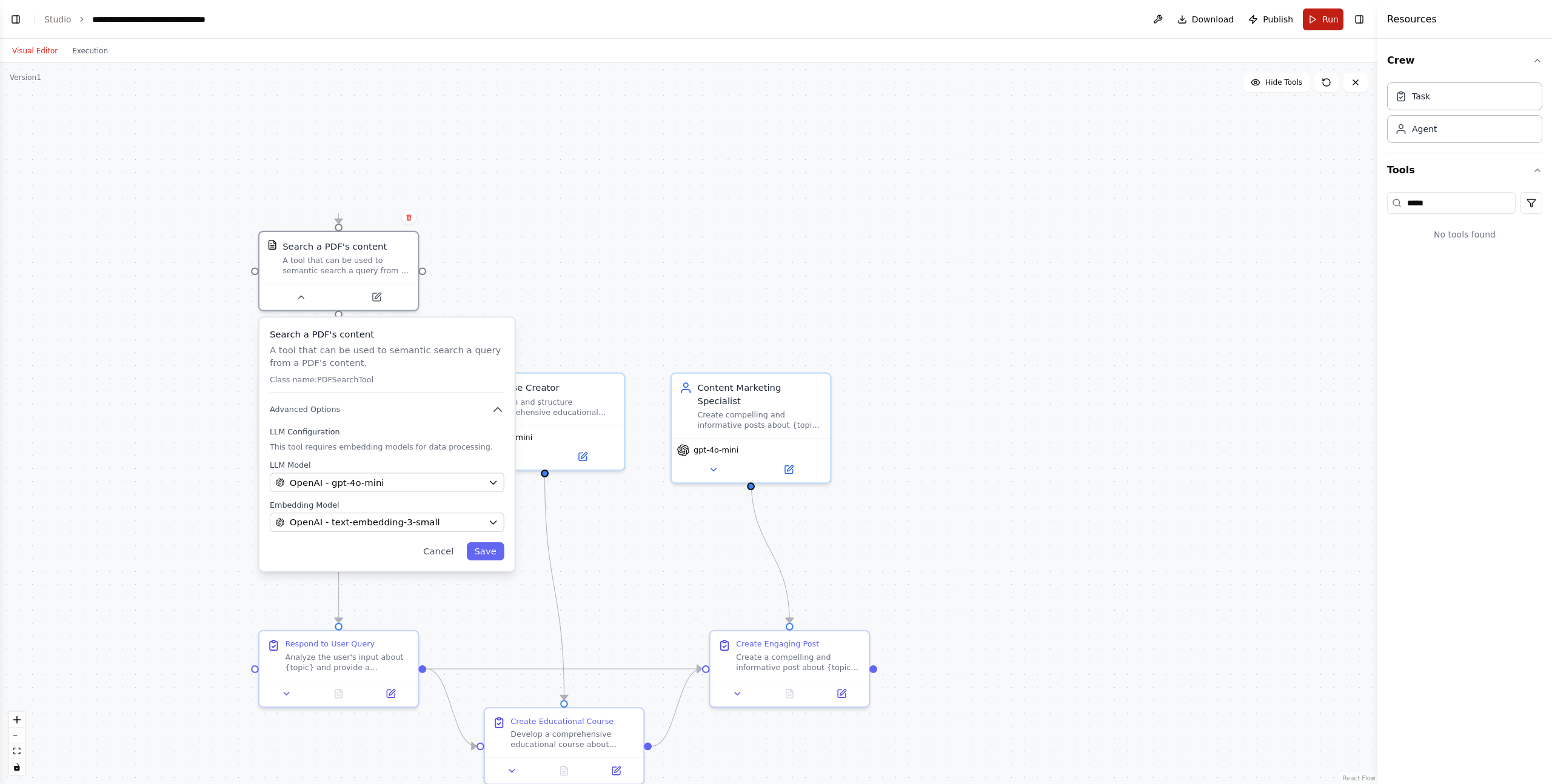
click at [1305, 22] on button "Run" at bounding box center [1323, 19] width 41 height 22
click at [970, 268] on div ".deletable-edge-delete-btn { width: 20px; height: 20px; border: 0px solid #ffff…" at bounding box center [689, 424] width 1378 height 721
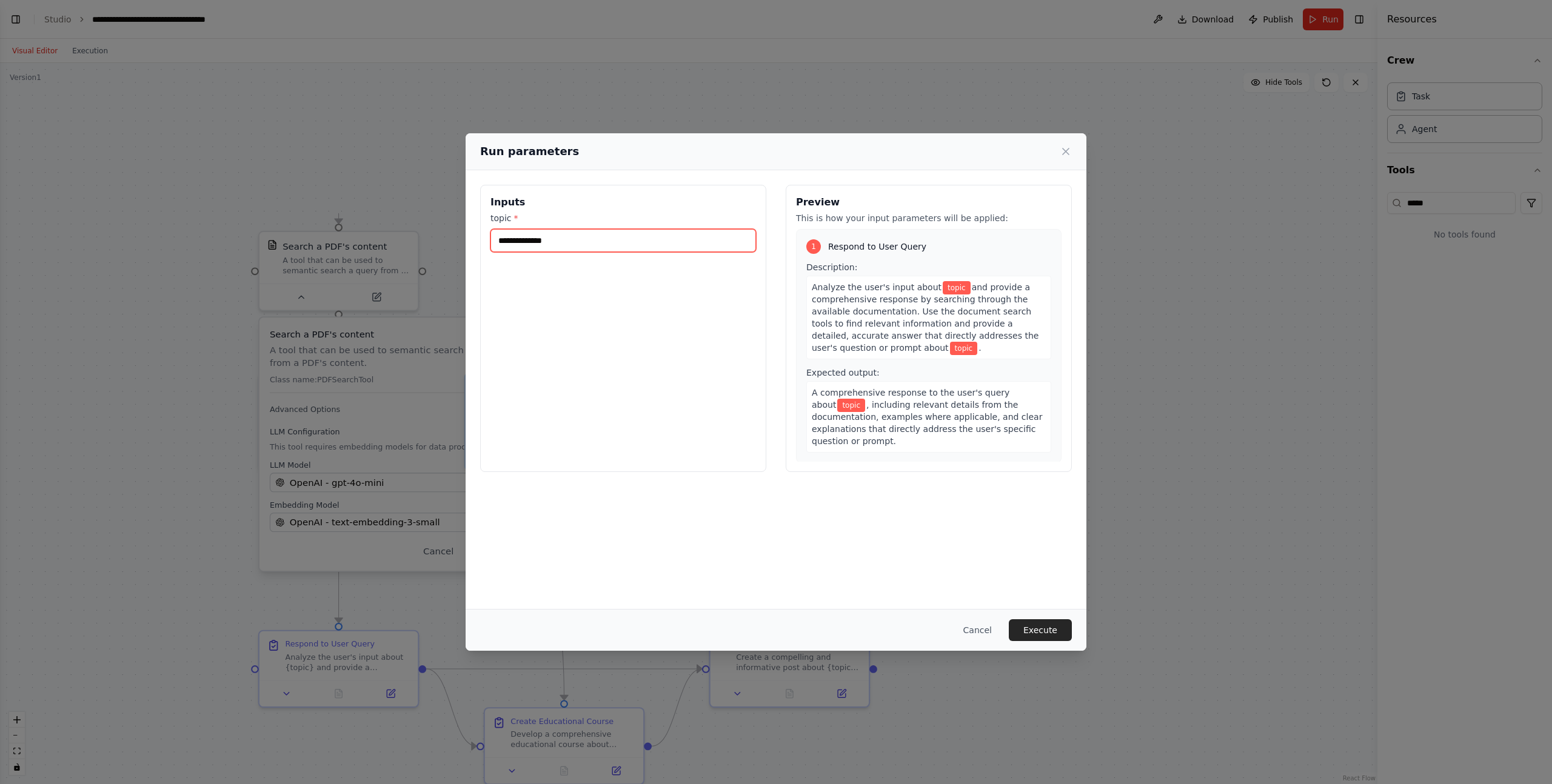
click at [515, 244] on input "topic *" at bounding box center [623, 241] width 266 height 23
click at [513, 203] on h3 "Inputs" at bounding box center [623, 203] width 266 height 15
click at [523, 291] on div "Inputs topic *" at bounding box center [623, 329] width 286 height 287
click at [533, 248] on input "topic *" at bounding box center [623, 241] width 266 height 23
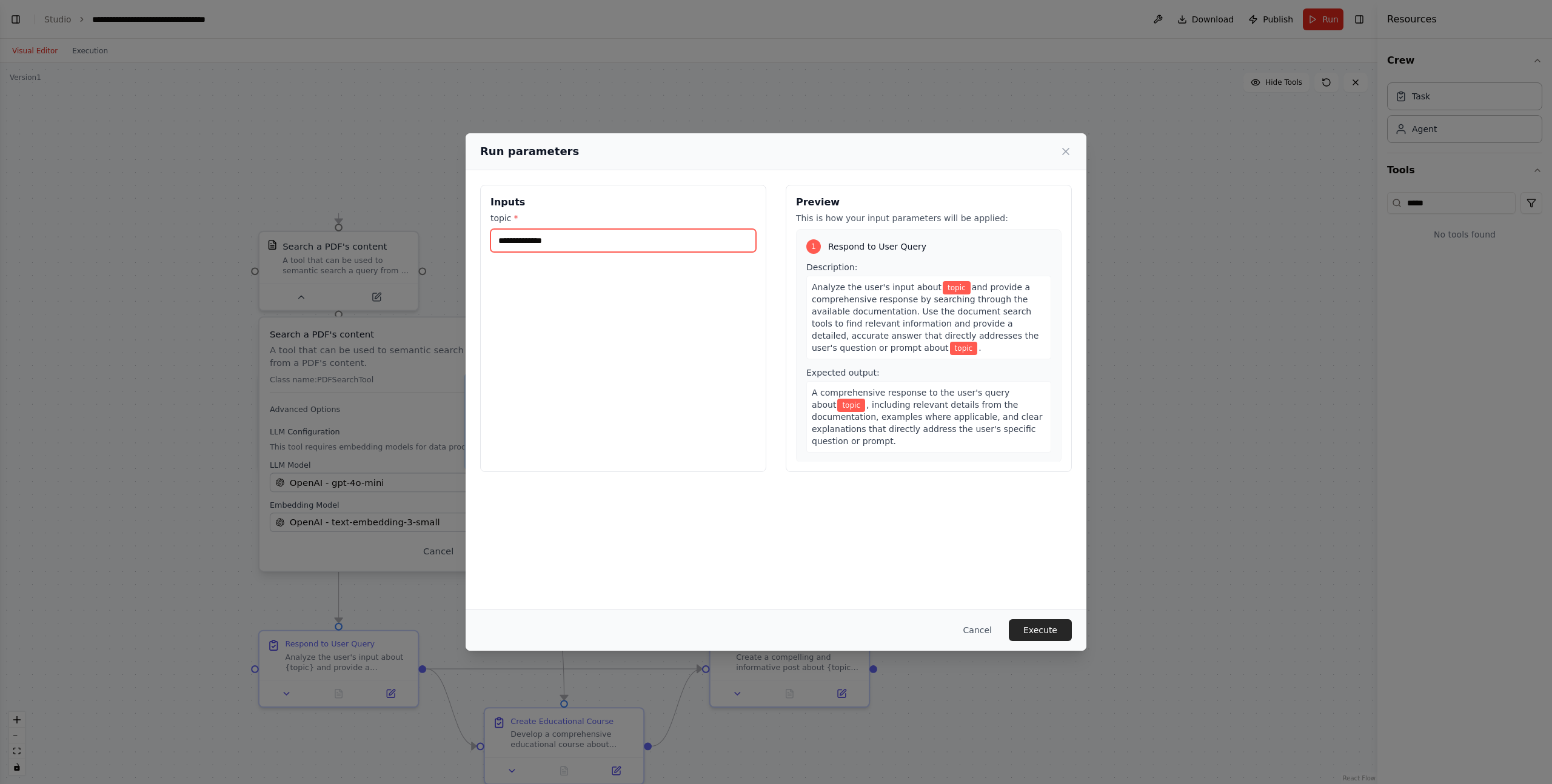
click at [533, 248] on input "topic *" at bounding box center [623, 241] width 266 height 23
click at [953, 638] on div "Cancel Execute" at bounding box center [776, 630] width 592 height 22
click at [973, 630] on button "Cancel" at bounding box center [978, 630] width 48 height 22
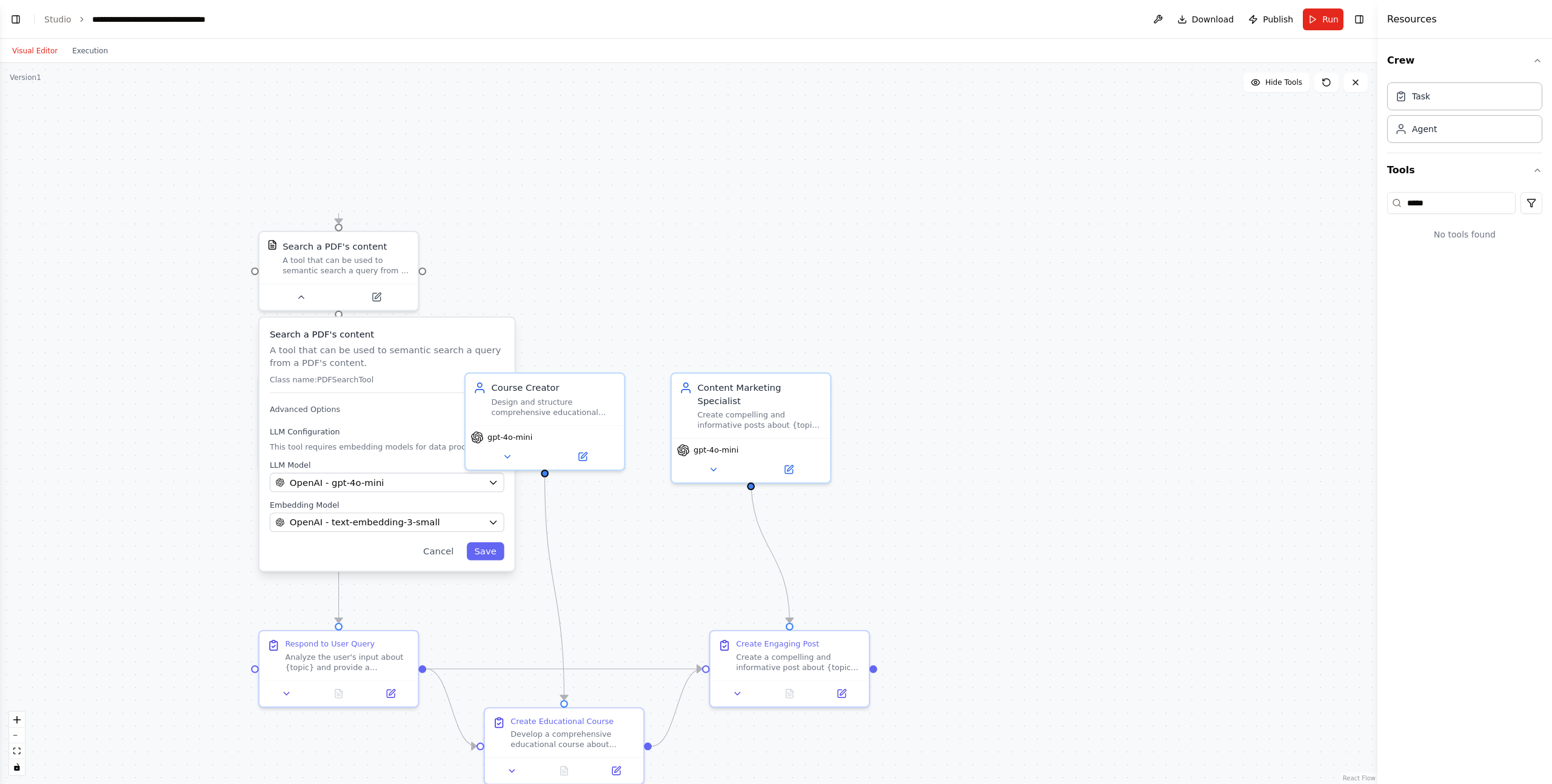
click at [940, 164] on div ".deletable-edge-delete-btn { width: 20px; height: 20px; border: 0px solid #ffff…" at bounding box center [689, 424] width 1378 height 721
drag, startPoint x: 276, startPoint y: 311, endPoint x: 291, endPoint y: 301, distance: 18.0
click at [277, 311] on div ".deletable-edge-delete-btn { width: 20px; height: 20px; border: 0px solid #ffff…" at bounding box center [689, 424] width 1378 height 721
click at [291, 301] on button at bounding box center [301, 294] width 73 height 16
click at [292, 300] on button at bounding box center [302, 294] width 73 height 16
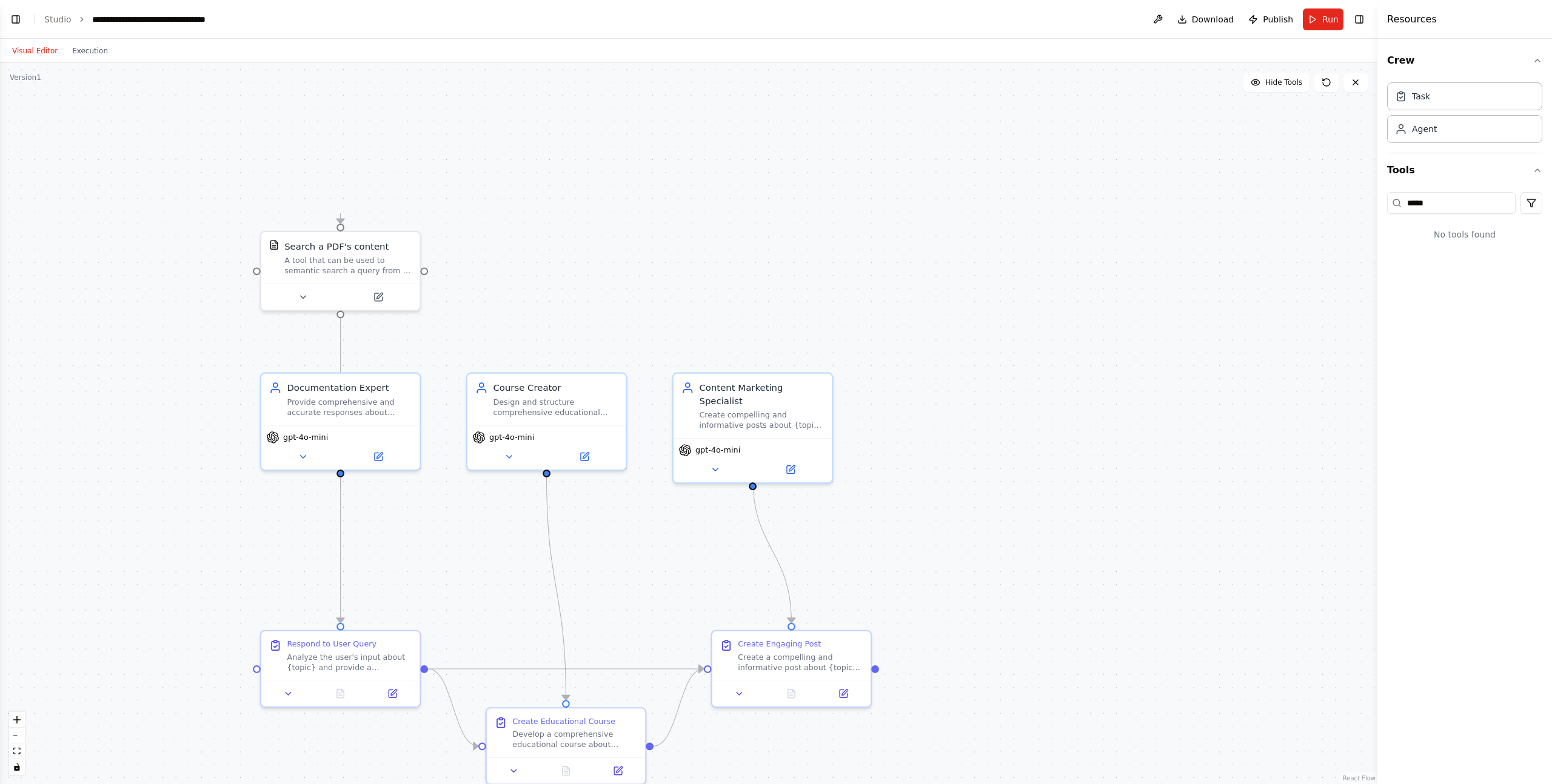
click at [23, 17] on button "Toggle Left Sidebar" at bounding box center [16, 19] width 17 height 17
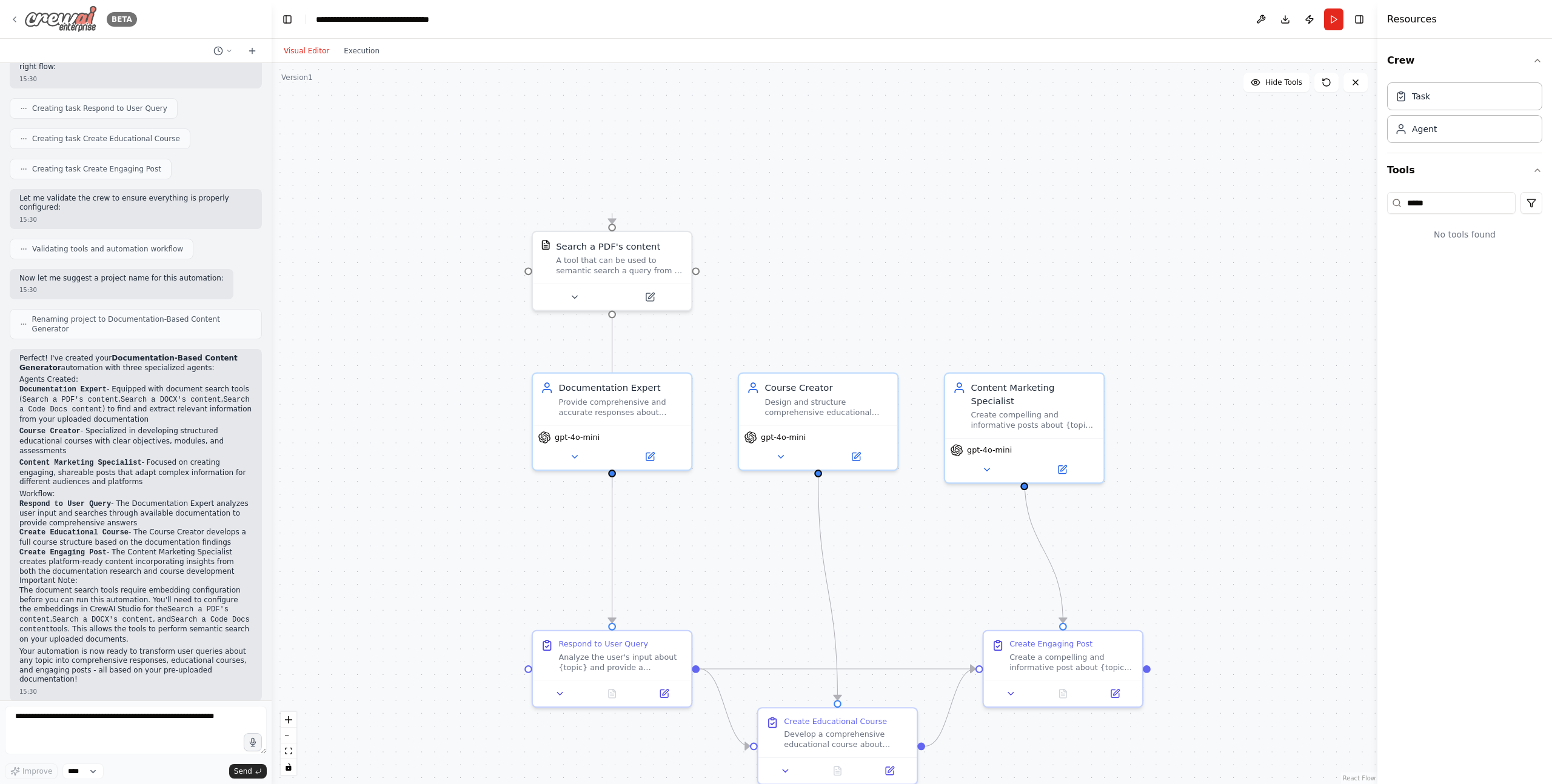
click at [10, 17] on icon at bounding box center [15, 20] width 10 height 10
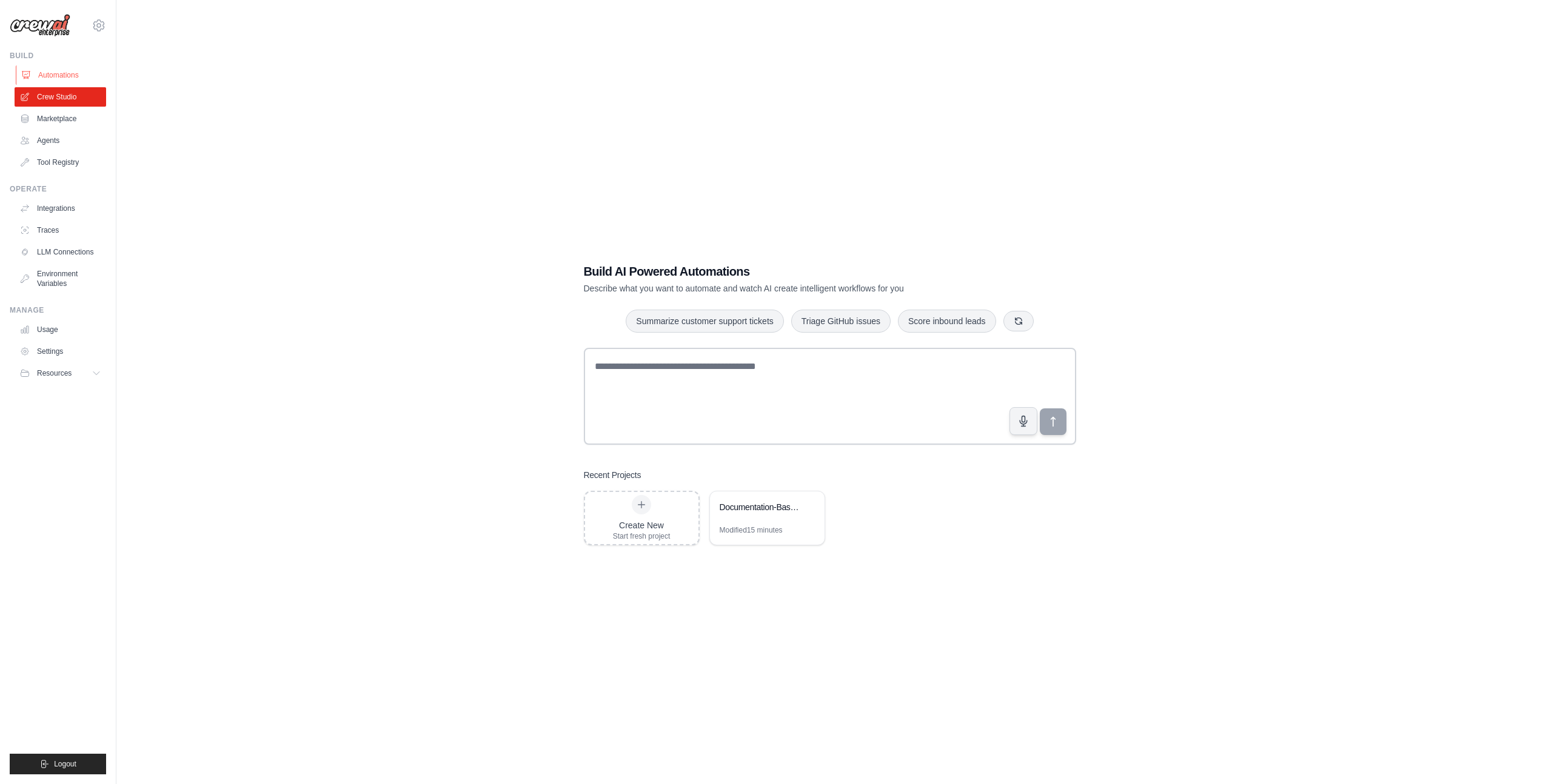
click at [61, 82] on link "Automations" at bounding box center [61, 75] width 91 height 19
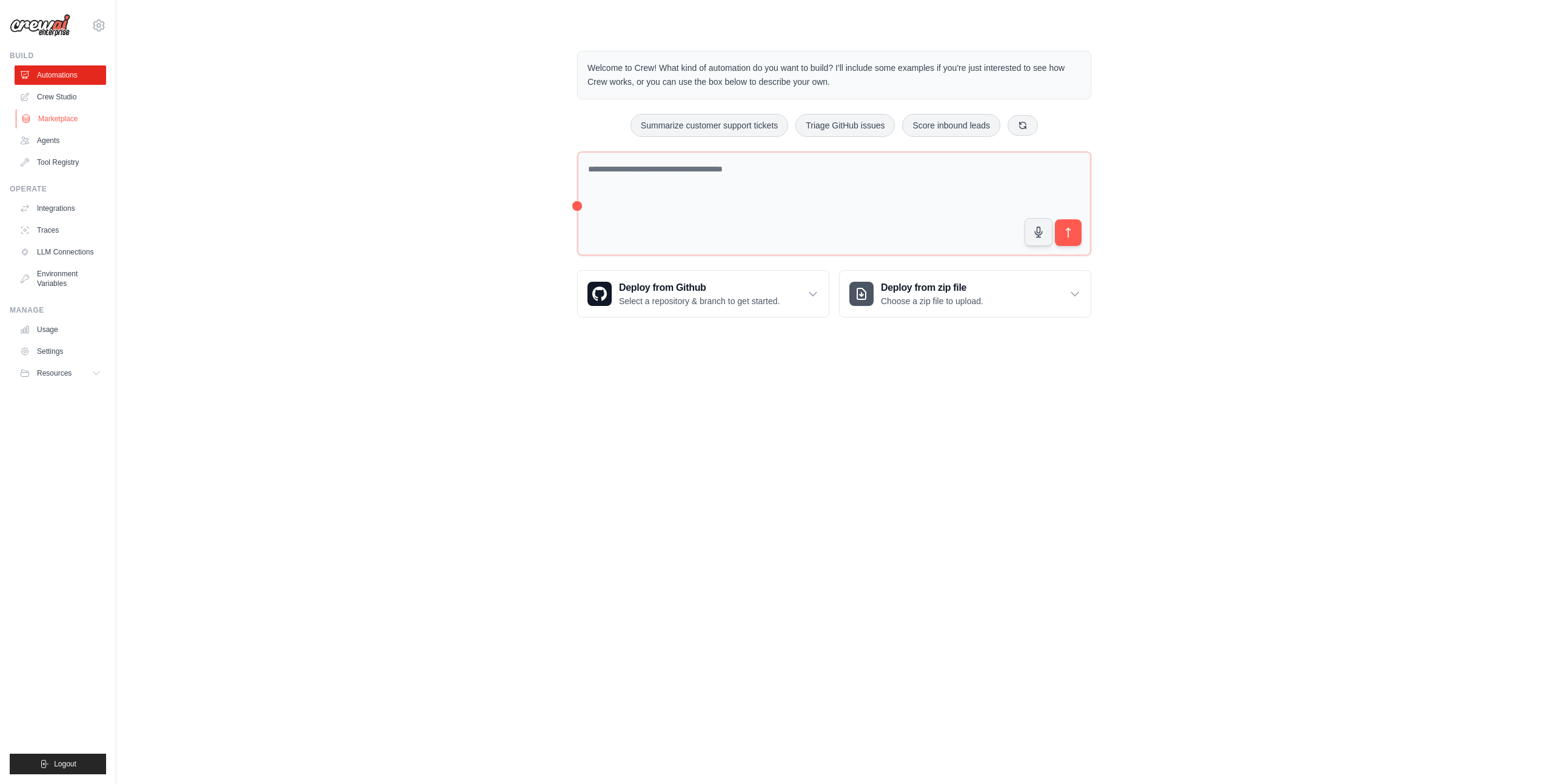
click at [57, 121] on link "Marketplace" at bounding box center [61, 118] width 91 height 19
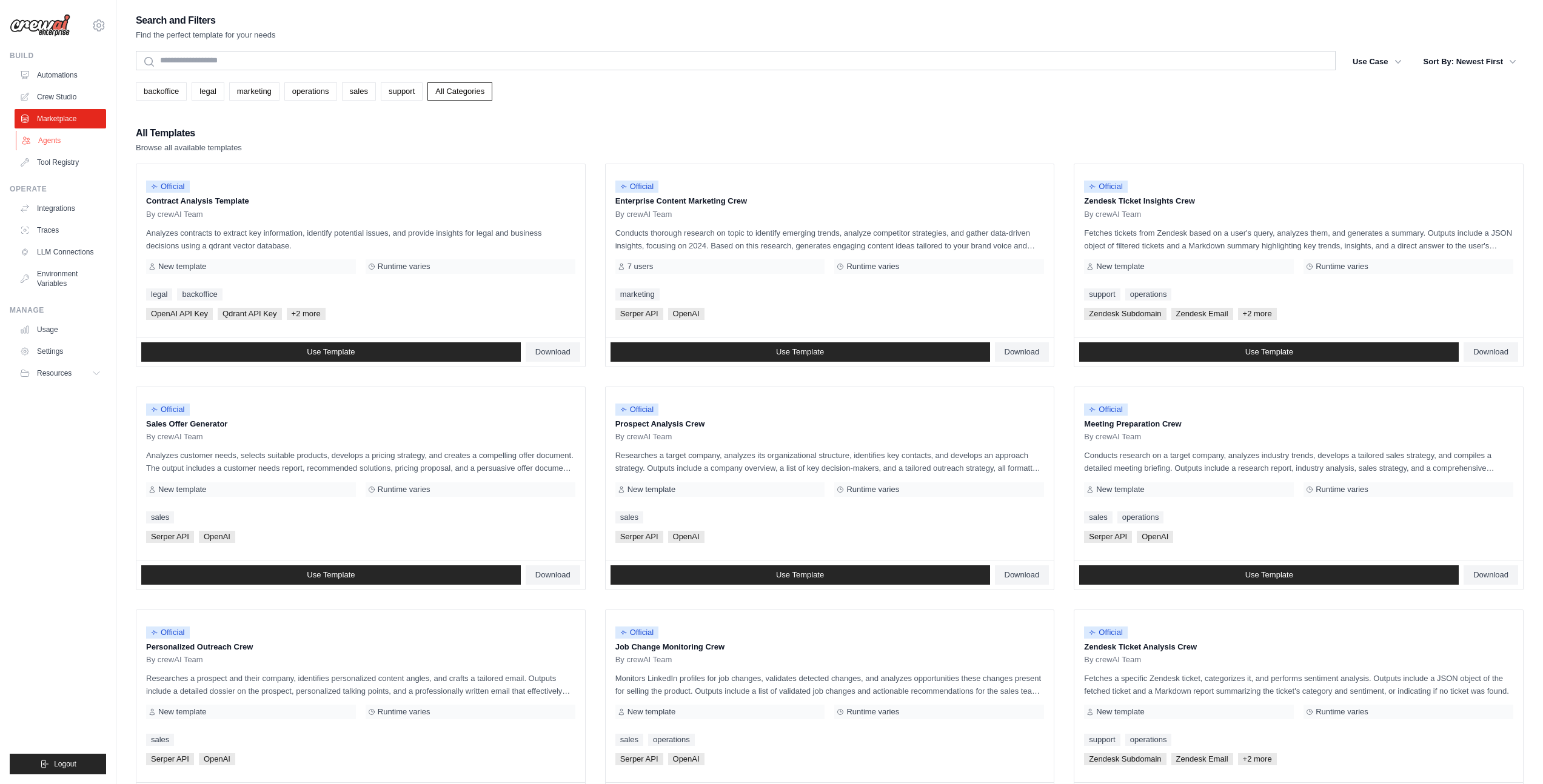
click at [57, 135] on link "Agents" at bounding box center [61, 140] width 91 height 19
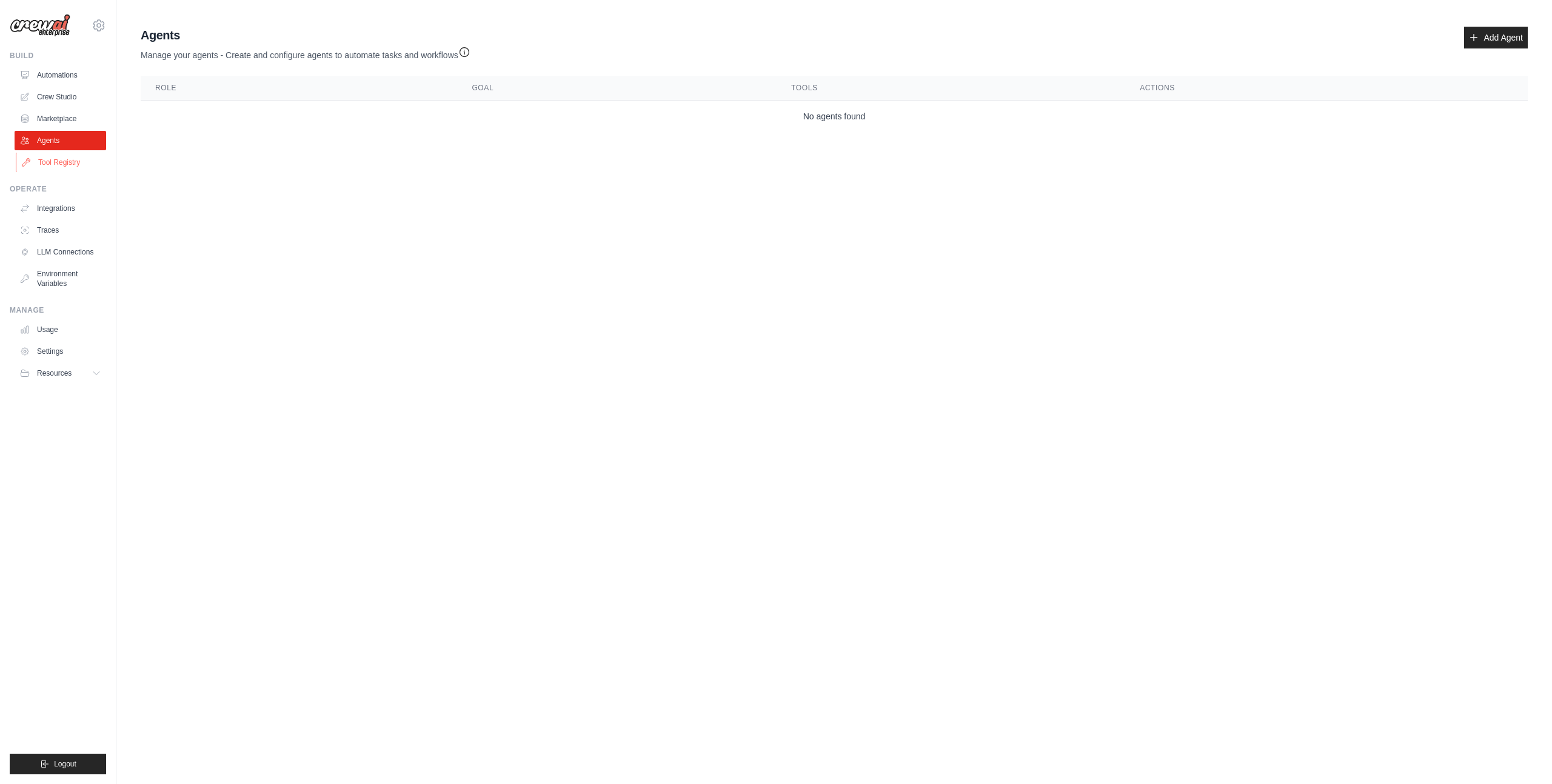
click at [58, 163] on link "Tool Registry" at bounding box center [61, 162] width 91 height 19
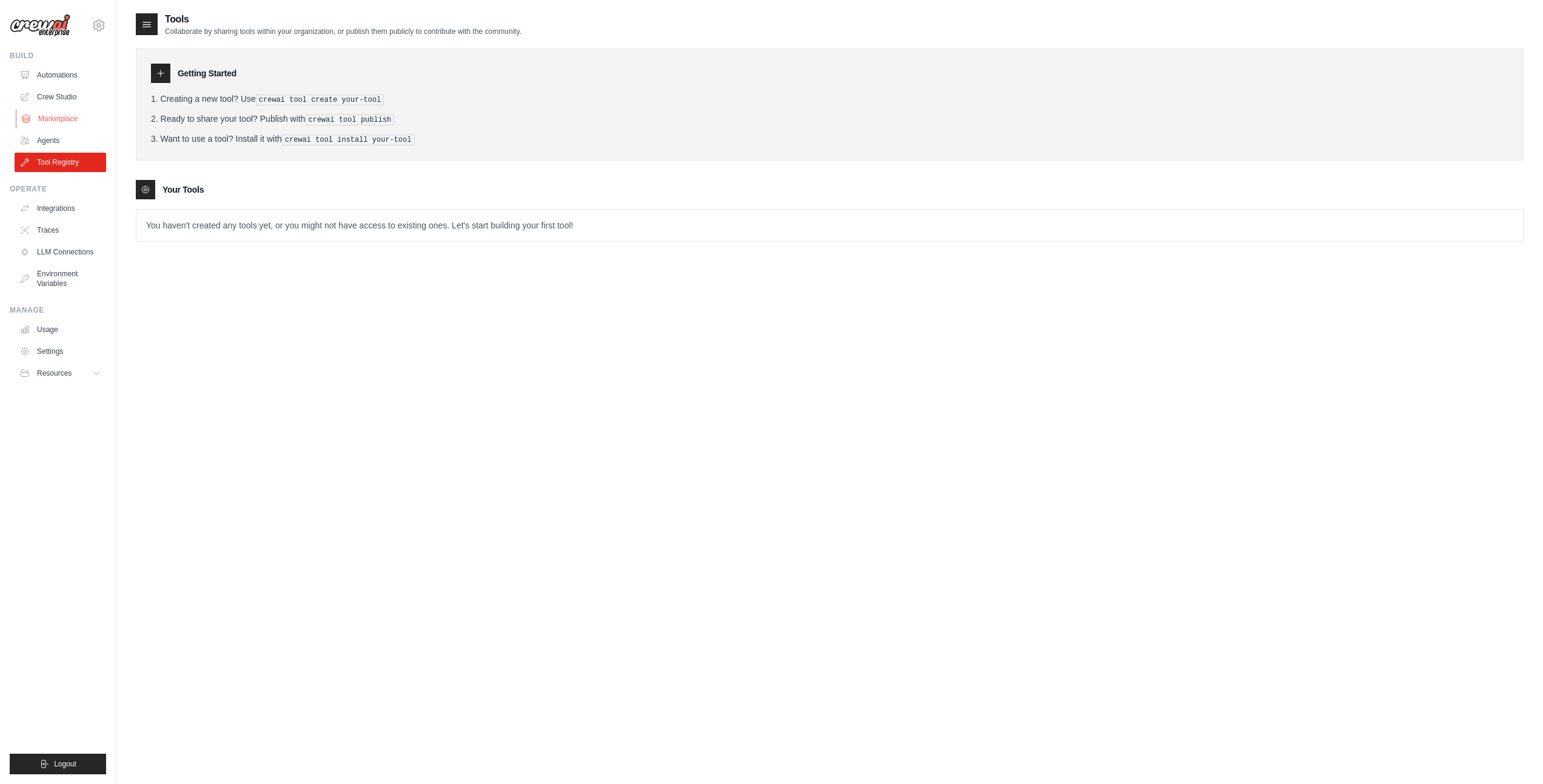
click at [57, 118] on link "Marketplace" at bounding box center [61, 118] width 91 height 19
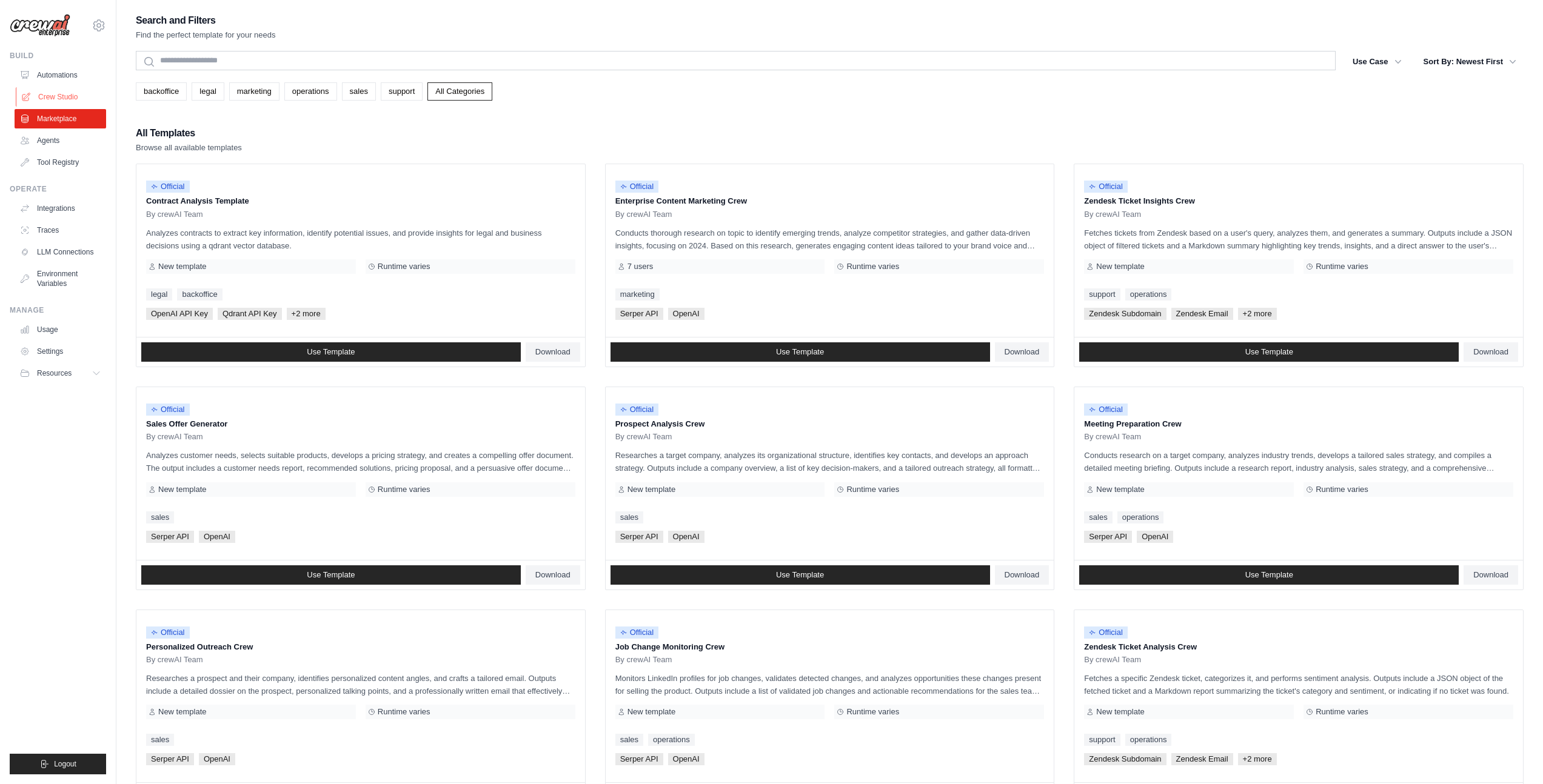
click at [57, 96] on link "Crew Studio" at bounding box center [61, 96] width 91 height 19
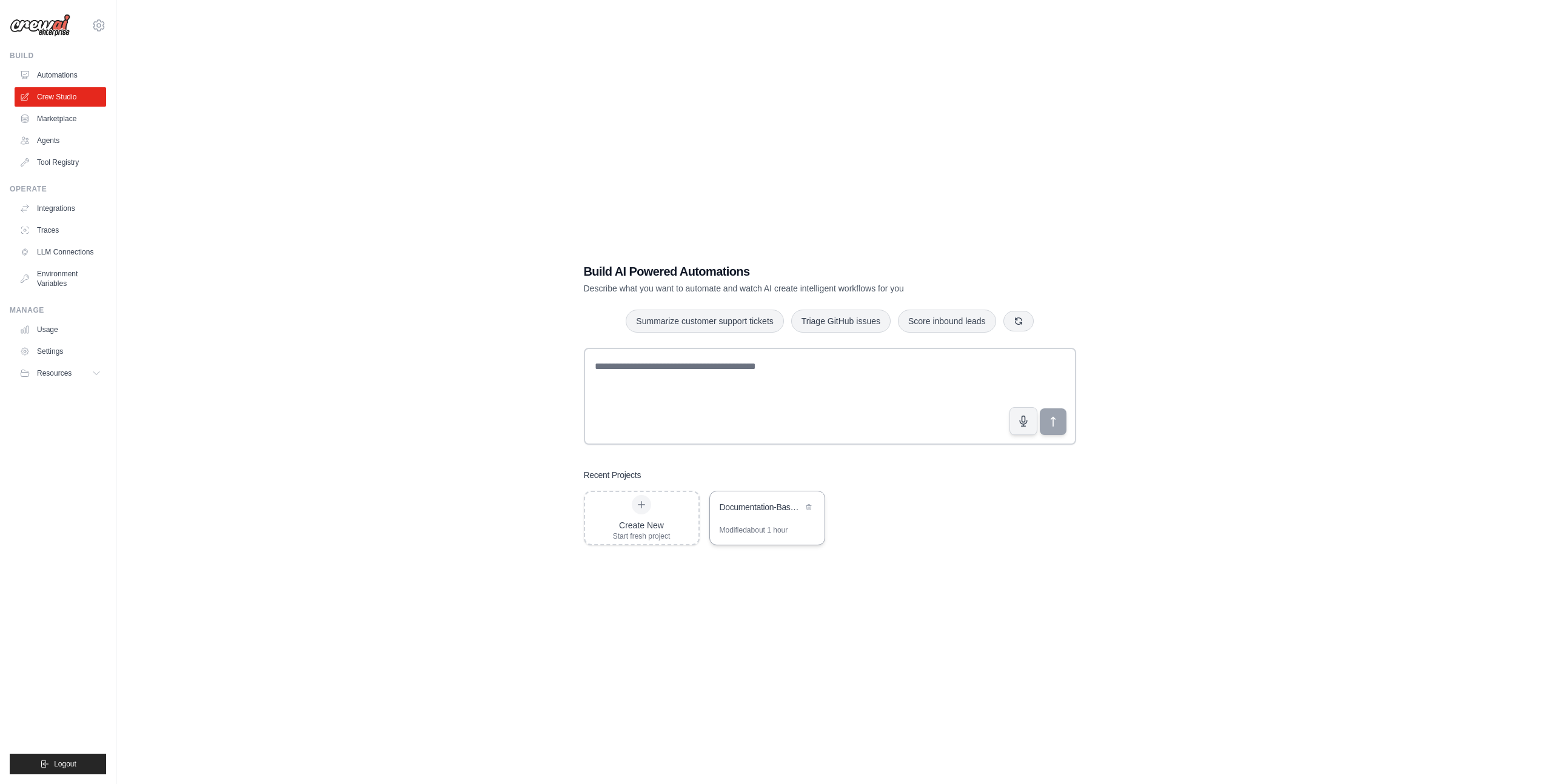
click at [741, 492] on div "Documentation-Based Content Generator" at bounding box center [768, 508] width 115 height 34
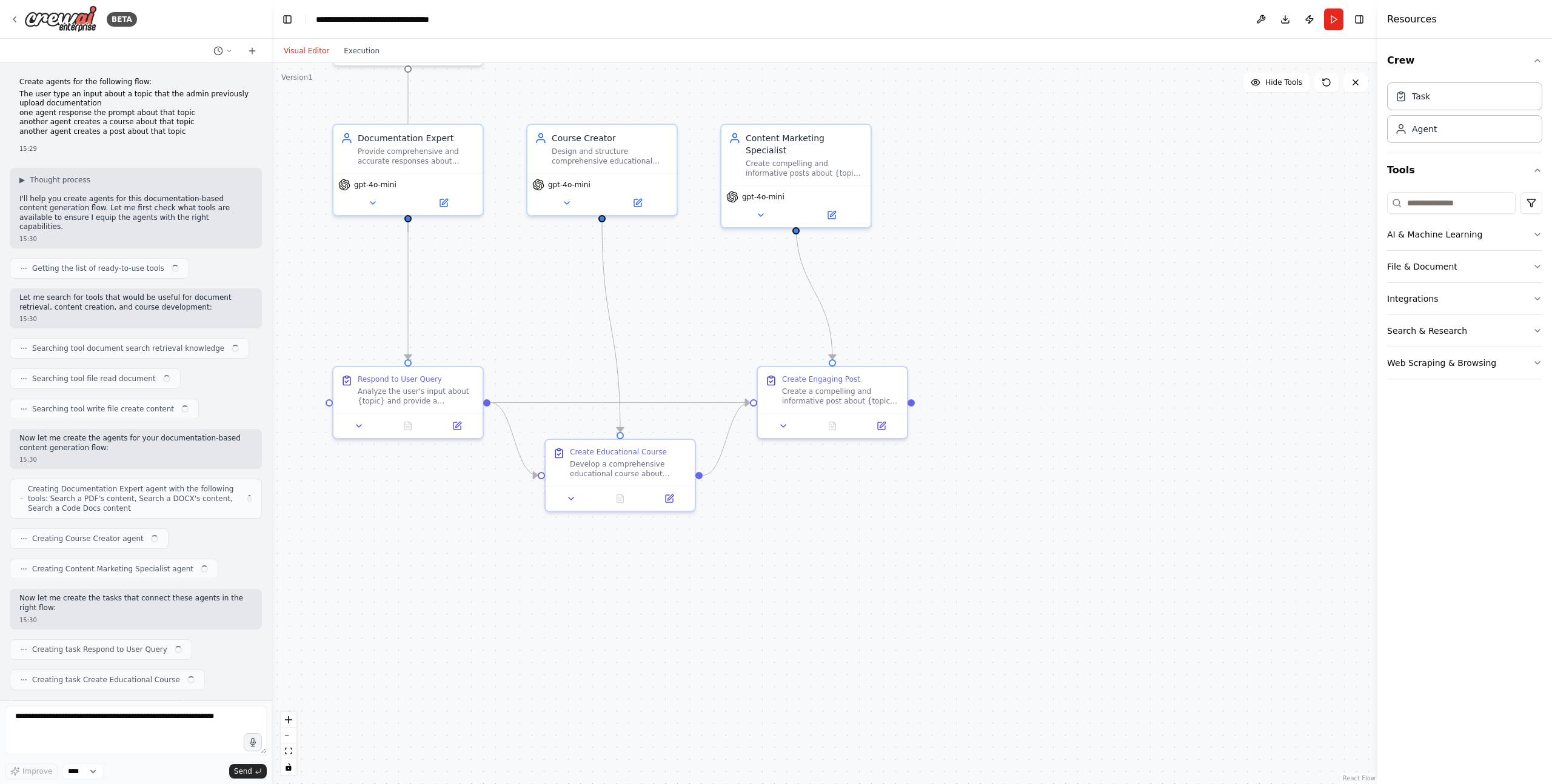
scroll to position [96, 0]
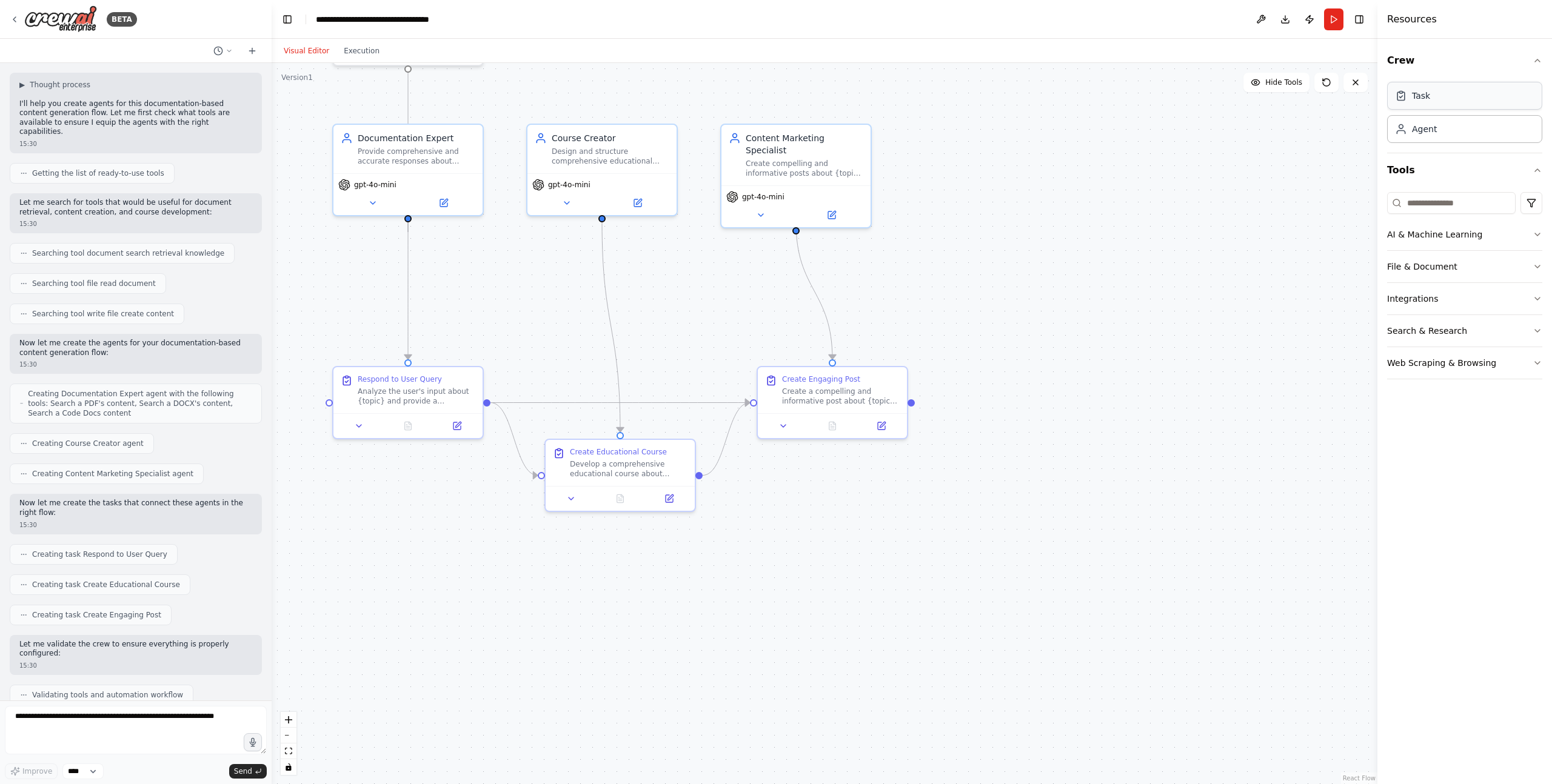
click at [1427, 95] on div "Task" at bounding box center [1422, 96] width 18 height 12
click at [1435, 140] on div "Agent" at bounding box center [1465, 129] width 155 height 28
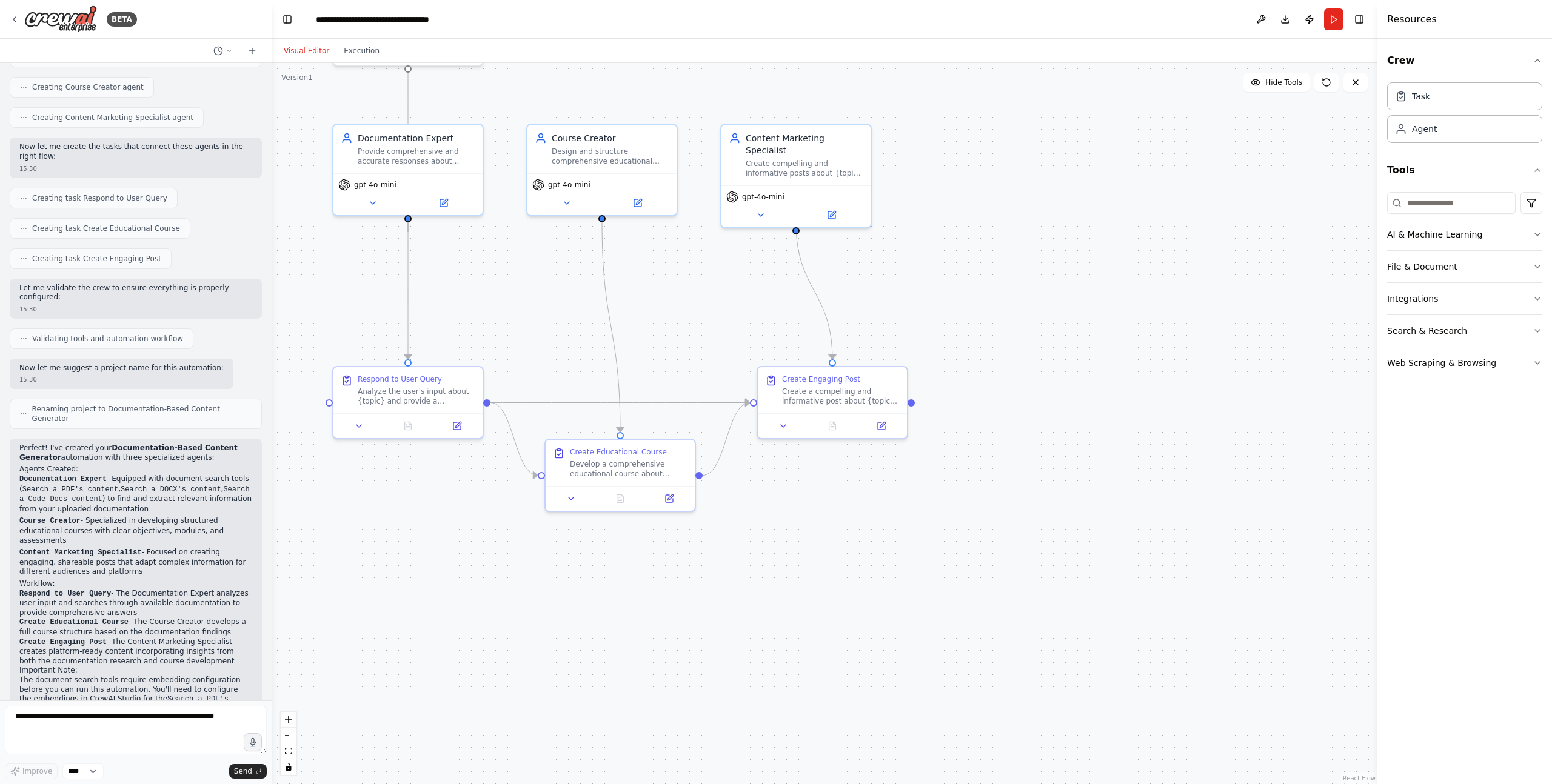
scroll to position [541, 0]
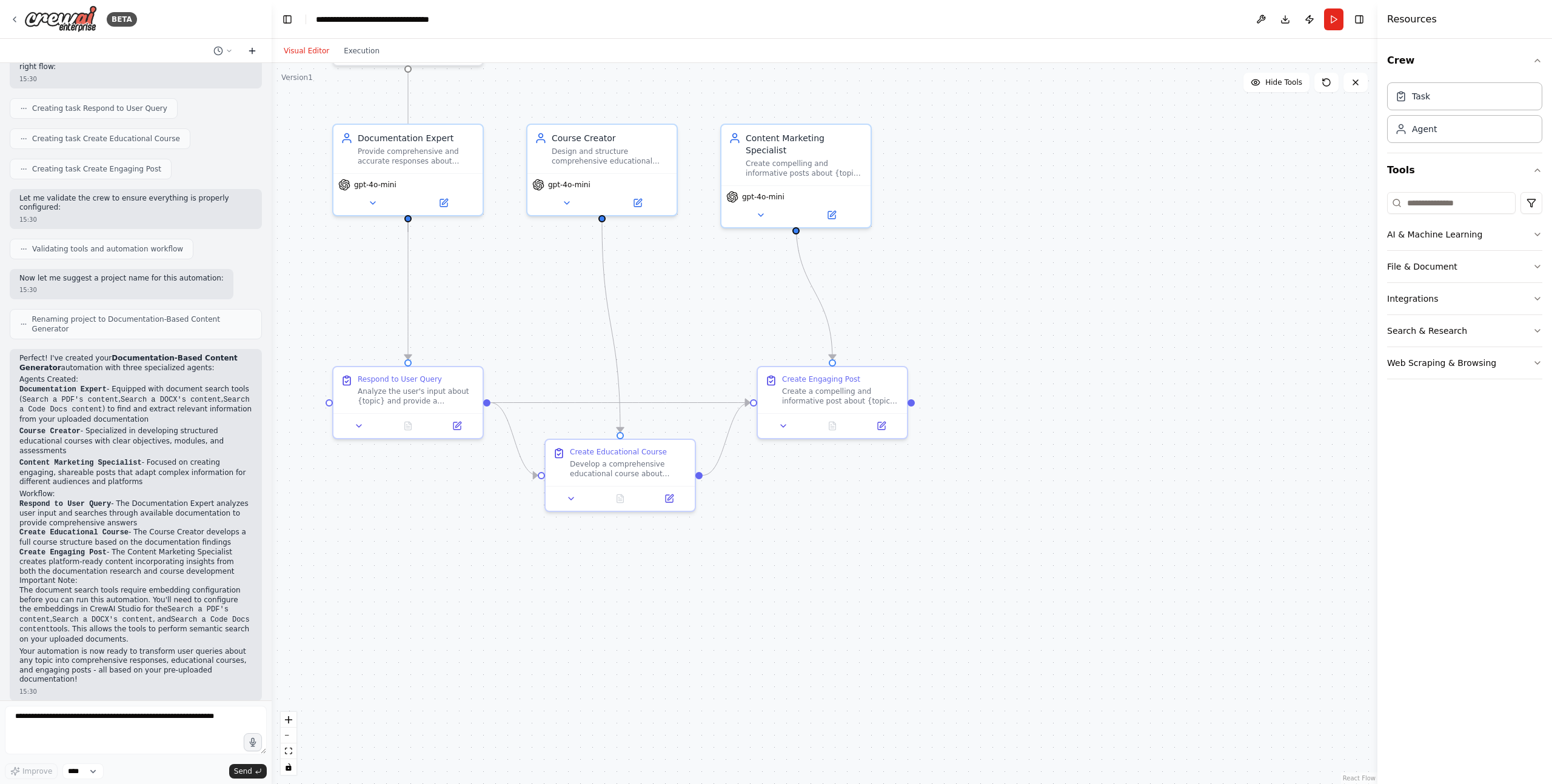
click at [253, 51] on icon at bounding box center [252, 51] width 6 height 0
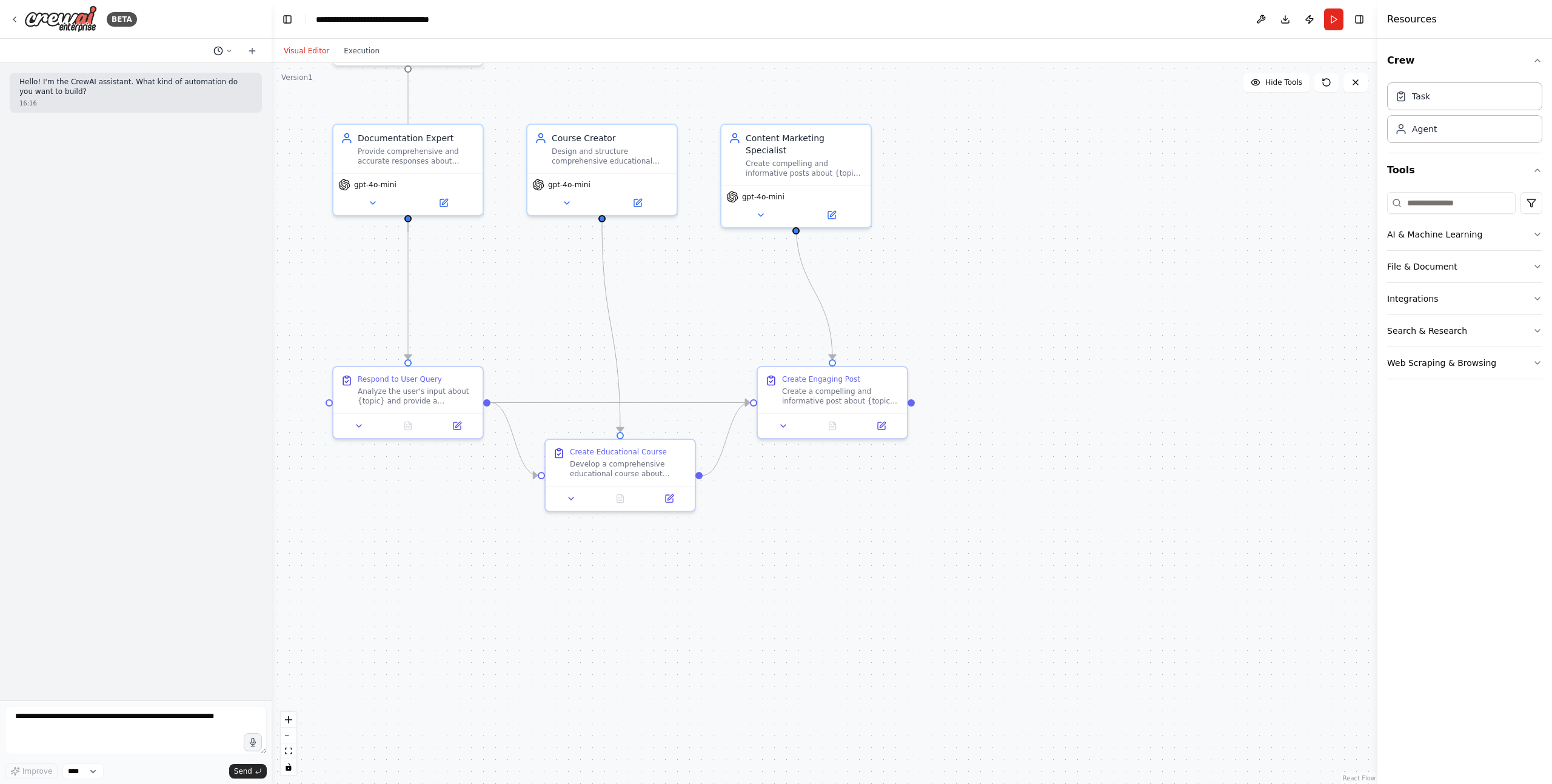
click at [226, 51] on icon at bounding box center [228, 51] width 7 height 7
click at [226, 51] on div at bounding box center [135, 392] width 272 height 784
click at [284, 21] on button "Toggle Left Sidebar" at bounding box center [287, 19] width 17 height 17
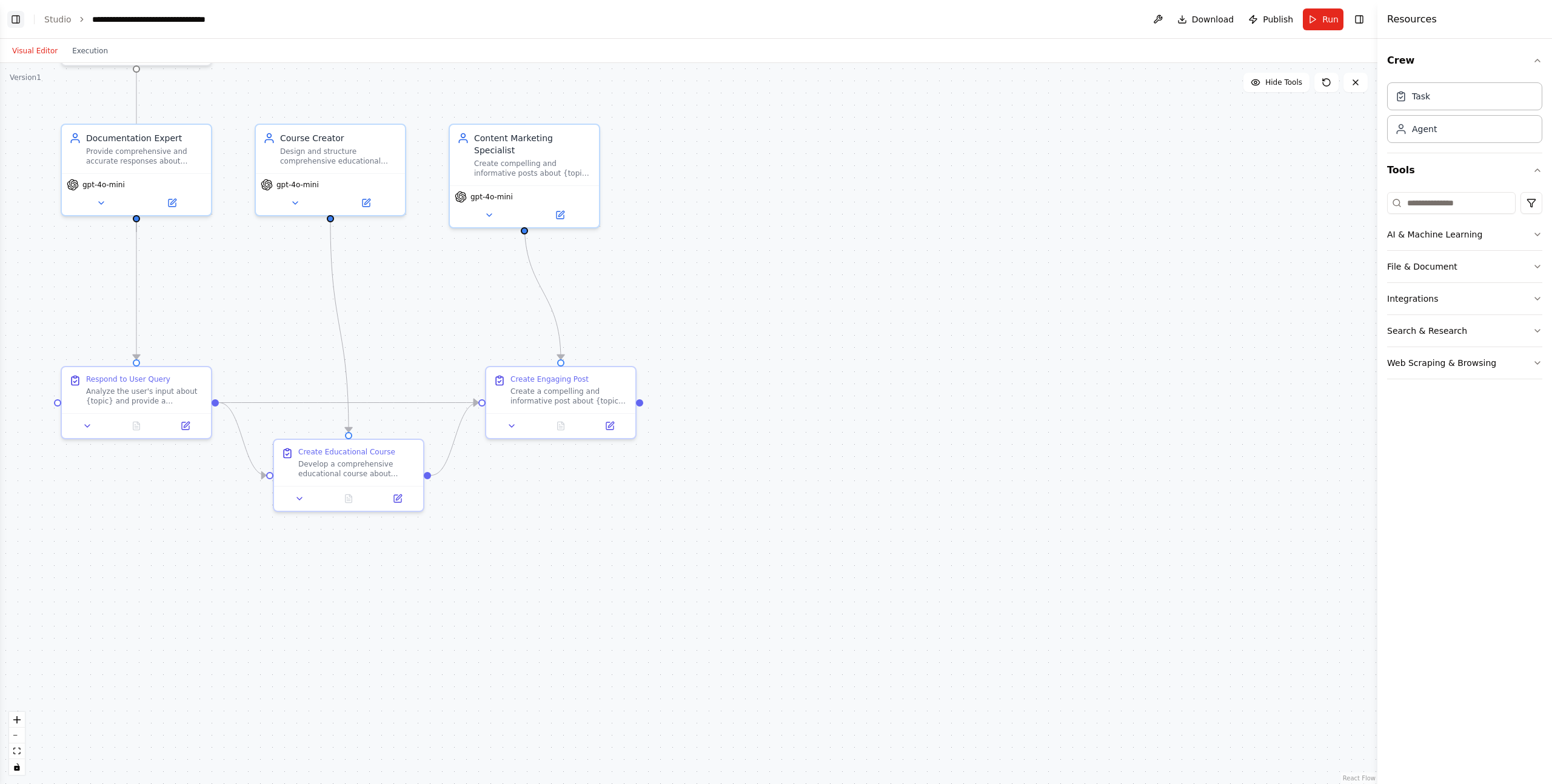
click at [16, 19] on button "Toggle Left Sidebar" at bounding box center [16, 19] width 17 height 17
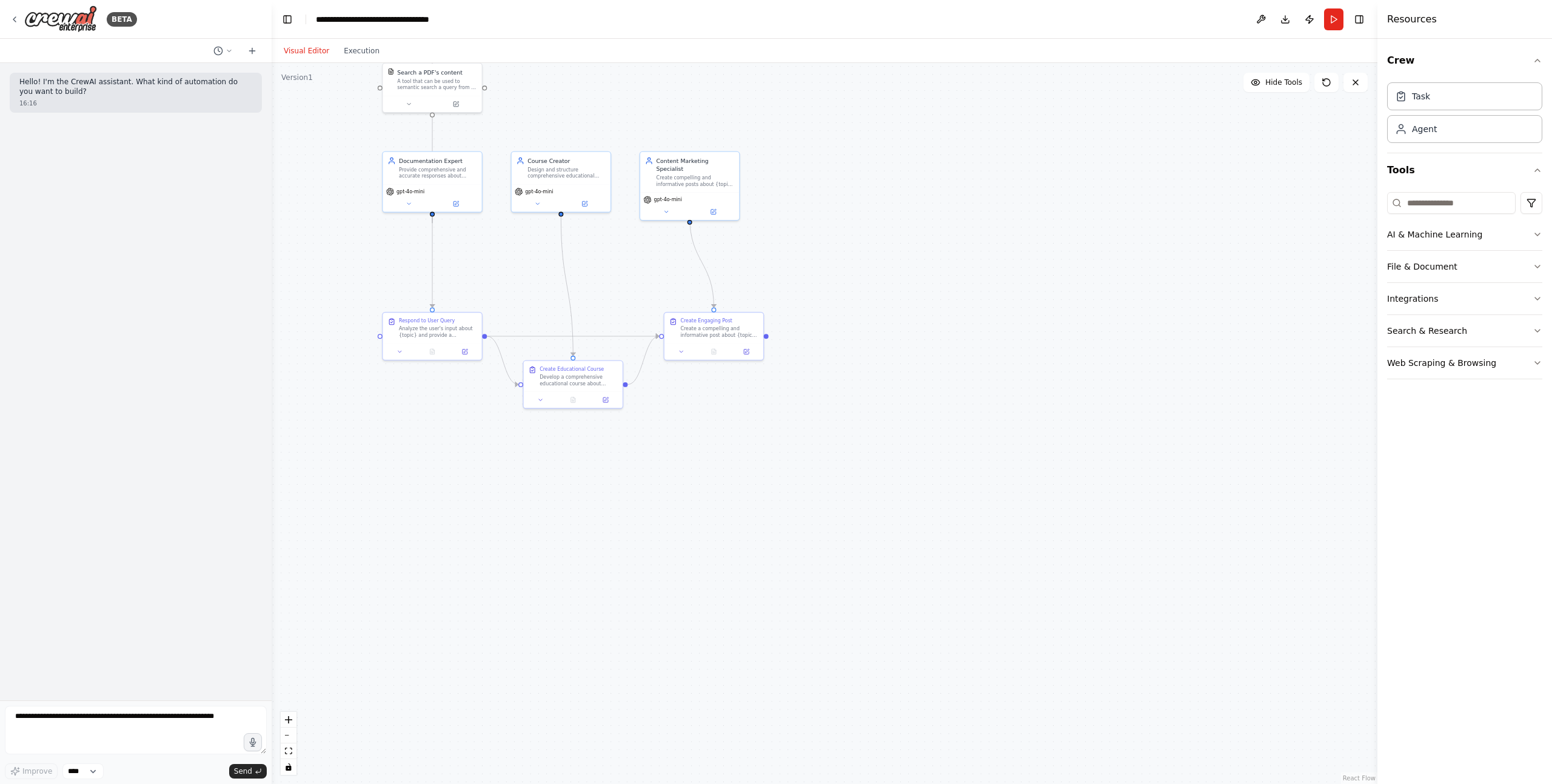
click at [960, 185] on div ".deletable-edge-delete-btn { width: 20px; height: 20px; border: 0px solid #ffff…" at bounding box center [824, 424] width 1106 height 721
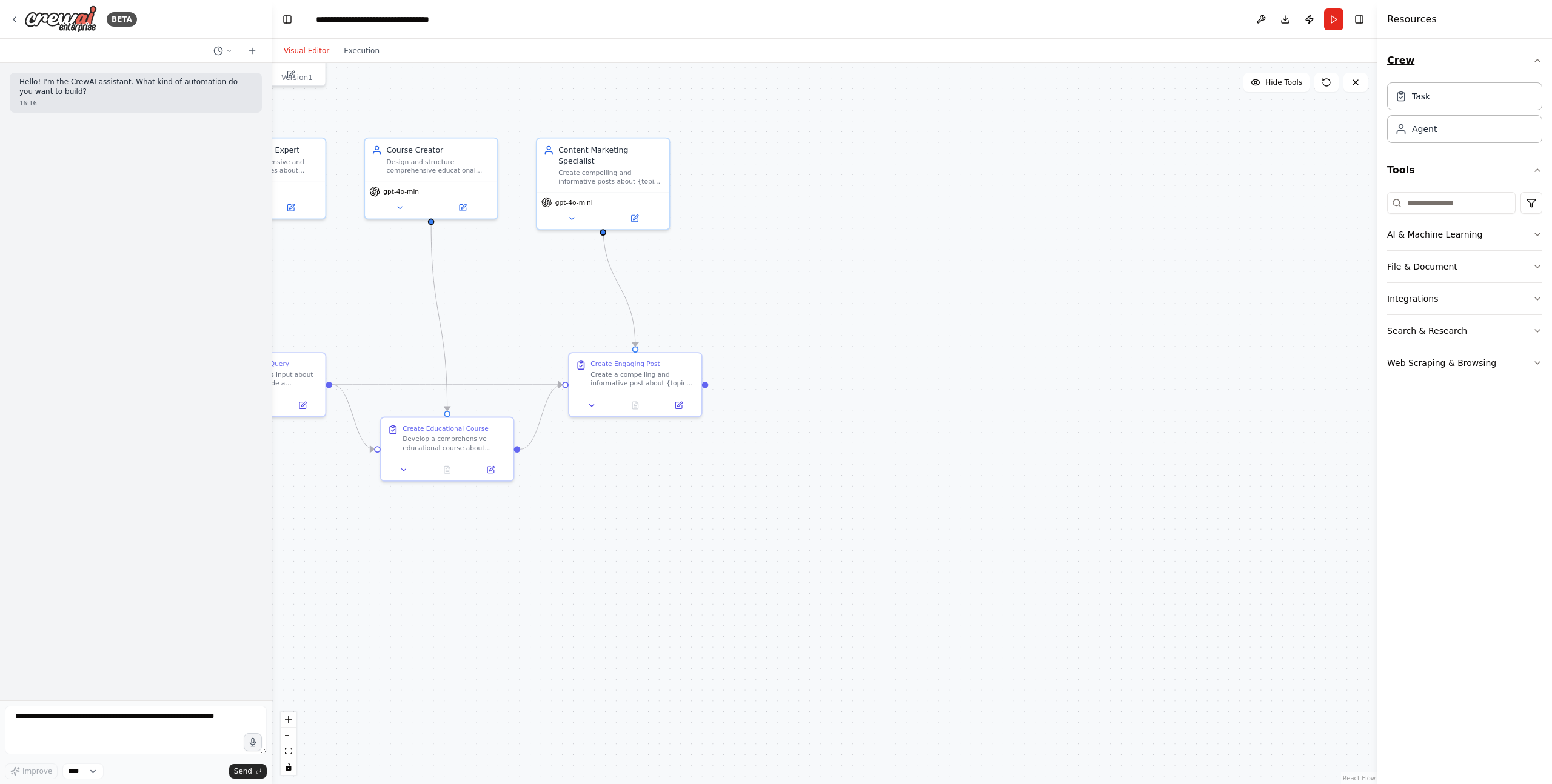
click at [1498, 64] on button "Crew" at bounding box center [1465, 61] width 155 height 34
click at [1422, 21] on h4 "Resources" at bounding box center [1412, 20] width 50 height 15
click at [1266, 17] on button at bounding box center [1260, 19] width 19 height 22
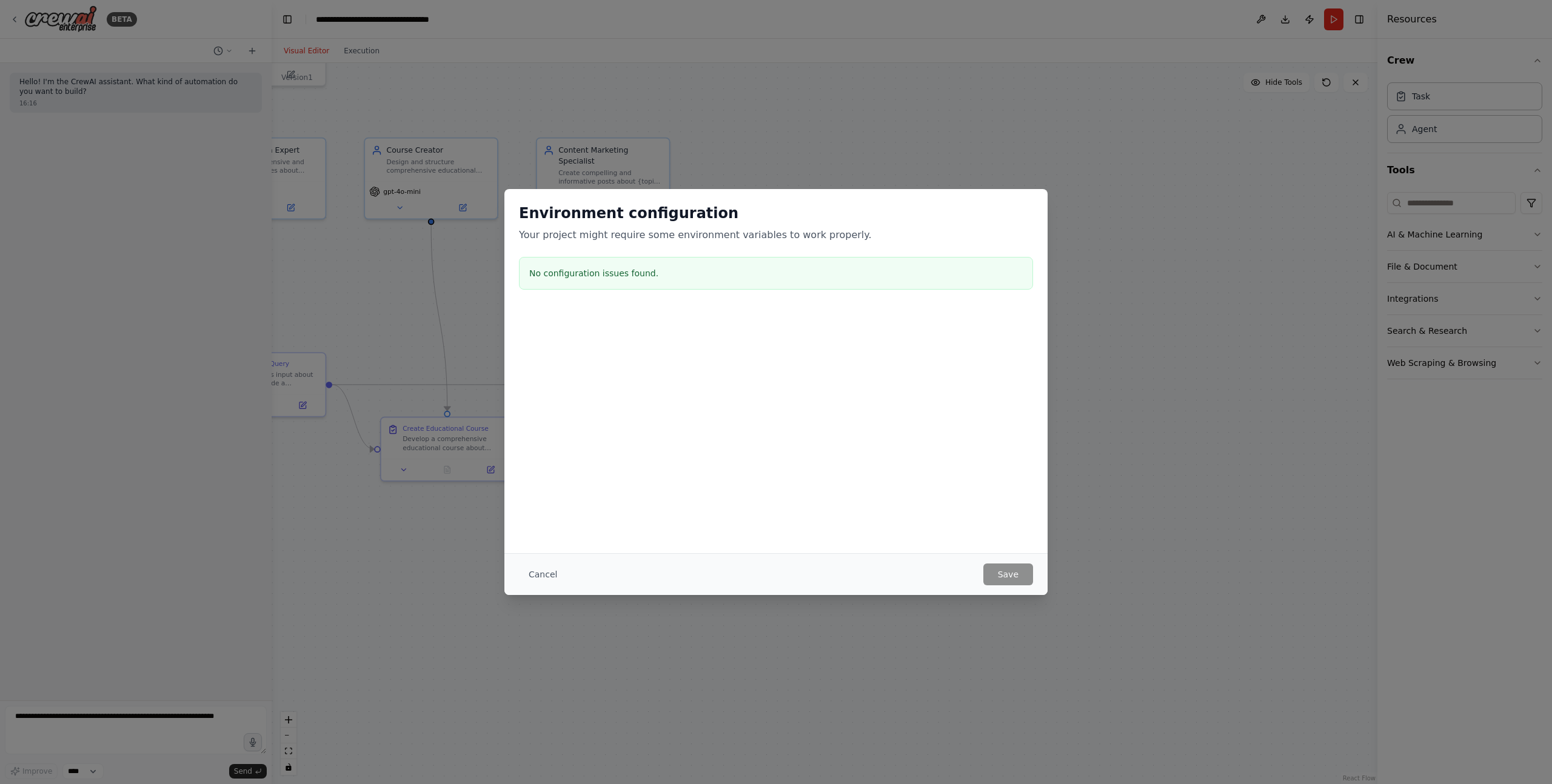
click at [490, 590] on div "Environment configuration Your project might require some environment variables…" at bounding box center [776, 392] width 1552 height 784
click at [547, 571] on button "Cancel" at bounding box center [543, 575] width 48 height 22
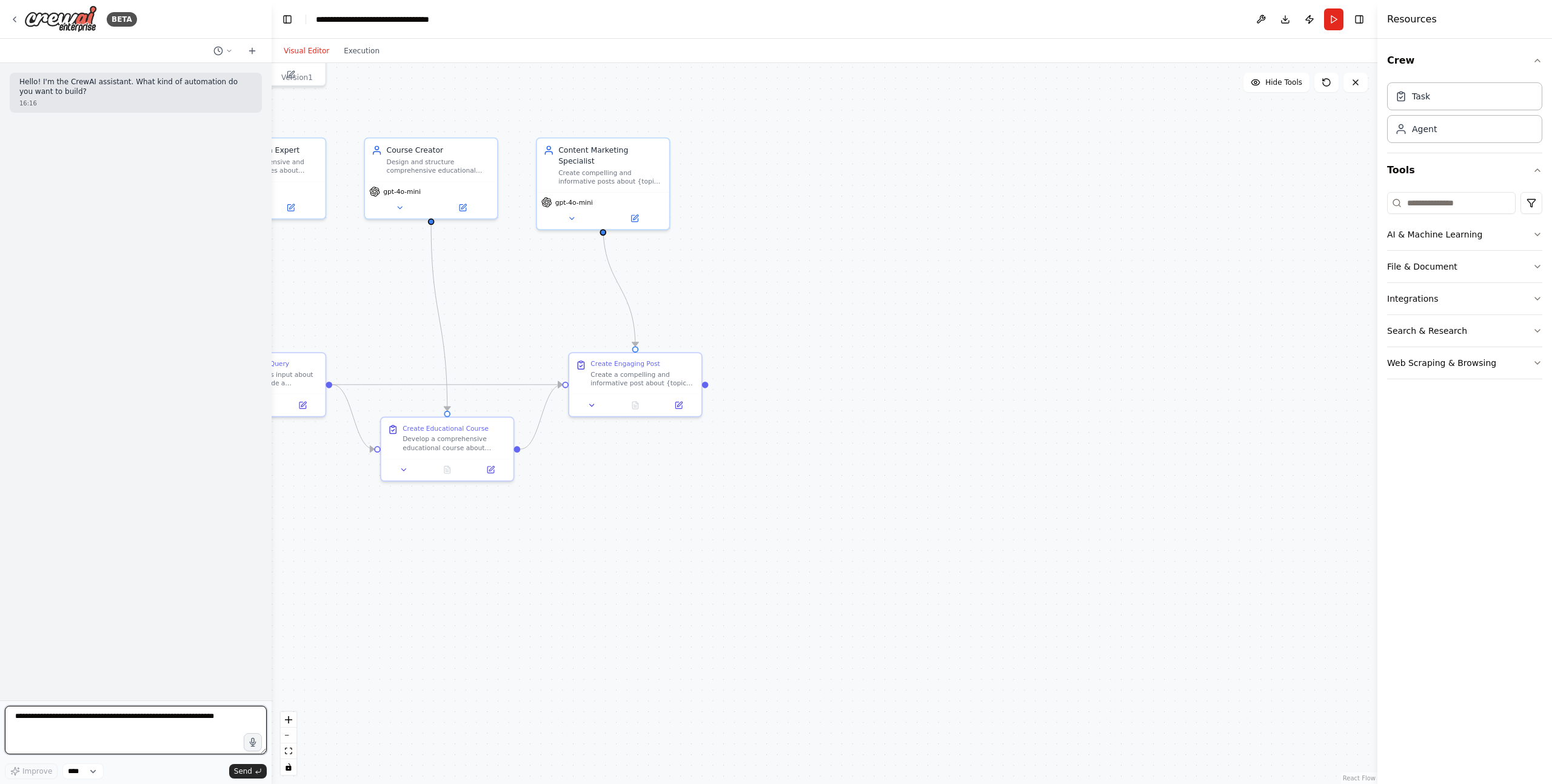
click at [129, 721] on textarea at bounding box center [135, 730] width 262 height 48
type textarea "*"
click at [69, 768] on select "****" at bounding box center [83, 772] width 42 height 16
click at [68, 729] on textarea "*" at bounding box center [135, 730] width 262 height 48
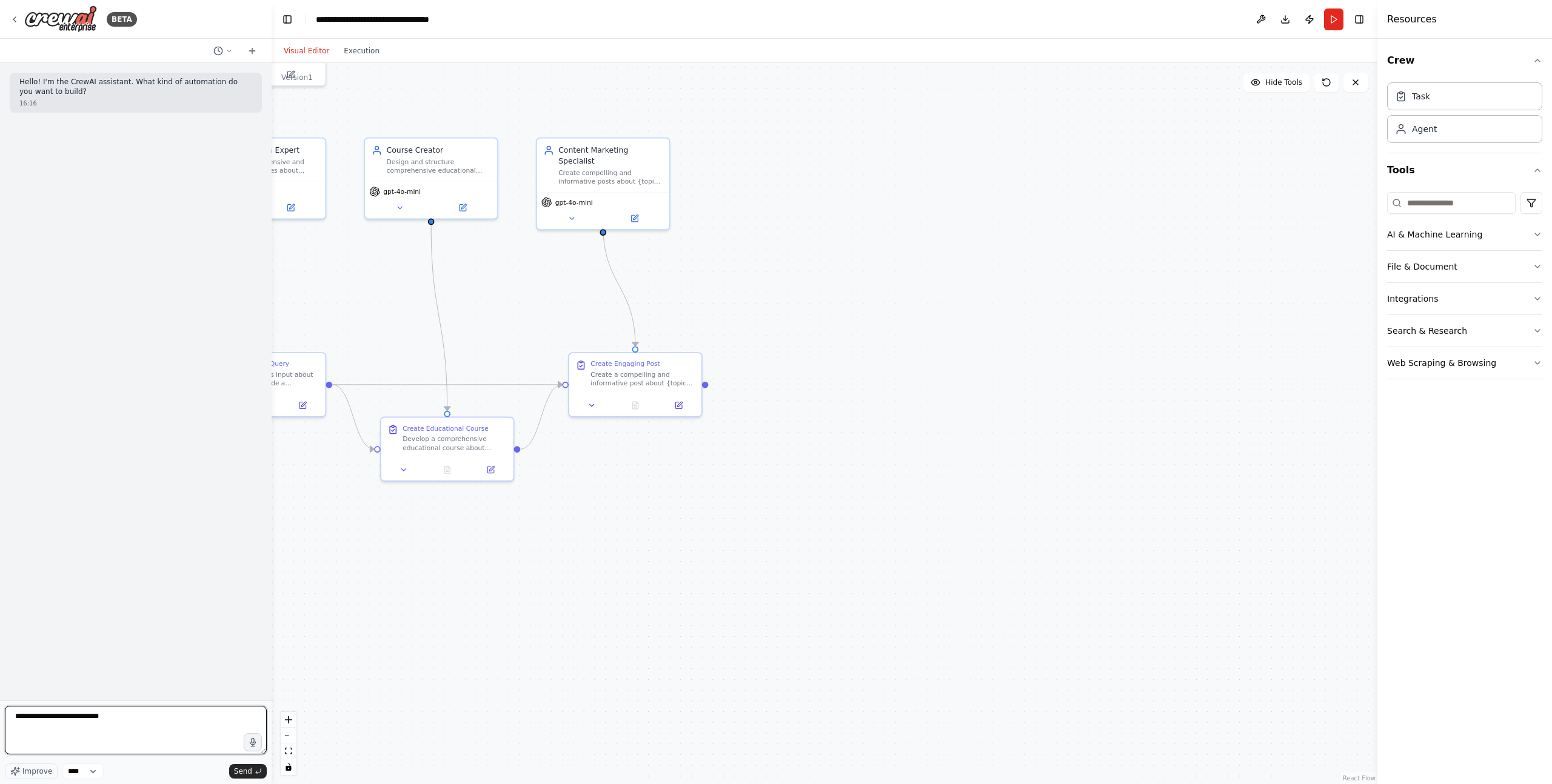
type textarea "**********"
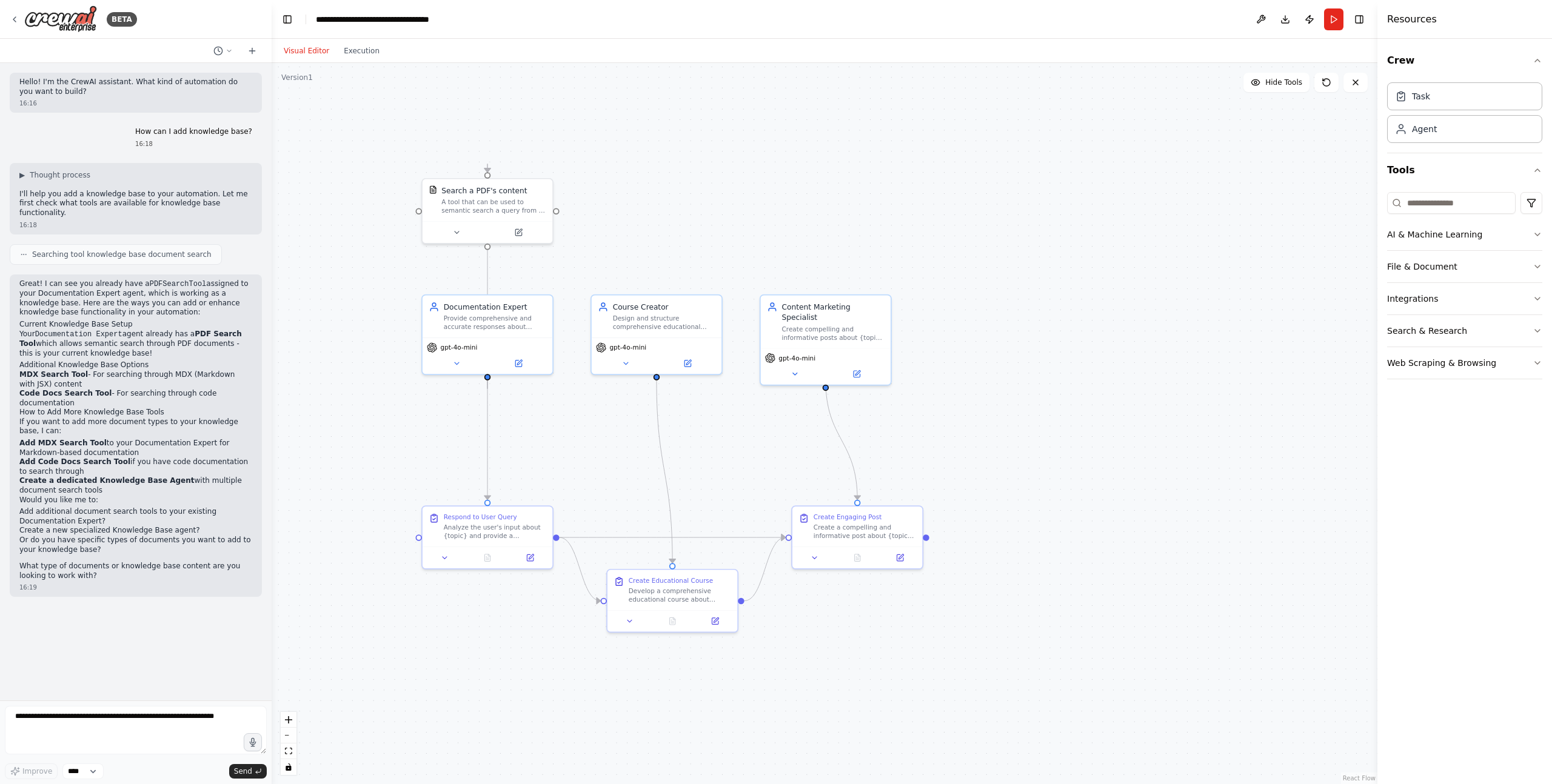
drag, startPoint x: 327, startPoint y: 309, endPoint x: 554, endPoint y: 463, distance: 274.3
click at [554, 463] on div ".deletable-edge-delete-btn { width: 20px; height: 20px; border: 0px solid #ffff…" at bounding box center [824, 424] width 1106 height 721
click at [211, 507] on li "Add additional document search tools to your existing Documentation Expert?" at bounding box center [135, 517] width 233 height 19
click at [96, 728] on textarea at bounding box center [135, 730] width 262 height 48
type textarea "*"
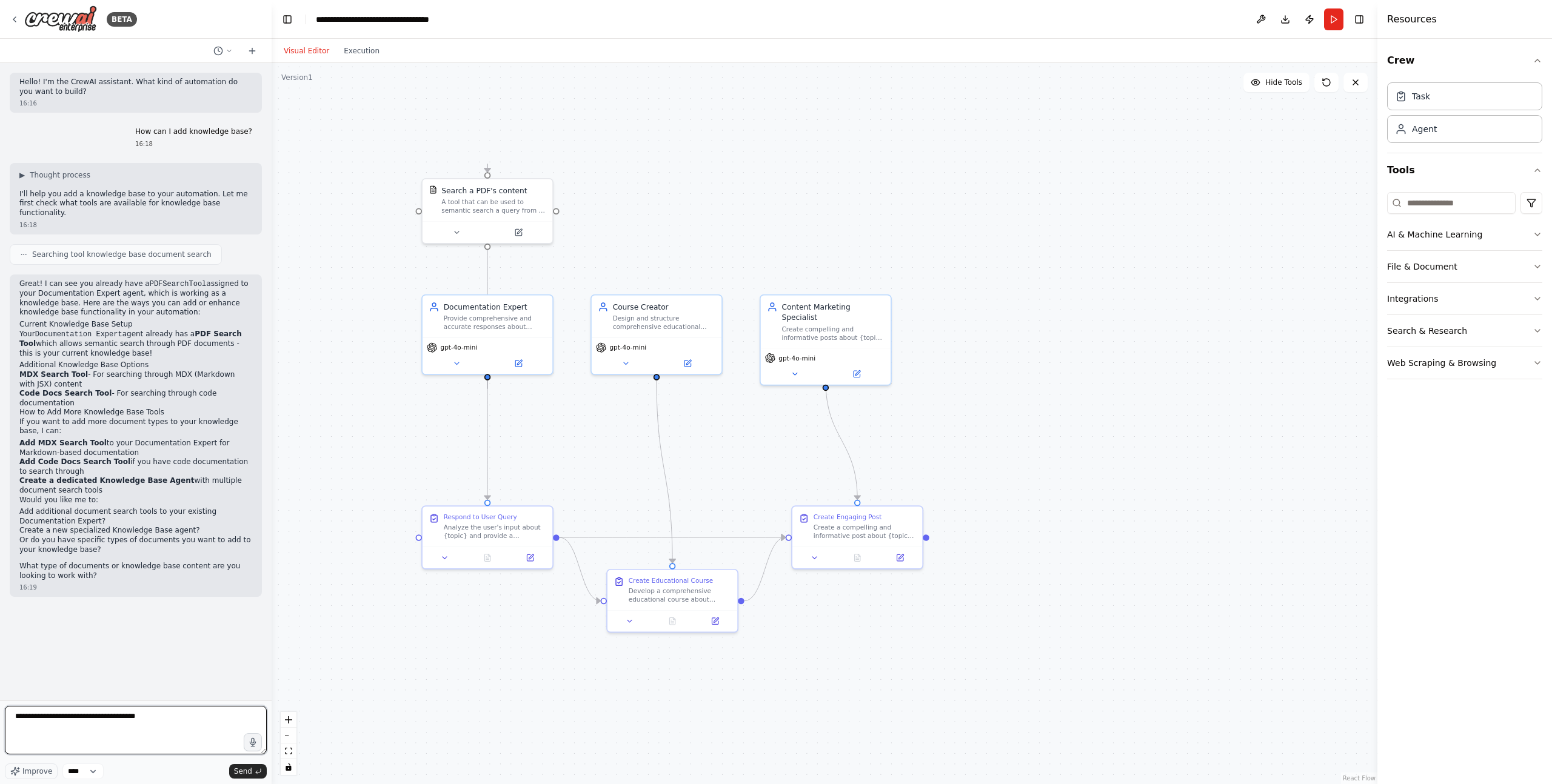
type textarea "**********"
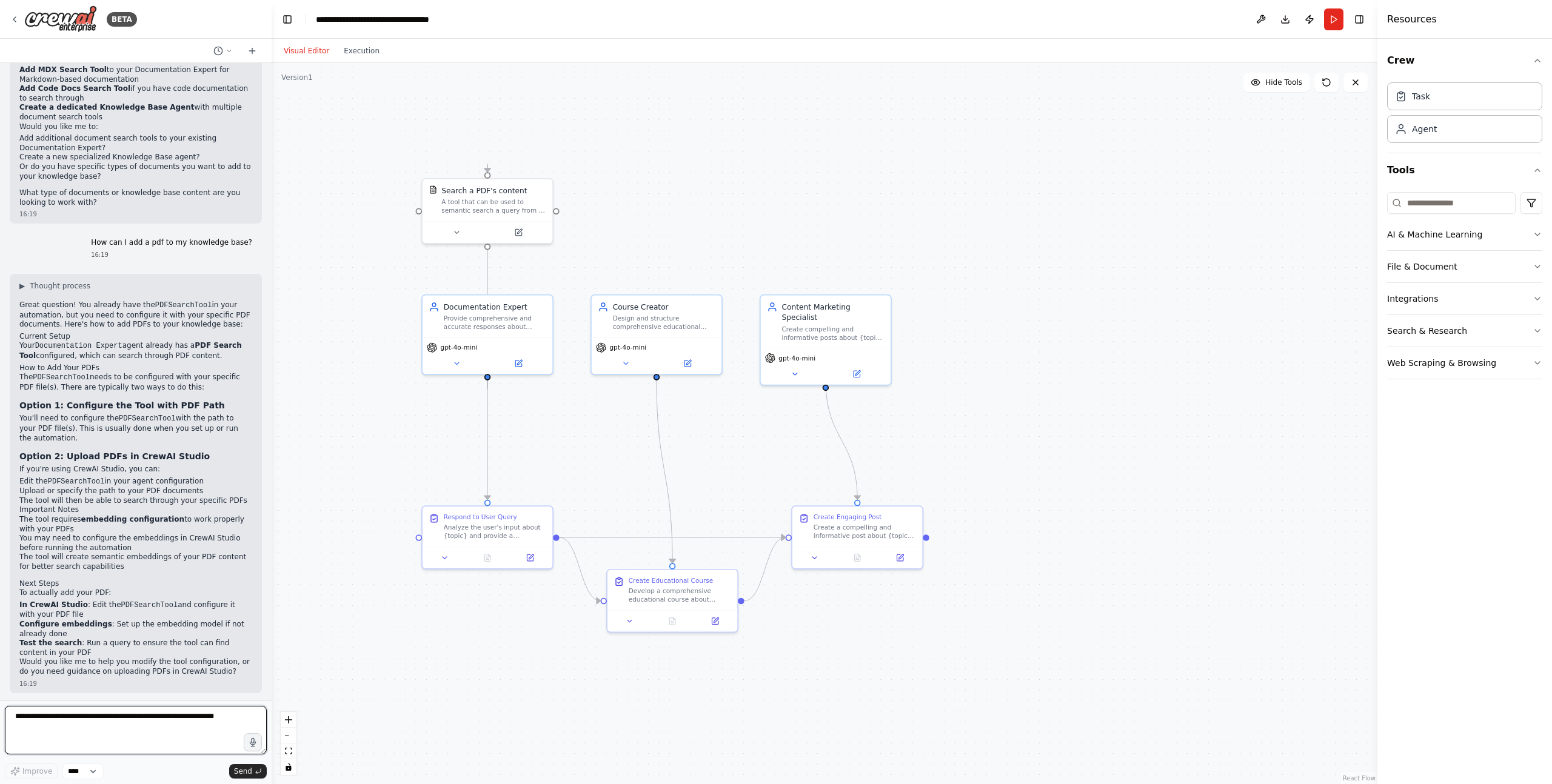
scroll to position [373, 0]
click at [390, 264] on div ".deletable-edge-delete-btn { width: 20px; height: 20px; border: 0px solid #ffff…" at bounding box center [824, 424] width 1106 height 721
click at [538, 225] on button at bounding box center [518, 230] width 60 height 12
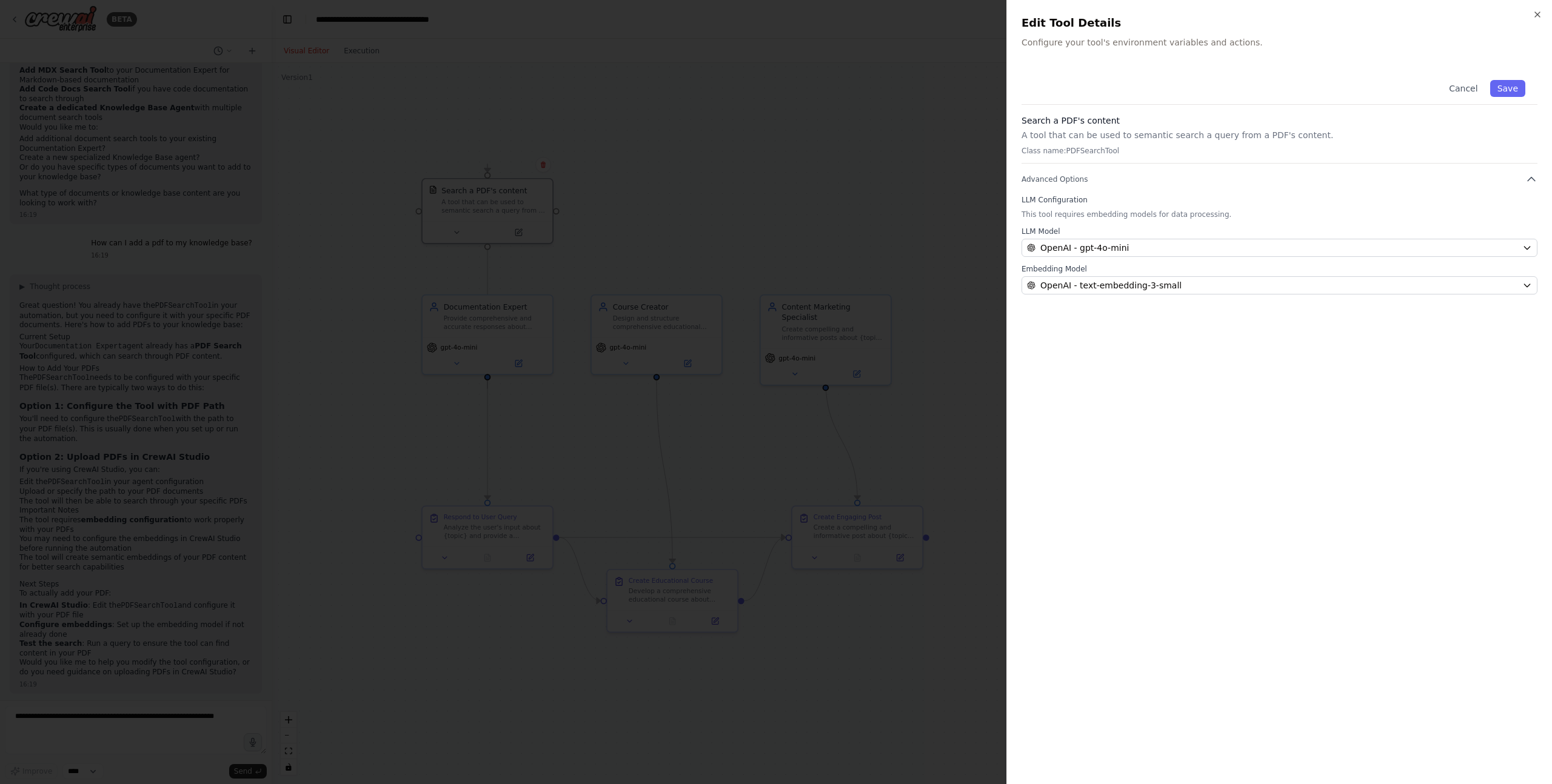
click at [329, 311] on div at bounding box center [776, 392] width 1552 height 784
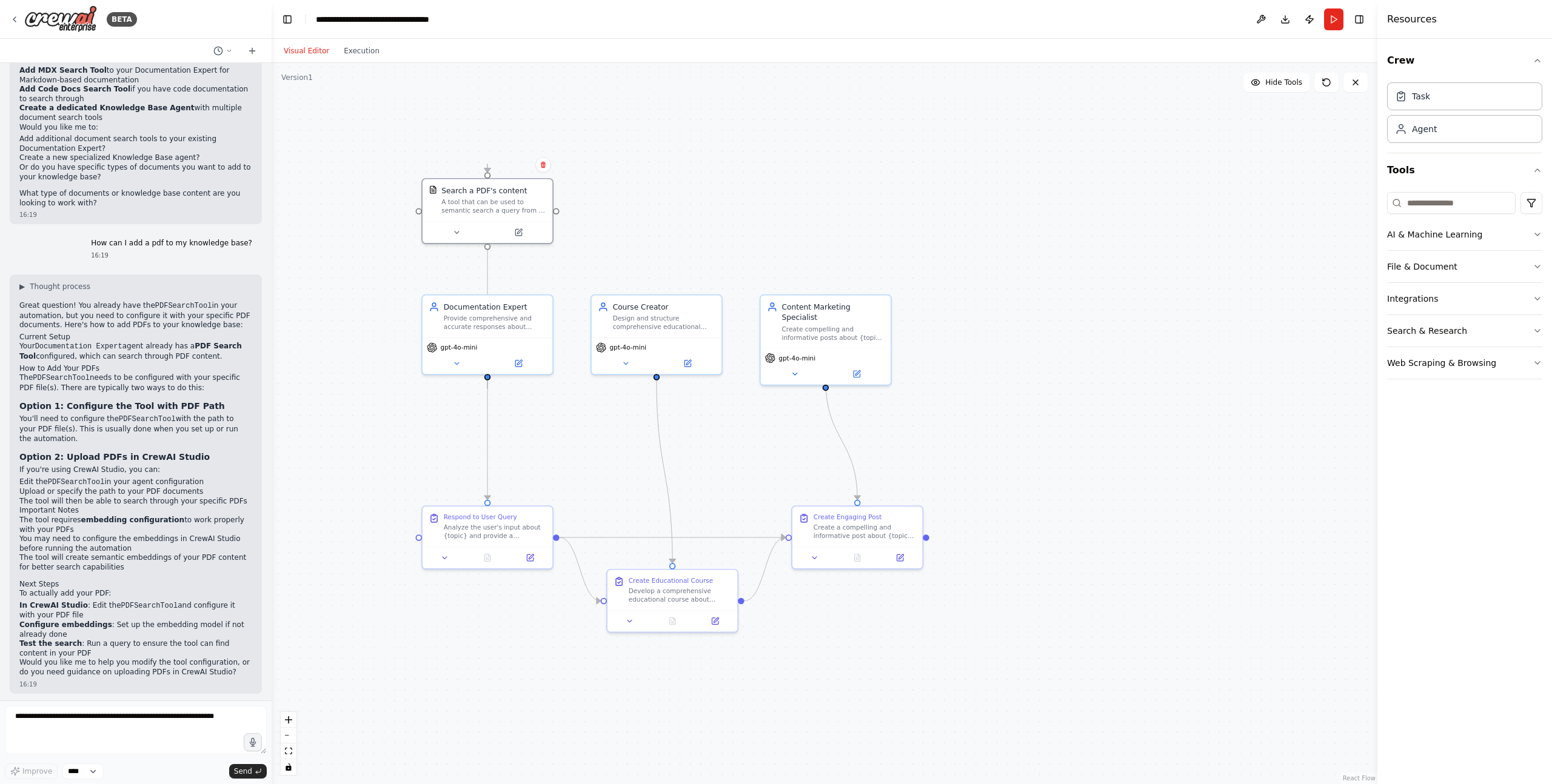
scroll to position [375, 0]
click at [513, 238] on div at bounding box center [488, 230] width 130 height 22
click at [520, 233] on icon at bounding box center [518, 230] width 6 height 6
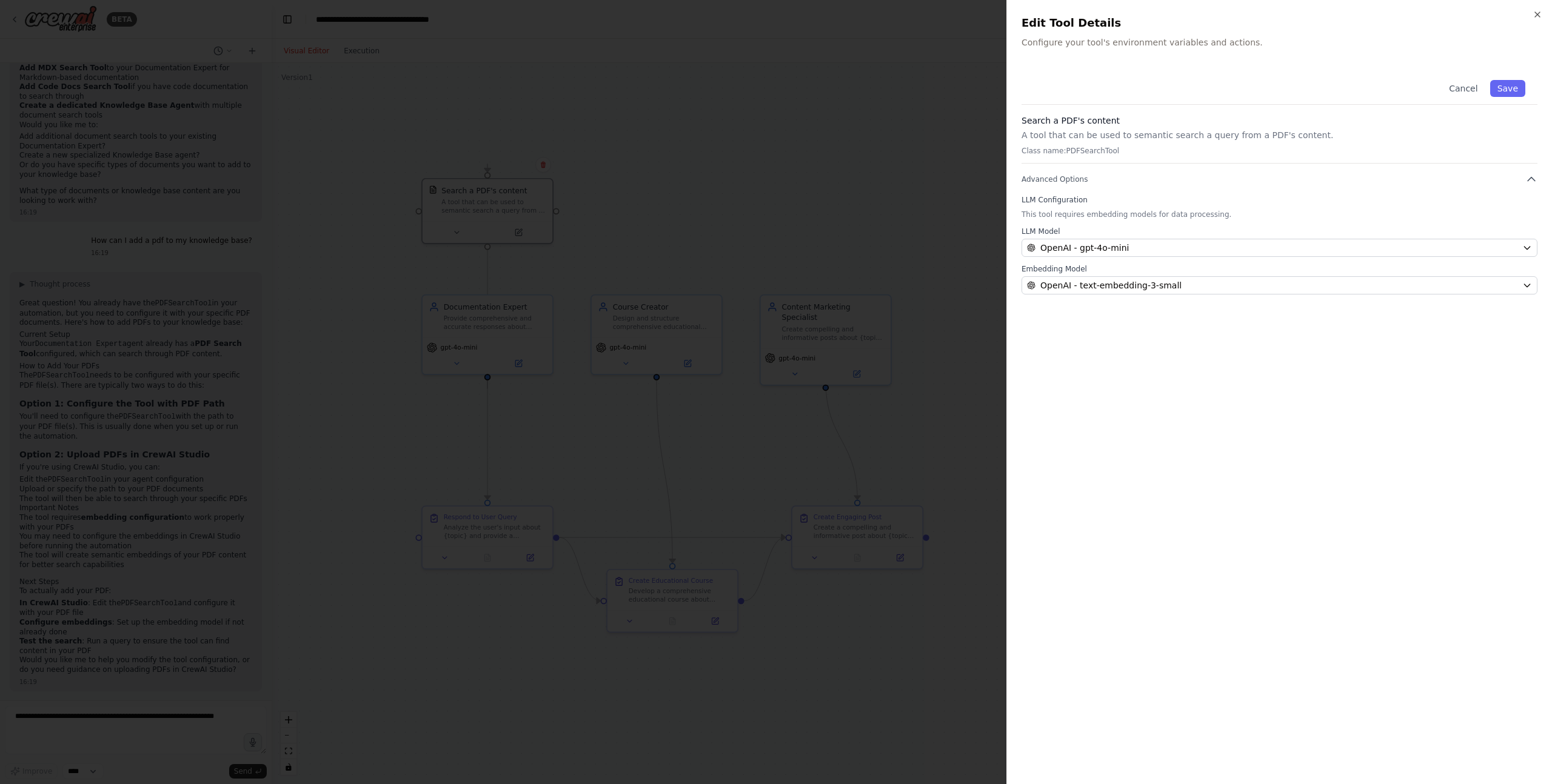
click at [1094, 154] on p "Class name: PDFSearchTool" at bounding box center [1279, 151] width 516 height 10
click at [1095, 146] on p "Class name: PDFSearchTool" at bounding box center [1279, 151] width 516 height 10
click at [883, 170] on div at bounding box center [776, 392] width 1552 height 784
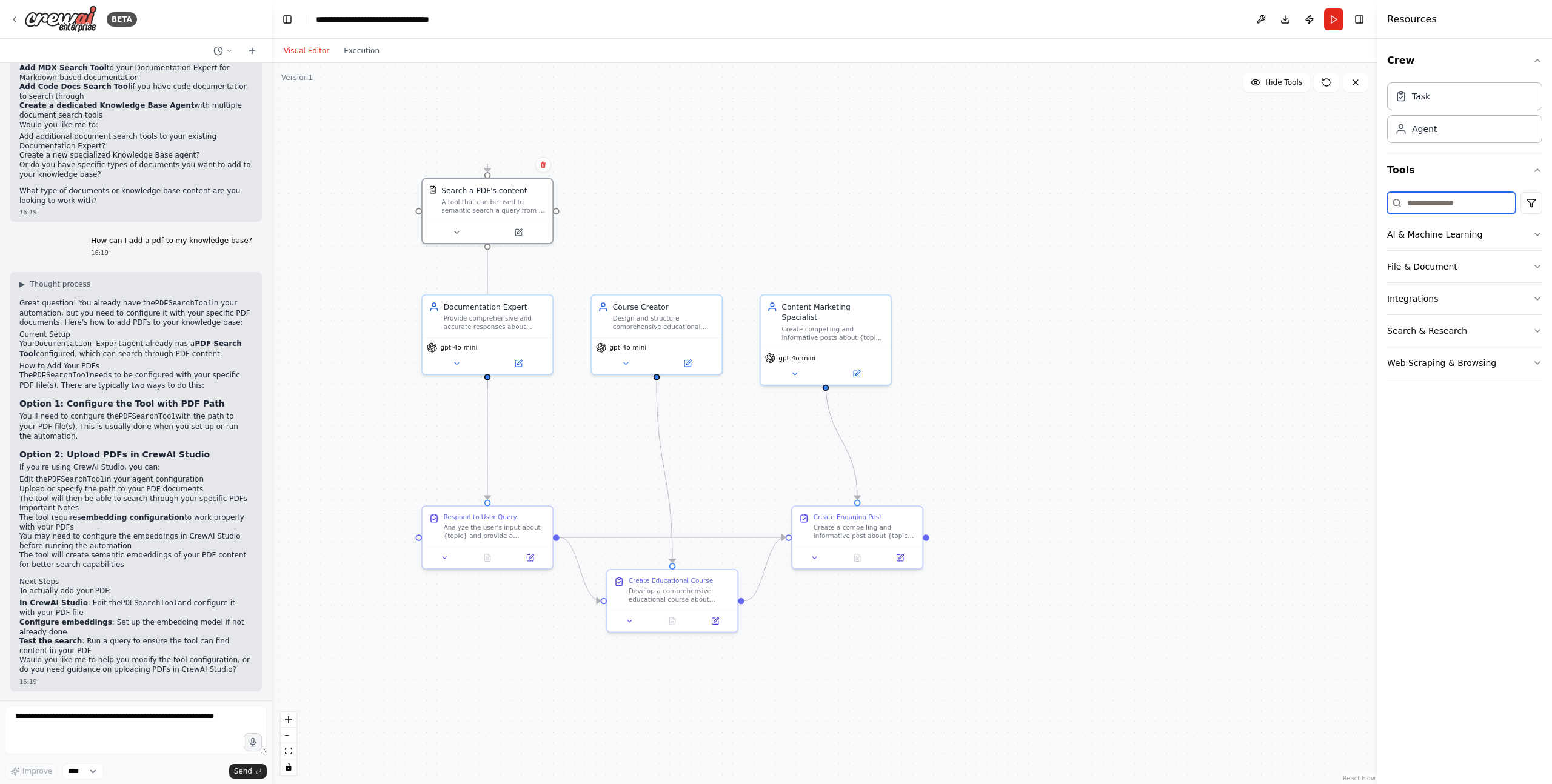
click at [1448, 208] on input at bounding box center [1451, 203] width 129 height 22
type input "*"
type input "***"
click at [1500, 232] on button "File & Document" at bounding box center [1465, 234] width 155 height 32
click at [457, 230] on icon at bounding box center [456, 230] width 4 height 2
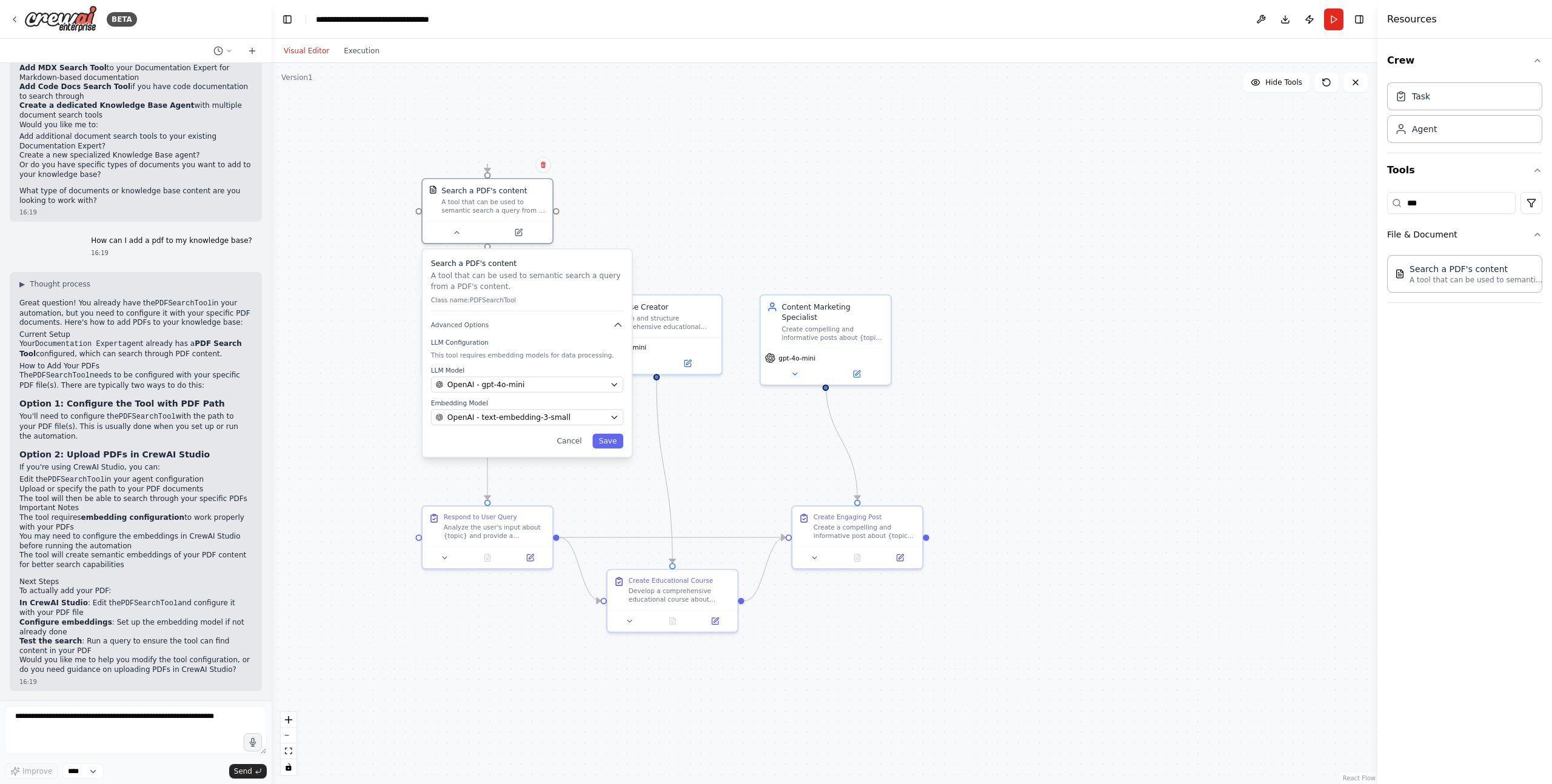
click at [508, 317] on div "Search a PDF's content A tool that can be used to semantic search a query from …" at bounding box center [528, 354] width 209 height 208
click at [517, 318] on div "Search a PDF's content A tool that can be used to semantic search a query from …" at bounding box center [528, 354] width 209 height 208
click at [570, 231] on div ".deletable-edge-delete-btn { width: 20px; height: 20px; border: 0px solid #ffff…" at bounding box center [824, 424] width 1106 height 721
click at [519, 230] on icon at bounding box center [518, 230] width 6 height 6
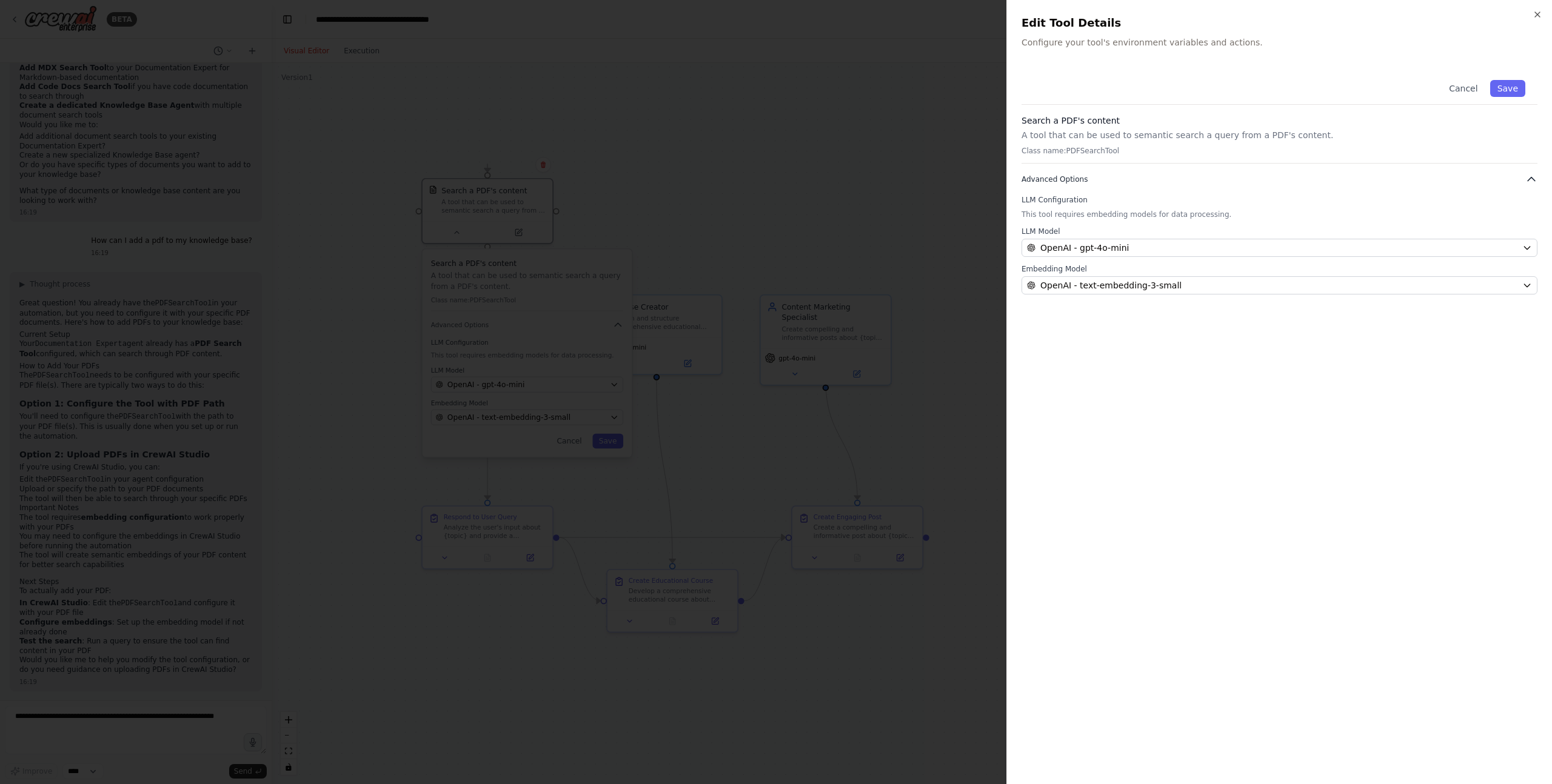
click at [1216, 182] on button "Advanced Options" at bounding box center [1279, 179] width 516 height 12
click at [1229, 189] on div "Cancel Save Search a PDF's content A tool that can be used to semantic search a…" at bounding box center [1279, 419] width 516 height 702
click at [1232, 179] on button "Advanced Options" at bounding box center [1279, 179] width 516 height 12
click at [1220, 250] on div "Loading..." at bounding box center [1272, 247] width 490 height 12
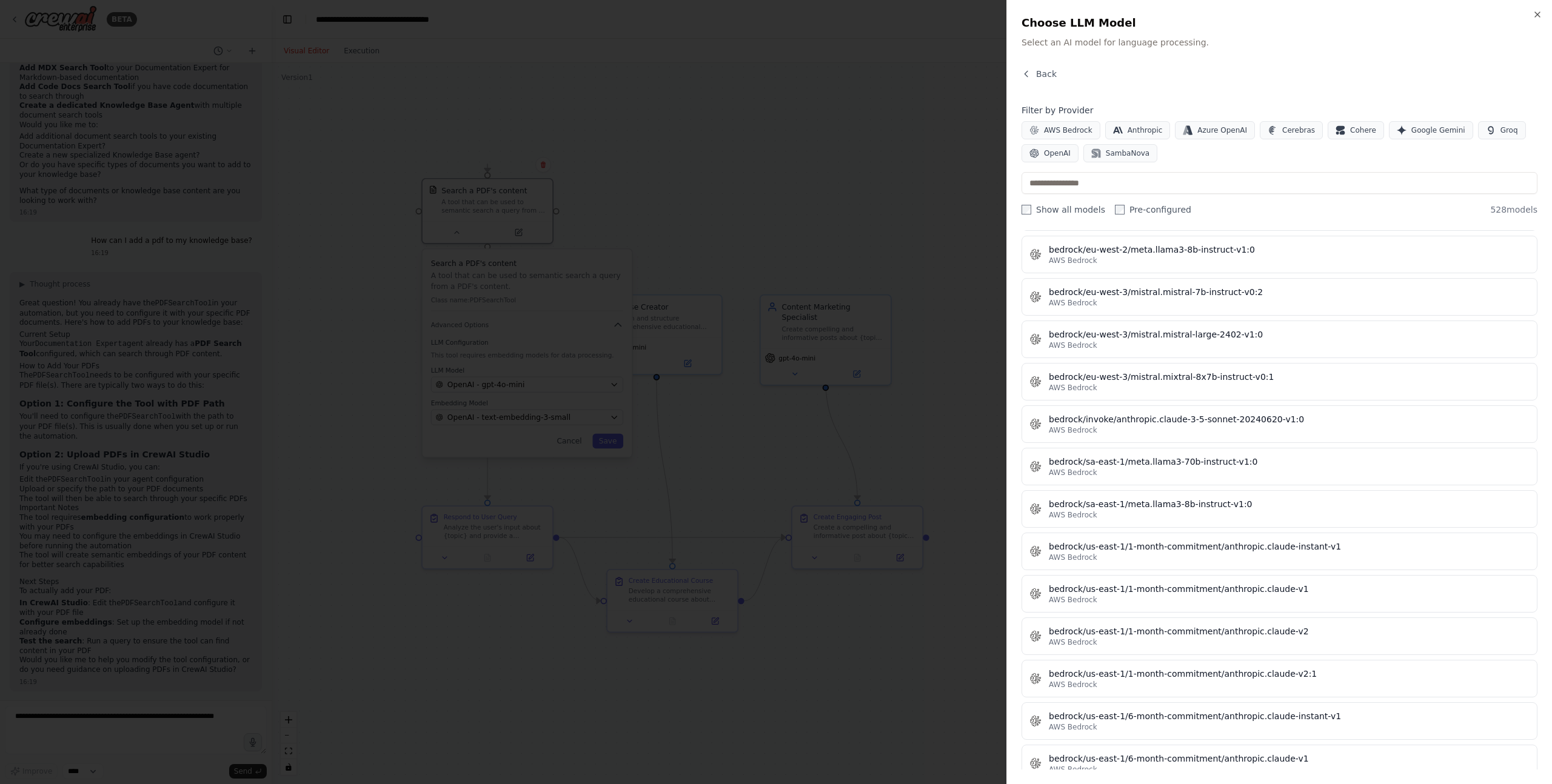
scroll to position [4911, 0]
click at [1041, 76] on span "Back" at bounding box center [1046, 74] width 21 height 12
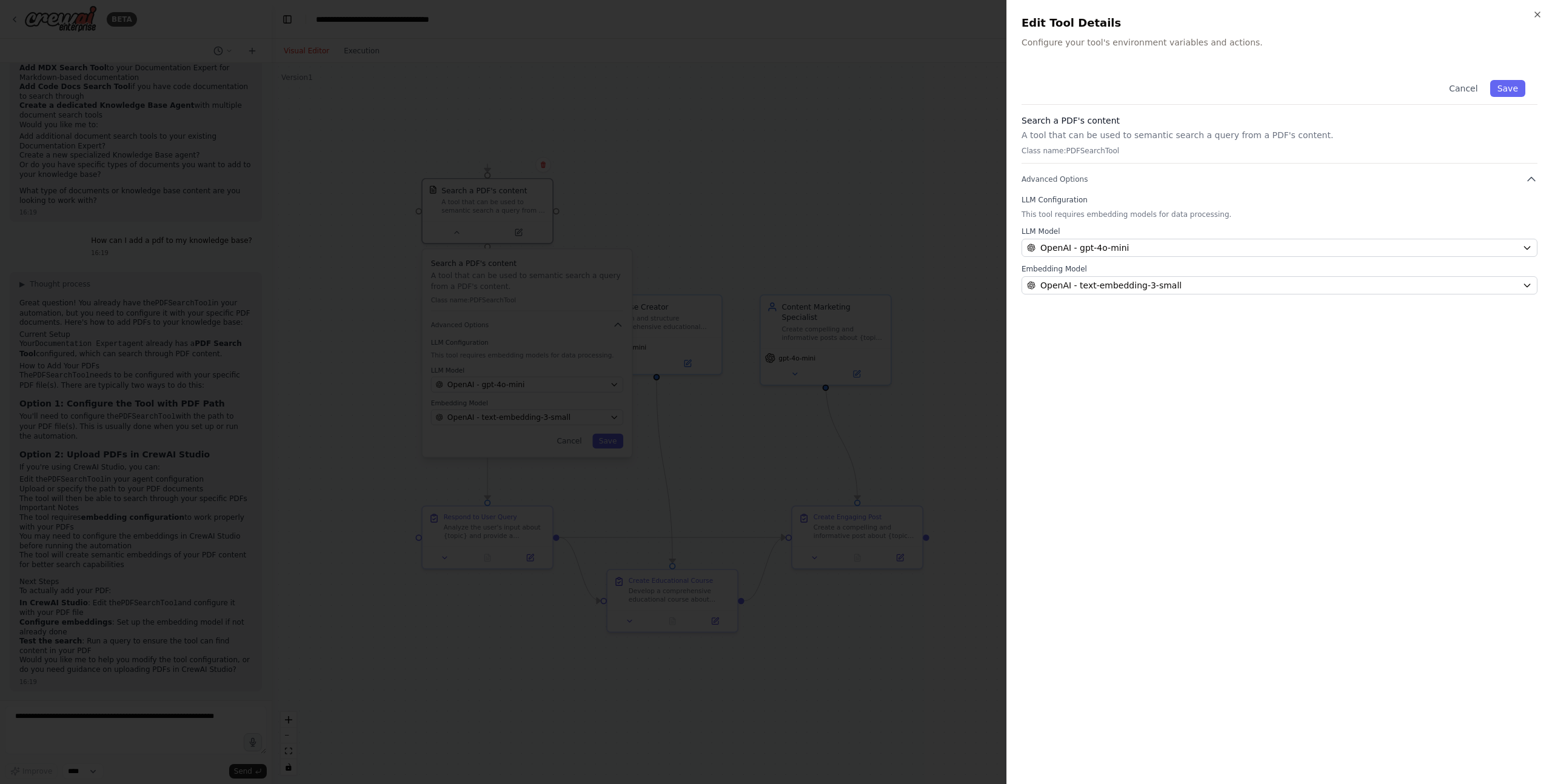
click at [1536, 22] on h2 "Edit Tool Details" at bounding box center [1279, 23] width 516 height 17
click at [1539, 16] on icon "button" at bounding box center [1538, 15] width 10 height 10
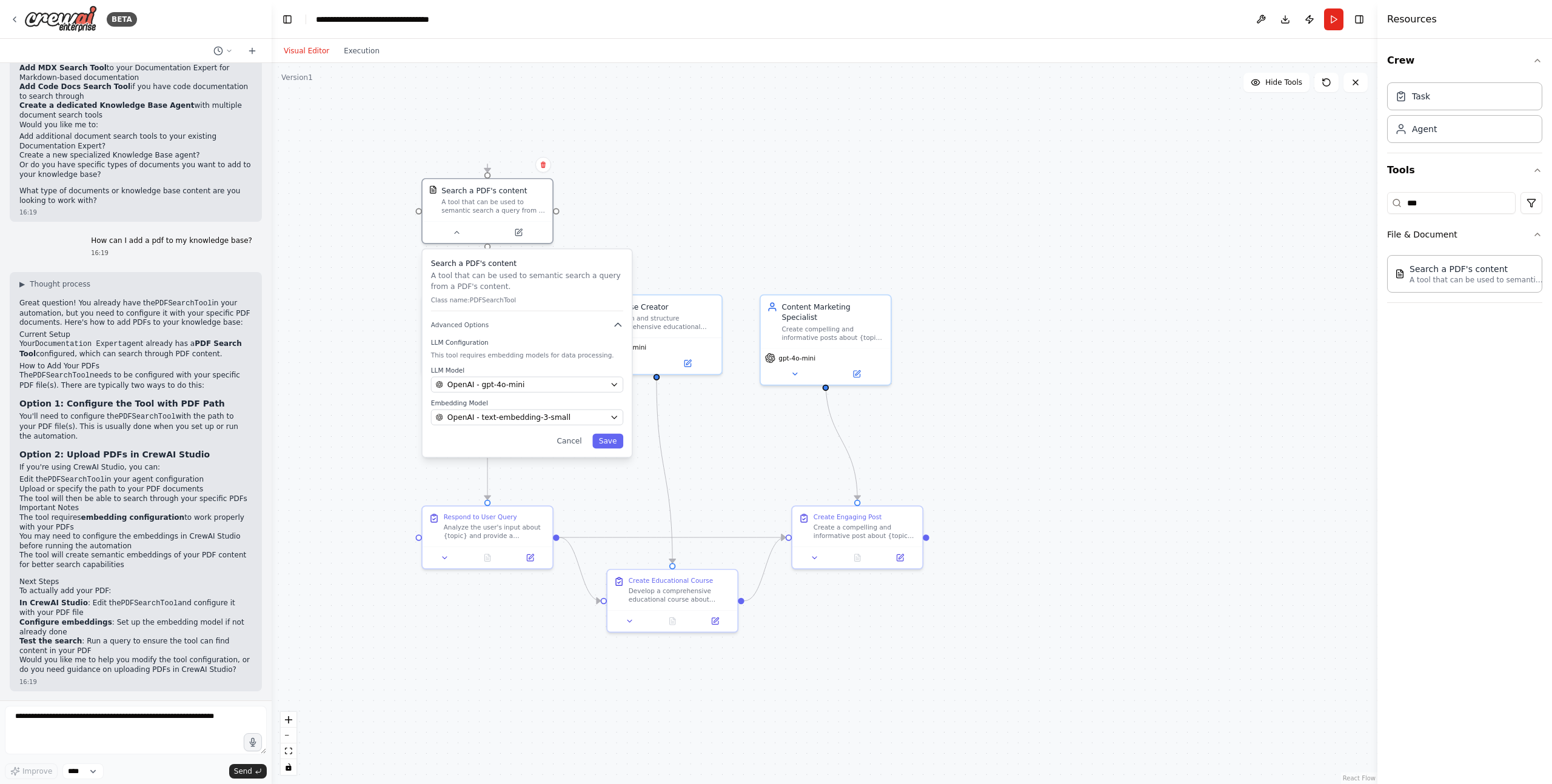
click at [925, 157] on div ".deletable-edge-delete-btn { width: 20px; height: 20px; border: 0px solid #ffff…" at bounding box center [824, 424] width 1106 height 721
click at [248, 46] on icon at bounding box center [253, 51] width 10 height 10
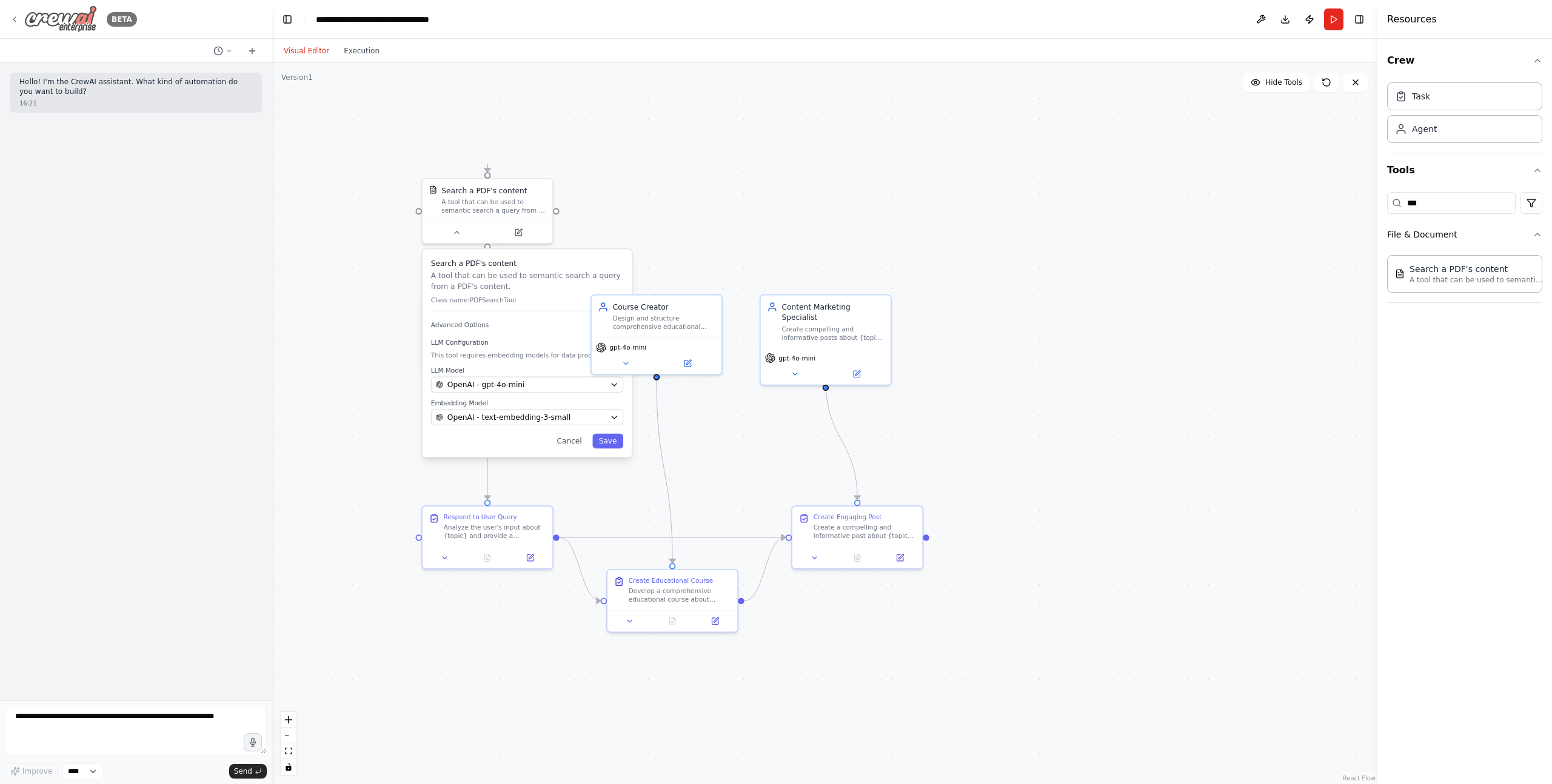
click at [22, 22] on div "BETA" at bounding box center [73, 19] width 127 height 27
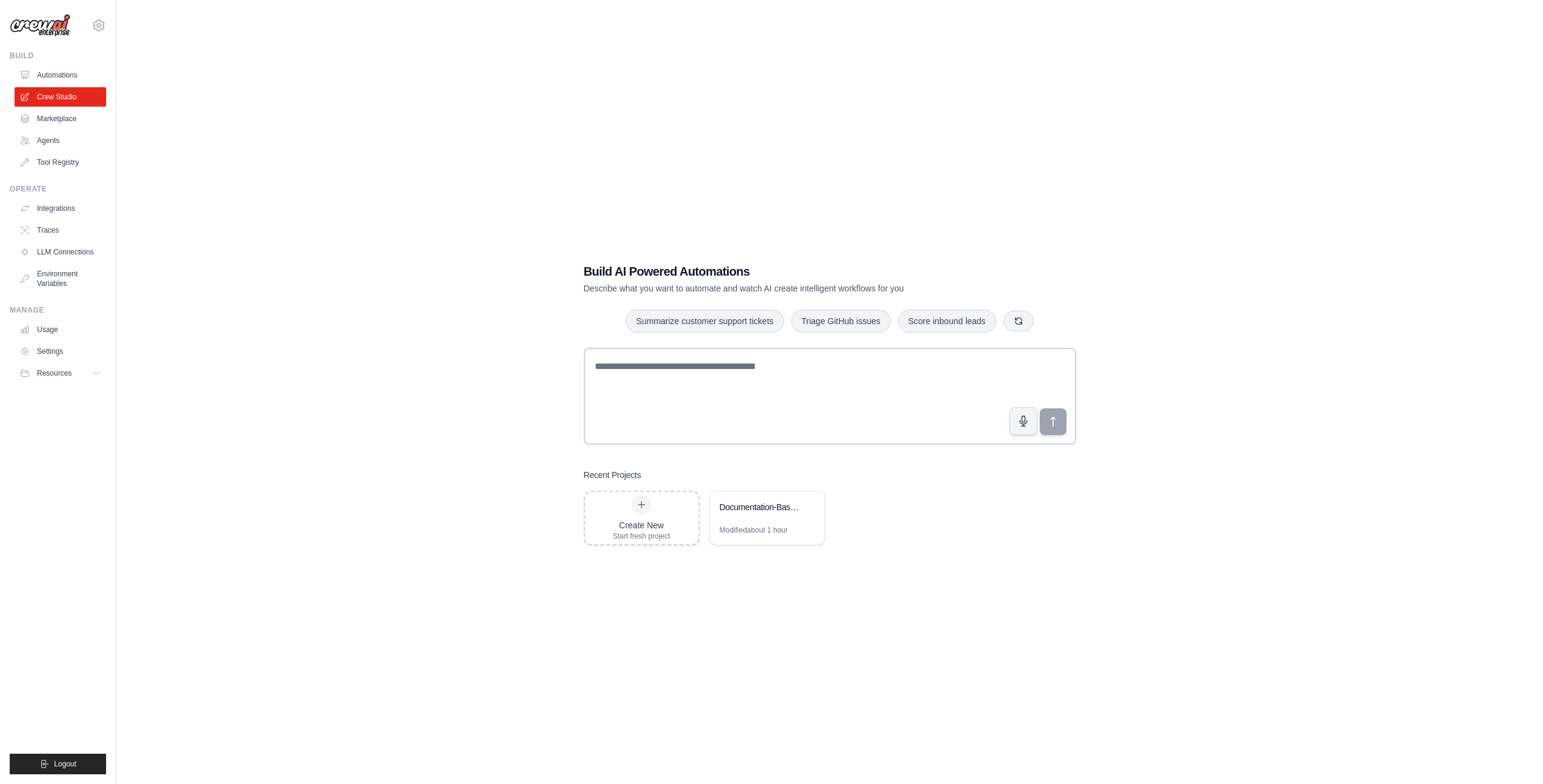
click at [100, 27] on icon at bounding box center [99, 26] width 15 height 15
click at [33, 82] on link "Settings" at bounding box center [62, 81] width 106 height 22
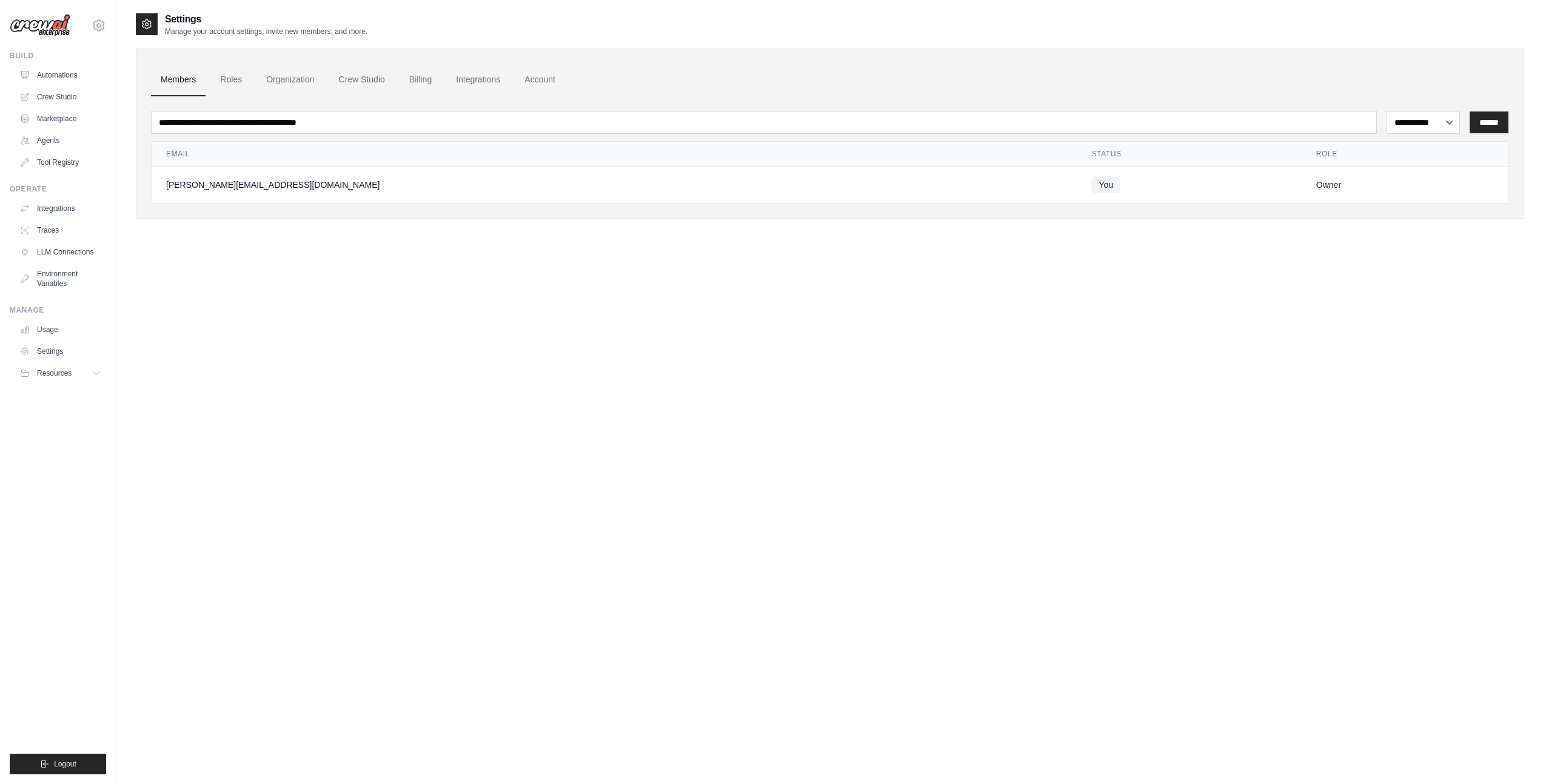
click at [182, 81] on link "Members" at bounding box center [179, 80] width 55 height 32
click at [224, 81] on link "Roles" at bounding box center [231, 80] width 42 height 32
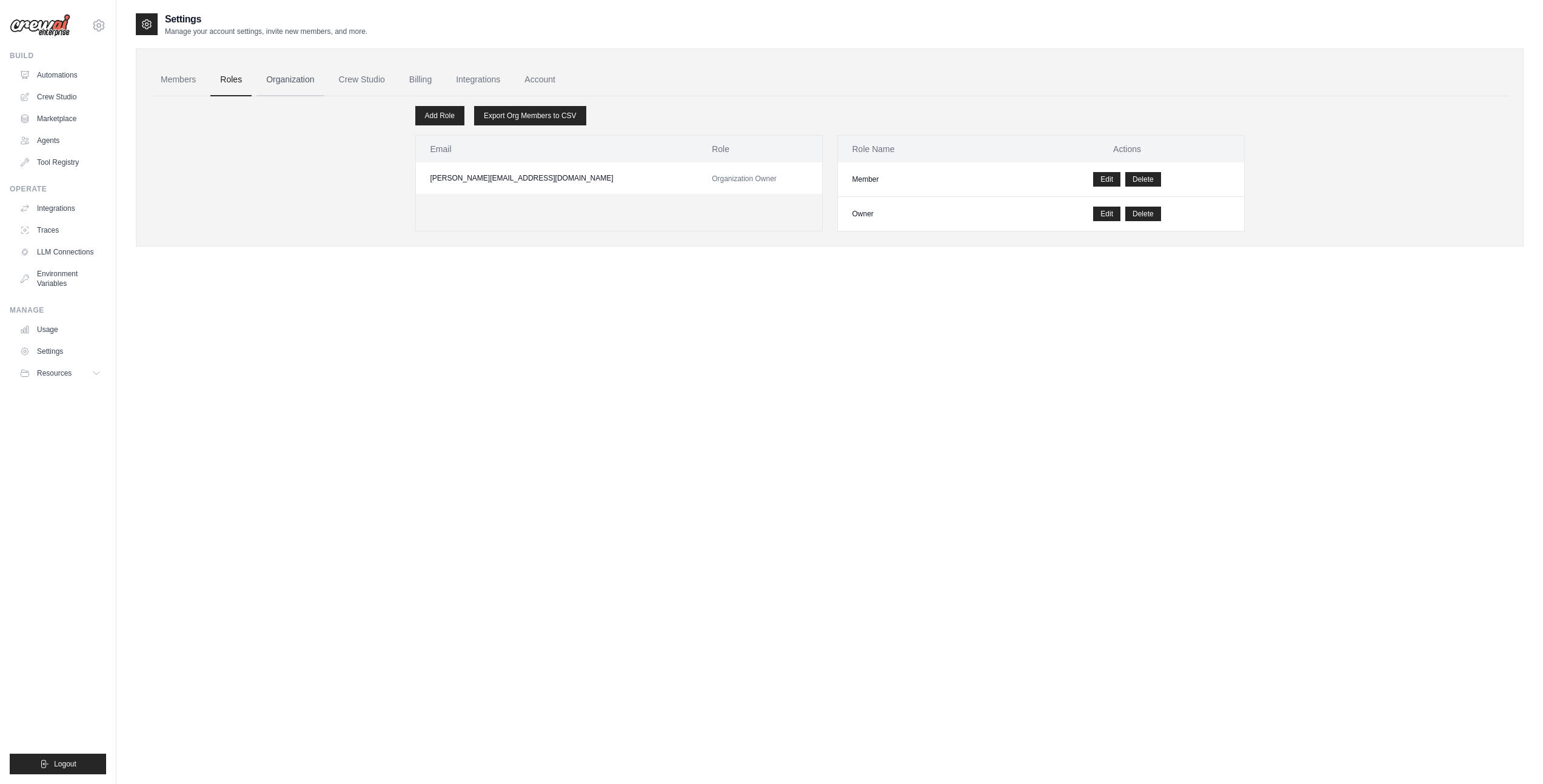
click at [269, 81] on link "Organization" at bounding box center [290, 80] width 67 height 32
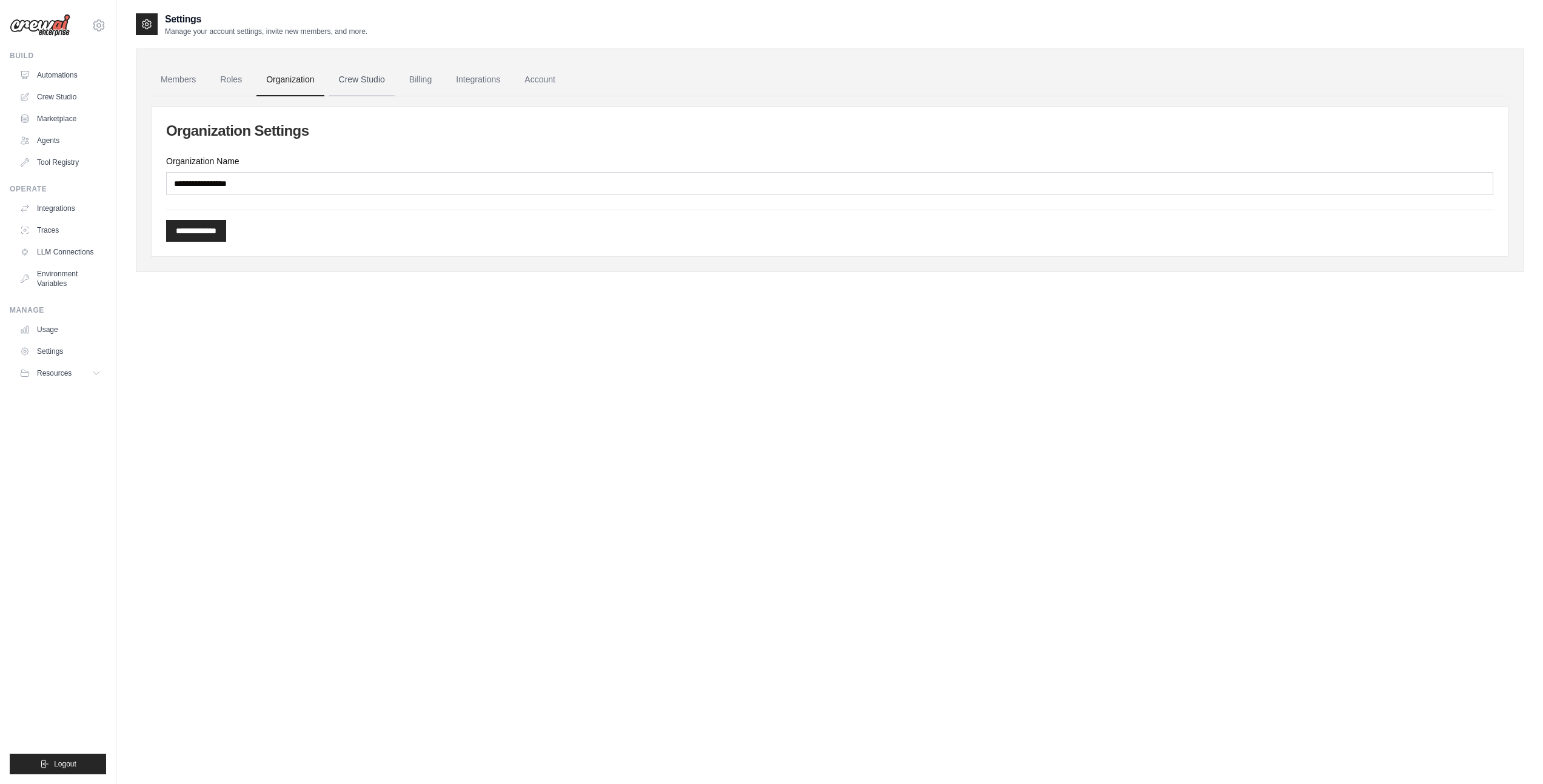
click at [352, 82] on link "Crew Studio" at bounding box center [361, 80] width 66 height 32
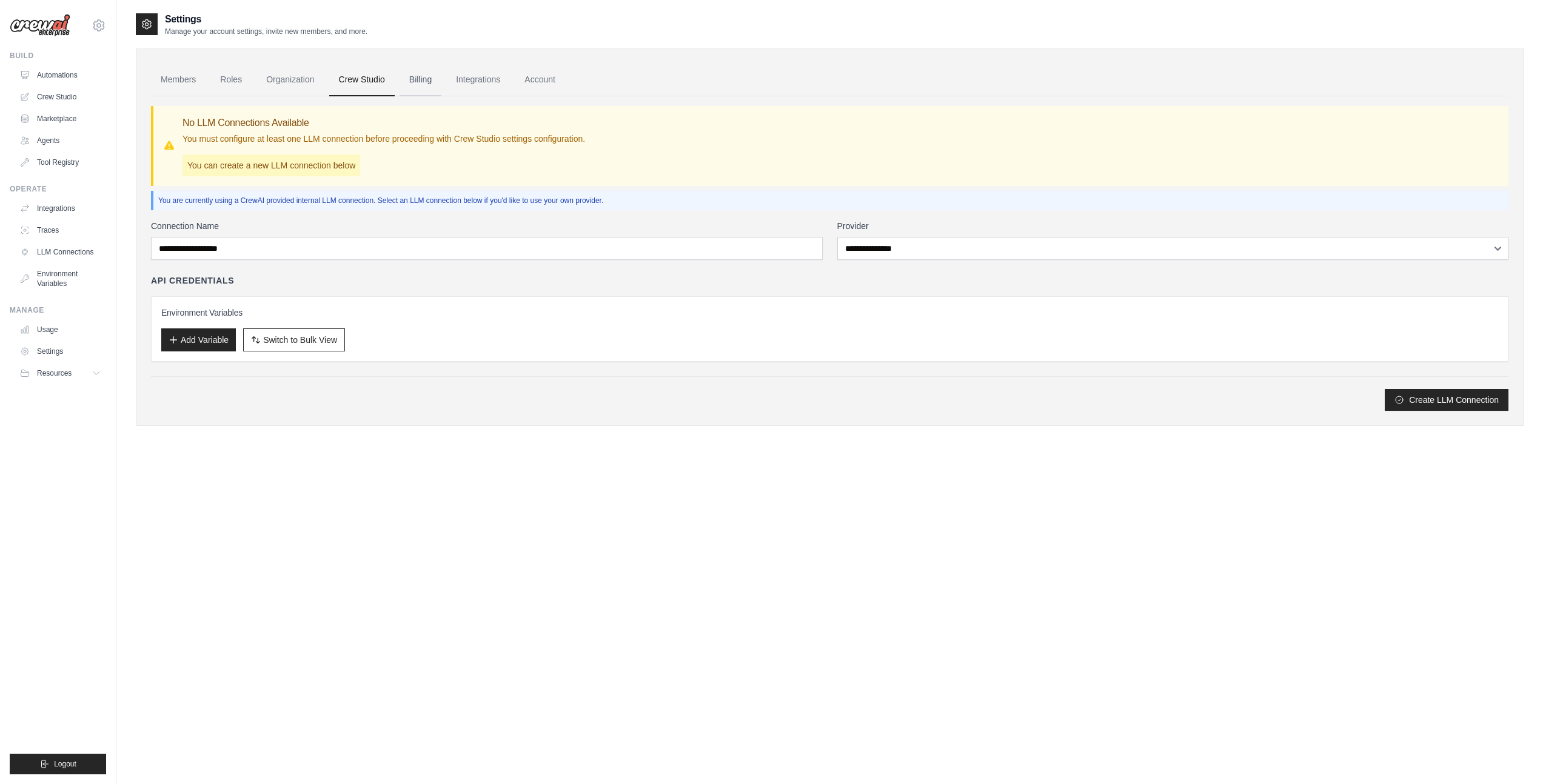
click at [407, 77] on link "Billing" at bounding box center [420, 80] width 42 height 32
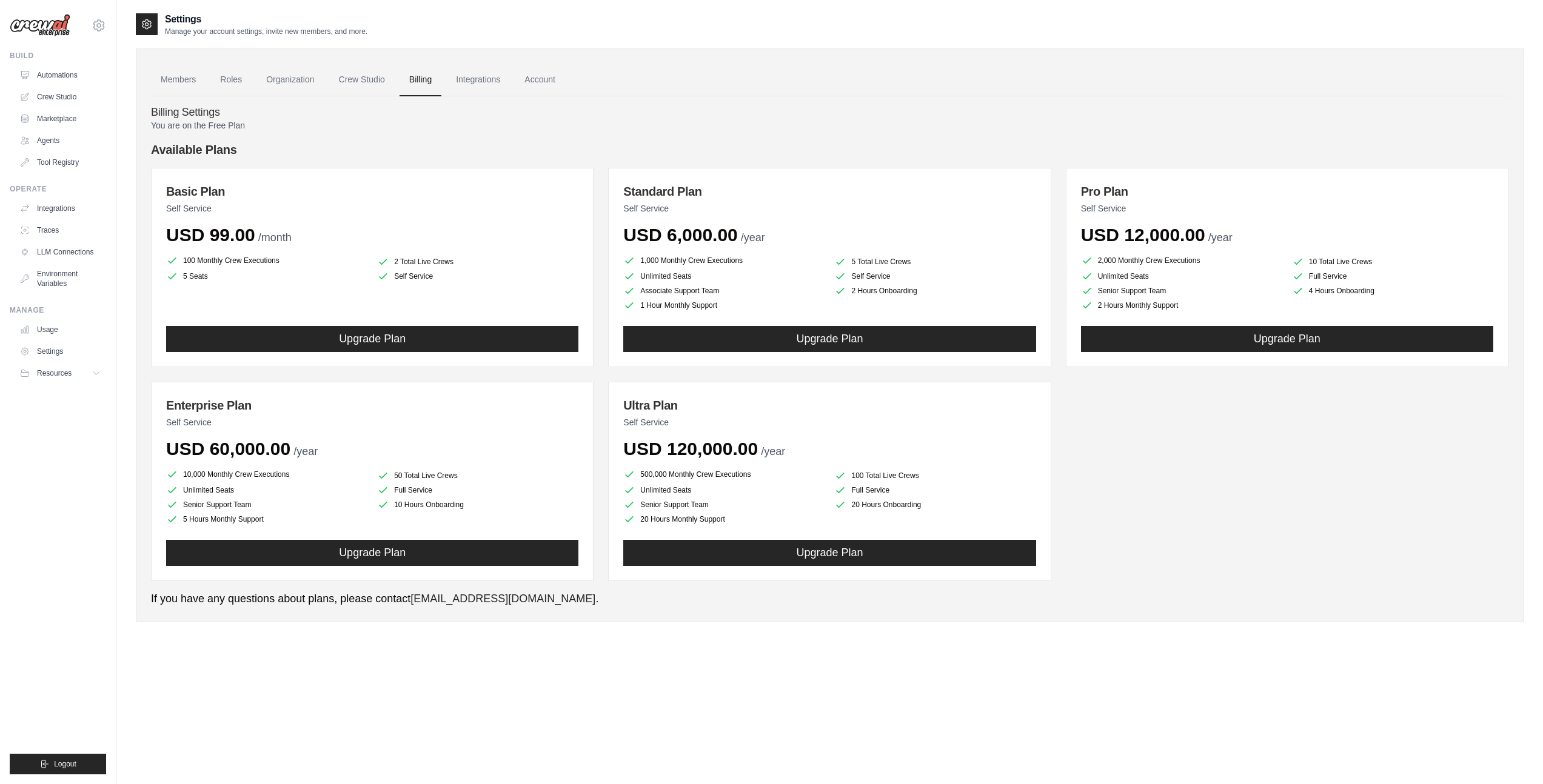
click at [473, 79] on link "Integrations" at bounding box center [478, 80] width 64 height 32
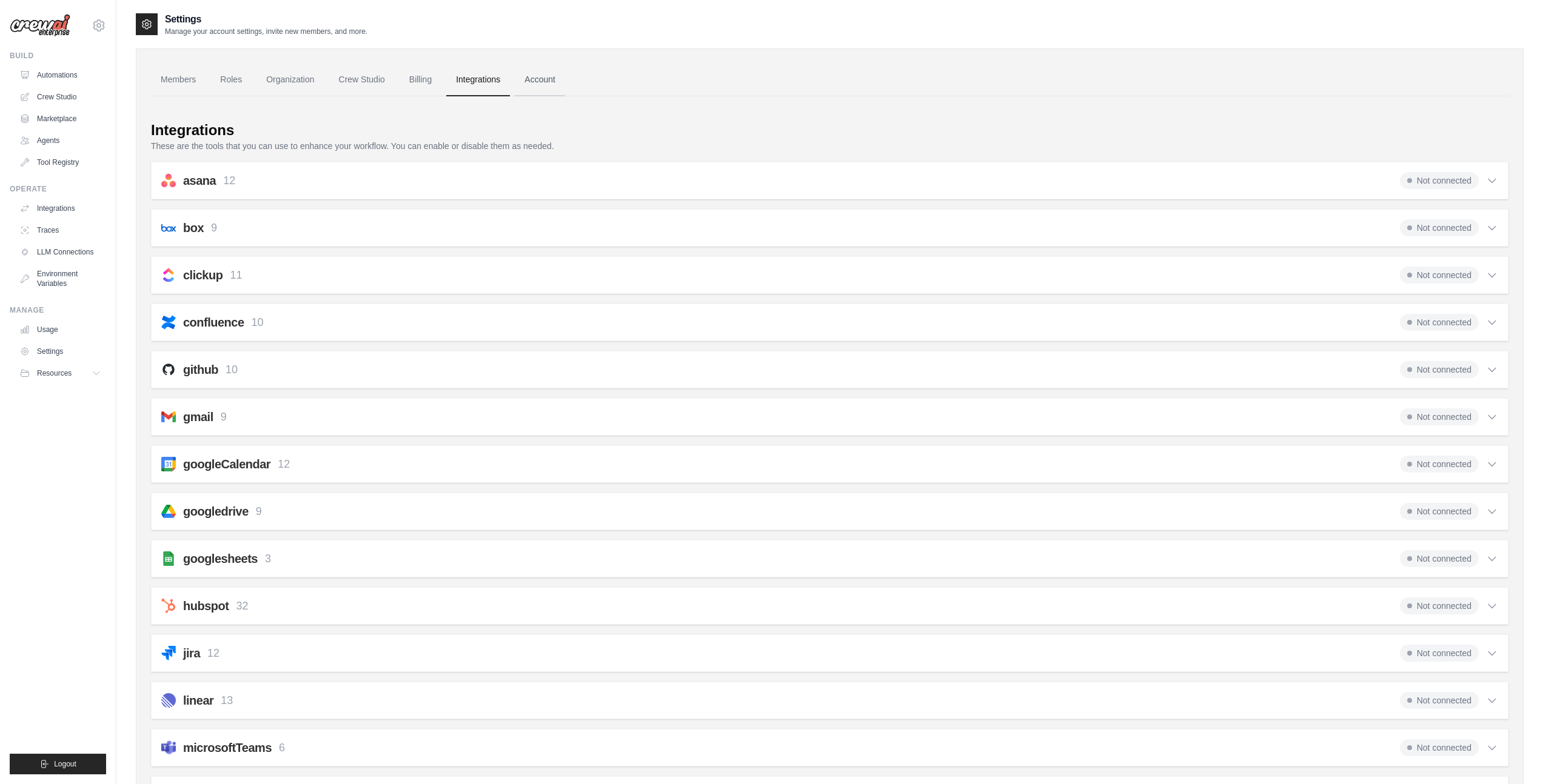
click at [538, 85] on link "Account" at bounding box center [540, 80] width 51 height 32
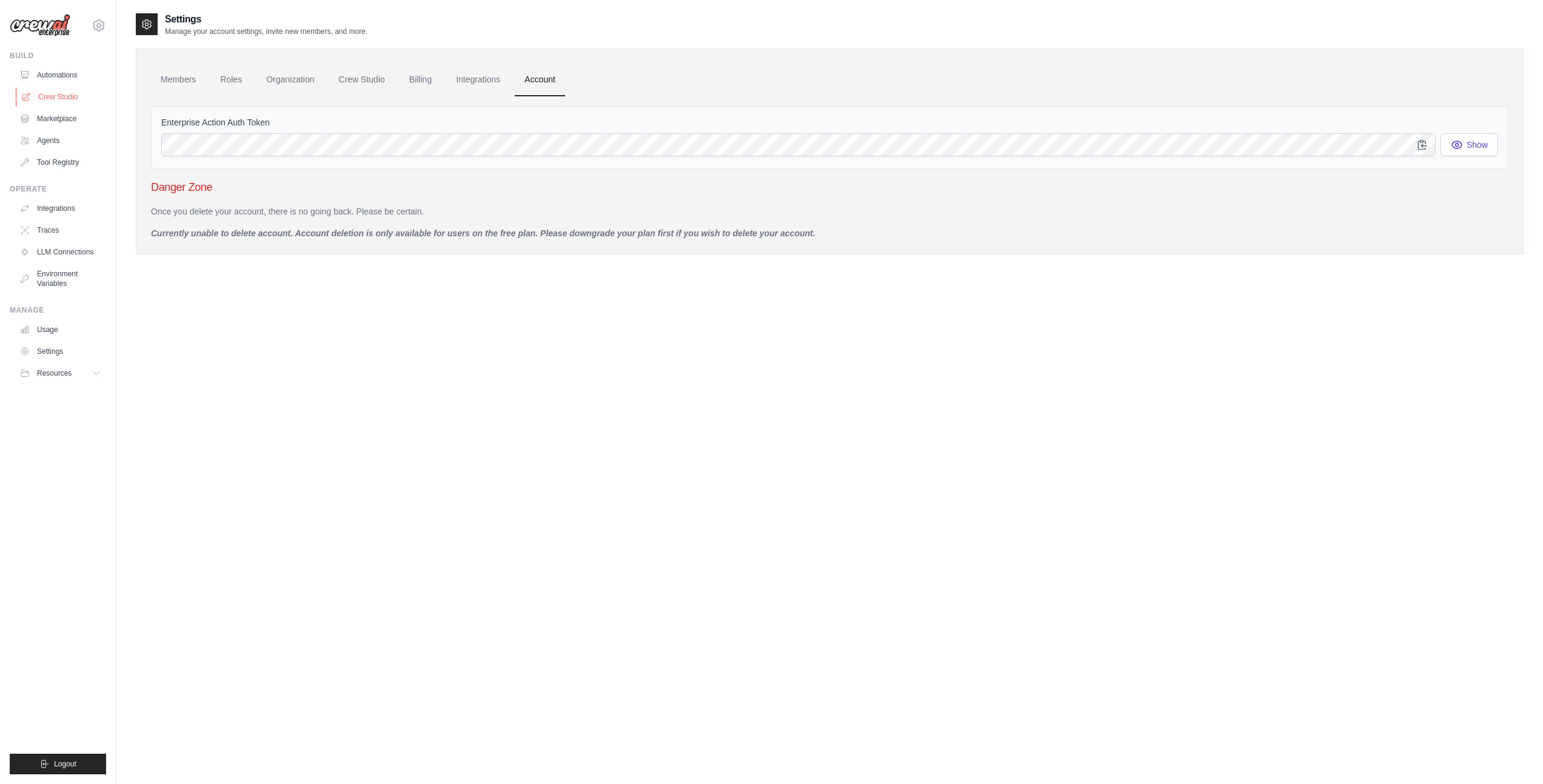
click at [57, 93] on link "Crew Studio" at bounding box center [61, 96] width 91 height 19
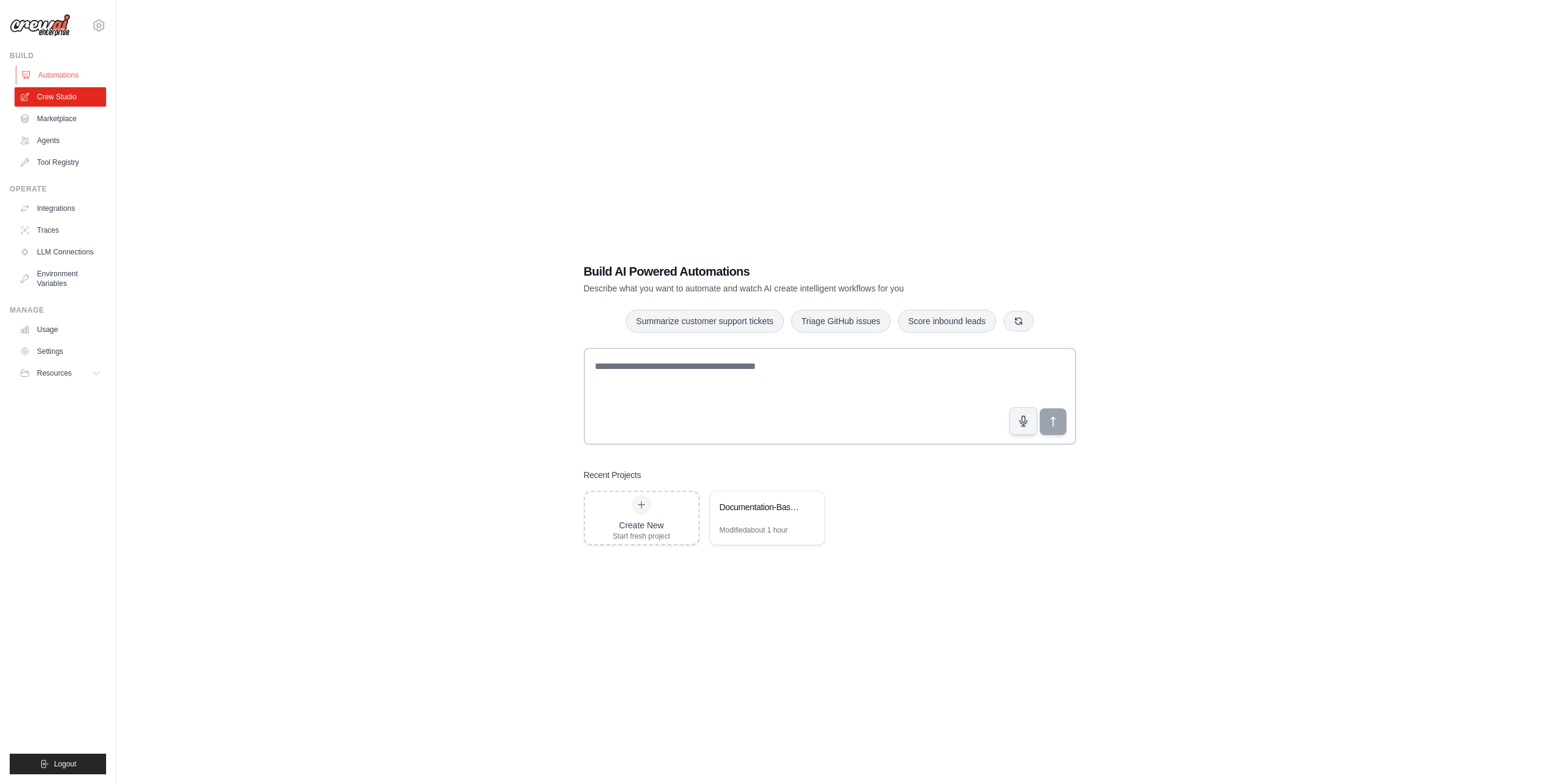
click at [62, 75] on link "Automations" at bounding box center [61, 75] width 91 height 19
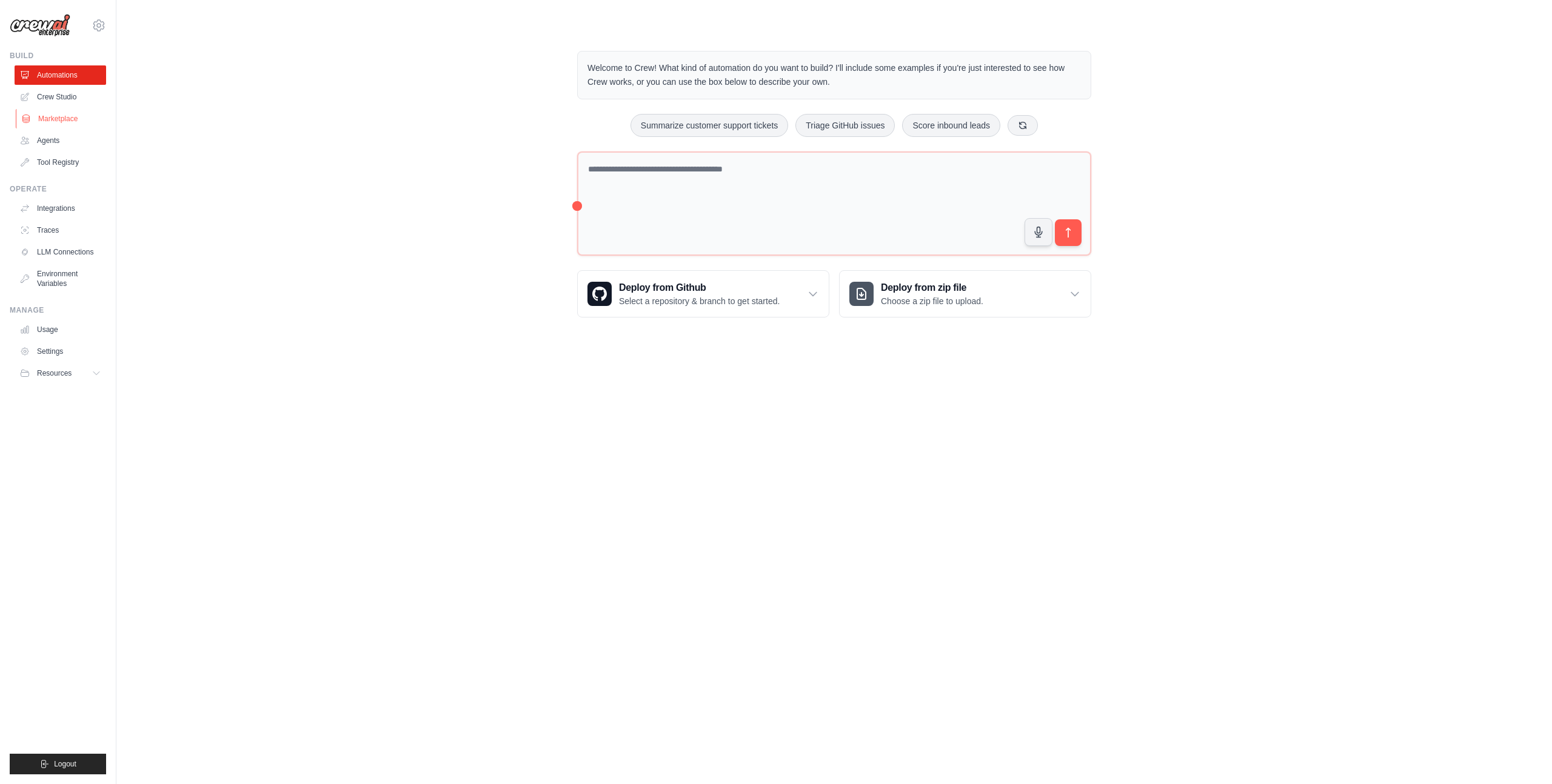
click at [51, 122] on link "Marketplace" at bounding box center [61, 118] width 91 height 19
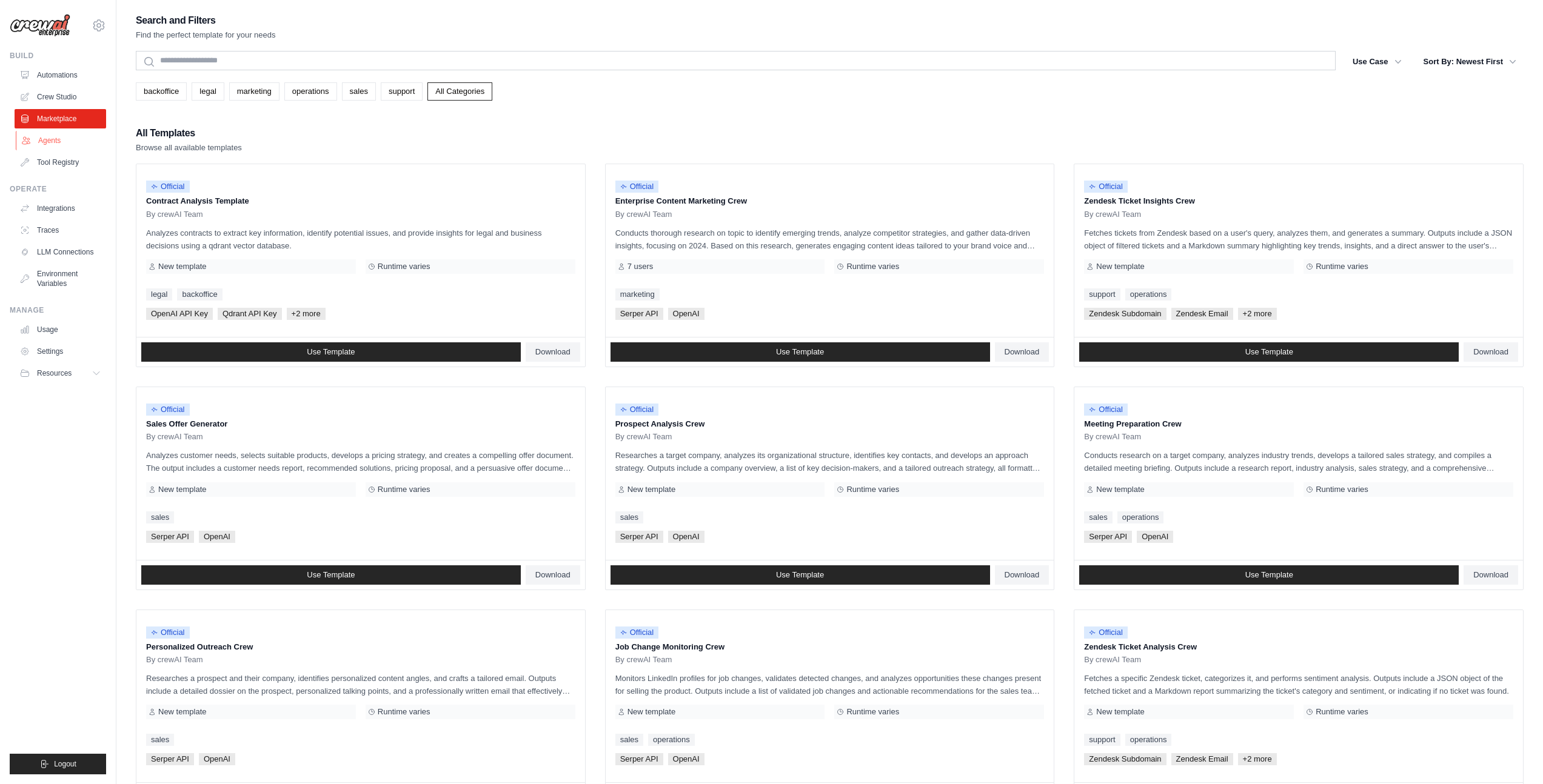
click at [42, 141] on link "Agents" at bounding box center [61, 140] width 91 height 19
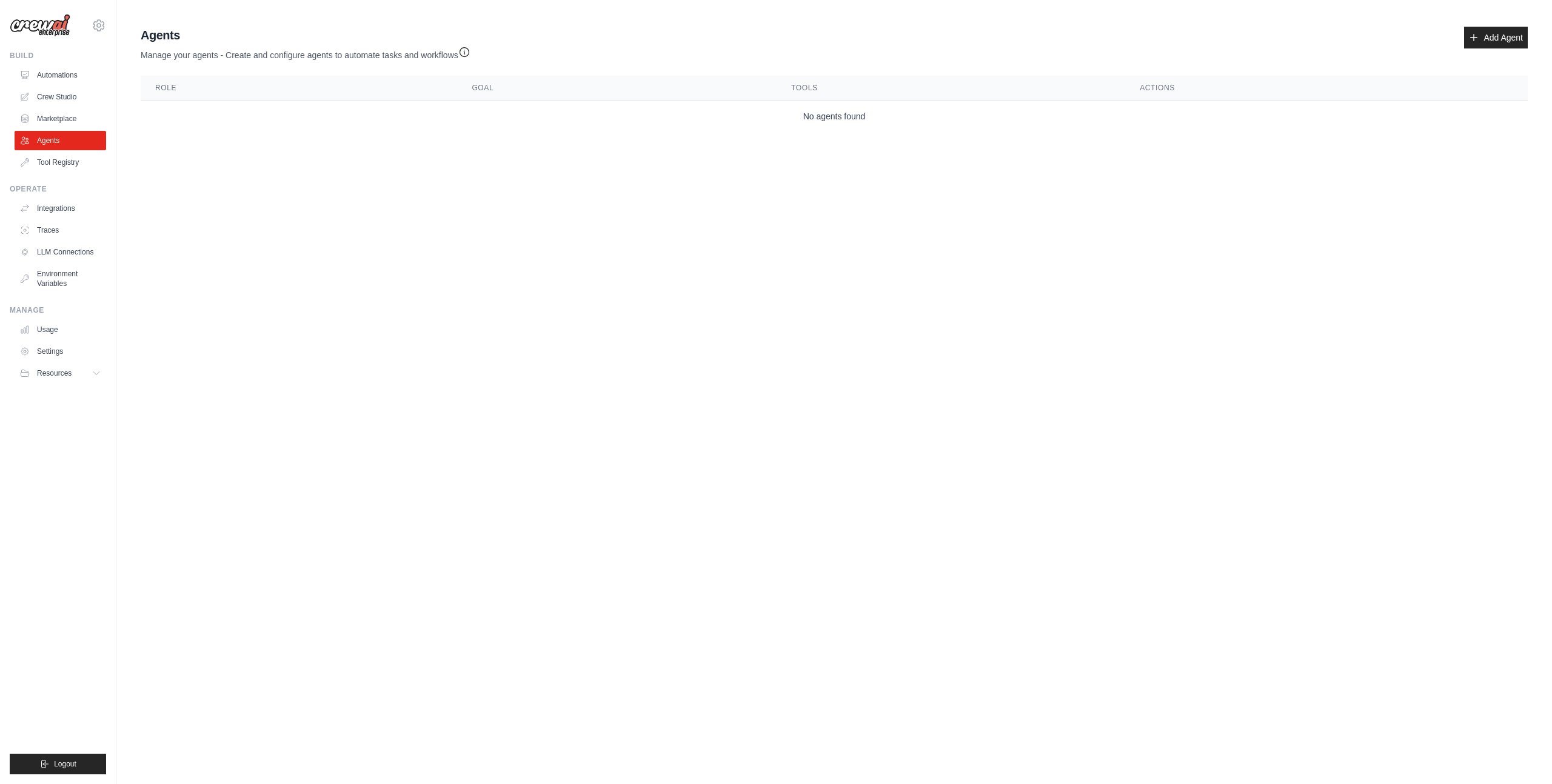
click at [52, 160] on link "Tool Registry" at bounding box center [61, 162] width 91 height 19
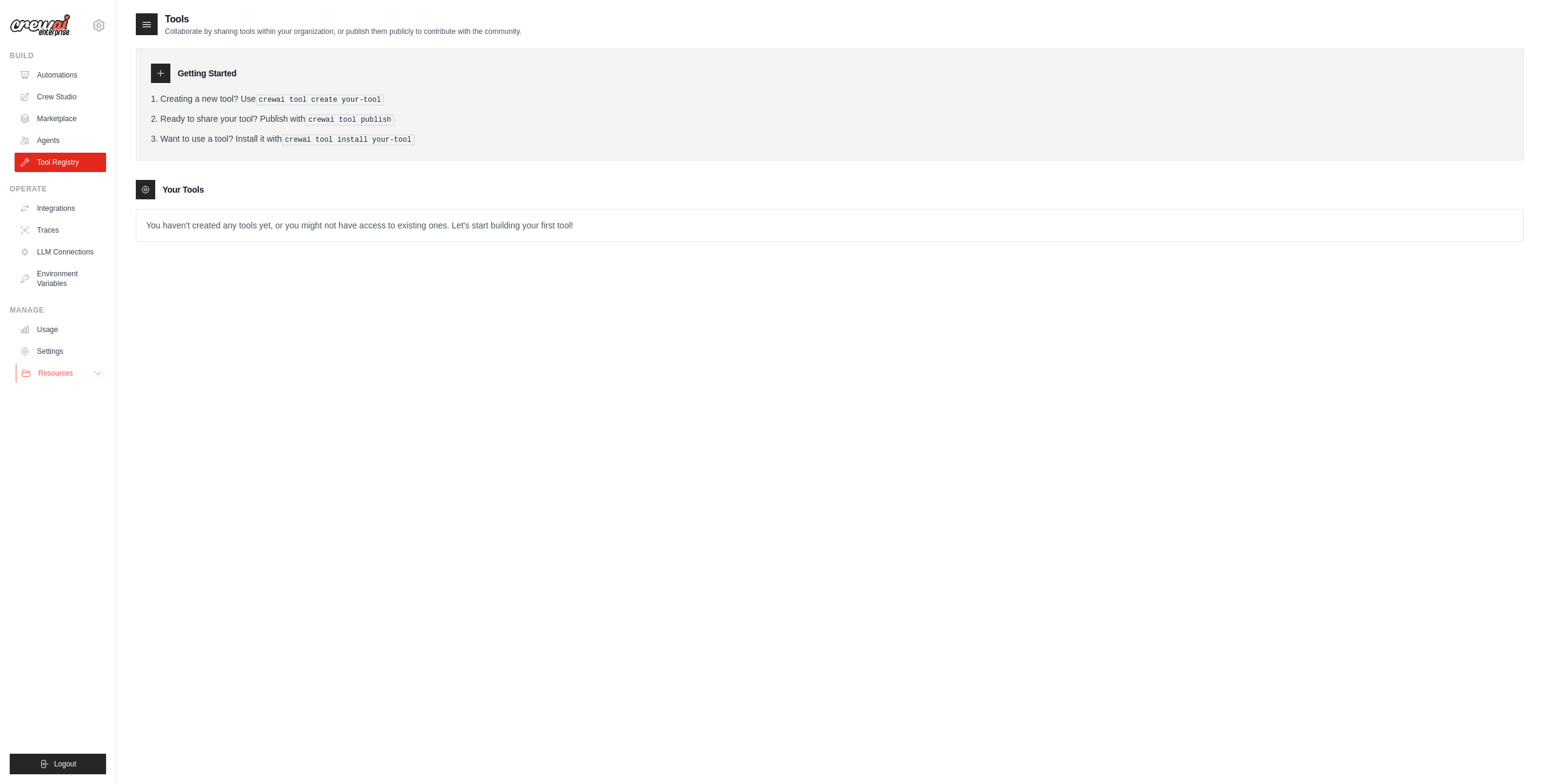
click at [98, 376] on icon at bounding box center [98, 374] width 10 height 10
click at [160, 123] on li "Ready to share your tool? Publish with crewai tool publish" at bounding box center [830, 119] width 1358 height 12
click at [68, 28] on img at bounding box center [40, 26] width 61 height 23
click at [57, 28] on img at bounding box center [40, 26] width 61 height 23
click at [134, 26] on div "Tools Collaborate by sharing tools within your organization, or publish them pu…" at bounding box center [829, 404] width 1427 height 784
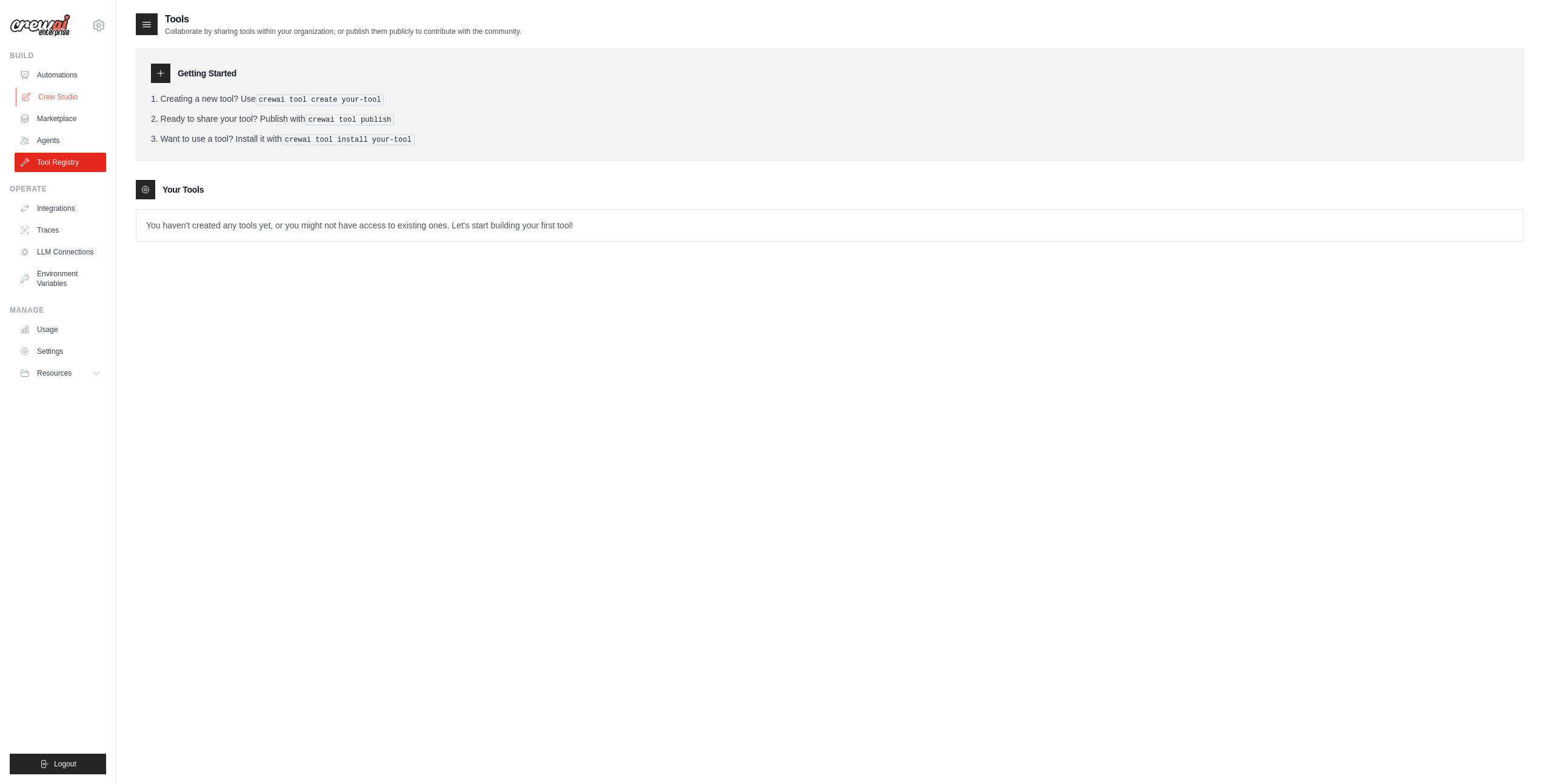
click at [28, 105] on link "Crew Studio" at bounding box center [61, 96] width 91 height 19
click at [61, 79] on link "Automations" at bounding box center [61, 75] width 91 height 19
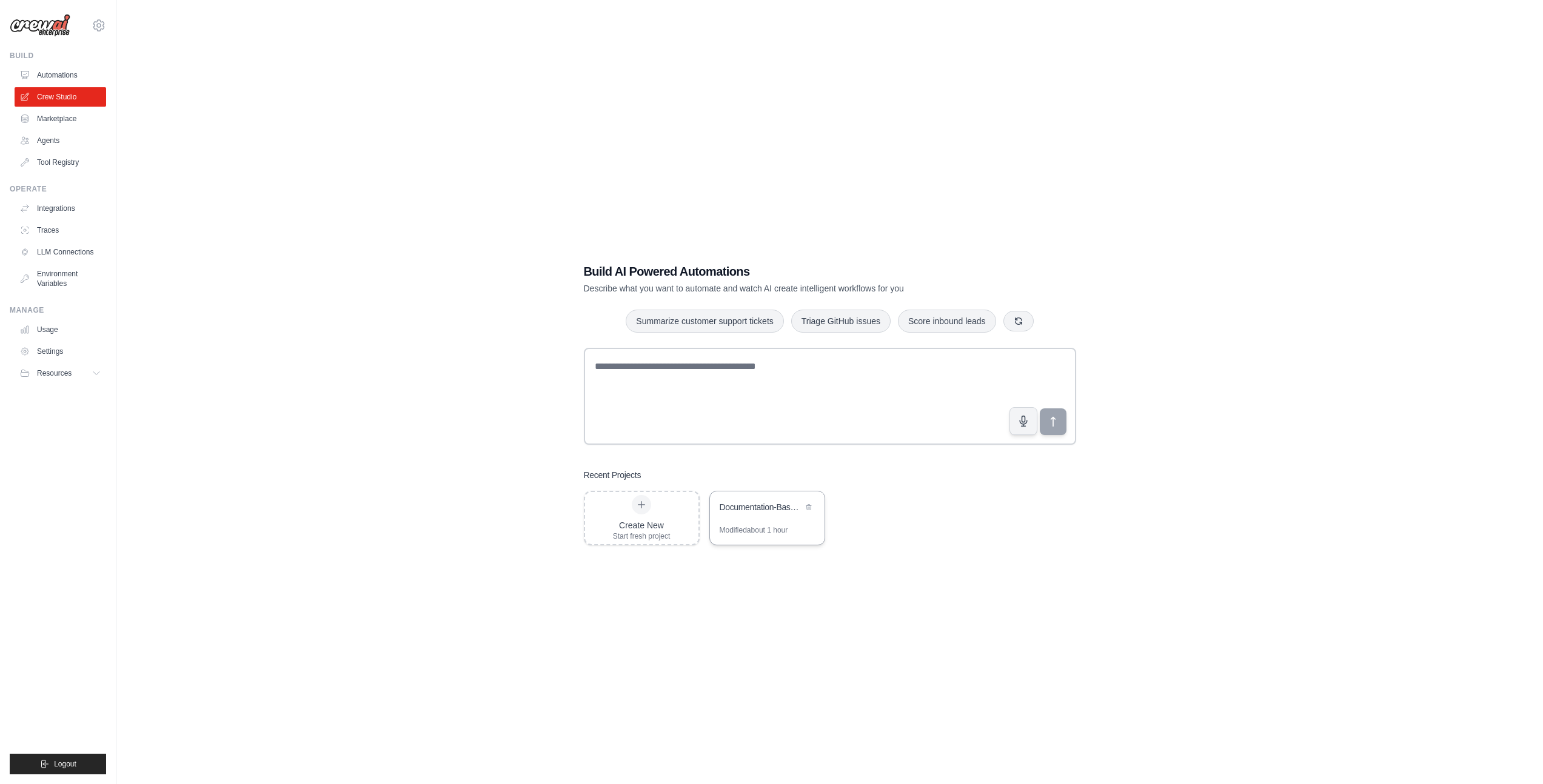
click at [769, 527] on div "Modified about 1 hour" at bounding box center [754, 531] width 68 height 10
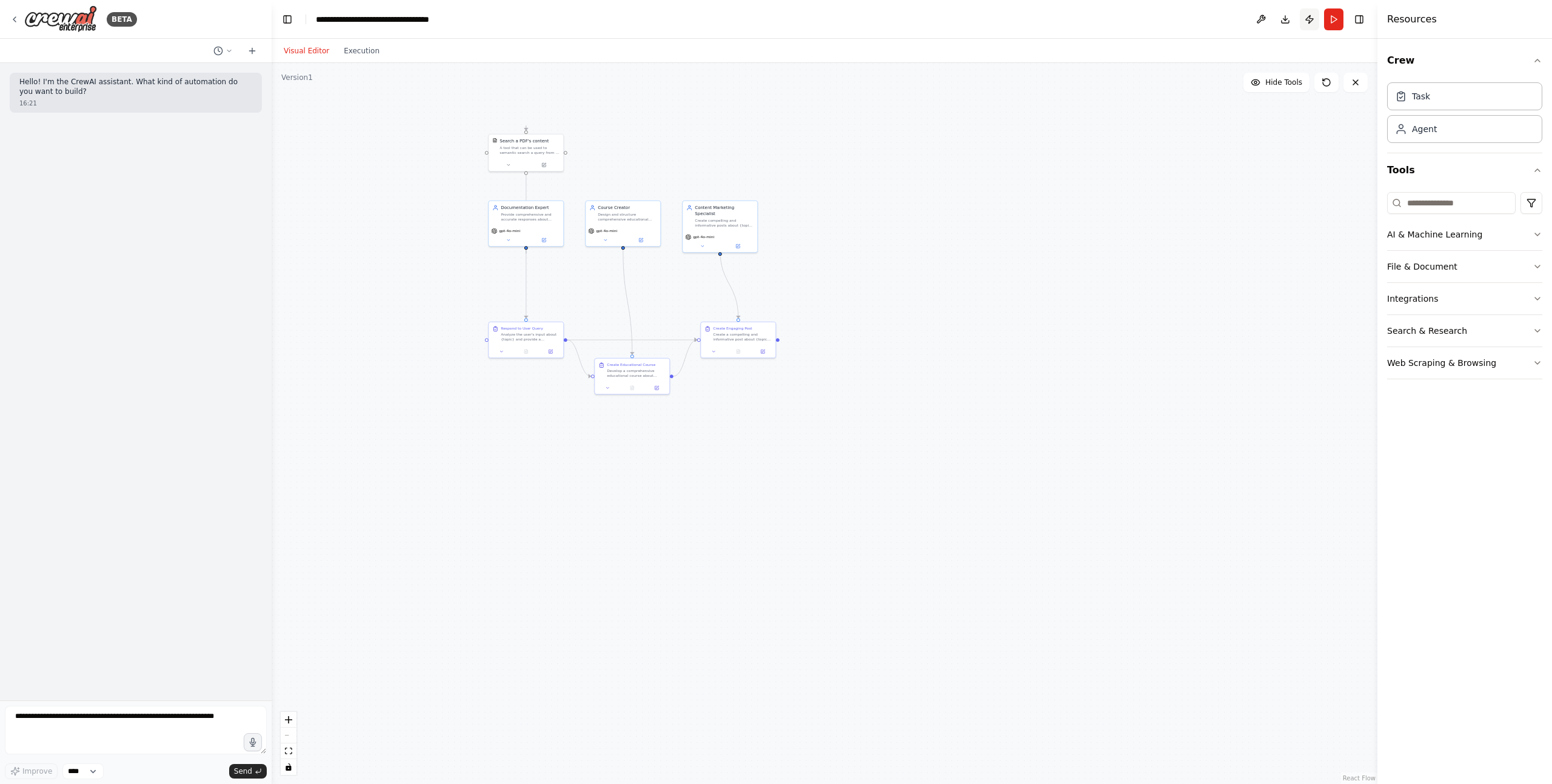
click at [1319, 22] on button "Publish" at bounding box center [1309, 19] width 19 height 22
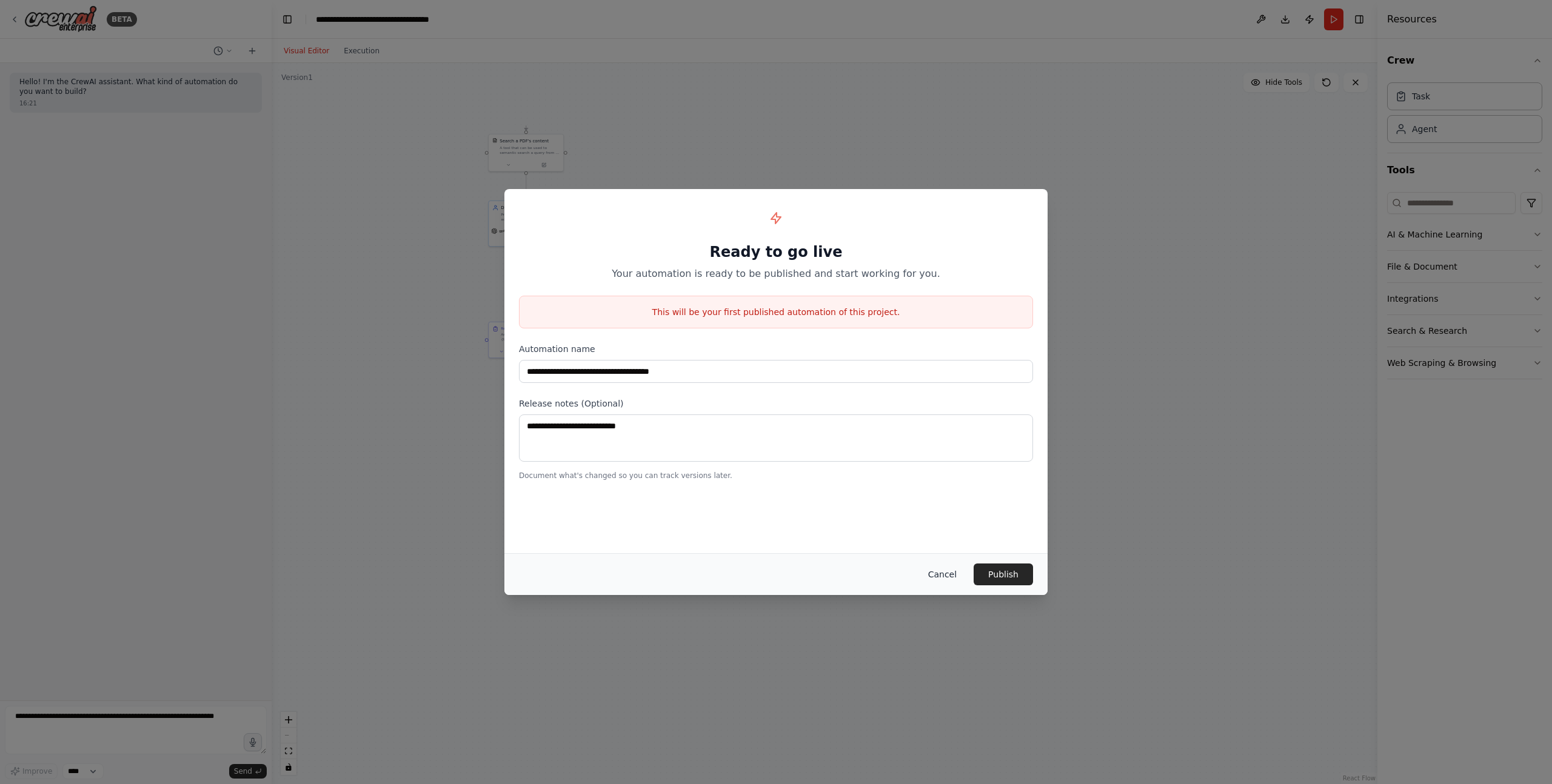
click at [935, 571] on button "Cancel" at bounding box center [943, 575] width 48 height 22
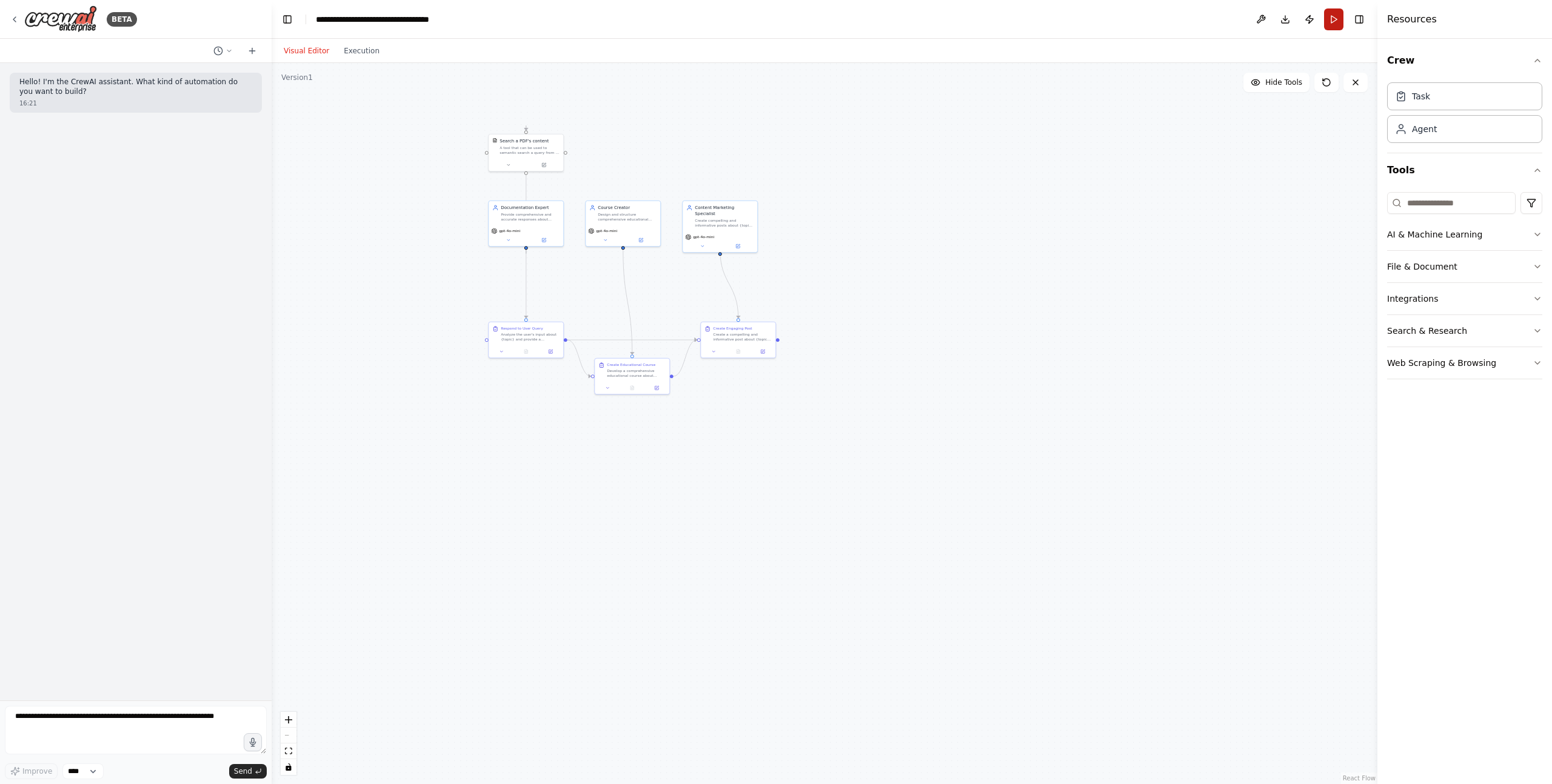
click at [1332, 22] on button "Run" at bounding box center [1333, 19] width 19 height 22
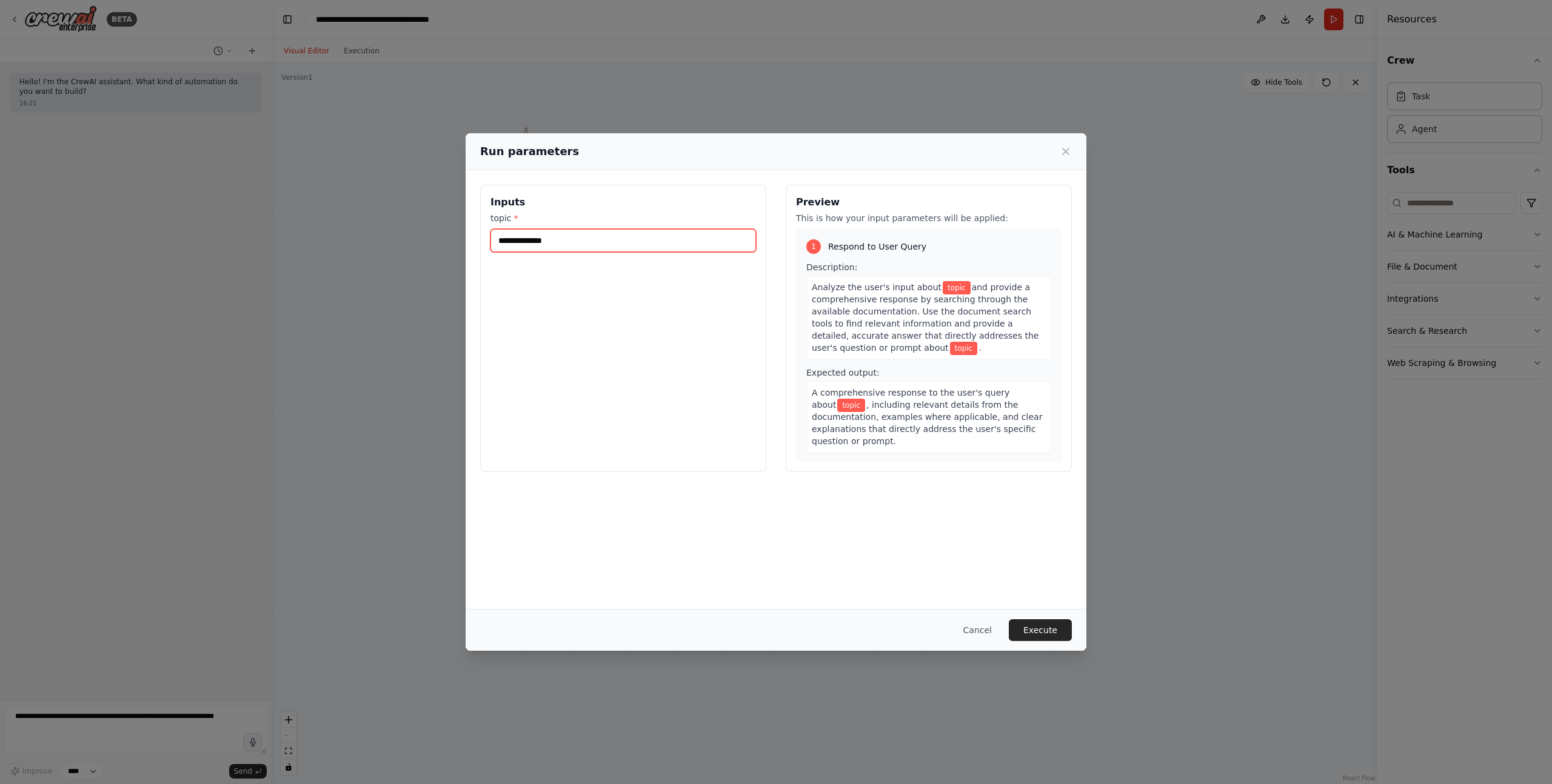
click at [535, 247] on input "topic *" at bounding box center [623, 241] width 266 height 23
type input "******"
click at [1044, 637] on button "Execute" at bounding box center [1040, 630] width 63 height 22
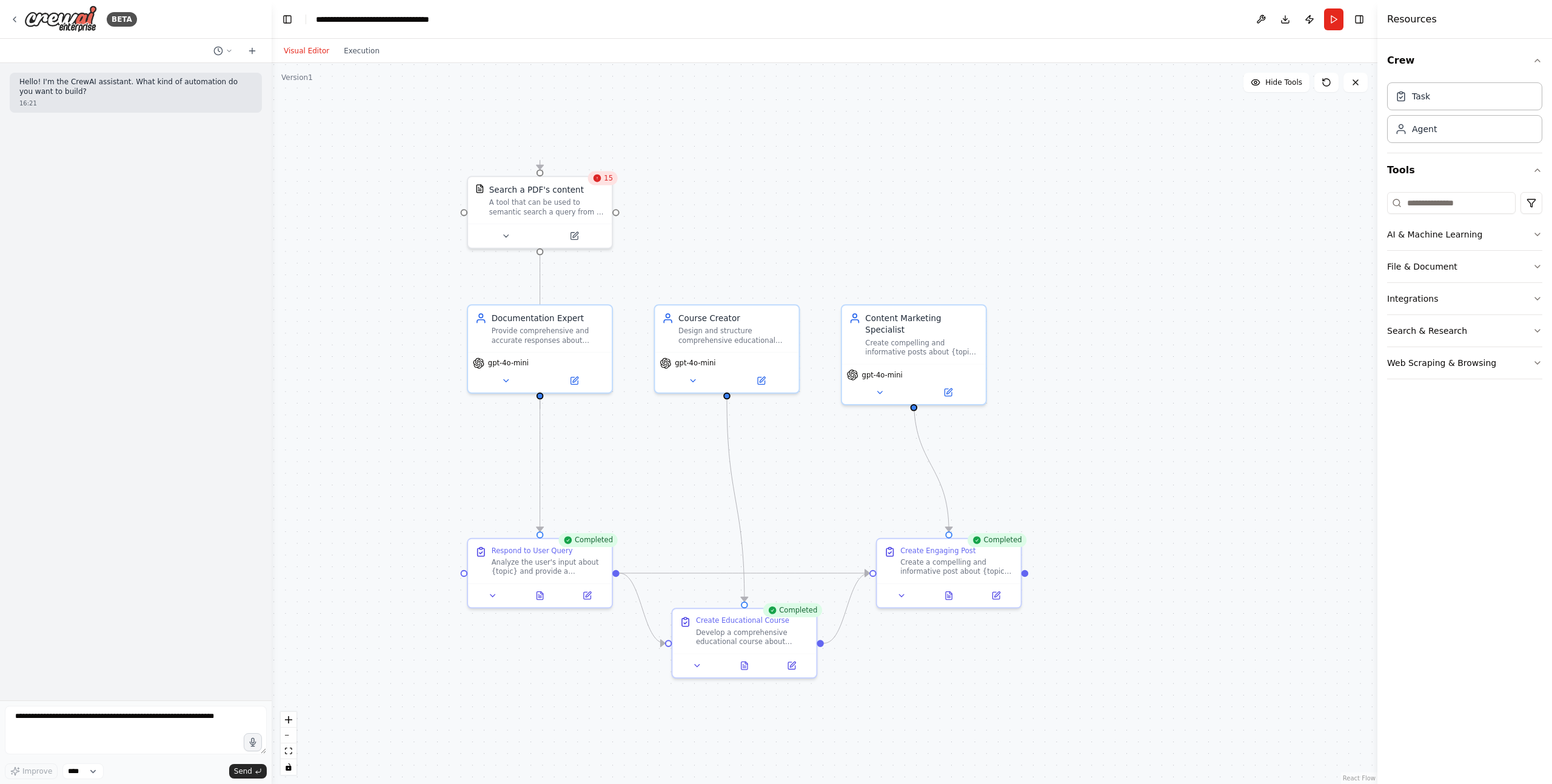
drag, startPoint x: 636, startPoint y: 182, endPoint x: 751, endPoint y: 268, distance: 143.6
click at [751, 268] on div ".deletable-edge-delete-btn { width: 20px; height: 20px; border: 0px solid #ffff…" at bounding box center [824, 424] width 1106 height 721
